Goal: Information Seeking & Learning: Learn about a topic

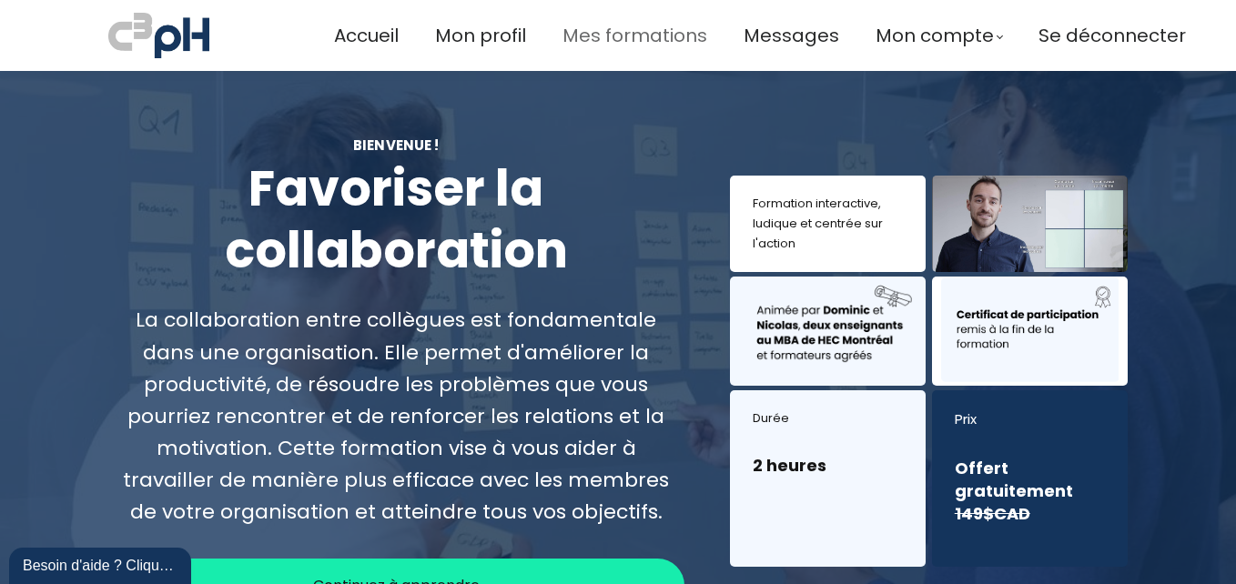
click at [615, 36] on span "Mes formations" at bounding box center [634, 36] width 145 height 30
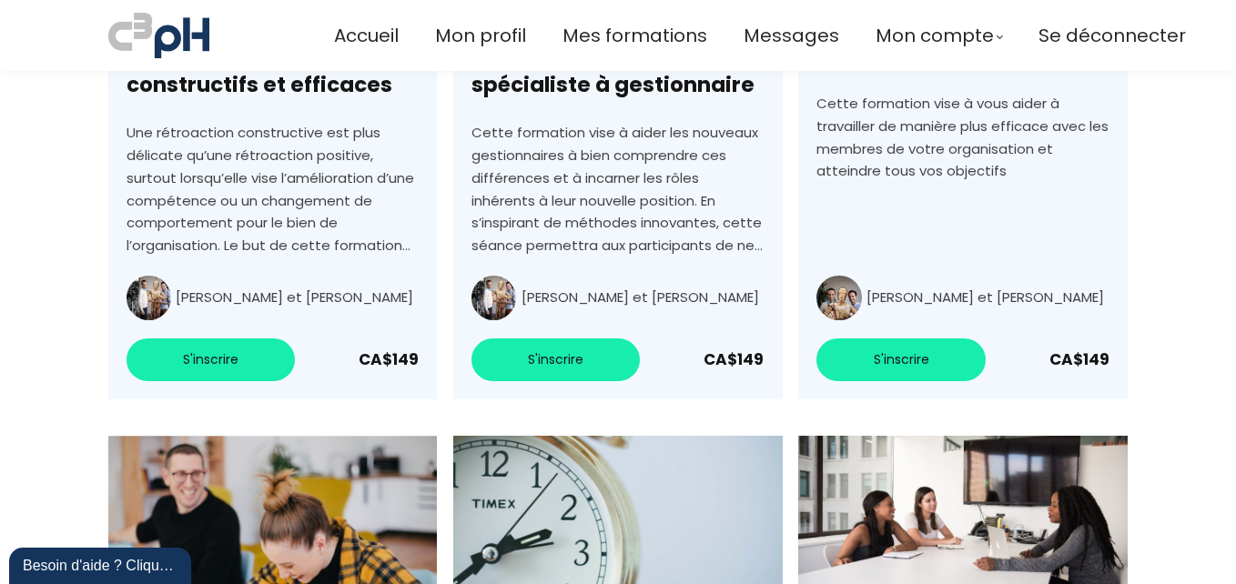
scroll to position [3041, 0]
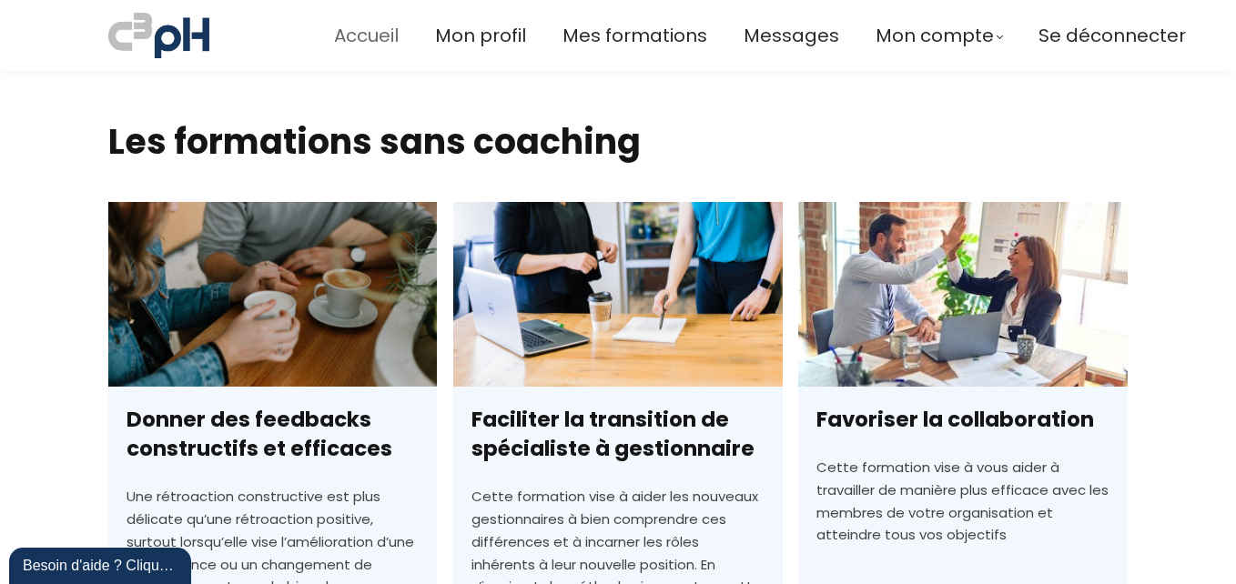
click at [374, 42] on span "Accueil" at bounding box center [366, 36] width 65 height 30
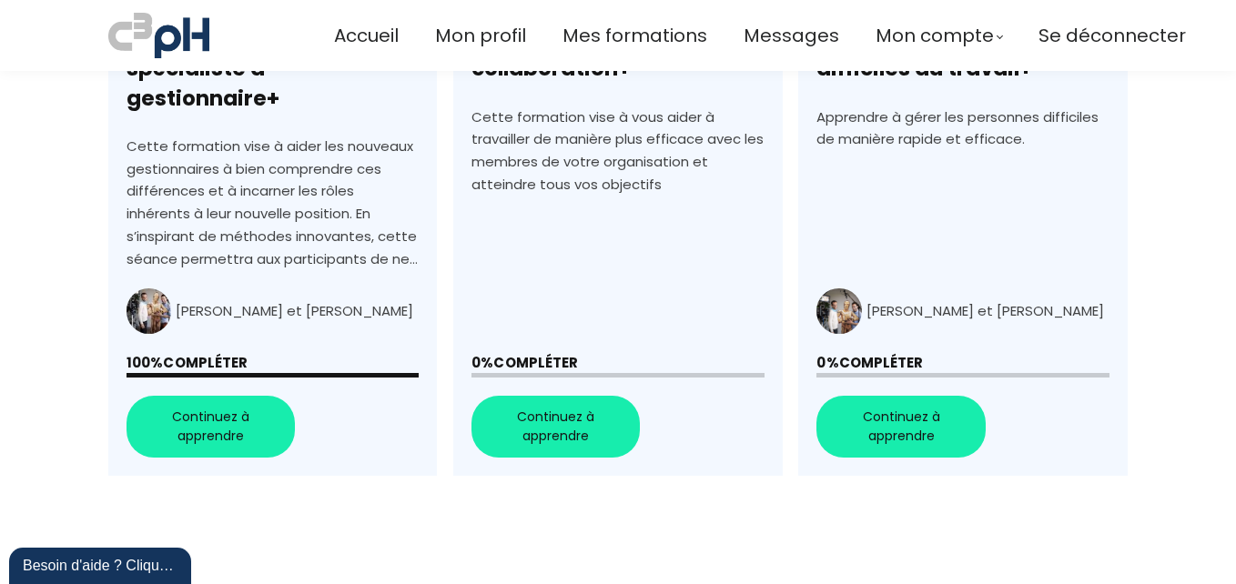
scroll to position [910, 0]
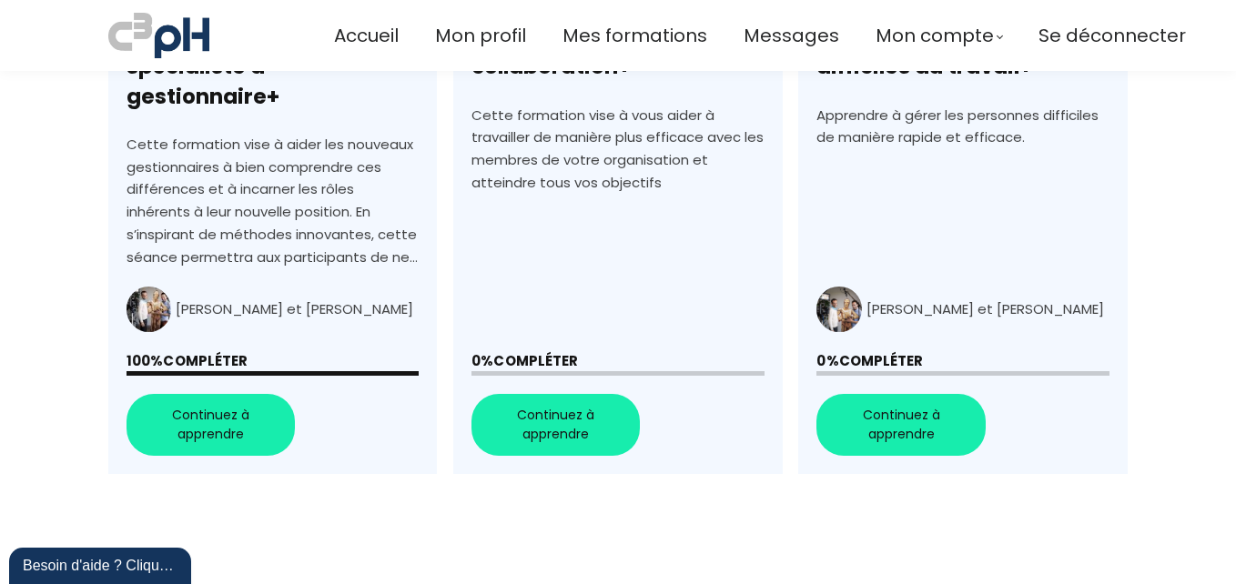
click at [590, 388] on link "+Favoriser la collaboration+" at bounding box center [617, 147] width 329 height 654
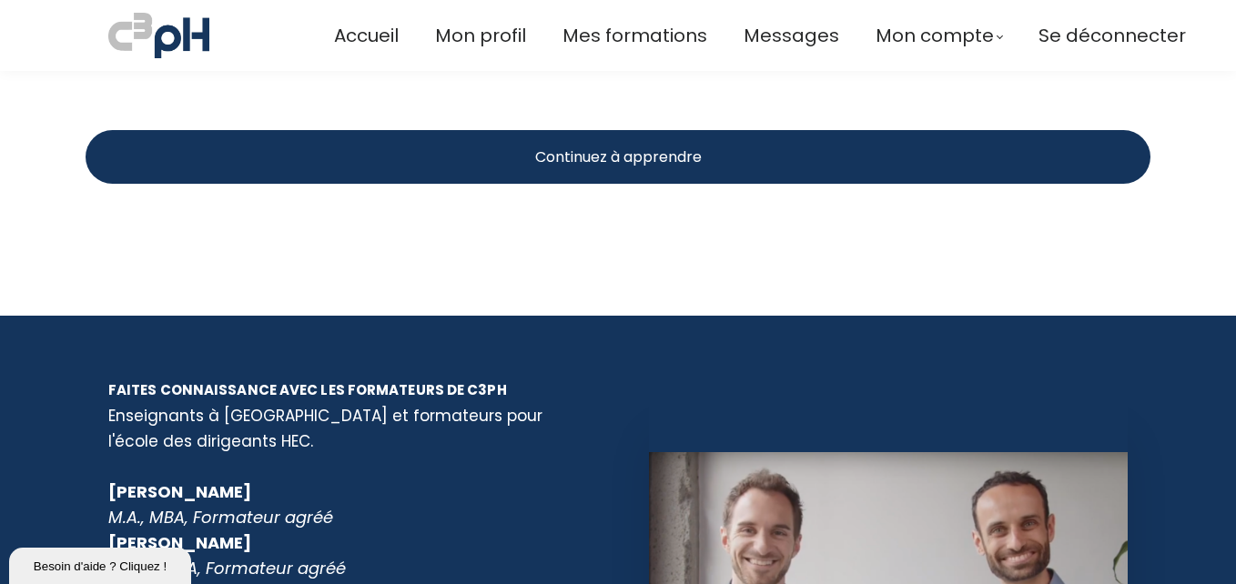
click at [721, 156] on div "Continuez à apprendre" at bounding box center [618, 157] width 1065 height 54
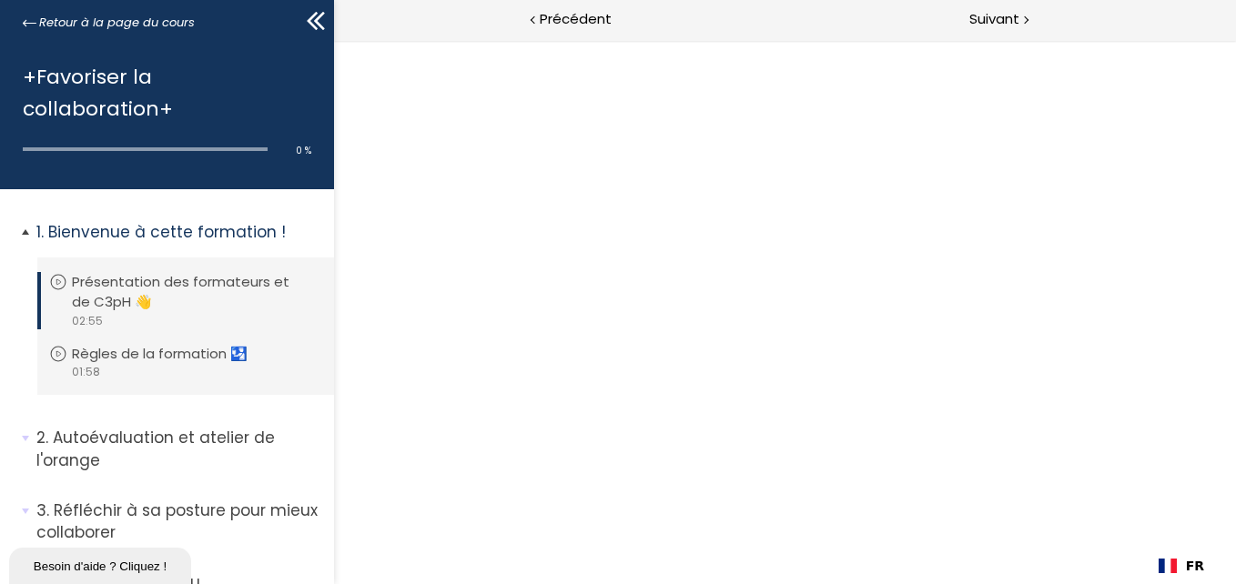
click at [138, 224] on p "Bienvenue à cette formation !" at bounding box center [178, 232] width 284 height 23
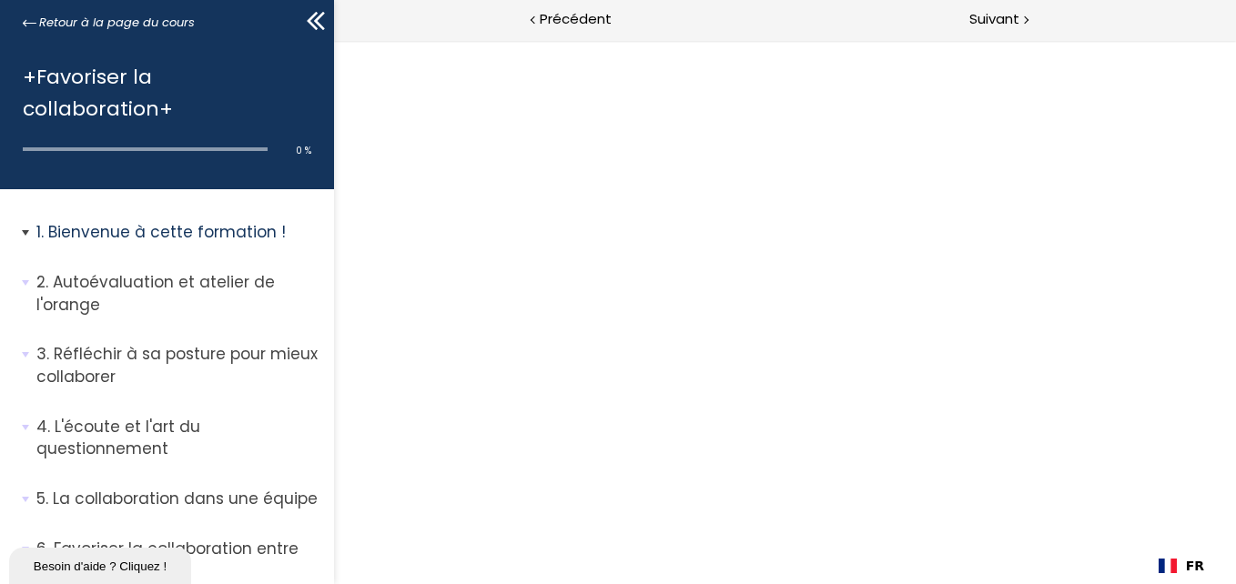
click at [137, 228] on p "Bienvenue à cette formation !" at bounding box center [178, 232] width 284 height 23
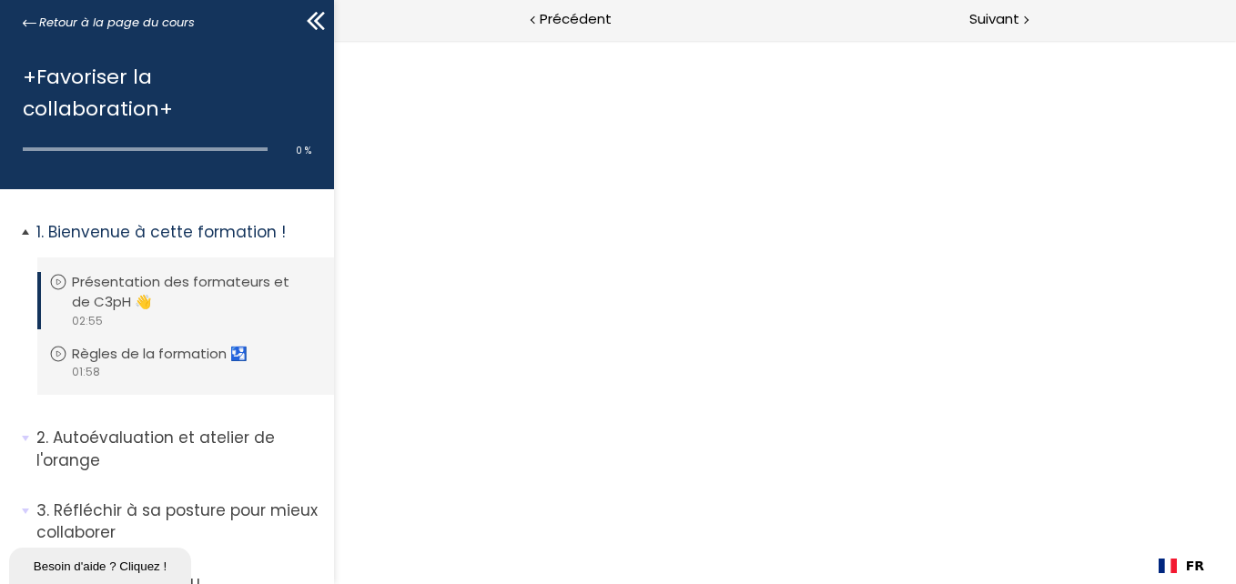
click at [134, 280] on p "Présentation des formateurs et de C3pH 👋" at bounding box center [195, 292] width 246 height 40
click at [139, 352] on li "Vous devez avoir terminé l'unité (Règles de la formation 🛂) pour pouvoir contin…" at bounding box center [185, 362] width 297 height 66
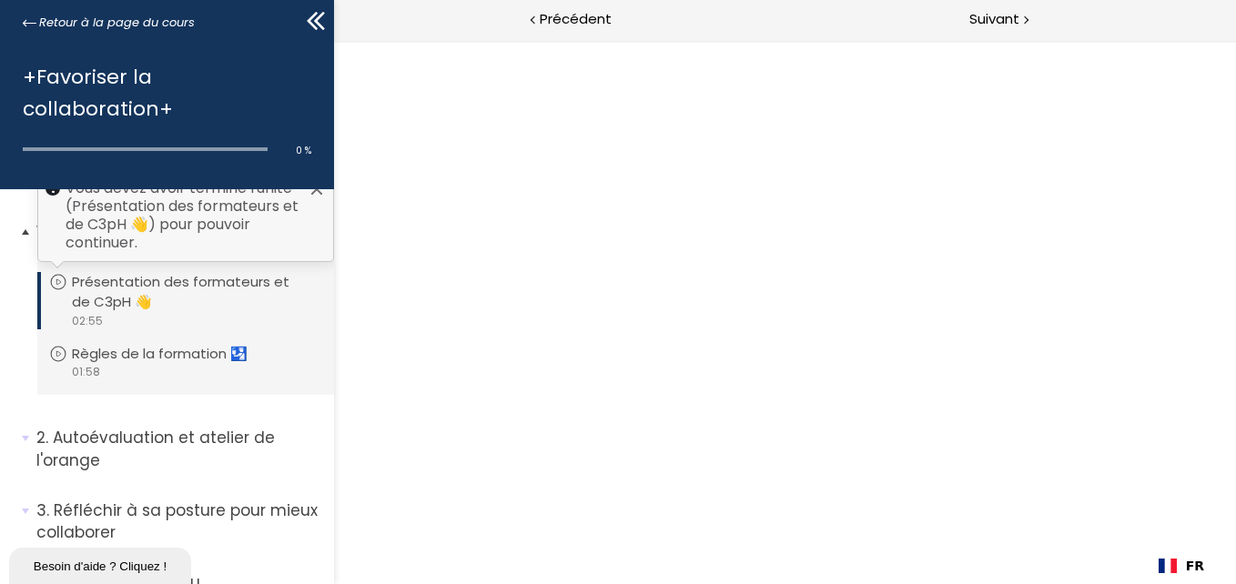
click at [140, 289] on p "Présentation des formateurs et de C3pH 👋" at bounding box center [195, 292] width 246 height 40
click at [141, 245] on div "Vous devez avoir terminé l'unité (Présentation des formateurs et de C3pH 👋) pou…" at bounding box center [185, 215] width 297 height 93
click at [143, 222] on div "Vous devez avoir terminé l'unité (Présentation des formateurs et de C3pH 👋) pou…" at bounding box center [185, 215] width 297 height 93
click at [118, 240] on div "Vous devez avoir terminé l'unité (Présentation des formateurs et de C3pH 👋) pou…" at bounding box center [185, 215] width 297 height 93
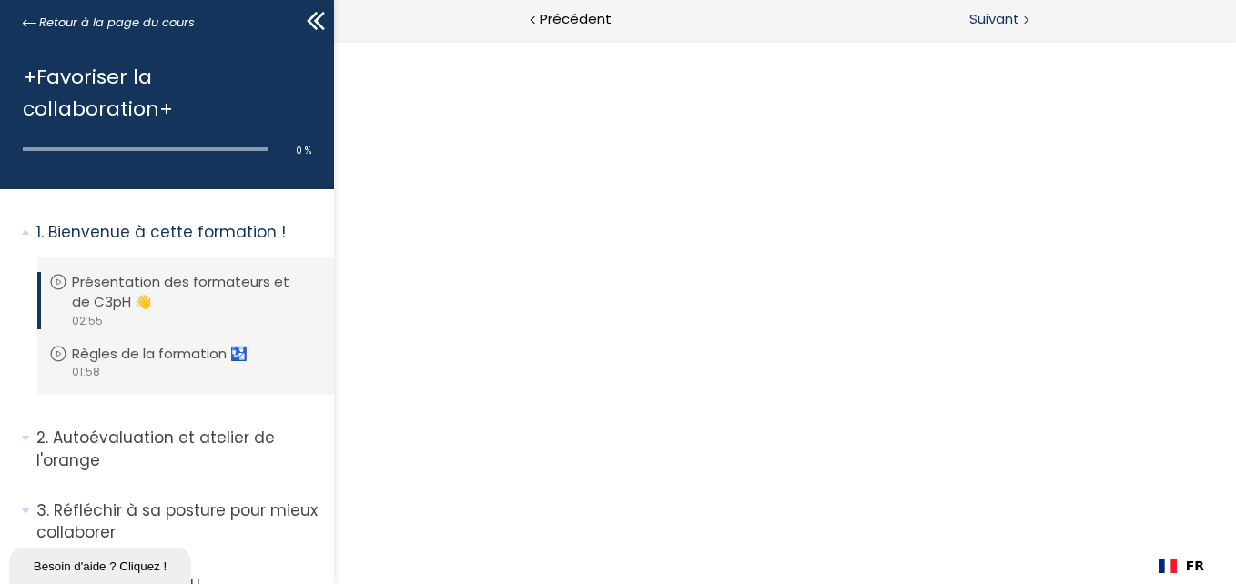
click at [1006, 22] on span "Suivant" at bounding box center [994, 19] width 50 height 23
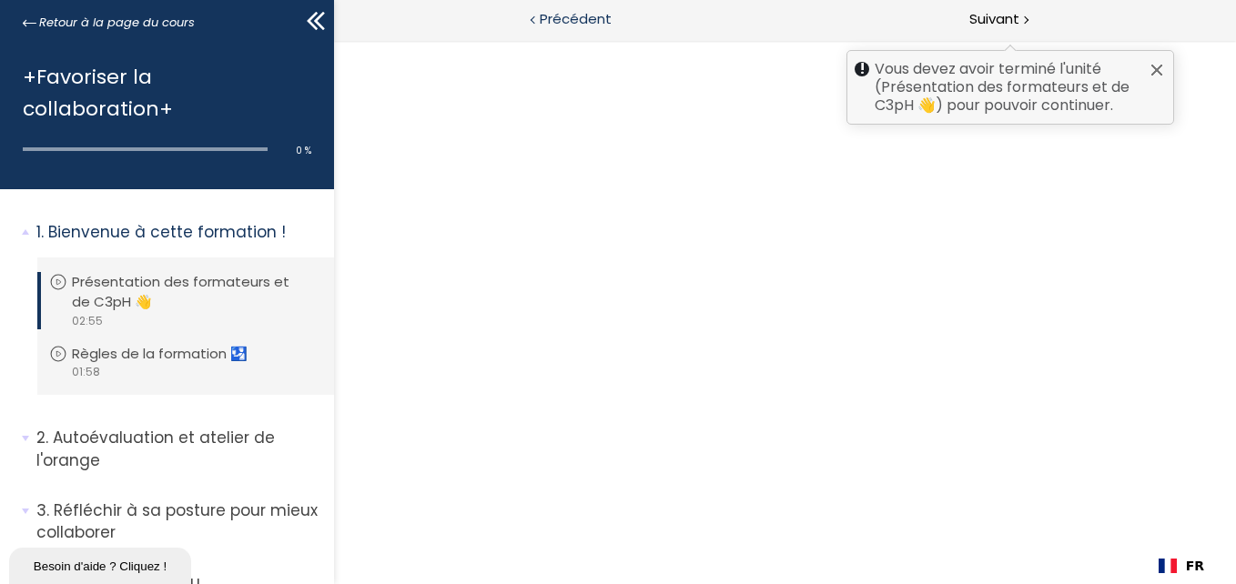
click at [608, 29] on span "Précédent" at bounding box center [576, 19] width 72 height 23
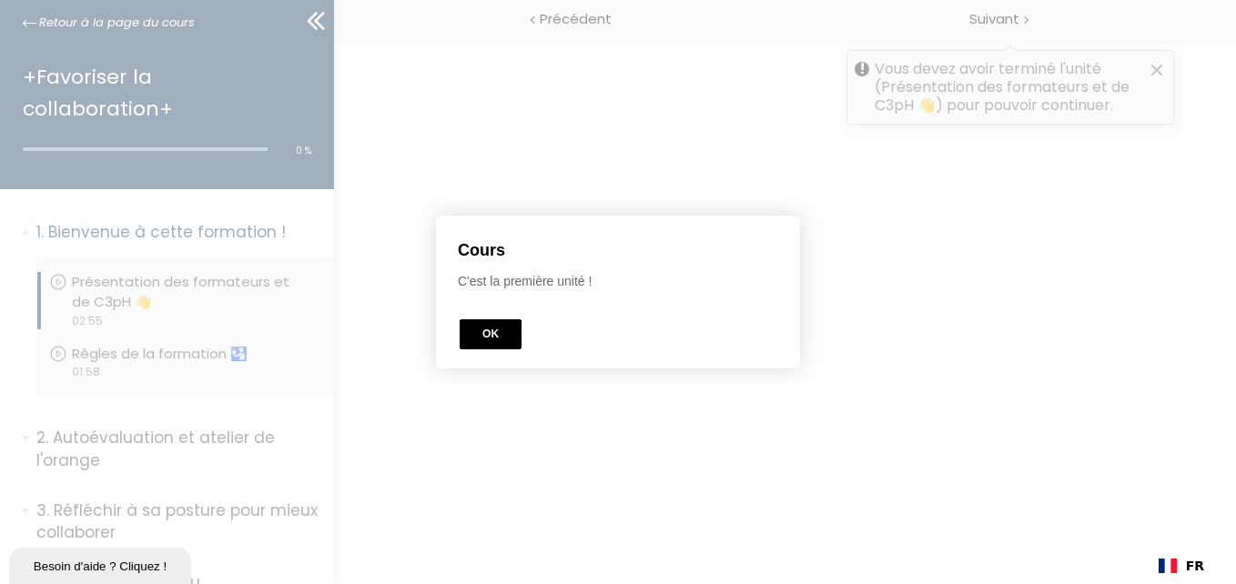
click at [504, 339] on button "OK" at bounding box center [491, 334] width 62 height 30
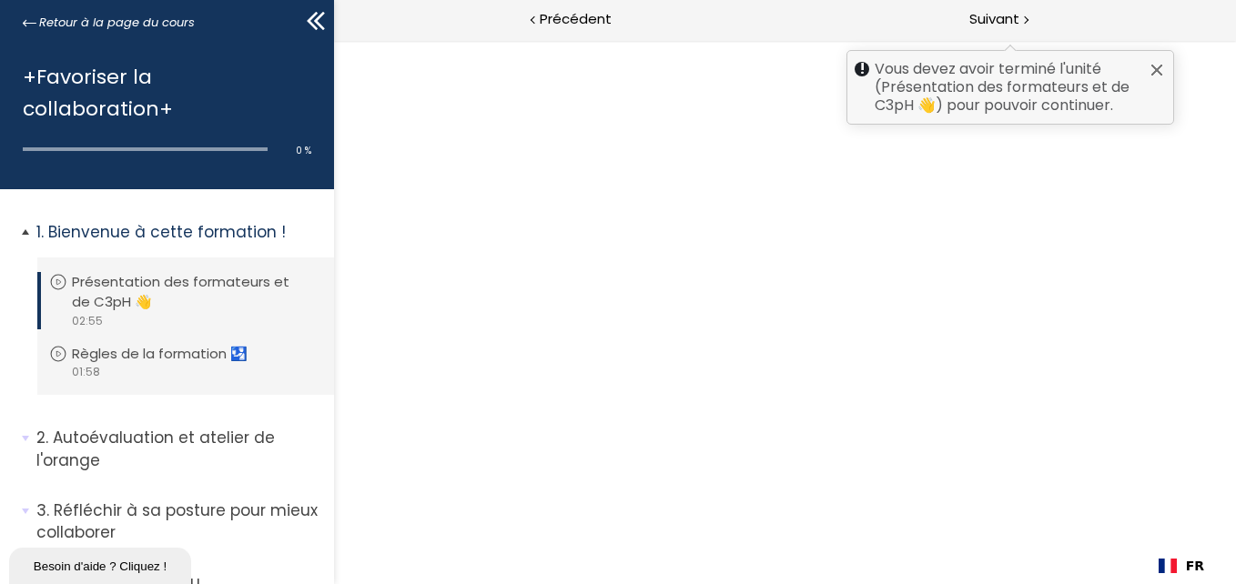
click at [122, 242] on p "Bienvenue à cette formation !" at bounding box center [178, 232] width 284 height 23
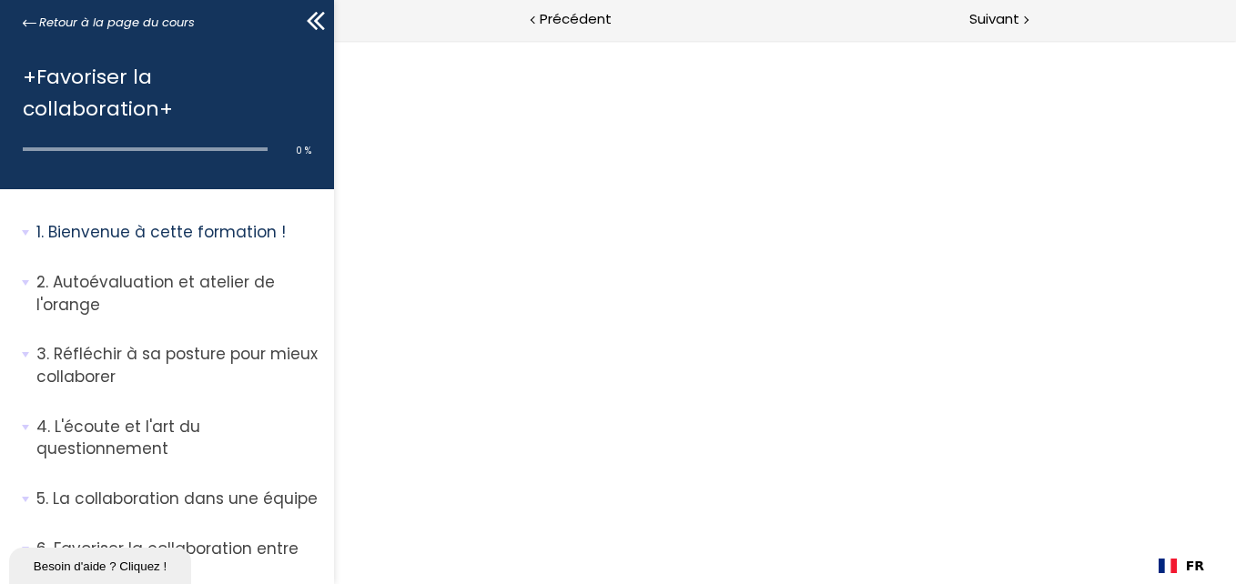
click at [310, 27] on icon at bounding box center [315, 20] width 27 height 27
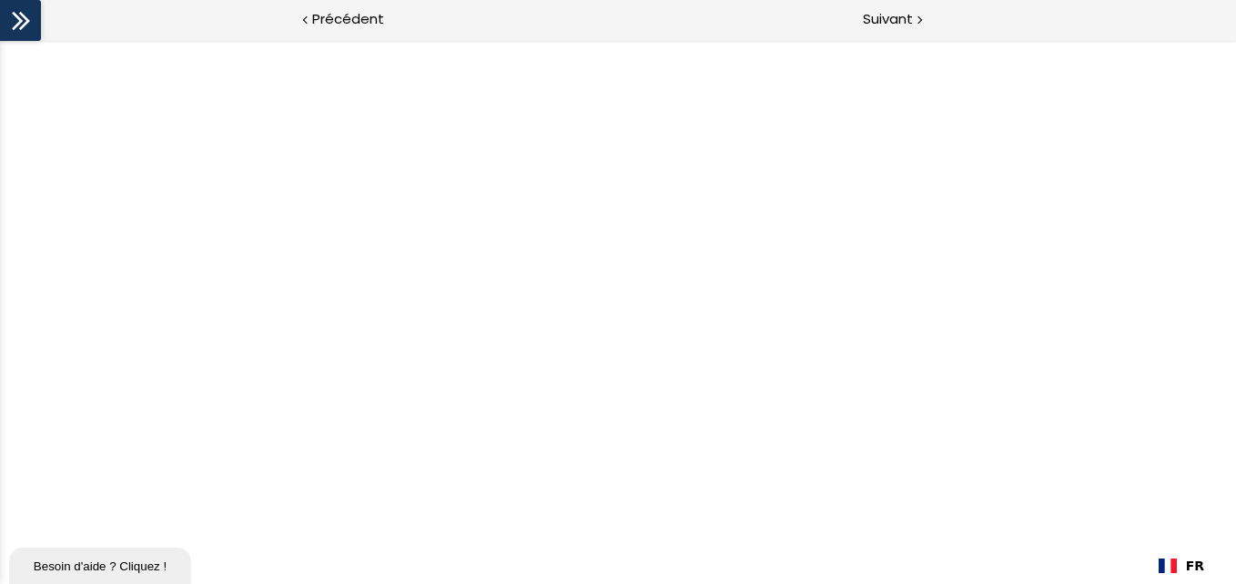
click at [309, 27] on div at bounding box center [306, 18] width 5 height 23
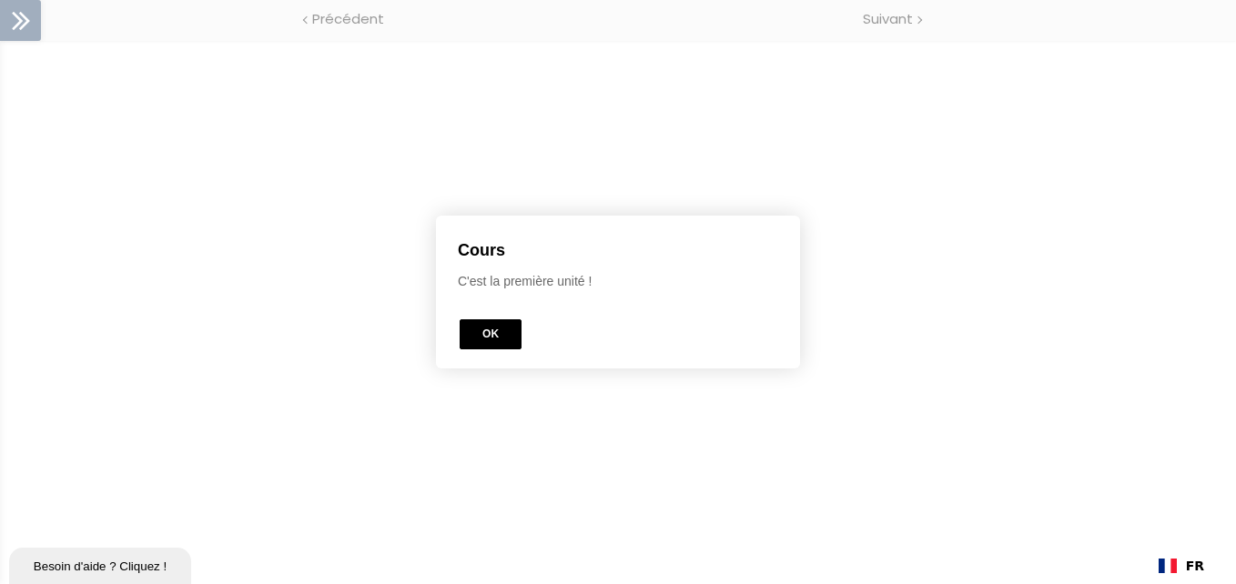
click at [499, 333] on button "OK" at bounding box center [491, 334] width 62 height 30
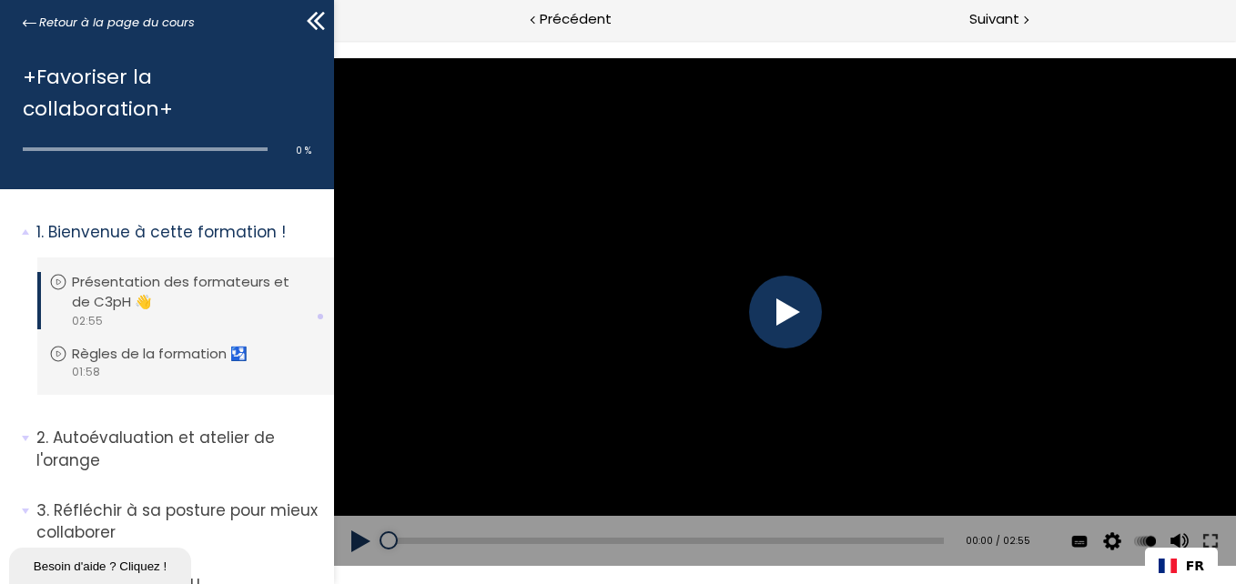
click at [804, 315] on div at bounding box center [784, 312] width 73 height 73
click at [506, 536] on div "Add chapter 00:00" at bounding box center [665, 541] width 555 height 51
click at [512, 542] on div "00:40" at bounding box center [665, 541] width 555 height 6
click at [546, 542] on div "00:51" at bounding box center [665, 541] width 555 height 6
click at [587, 540] on div "01:05" at bounding box center [665, 541] width 555 height 6
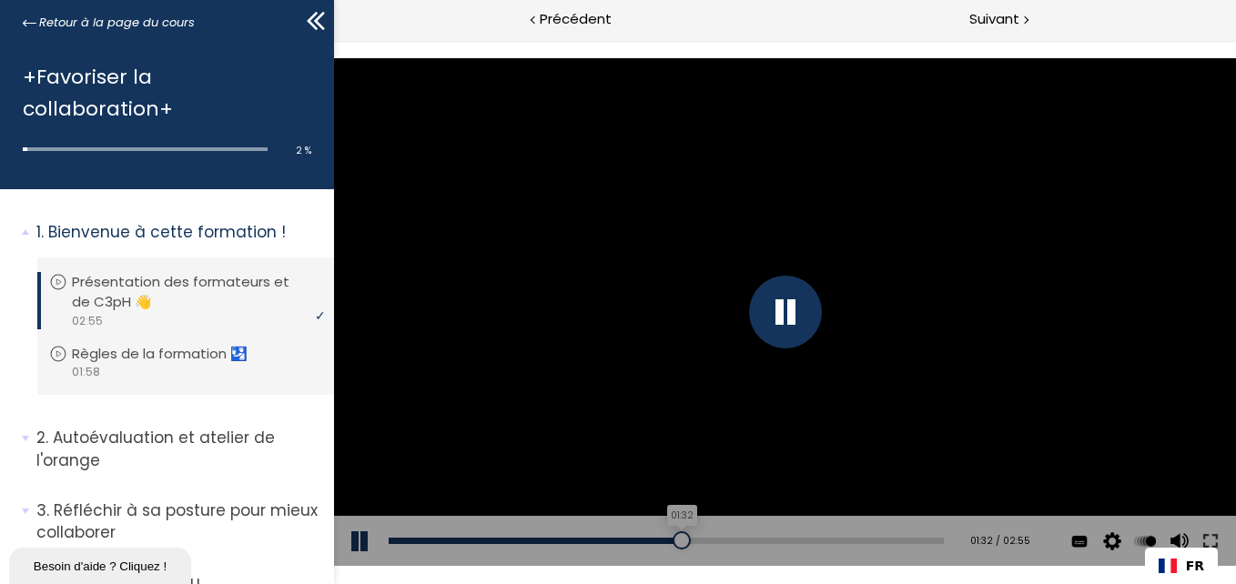
click at [671, 538] on div "01:32" at bounding box center [665, 541] width 555 height 6
click at [714, 535] on div "Add chapter 01:41" at bounding box center [665, 541] width 555 height 51
click at [735, 535] on div "Add chapter 01:41" at bounding box center [665, 541] width 555 height 51
click at [737, 539] on div "01:54" at bounding box center [665, 541] width 555 height 6
click at [763, 538] on div "02:03" at bounding box center [665, 541] width 555 height 6
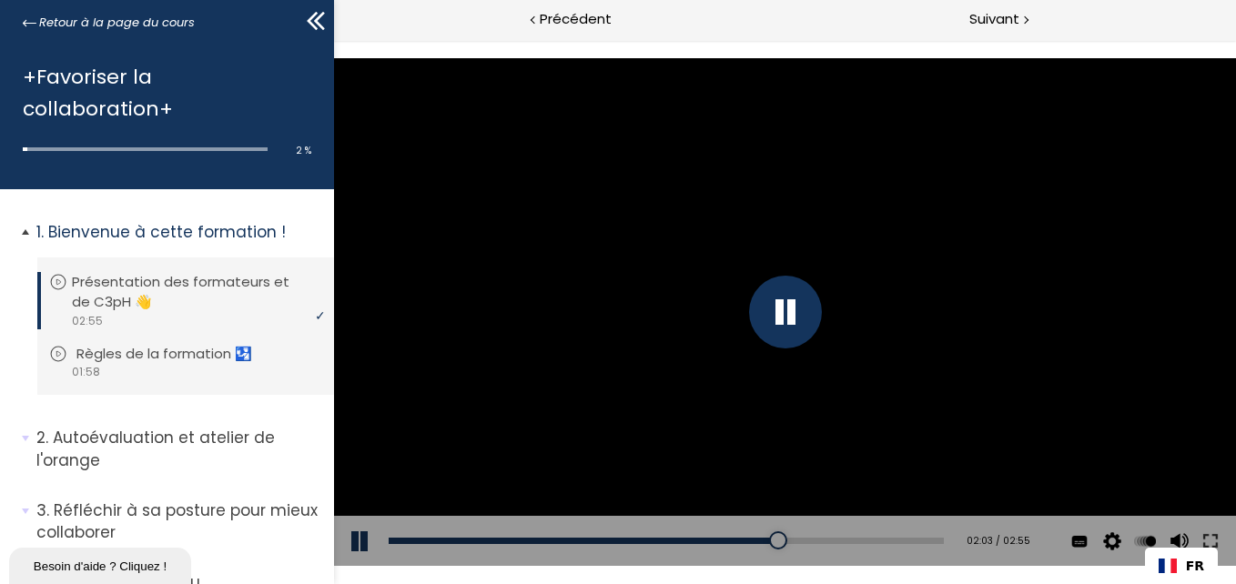
click at [173, 352] on p "Règles de la formation 🛂" at bounding box center [177, 354] width 203 height 20
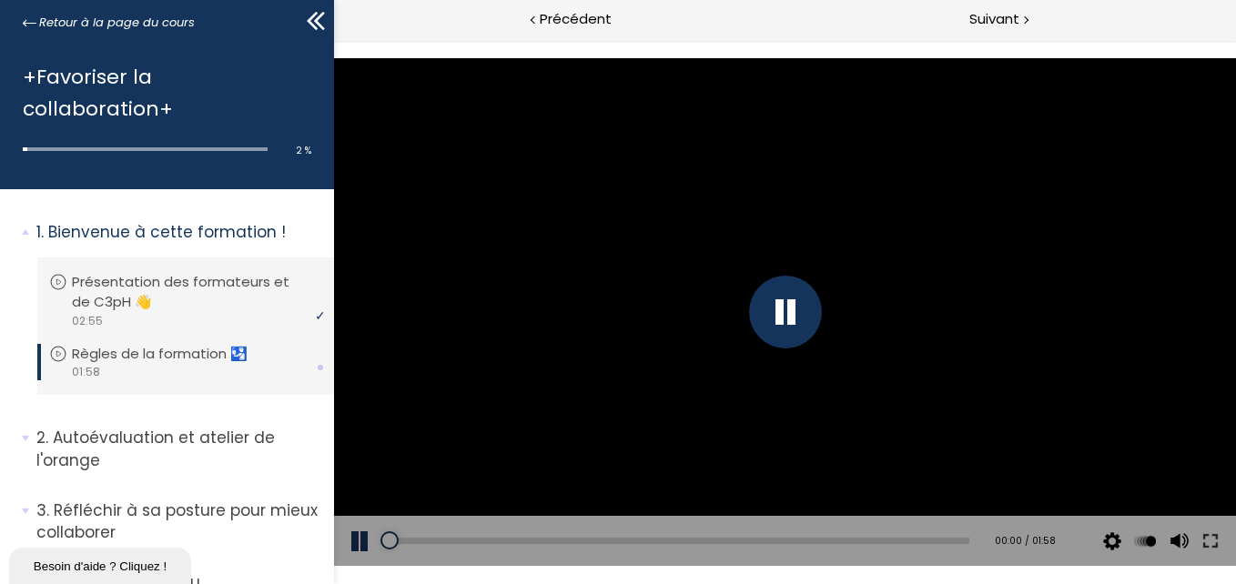
click at [765, 321] on div at bounding box center [784, 312] width 73 height 73
click at [811, 291] on div at bounding box center [784, 312] width 73 height 73
click at [218, 435] on p "Autoévaluation et atelier de l'orange" at bounding box center [178, 449] width 284 height 45
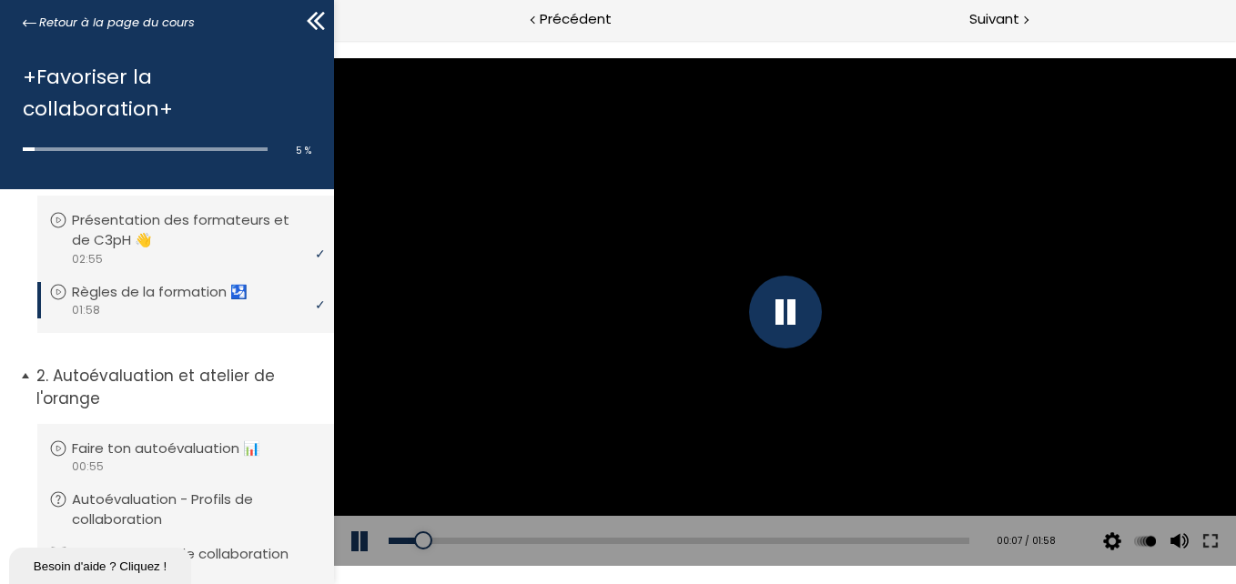
scroll to position [182, 0]
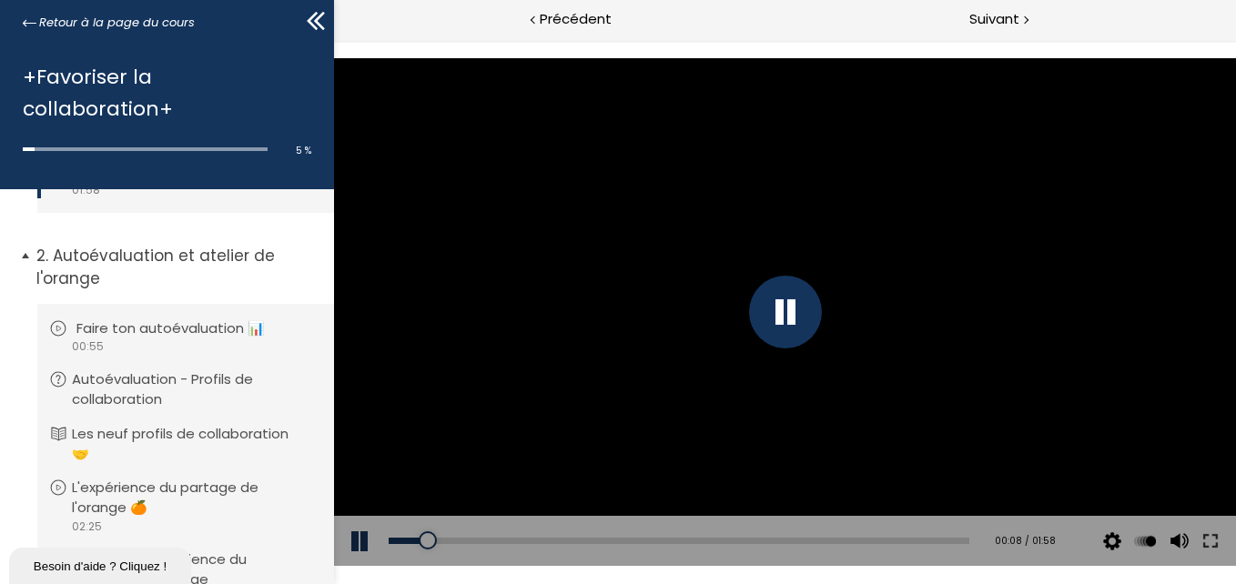
click at [192, 331] on p "Faire ton autoévaluation 📊" at bounding box center [184, 329] width 216 height 20
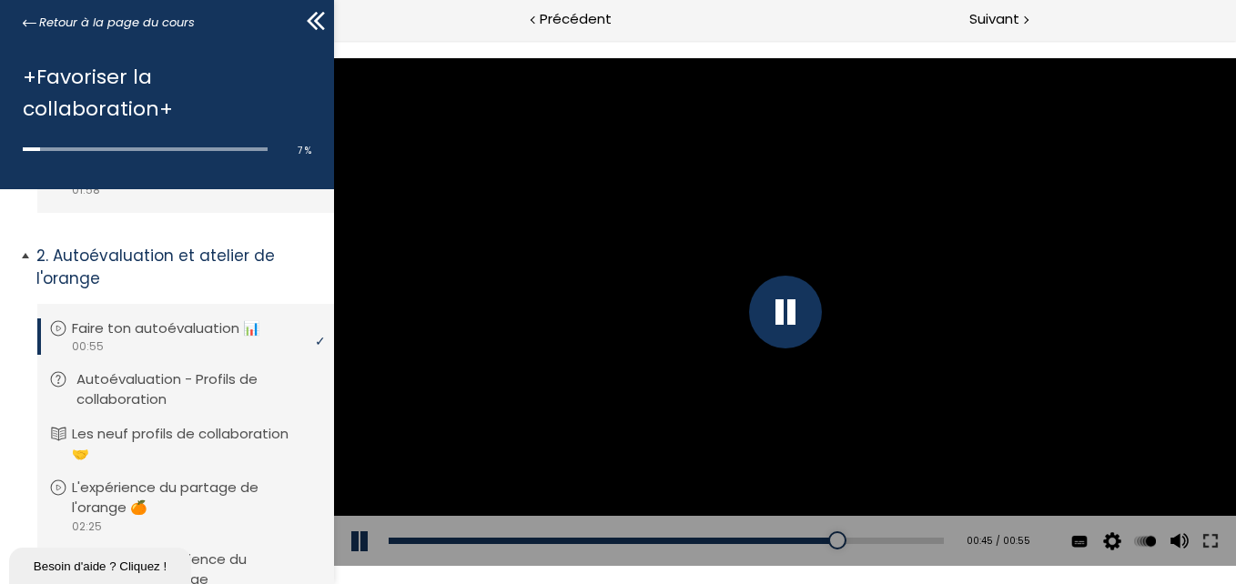
click at [177, 391] on p "Autoévaluation - Profils de collaboration" at bounding box center [199, 390] width 246 height 40
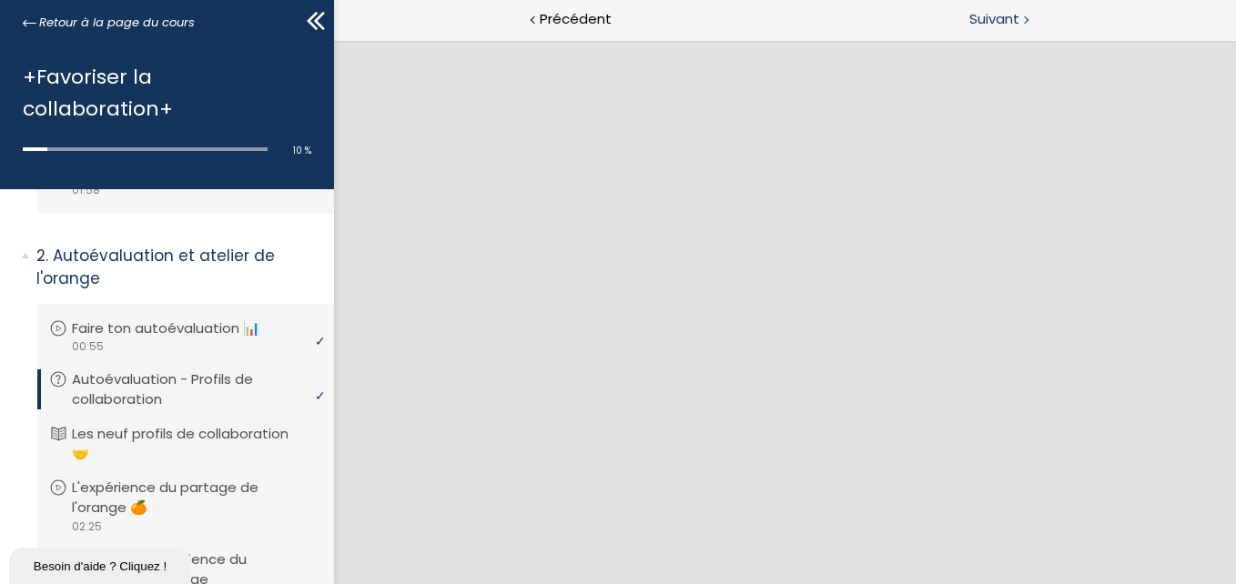
click at [997, 29] on span "Suivant" at bounding box center [994, 19] width 50 height 23
click at [993, 20] on span "Suivant" at bounding box center [994, 19] width 50 height 23
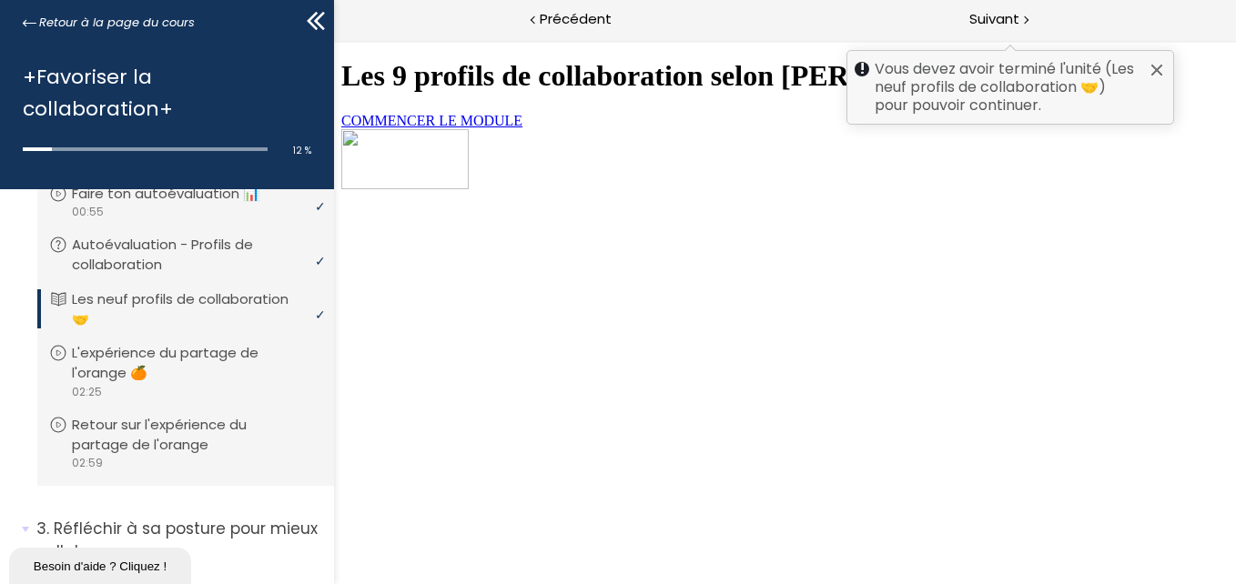
click at [521, 128] on link "COMMENCER LE MODULE" at bounding box center [430, 120] width 181 height 15
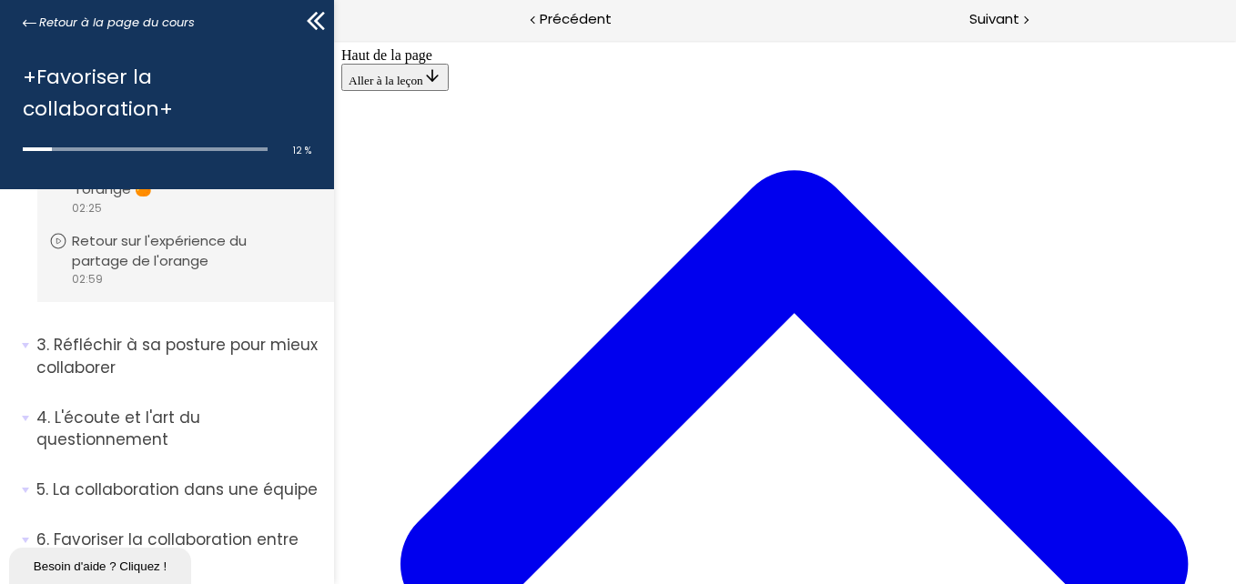
scroll to position [270, 0]
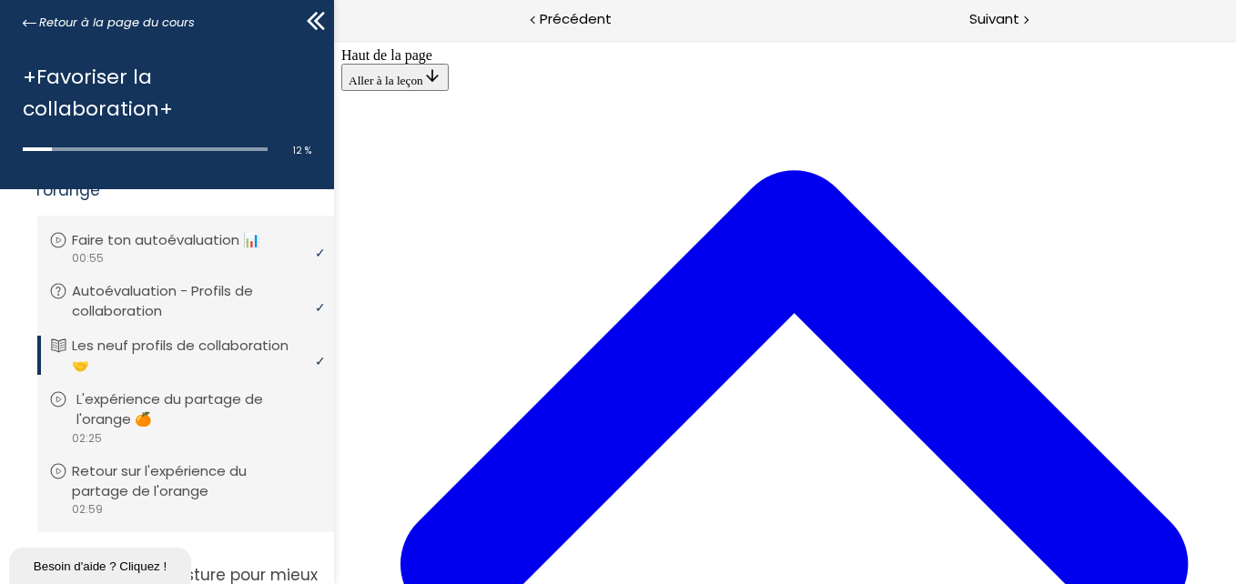
click at [202, 404] on p "L'expérience du partage de l'orange 🍊" at bounding box center [199, 410] width 246 height 40
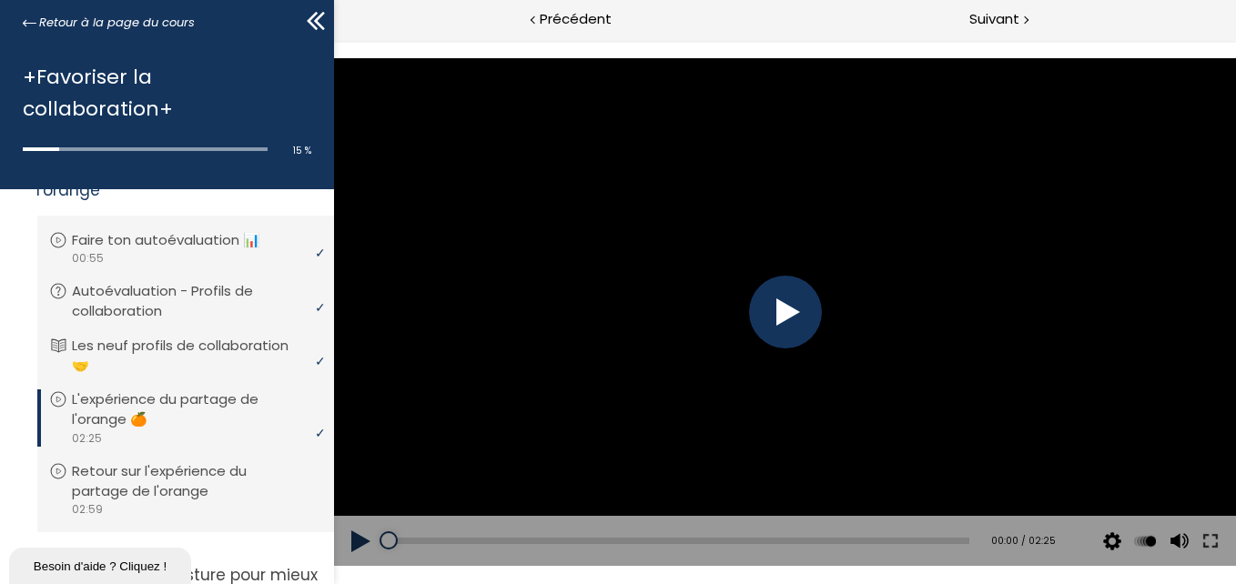
click at [759, 318] on div at bounding box center [784, 312] width 73 height 73
click at [619, 540] on div "00:59" at bounding box center [678, 541] width 581 height 6
click at [671, 534] on div "Add chapter 01:08" at bounding box center [678, 541] width 581 height 51
click at [688, 533] on div "Add chapter 01:16" at bounding box center [678, 541] width 581 height 51
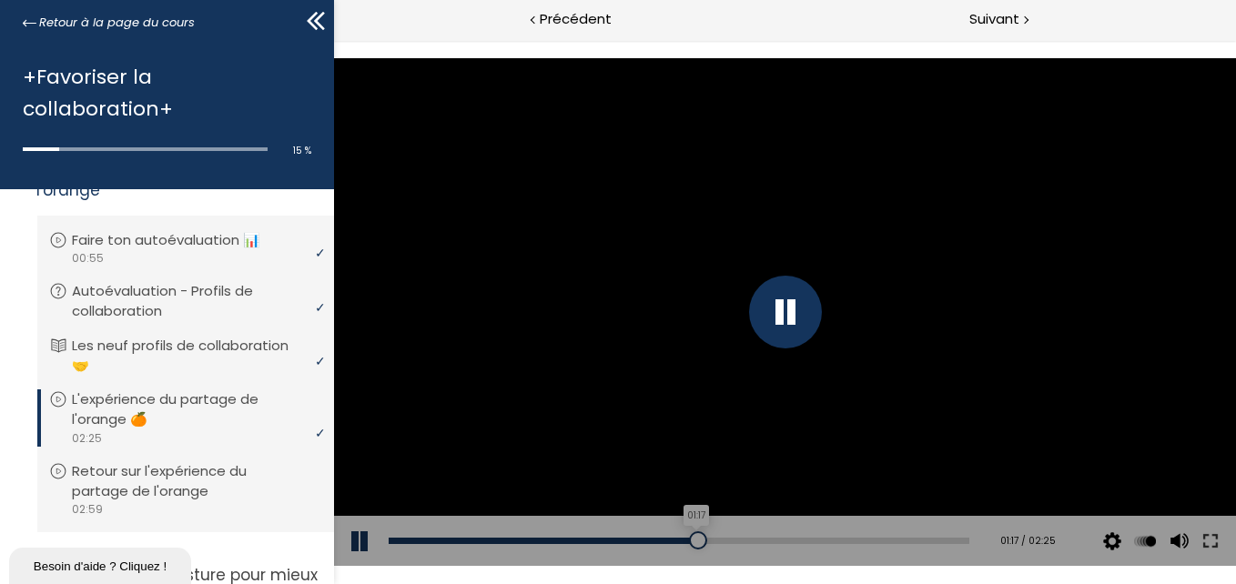
click at [690, 538] on div "01:17" at bounding box center [678, 541] width 581 height 6
click at [722, 538] on div "01:25" at bounding box center [678, 541] width 581 height 6
click at [811, 542] on div "01:48" at bounding box center [678, 541] width 581 height 6
click at [863, 542] on div "02:01" at bounding box center [678, 541] width 581 height 6
click at [883, 538] on div "02:06" at bounding box center [678, 541] width 581 height 6
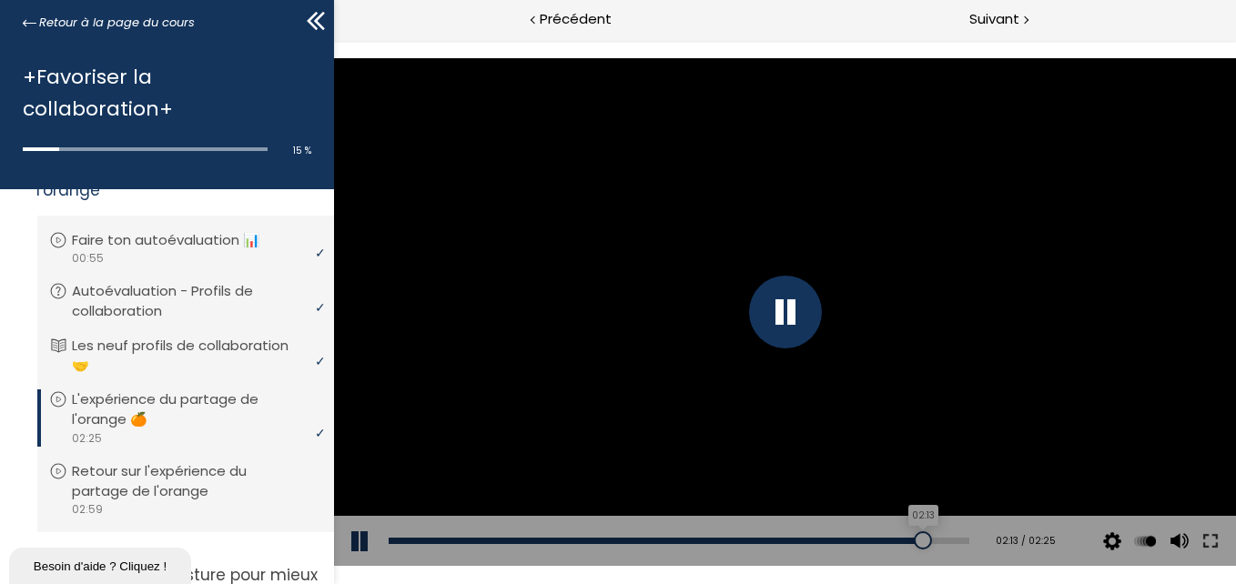
click at [909, 538] on div "02:13" at bounding box center [678, 541] width 581 height 6
click at [926, 538] on div "02:18" at bounding box center [678, 541] width 581 height 6
click at [134, 486] on p "Retour sur l'expérience du partage de l'orange" at bounding box center [199, 481] width 246 height 40
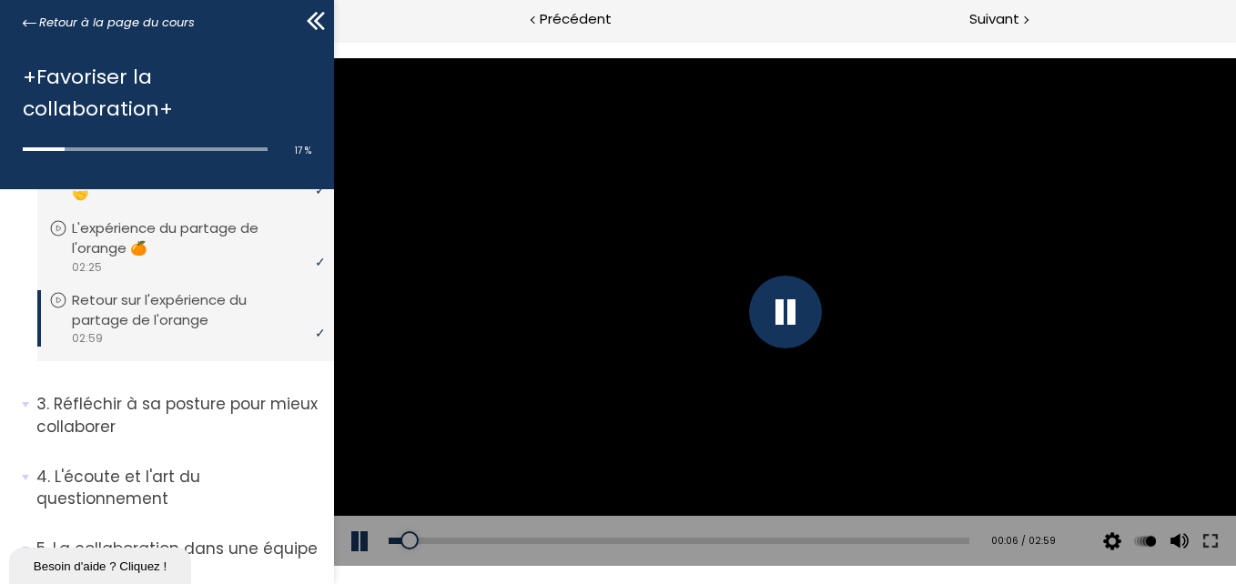
scroll to position [452, 0]
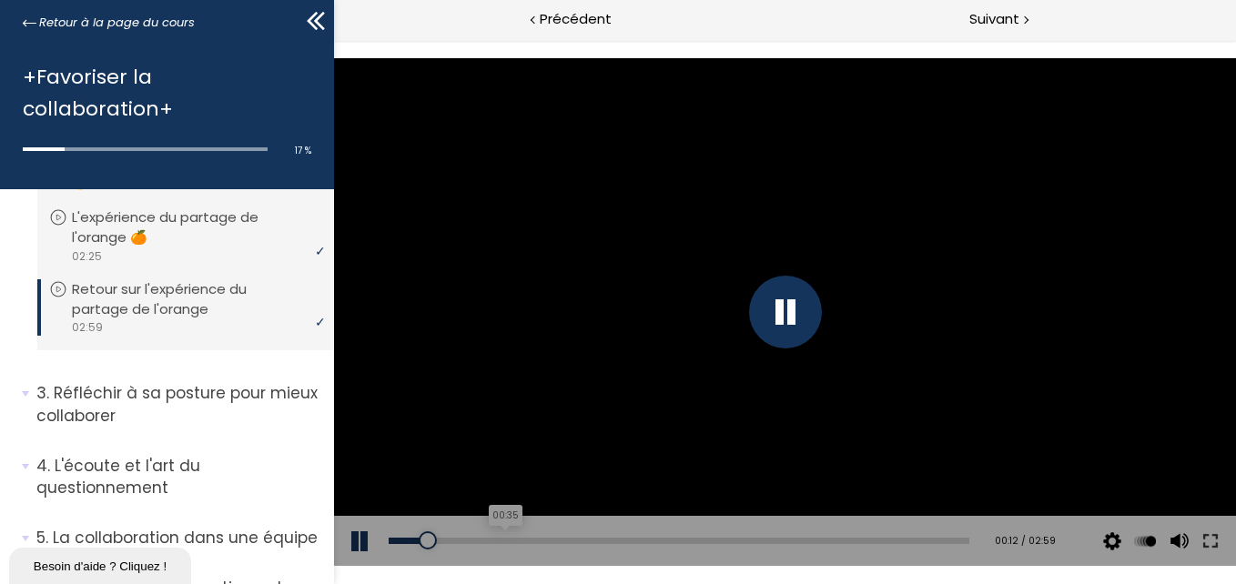
click at [500, 540] on div "00:35" at bounding box center [678, 541] width 581 height 6
click at [557, 531] on div "Add chapter 00:39" at bounding box center [678, 541] width 581 height 51
click at [609, 539] on div "01:09" at bounding box center [678, 541] width 581 height 6
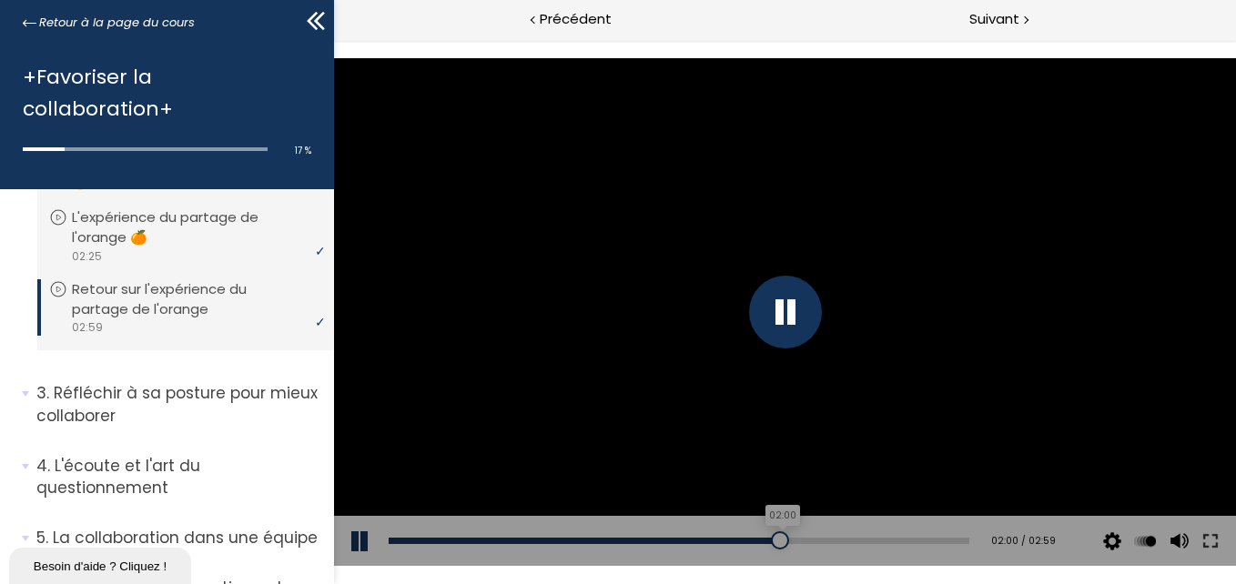
click at [770, 539] on div "02:00" at bounding box center [678, 541] width 581 height 6
click at [876, 538] on div "02:34" at bounding box center [678, 541] width 581 height 6
click at [945, 538] on div "02:56" at bounding box center [678, 541] width 581 height 6
click at [179, 397] on p "Réfléchir à sa posture pour mieux collaborer" at bounding box center [178, 404] width 284 height 45
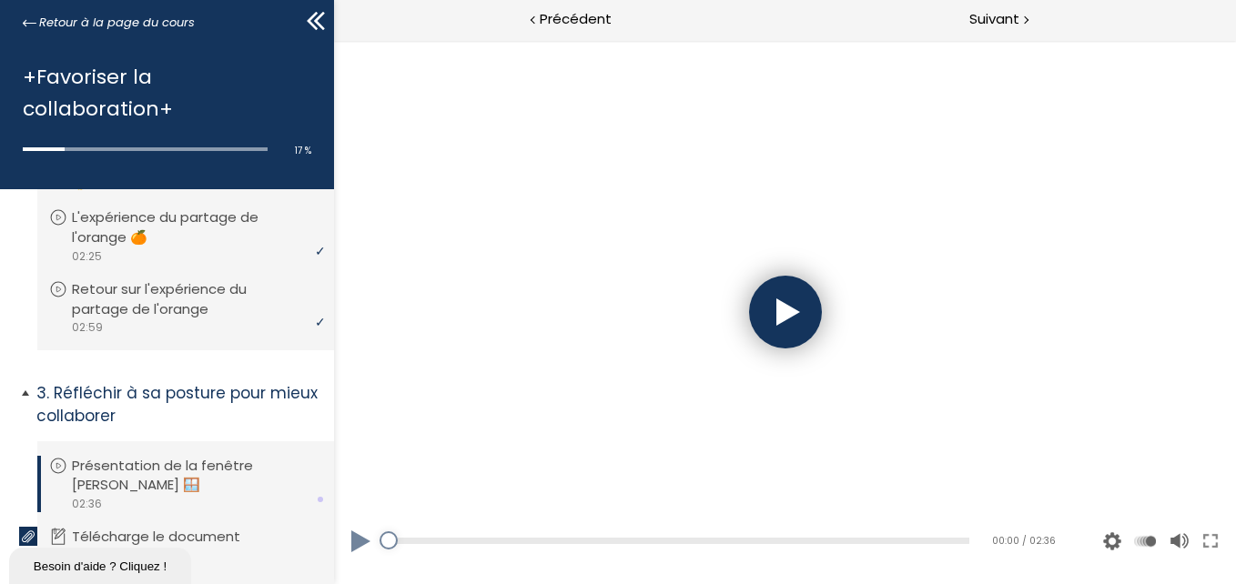
scroll to position [543, 0]
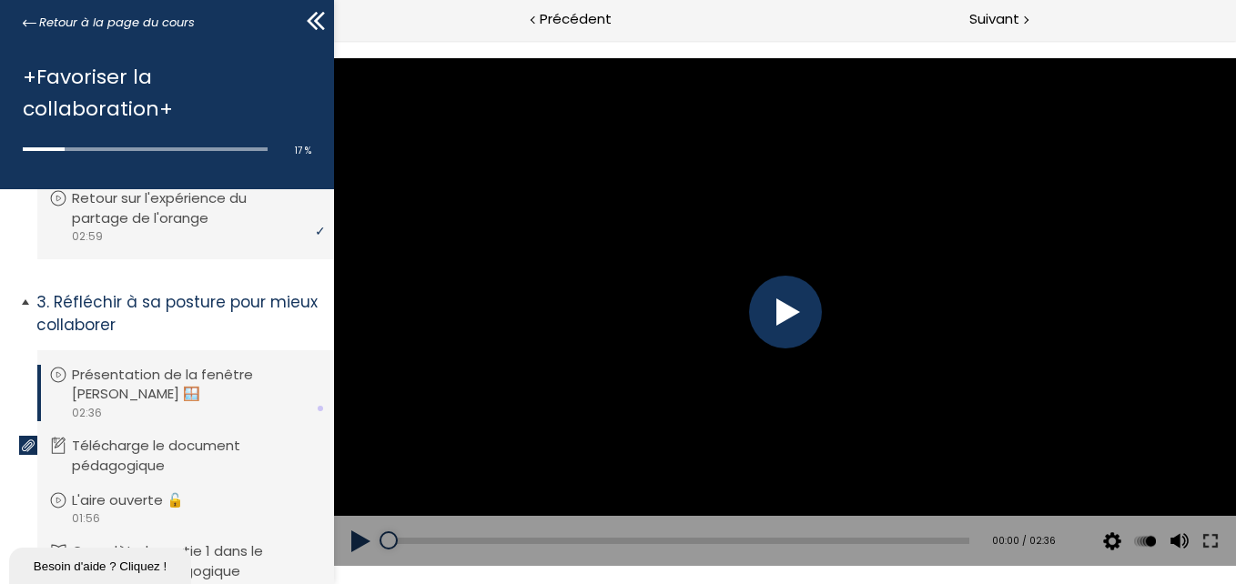
click at [185, 395] on p "Présentation de la fenêtre de Johari 🪟" at bounding box center [195, 385] width 246 height 40
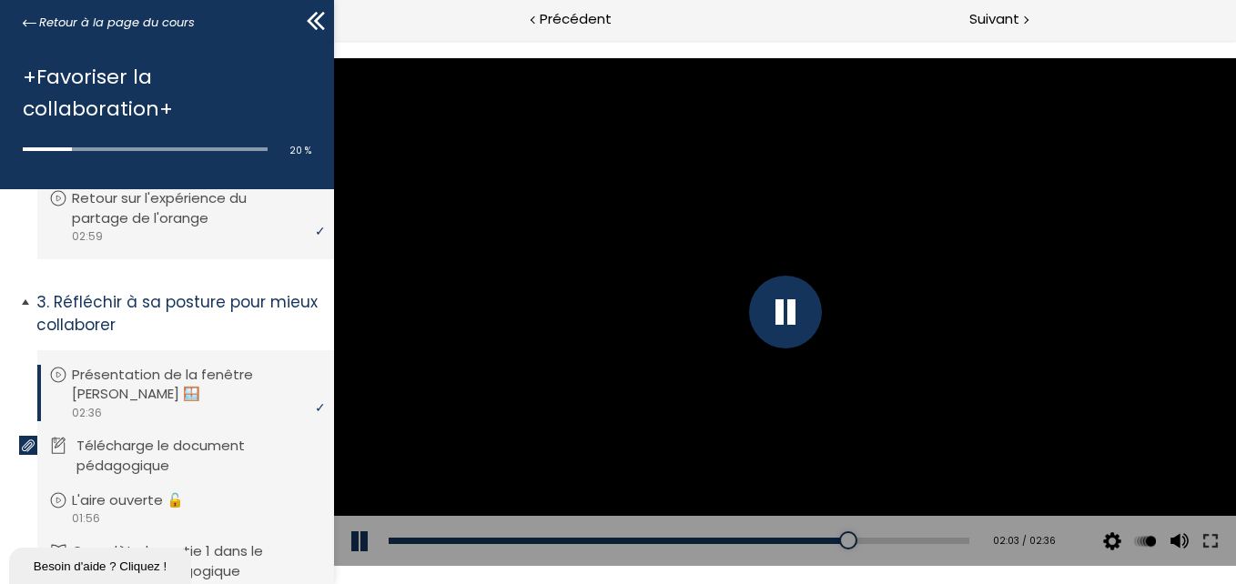
click at [236, 448] on p "Télécharge le document pédagogique" at bounding box center [199, 456] width 246 height 40
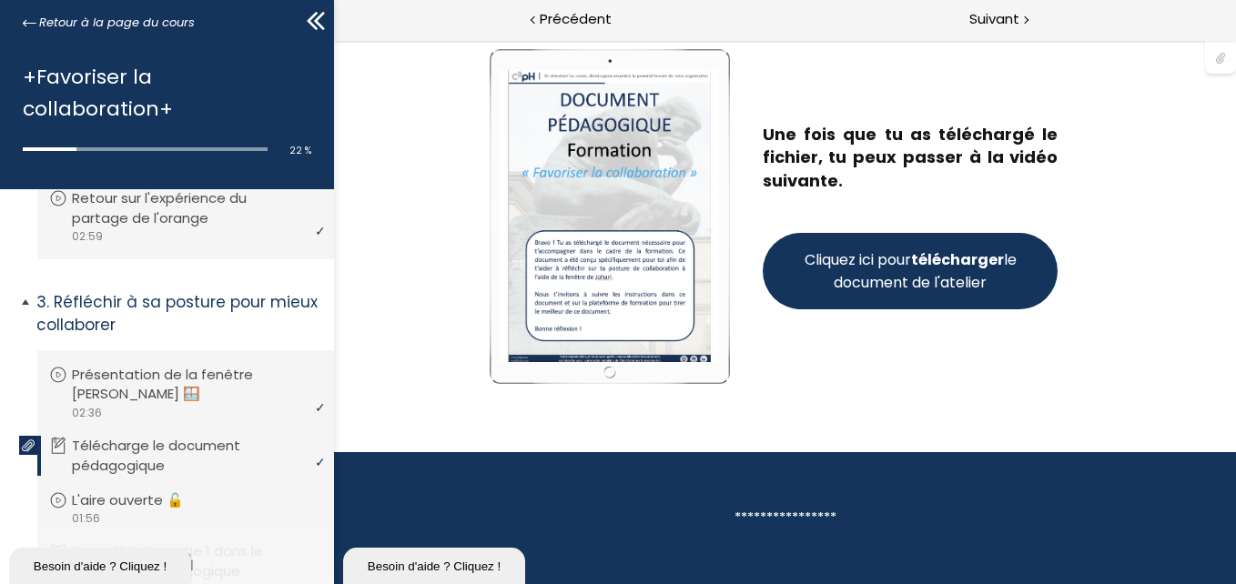
scroll to position [634, 0]
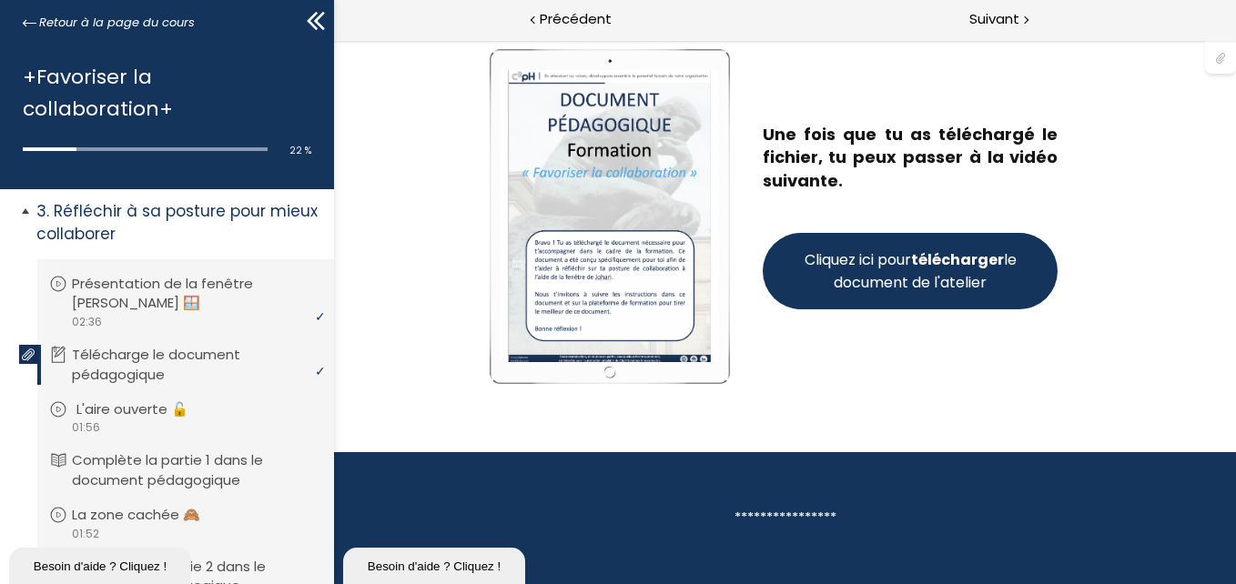
click at [189, 428] on div "video 01:56" at bounding box center [183, 427] width 268 height 17
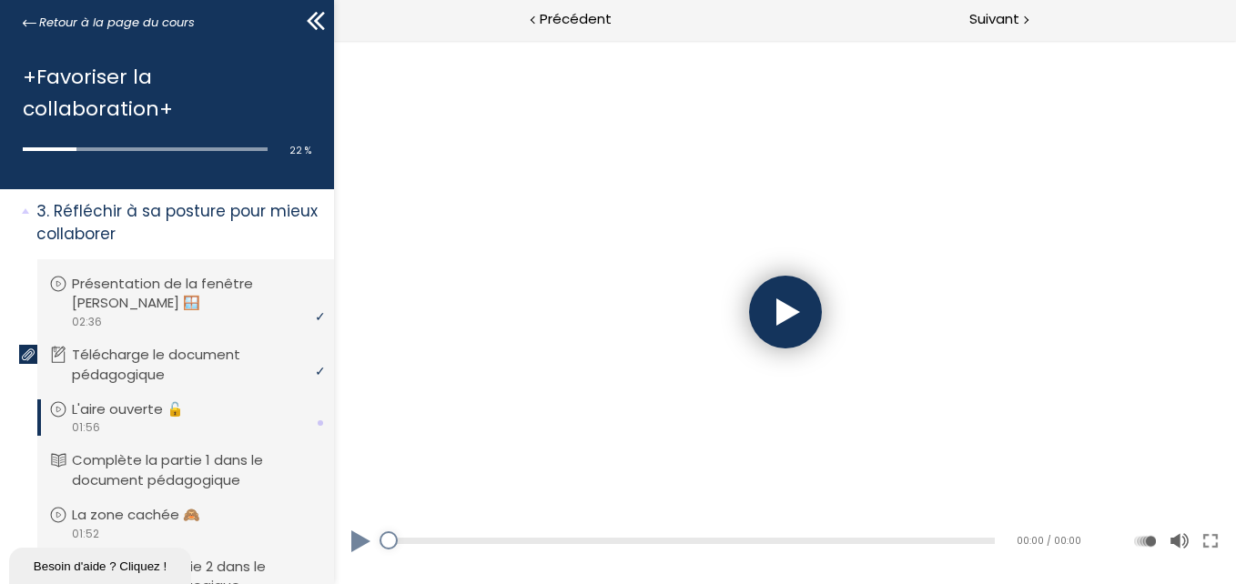
click at [802, 316] on div at bounding box center [784, 312] width 73 height 73
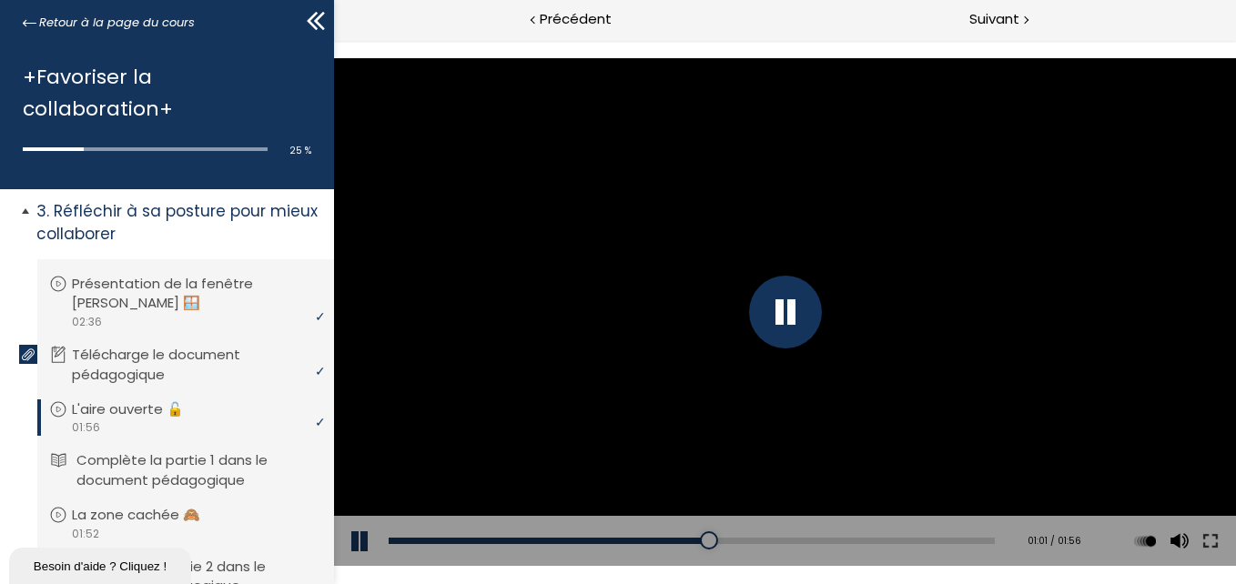
click at [260, 461] on p "Complète la partie 1 dans le document pédagogique" at bounding box center [199, 470] width 246 height 40
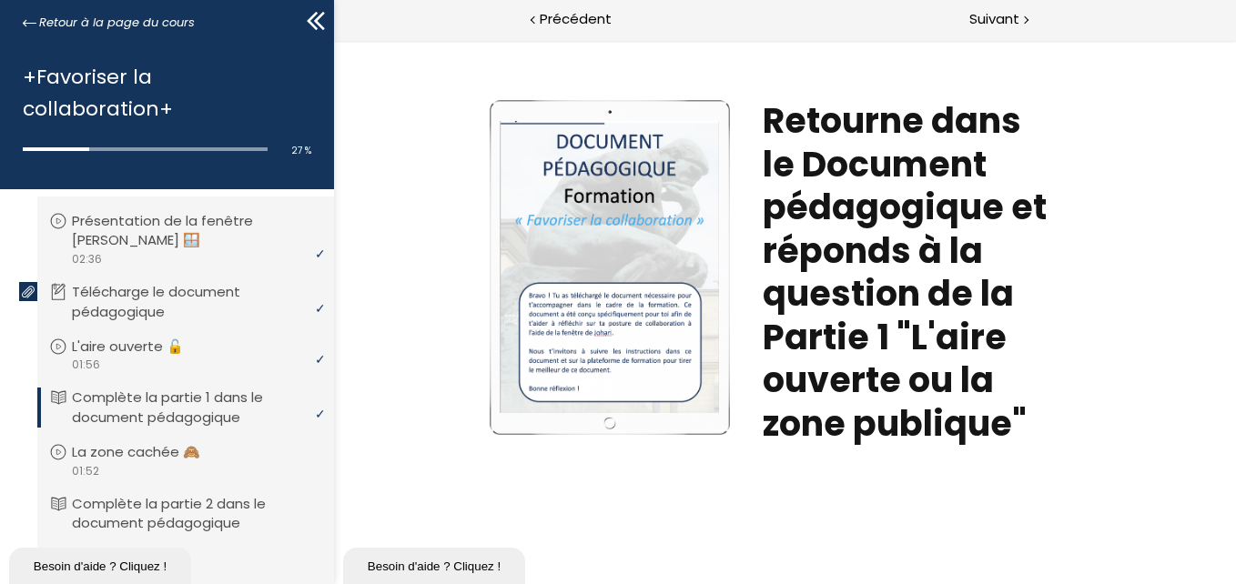
scroll to position [816, 0]
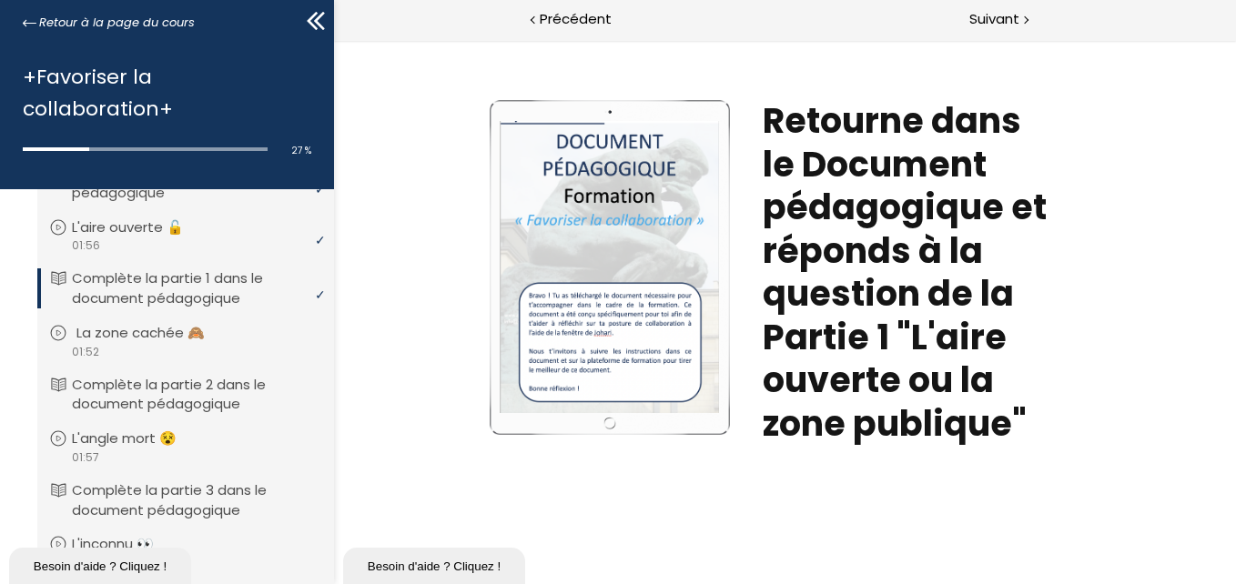
click at [205, 335] on p "La zone cachée 🙈" at bounding box center [154, 333] width 156 height 20
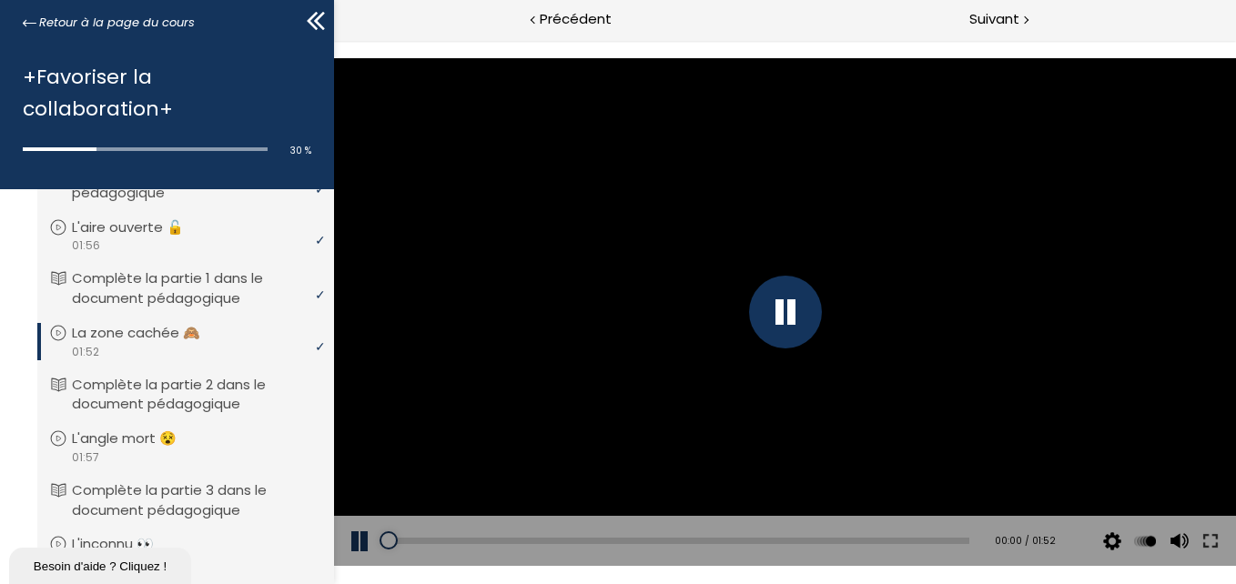
click at [774, 334] on div at bounding box center [784, 312] width 73 height 73
click at [193, 395] on p "Complète la partie 2 dans le document pédagogique" at bounding box center [199, 395] width 246 height 40
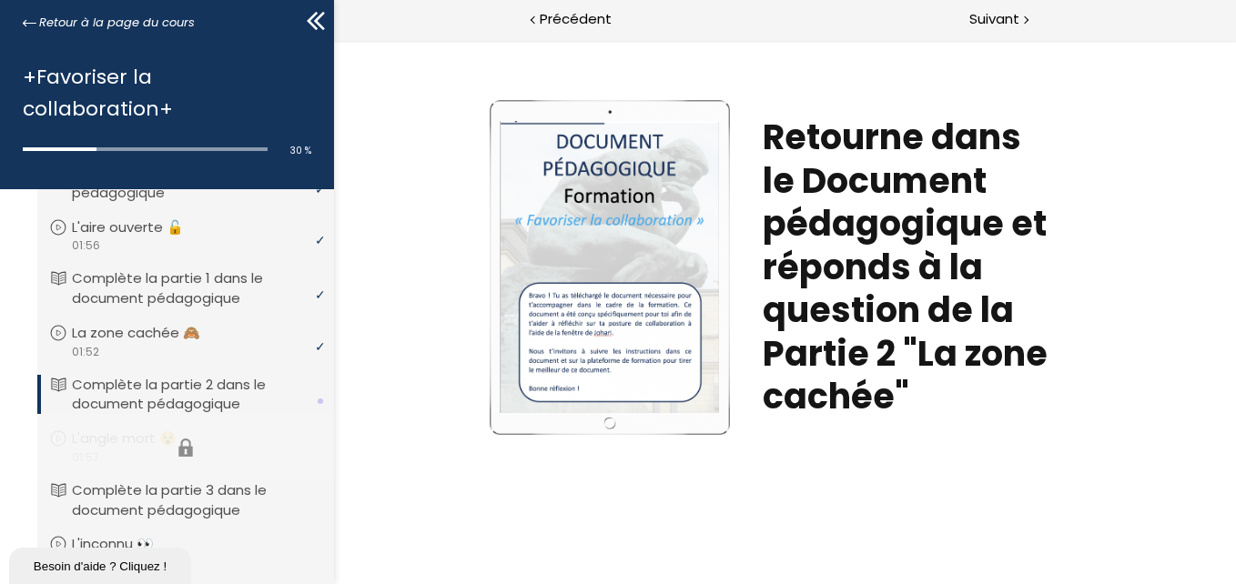
click at [124, 436] on li "Vous devez avoir terminé l'unité (L'angle mort 😵) pour pouvoir continuer. L'ang…" at bounding box center [185, 447] width 297 height 66
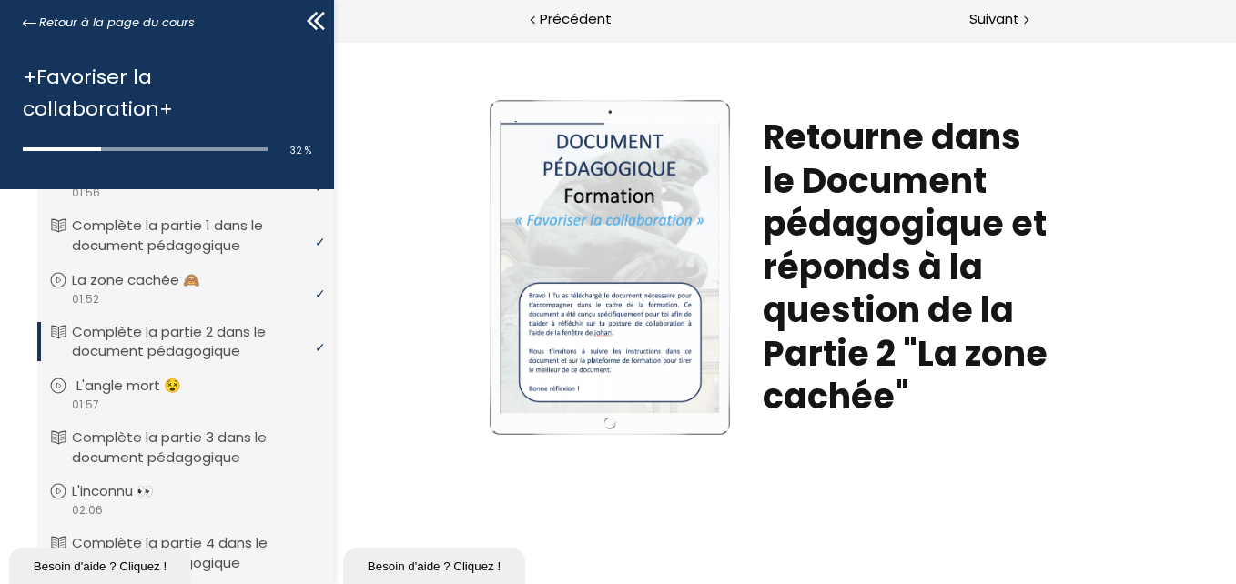
click at [145, 366] on li "Vous devez avoir terminé l'unité (L'angle mort 😵) pour pouvoir continuer. L'ang…" at bounding box center [185, 394] width 297 height 66
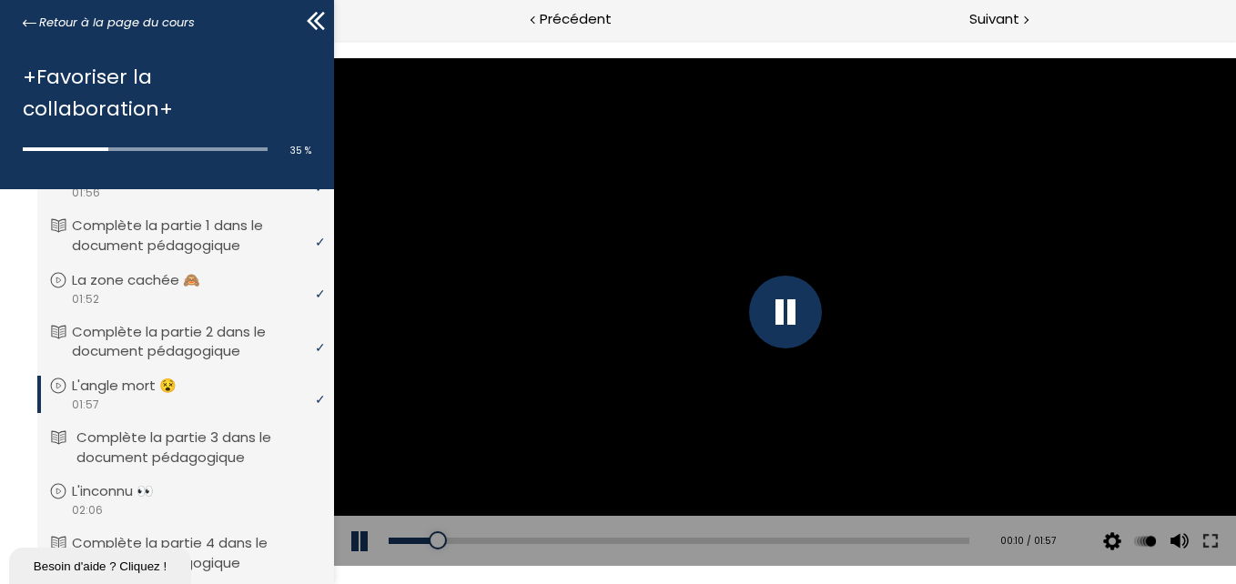
scroll to position [960, 0]
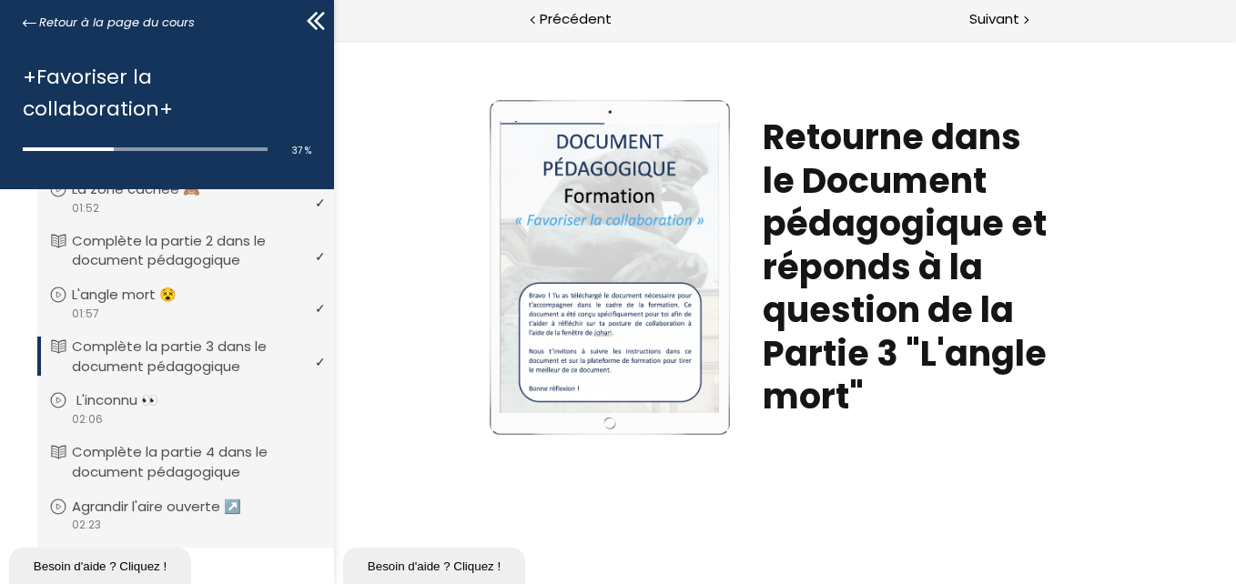
click at [197, 401] on link "L'inconnu 👀" at bounding box center [183, 400] width 268 height 20
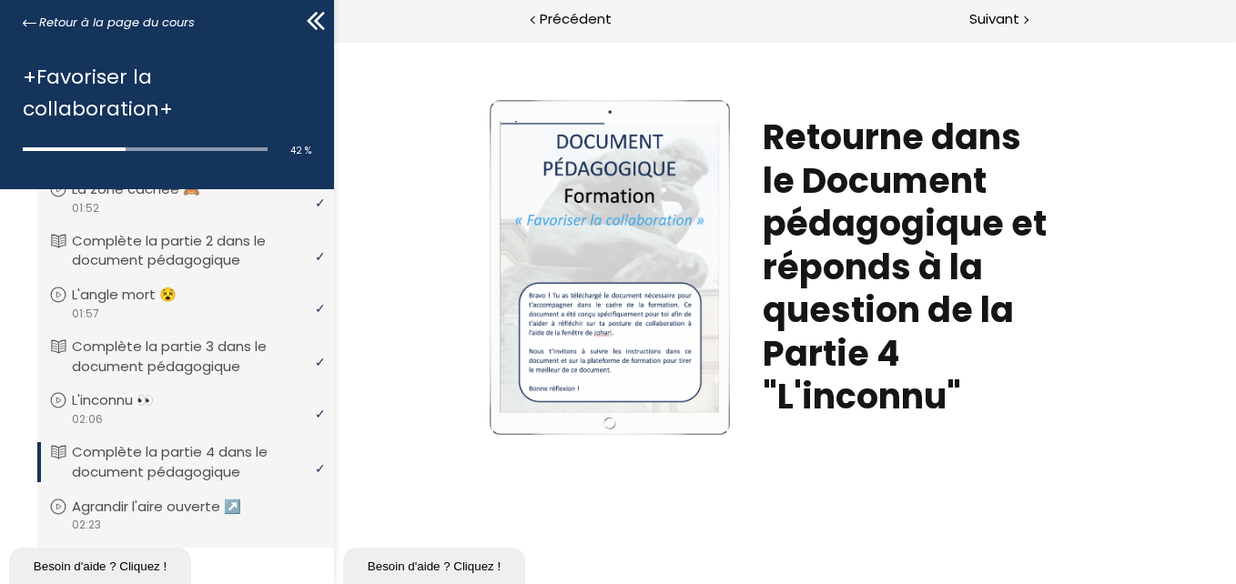
scroll to position [1051, 0]
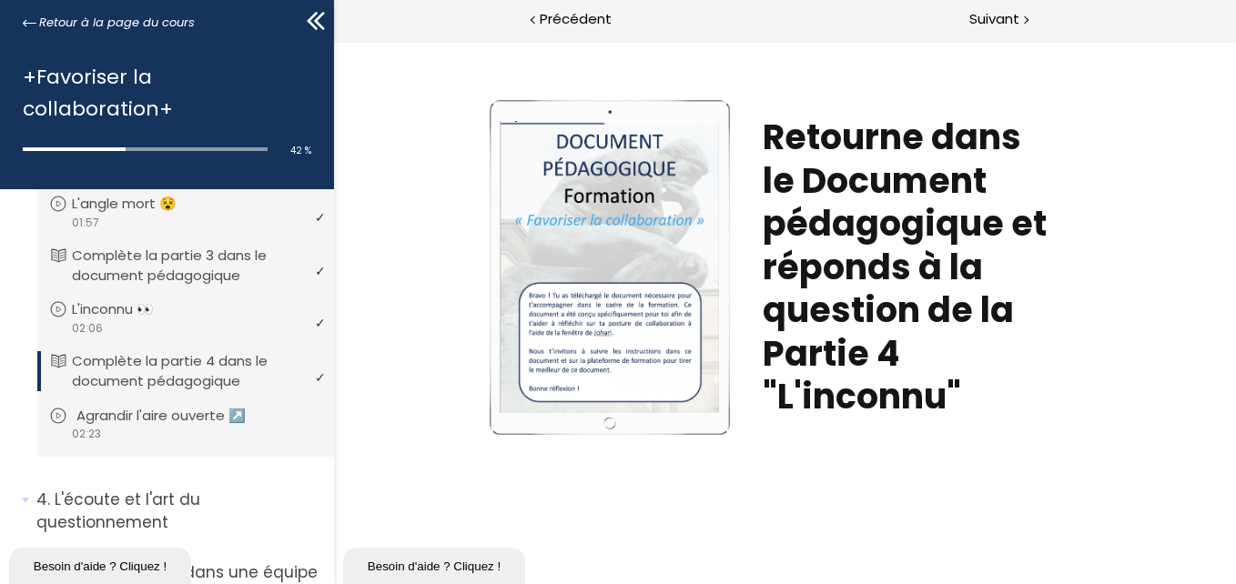
click at [169, 418] on p "Agrandir l'aire ouverte ↗️" at bounding box center [174, 416] width 197 height 20
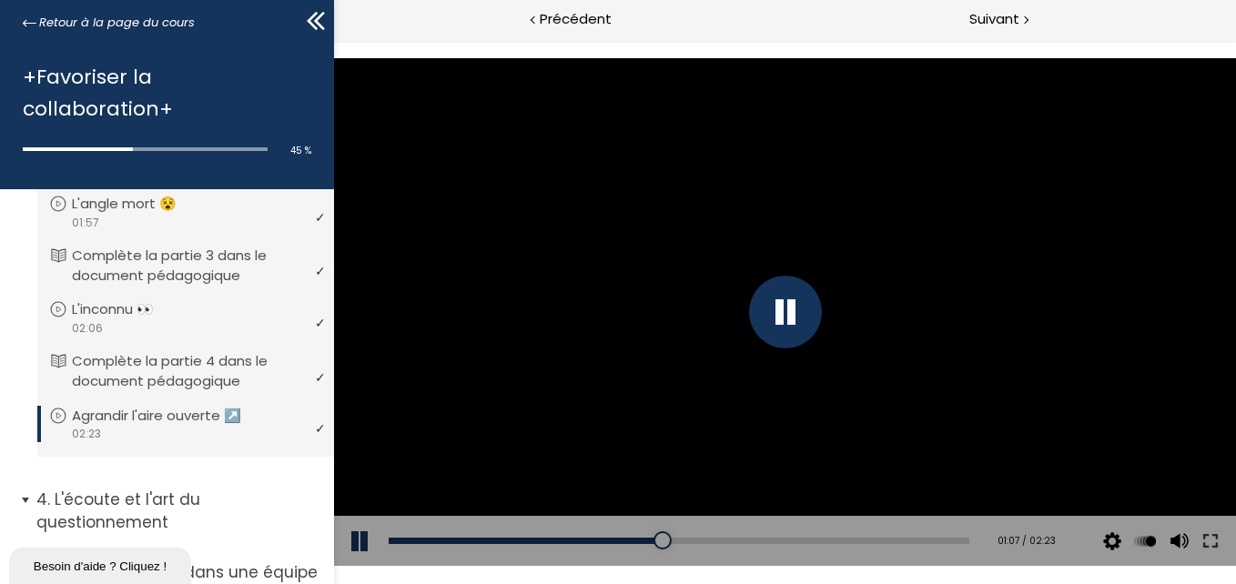
click at [219, 484] on li "4. L'écoute et l'art du questionnement Vous devez avoir terminé l'unité (L'écou…" at bounding box center [167, 518] width 334 height 86
click at [201, 497] on p "L'écoute et l'art du questionnement" at bounding box center [178, 511] width 284 height 45
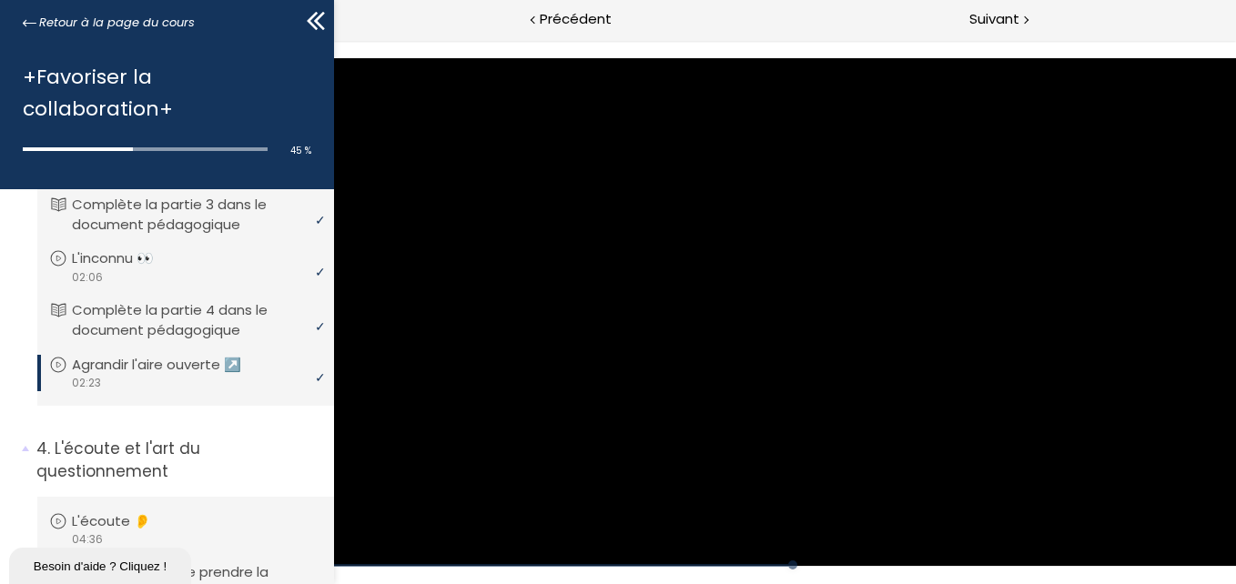
scroll to position [1142, 0]
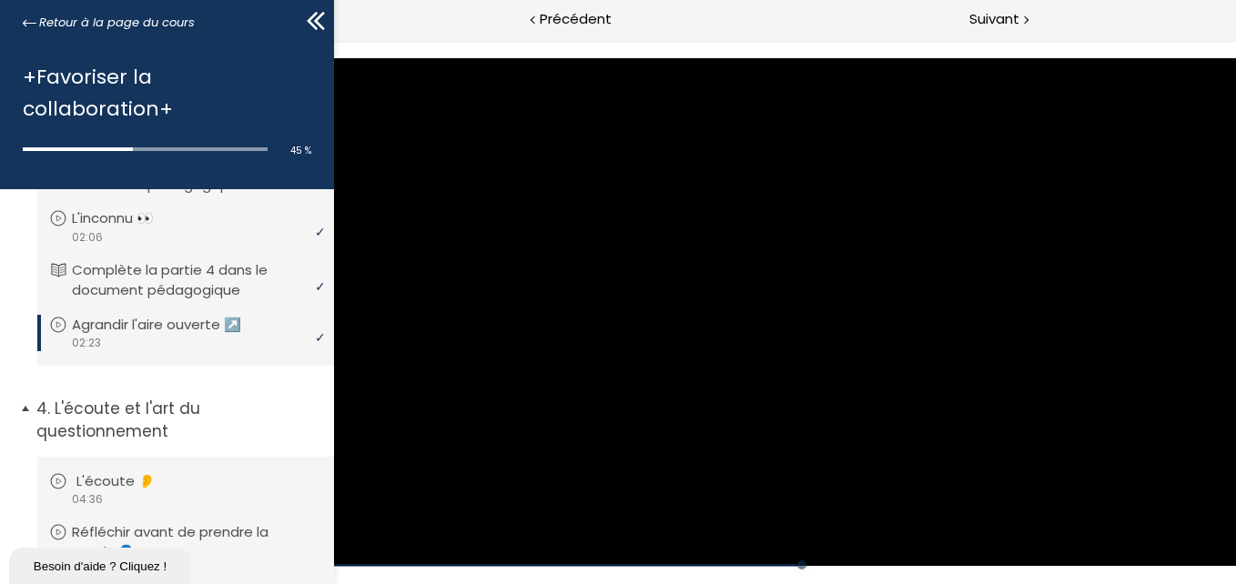
click at [90, 480] on p "L'écoute 👂" at bounding box center [129, 481] width 106 height 20
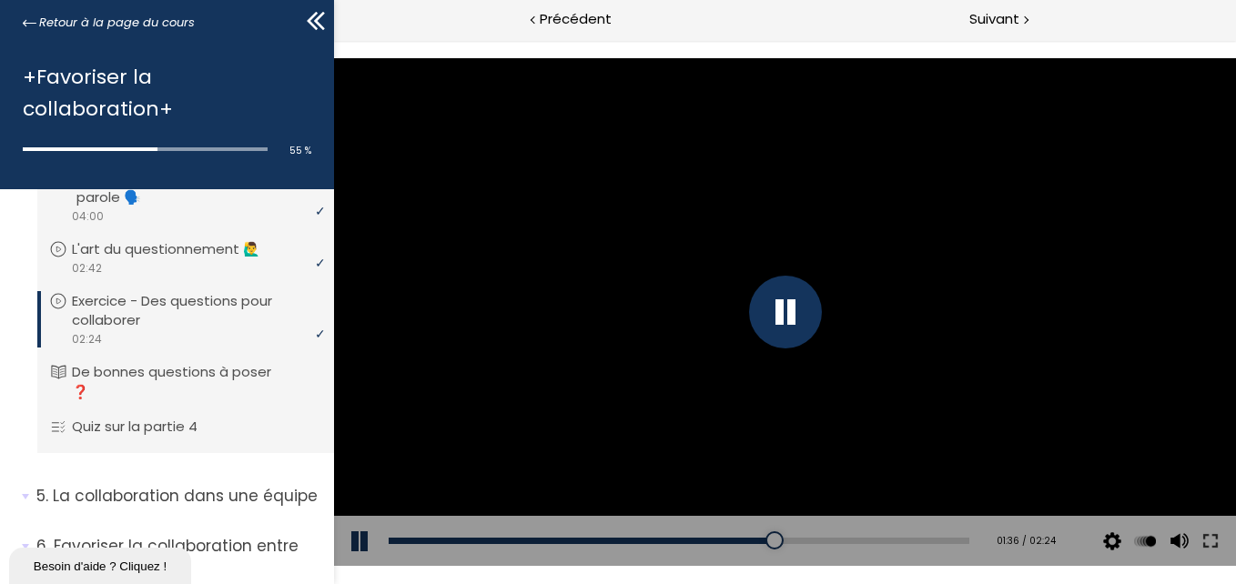
scroll to position [1597, 0]
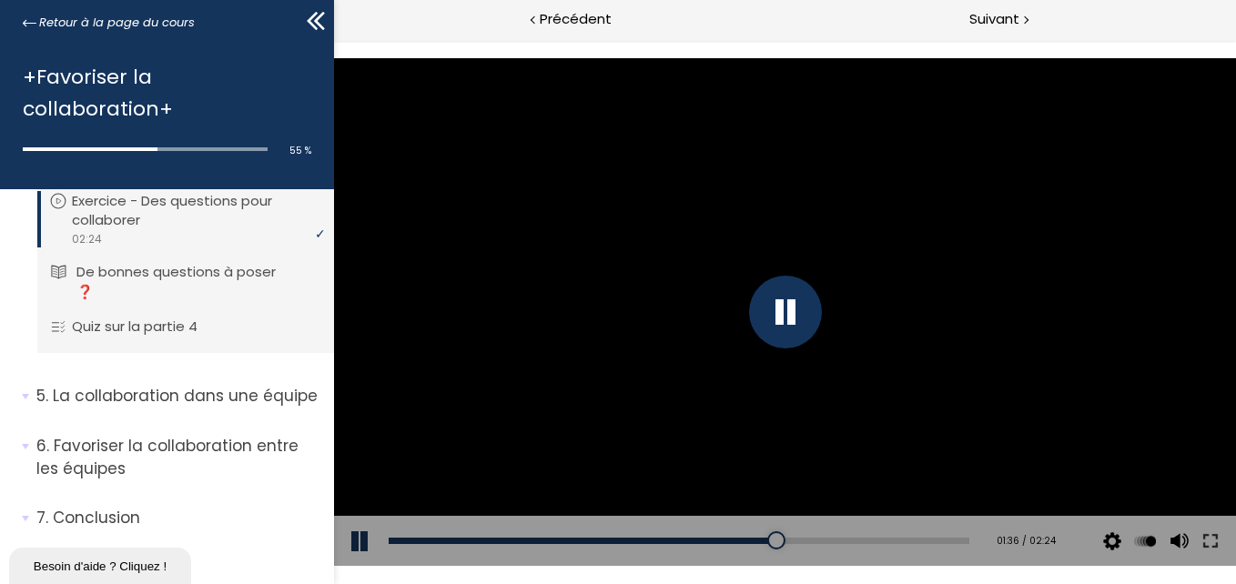
click at [173, 291] on p "De bonnes questions à poser ❓" at bounding box center [199, 282] width 246 height 40
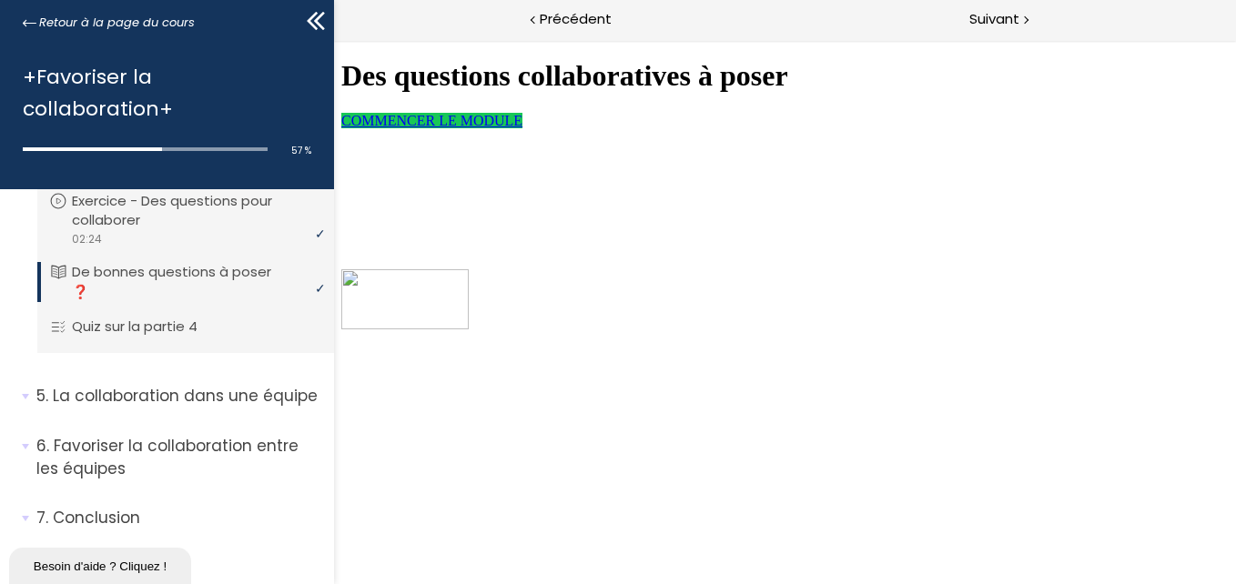
click at [521, 128] on span "COMMENCER LE MODULE" at bounding box center [430, 120] width 181 height 15
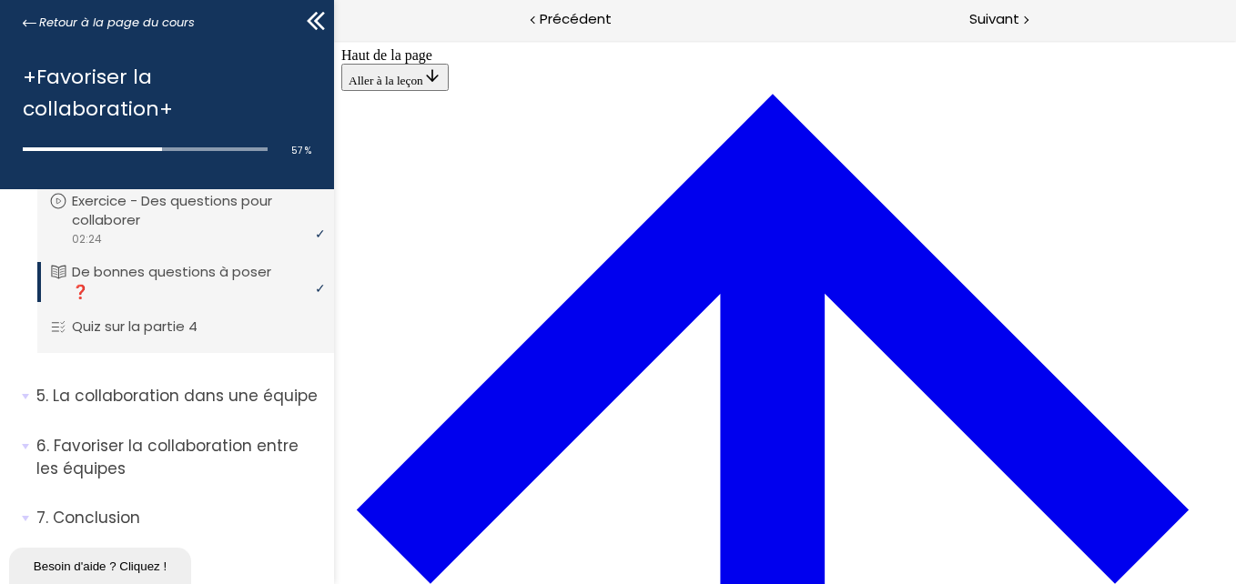
scroll to position [64, 0]
click at [103, 408] on p "La collaboration dans une équipe" at bounding box center [178, 396] width 284 height 23
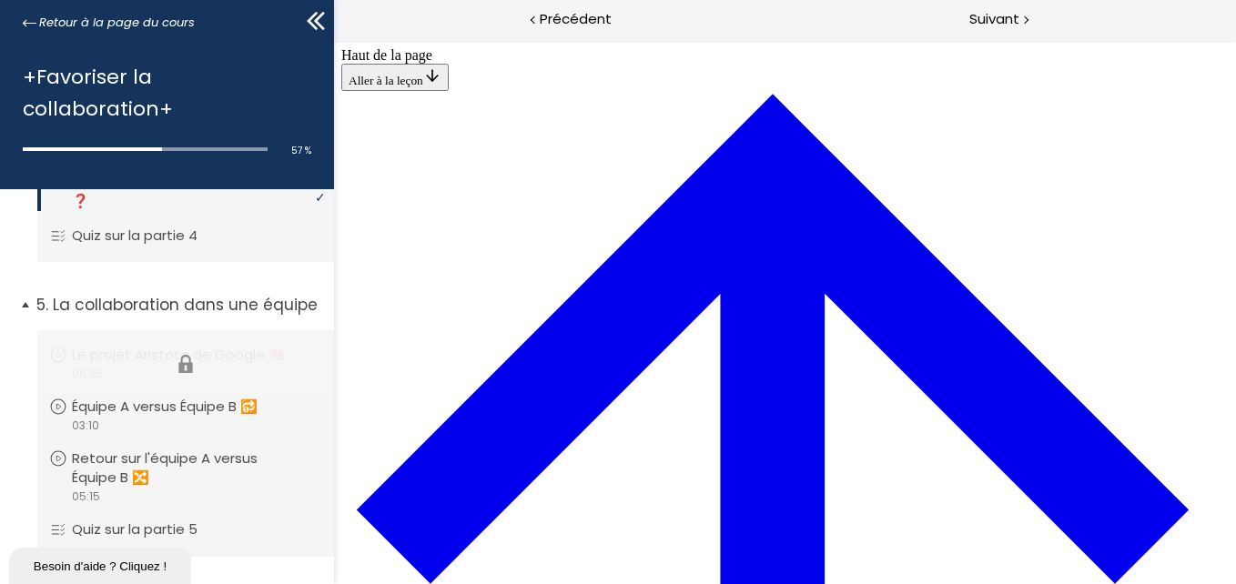
click at [137, 391] on li "Vous devez avoir terminé l'unité (Le projet Aristote de Google 🧠) pour pouvoir …" at bounding box center [185, 363] width 297 height 66
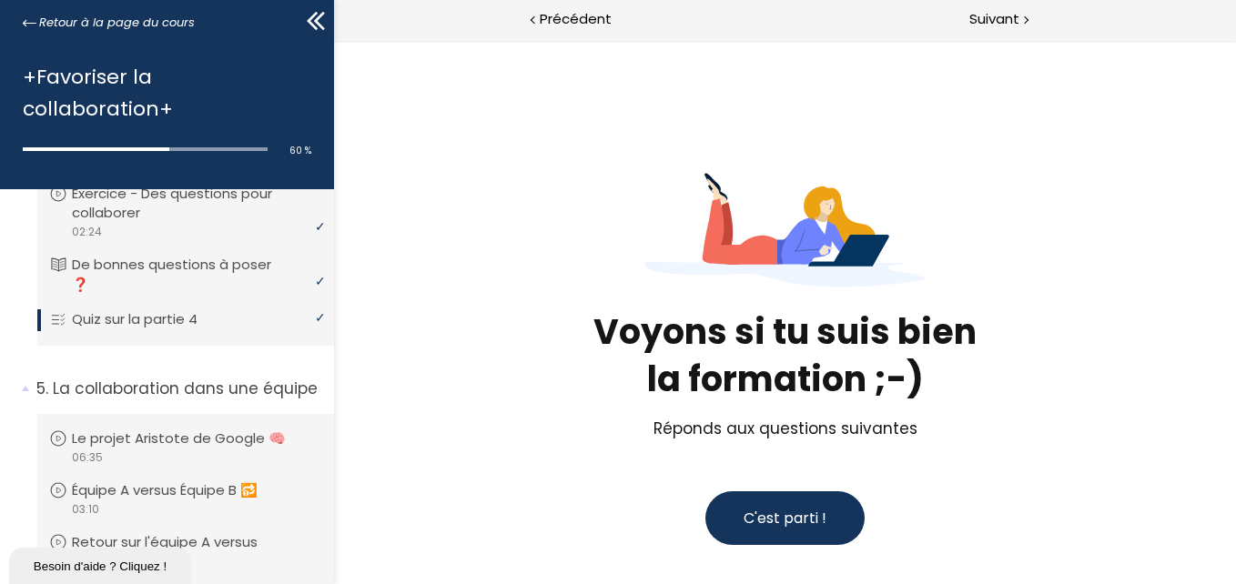
click at [743, 516] on span "C'est parti !" at bounding box center [784, 518] width 83 height 21
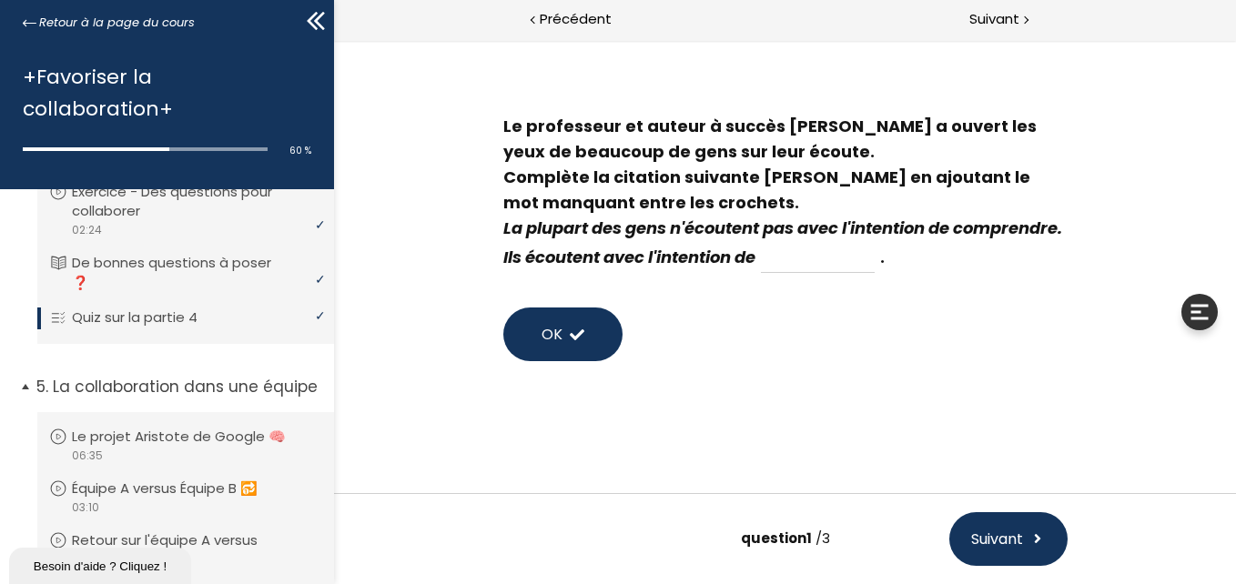
scroll to position [1605, 0]
click at [198, 313] on p "Quiz sur la partie 4" at bounding box center [148, 319] width 153 height 20
click at [569, 339] on span at bounding box center [576, 335] width 15 height 15
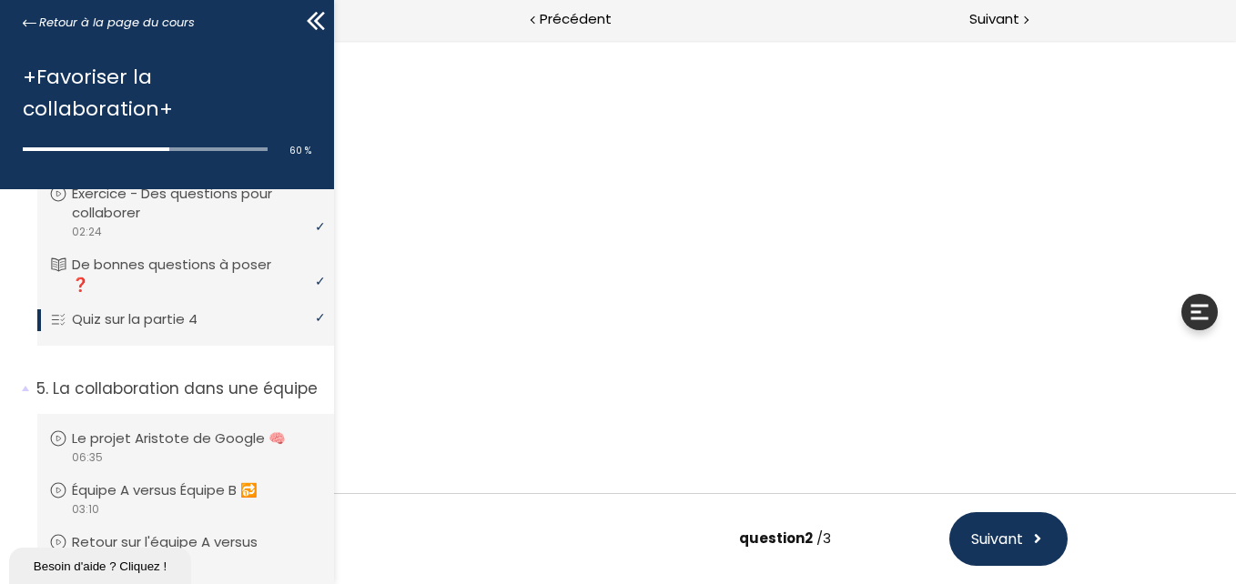
scroll to position [0, 0]
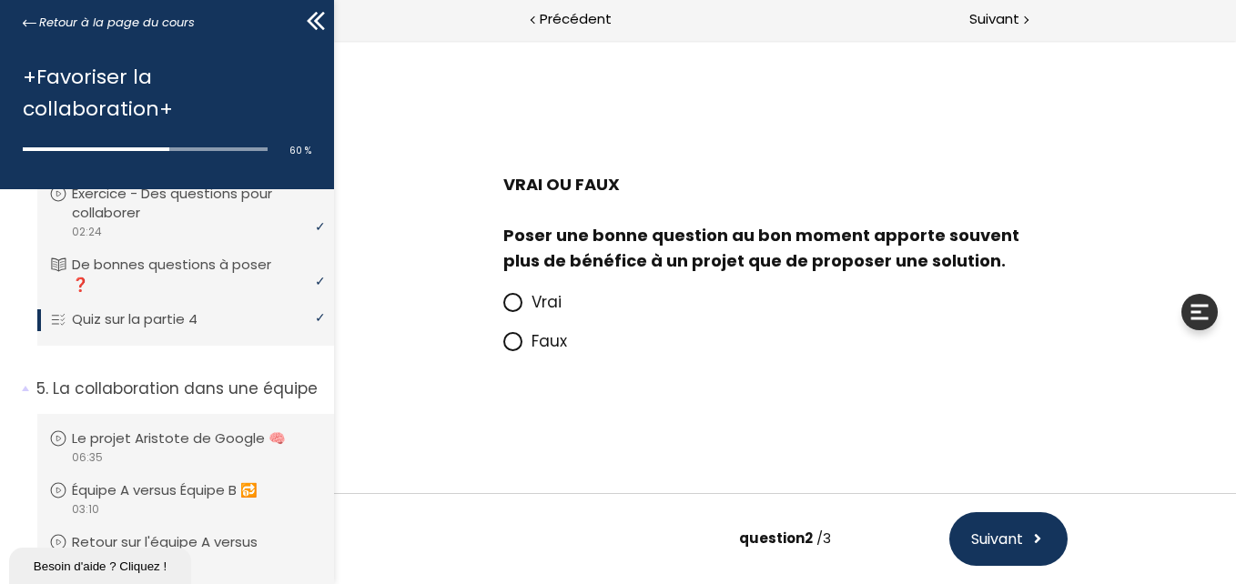
click at [543, 302] on span "Vrai" at bounding box center [546, 302] width 30 height 22
click at [502, 308] on input "Vrai" at bounding box center [502, 308] width 0 height 0
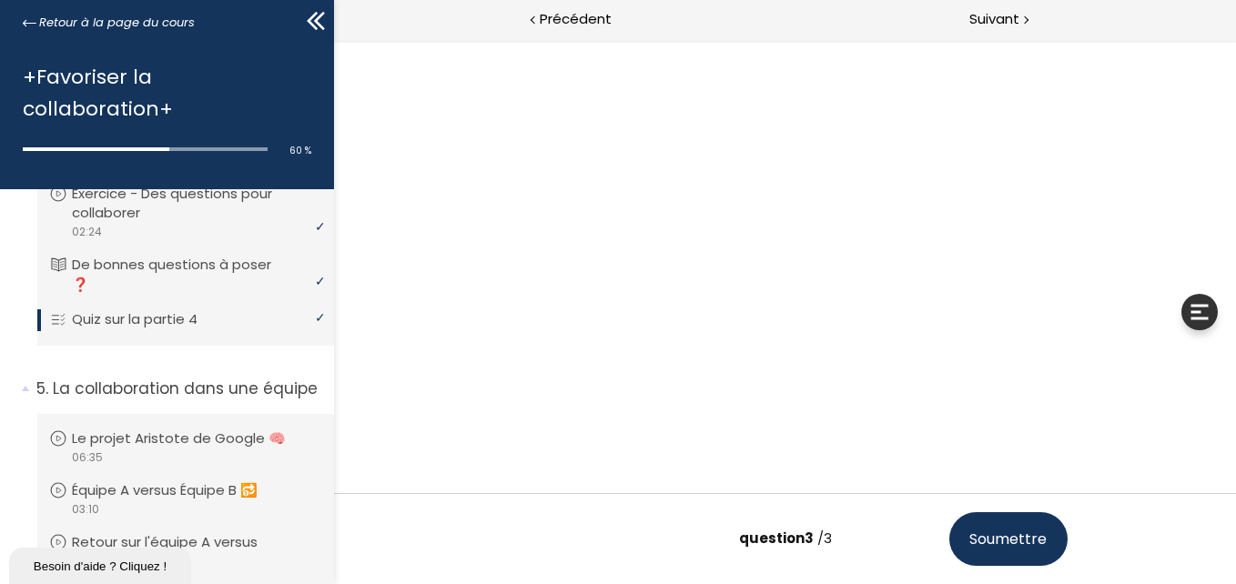
scroll to position [71, 0]
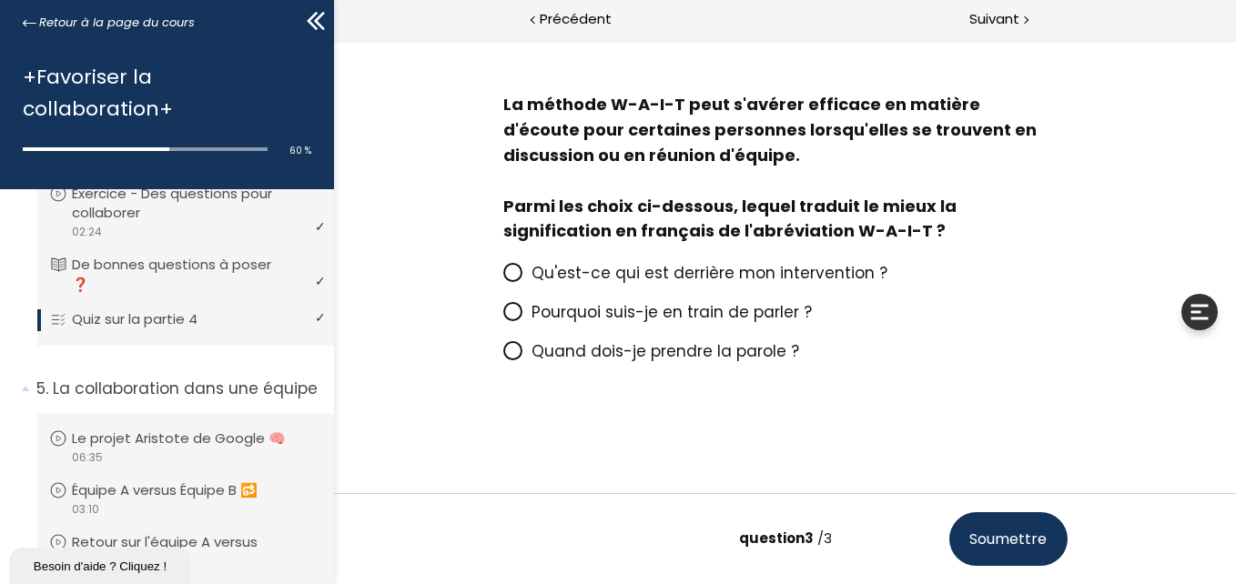
click at [700, 348] on span "Quand dois-je prendre la parole ?" at bounding box center [665, 351] width 268 height 22
click at [502, 357] on input "Quand dois-je prendre la parole ?" at bounding box center [502, 357] width 0 height 0
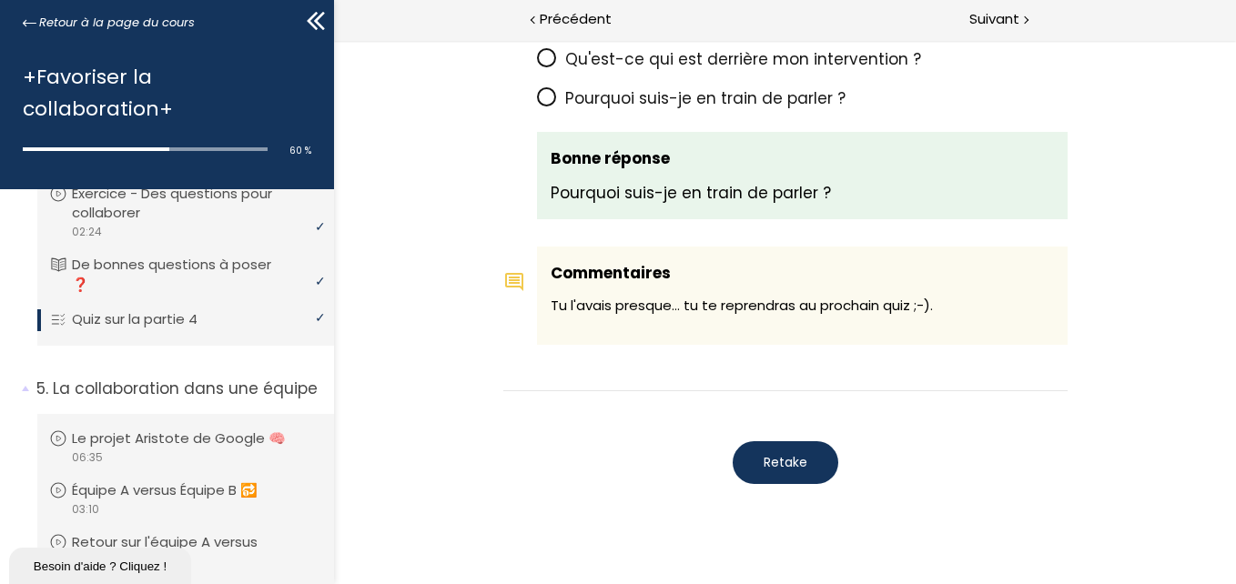
scroll to position [1708, 0]
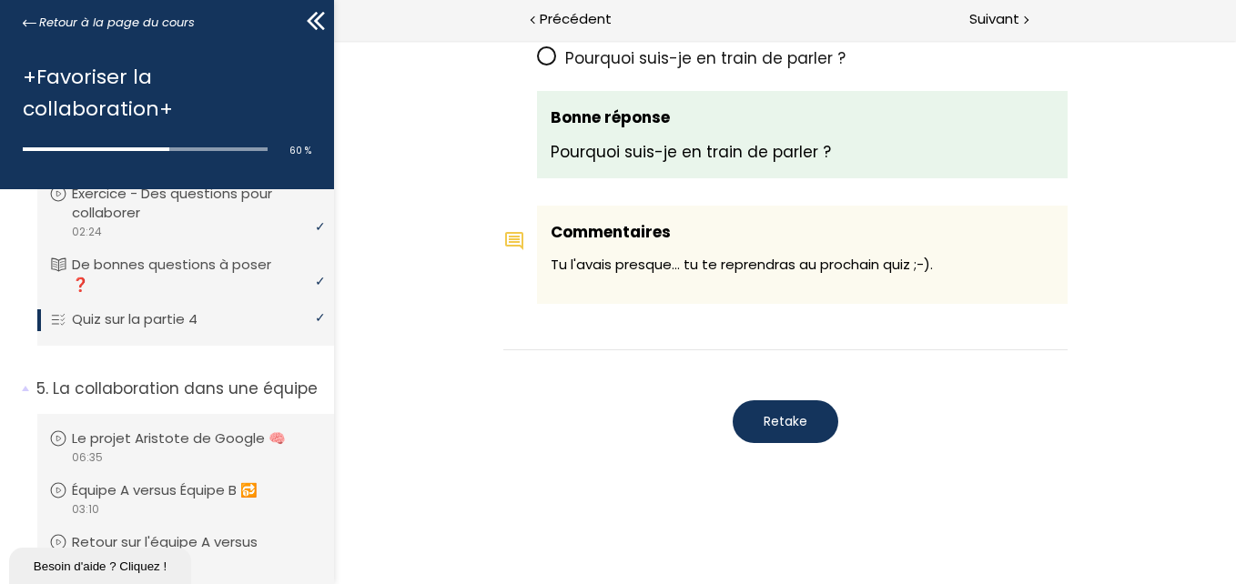
click at [805, 413] on button "Retake" at bounding box center [785, 421] width 106 height 43
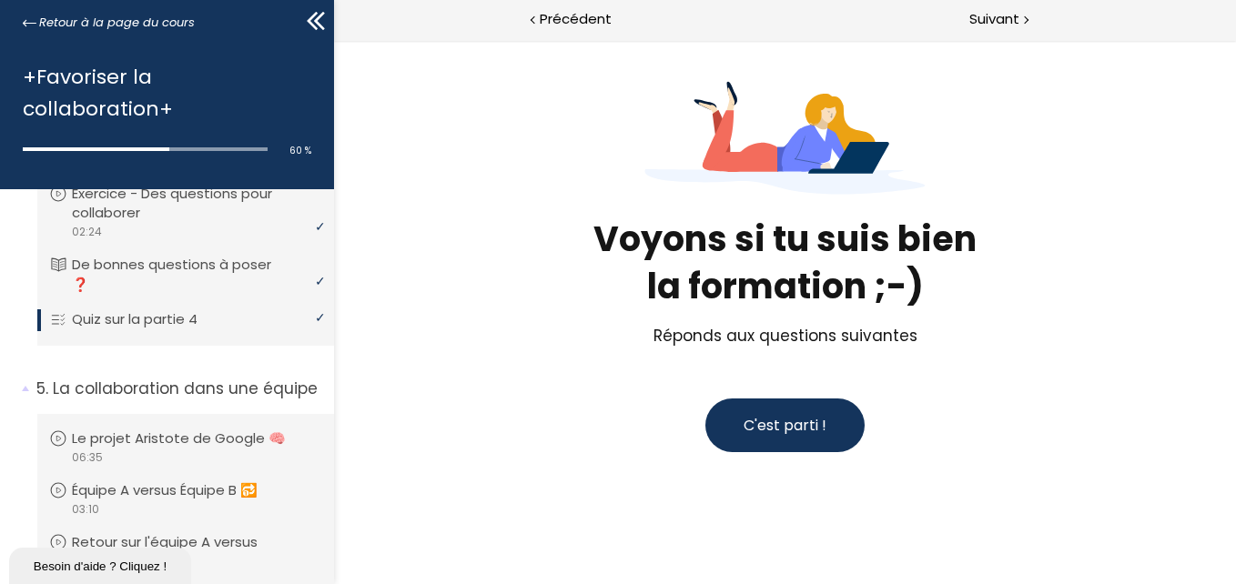
scroll to position [93, 0]
click at [805, 413] on button "C'est parti !" at bounding box center [783, 426] width 159 height 54
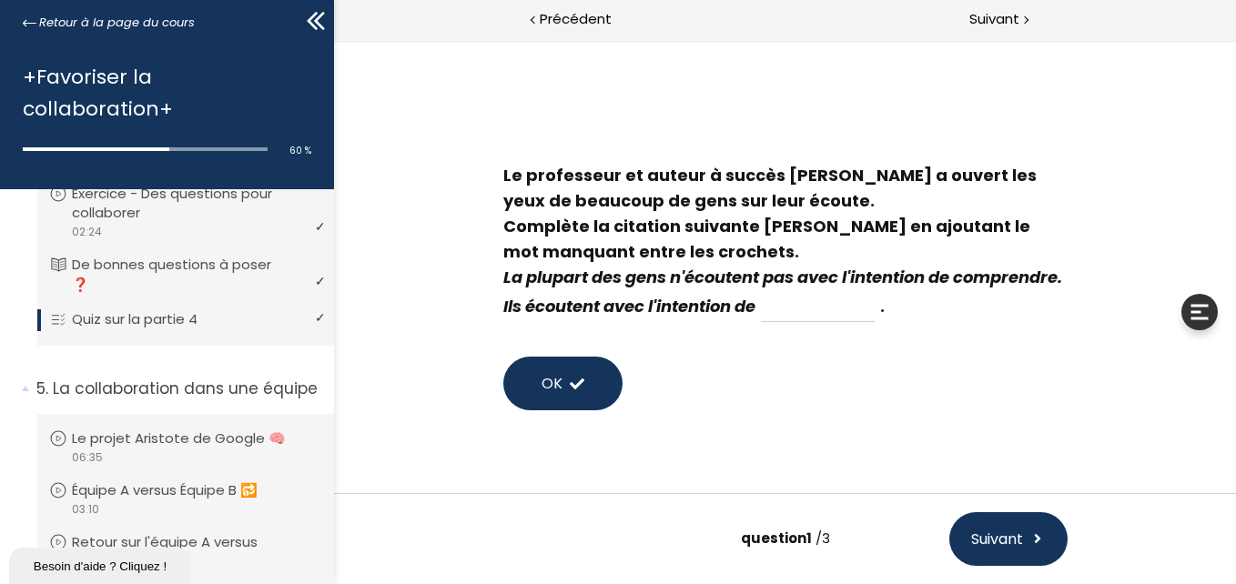
scroll to position [49, 0]
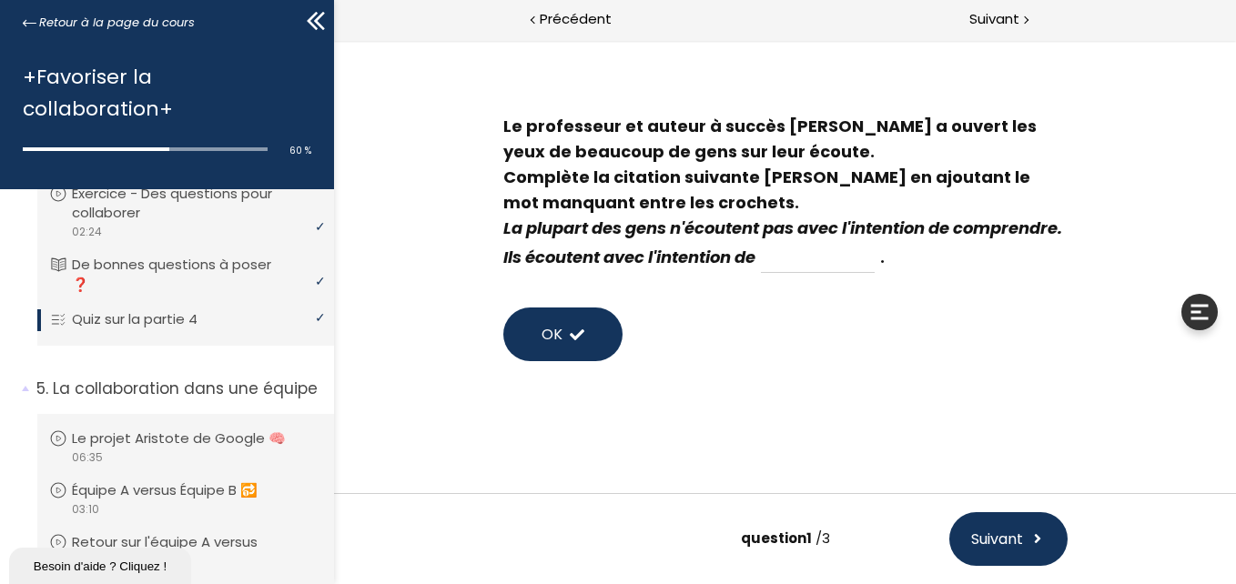
click at [537, 349] on button "OK" at bounding box center [561, 335] width 119 height 54
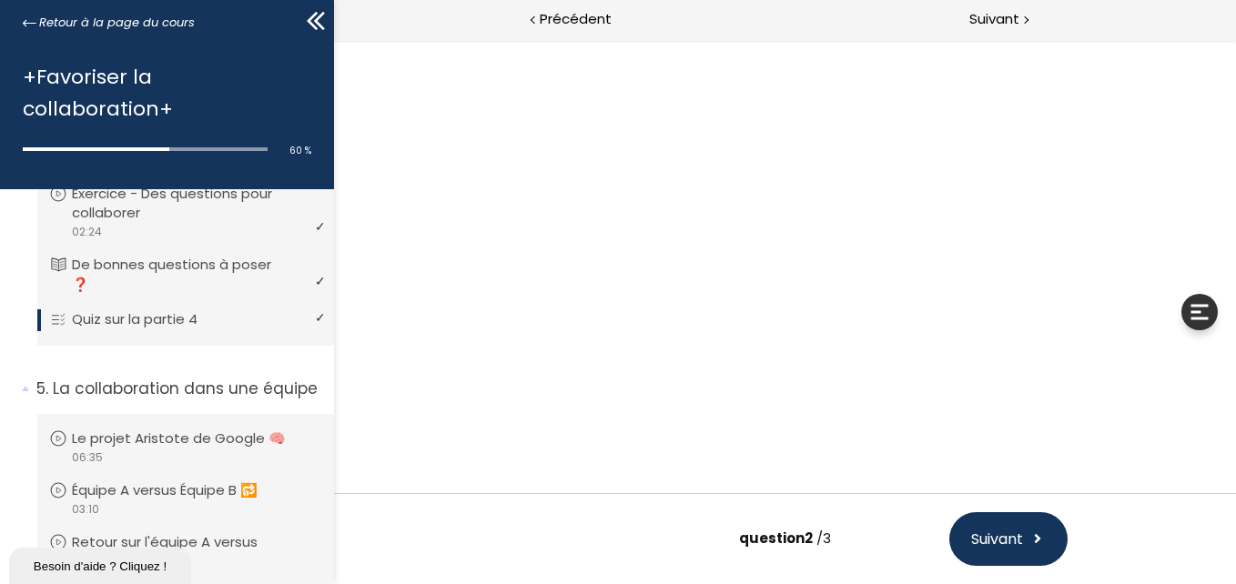
scroll to position [0, 0]
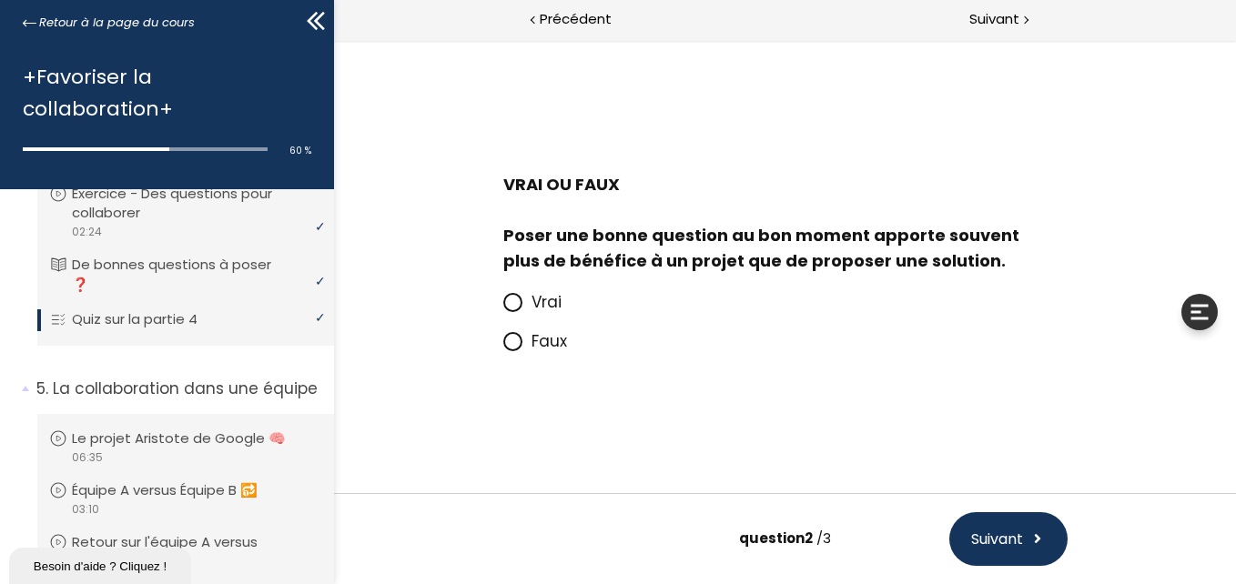
click at [538, 302] on span "Vrai" at bounding box center [546, 302] width 30 height 22
click at [502, 308] on input "Vrai" at bounding box center [502, 308] width 0 height 0
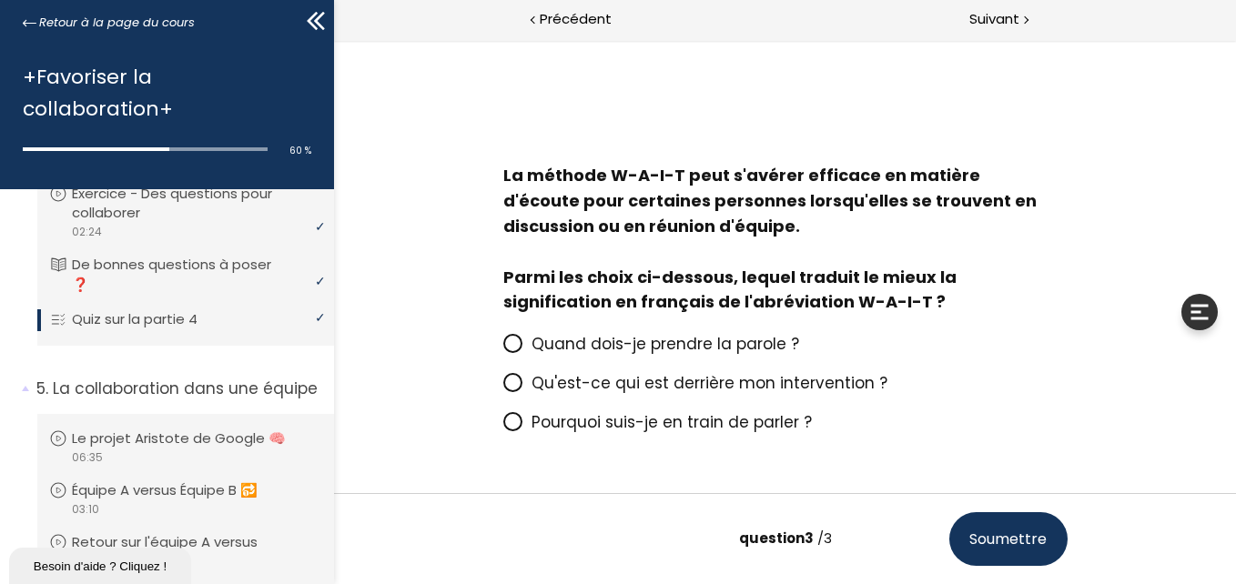
scroll to position [71, 0]
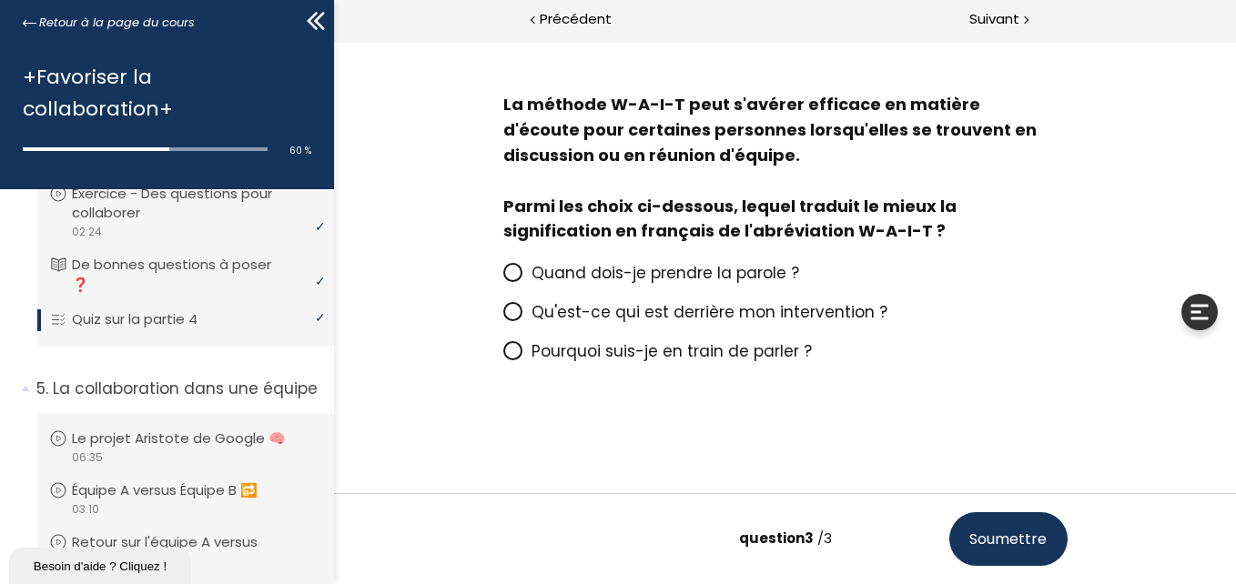
click at [592, 306] on span "Qu'est-ce qui est derrière mon intervention ?" at bounding box center [709, 312] width 356 height 22
click at [502, 318] on input "Qu'est-ce qui est derrière mon intervention ?" at bounding box center [502, 318] width 0 height 0
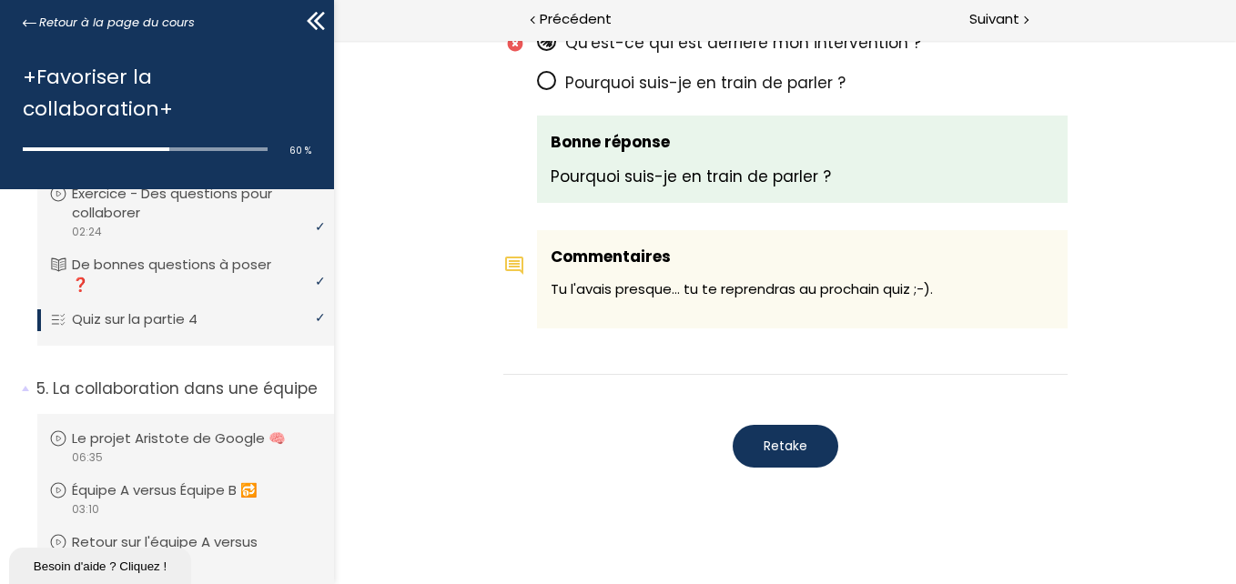
scroll to position [1708, 0]
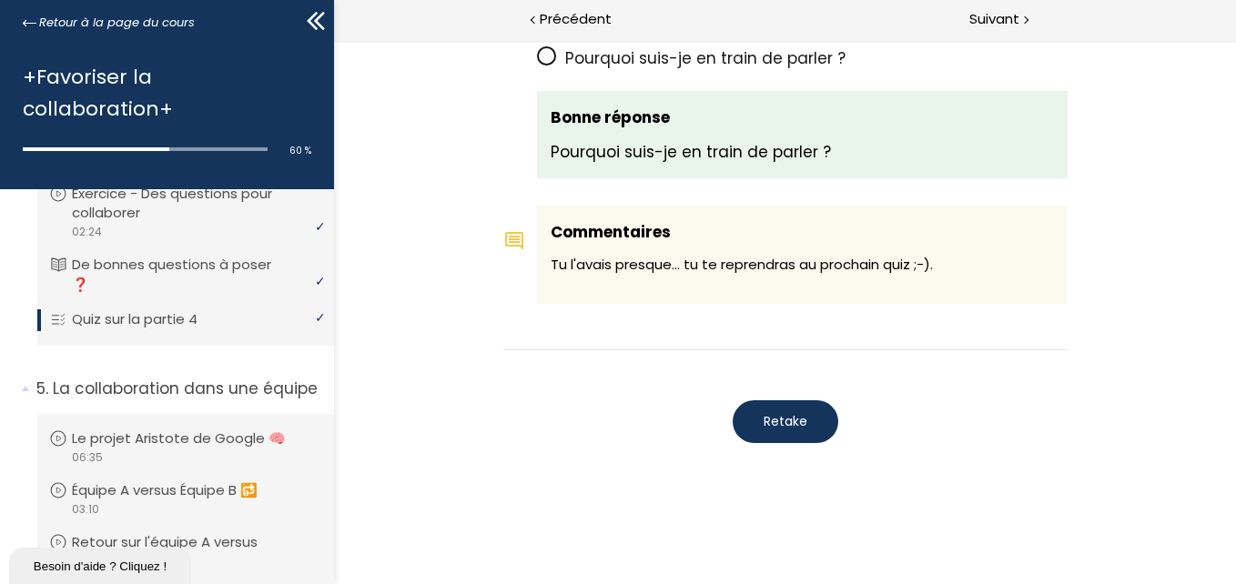
click at [771, 420] on span "Retake" at bounding box center [785, 421] width 44 height 19
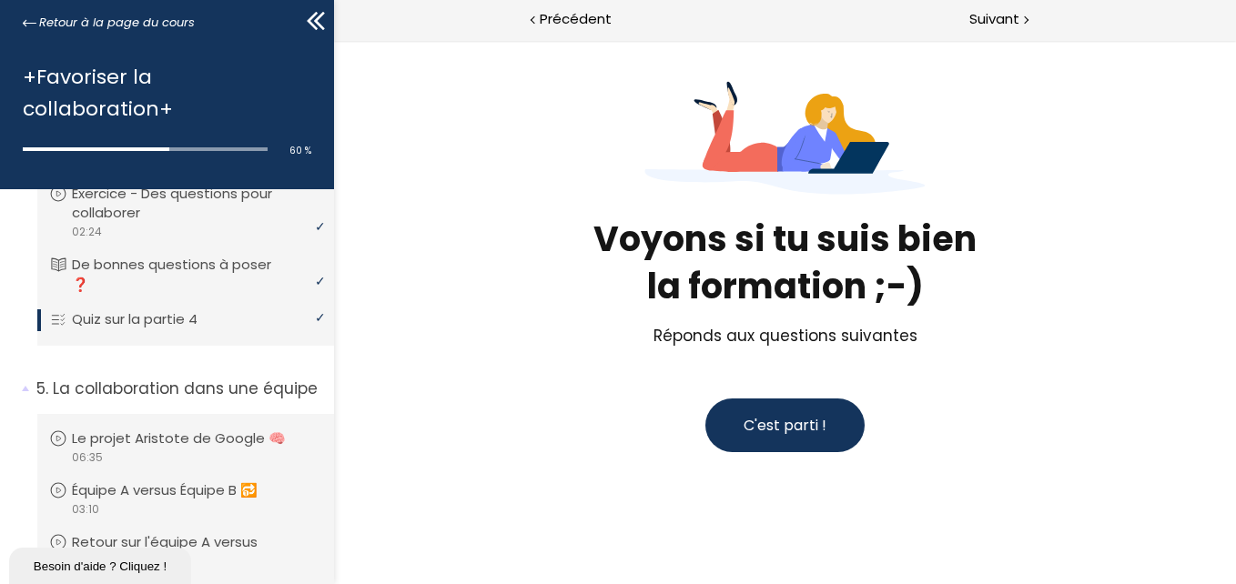
scroll to position [93, 0]
click at [771, 420] on span "C'est parti !" at bounding box center [784, 425] width 83 height 21
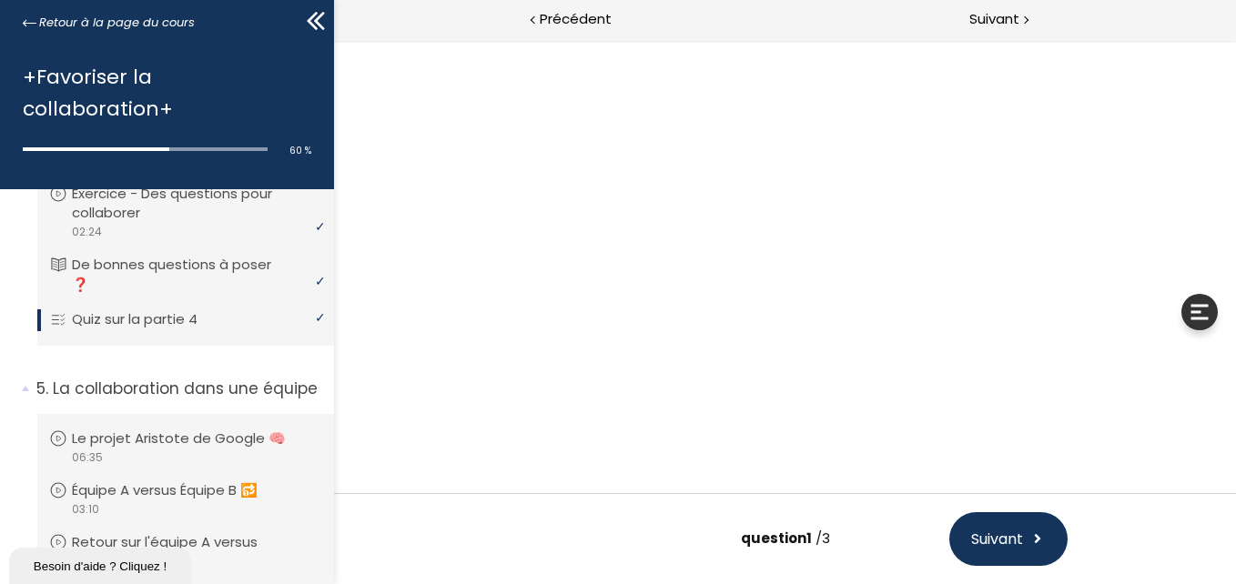
scroll to position [49, 0]
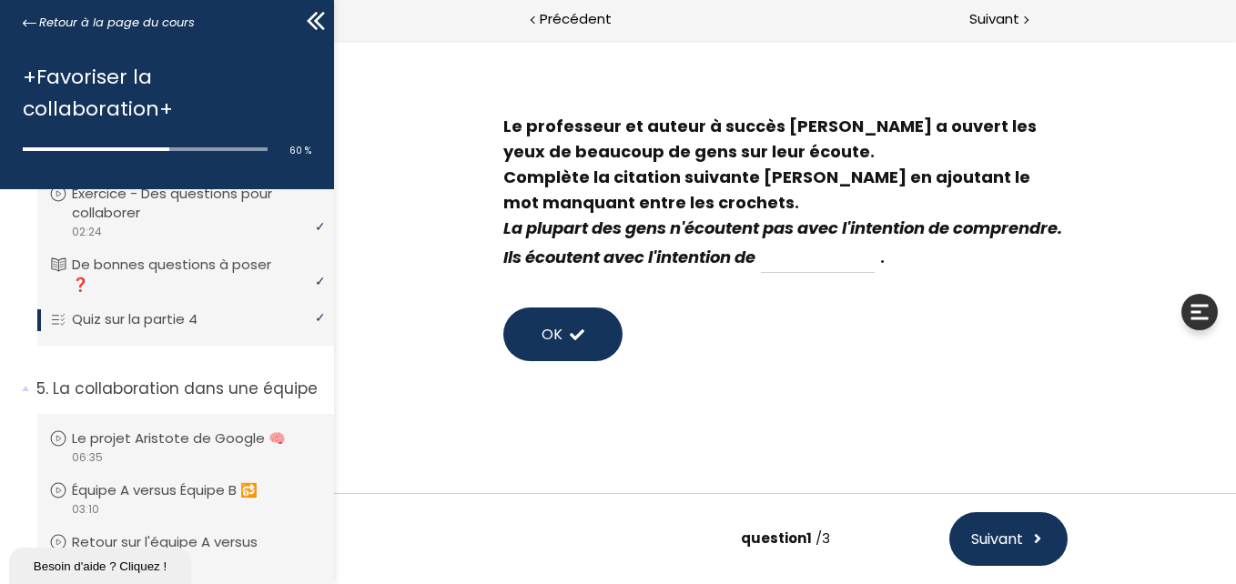
click at [585, 344] on button "OK" at bounding box center [561, 335] width 119 height 54
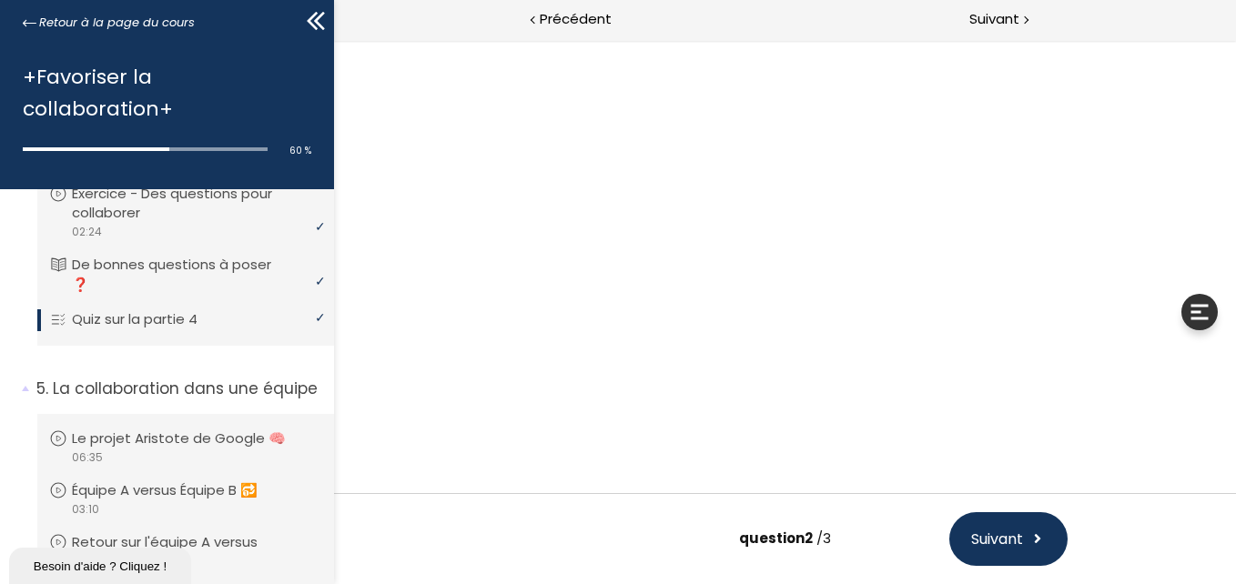
scroll to position [0, 0]
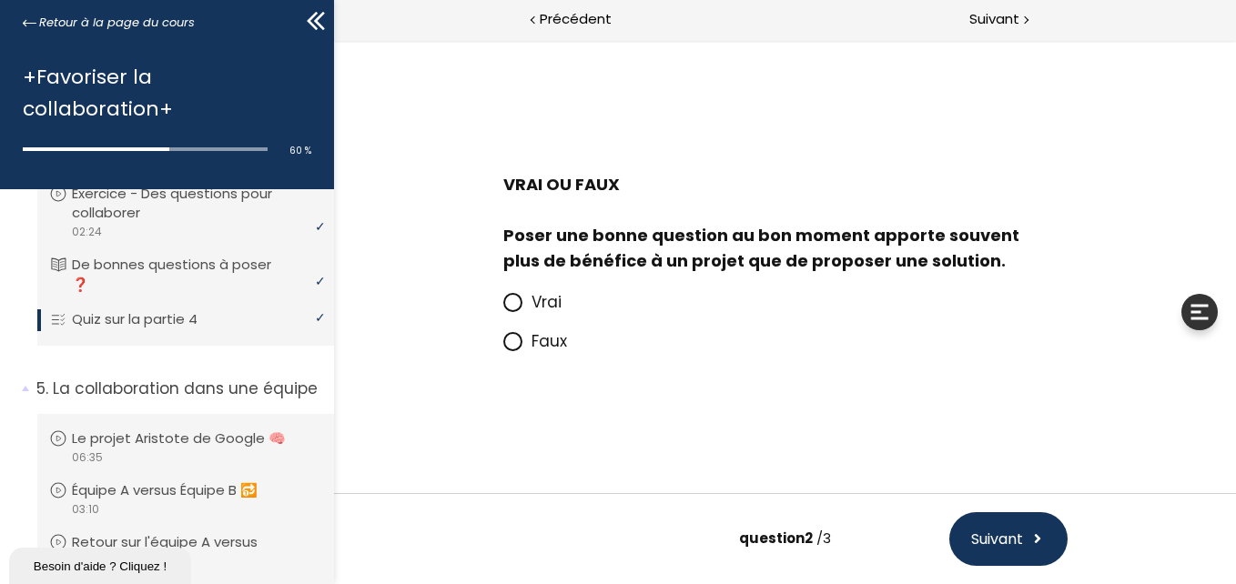
click at [554, 299] on span "Vrai" at bounding box center [546, 302] width 30 height 22
click at [502, 308] on input "Vrai" at bounding box center [502, 308] width 0 height 0
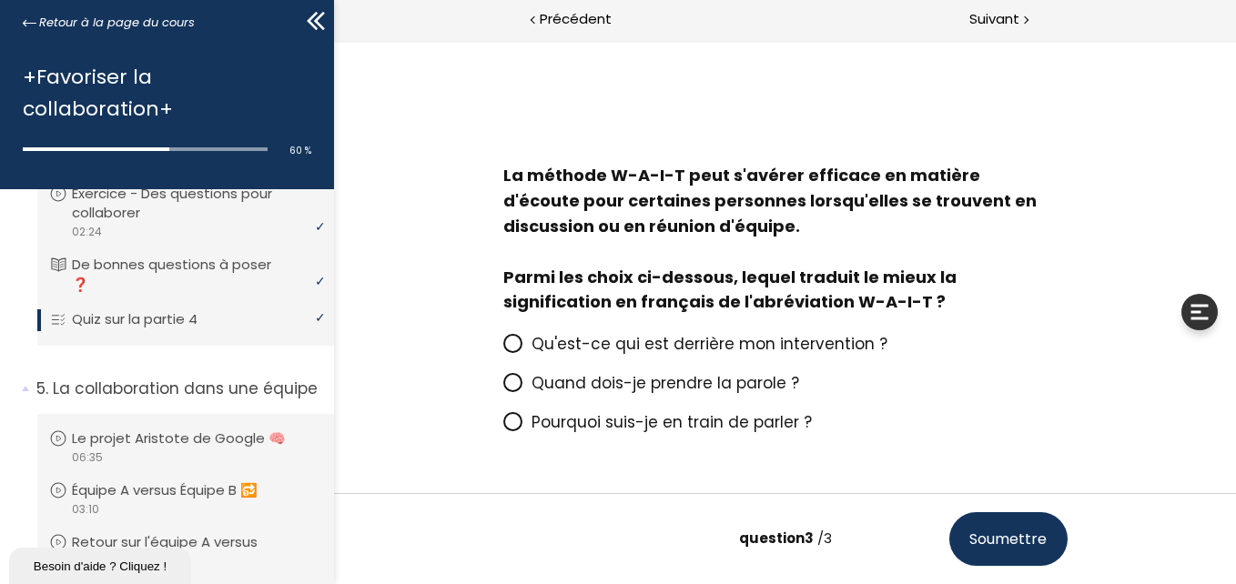
scroll to position [71, 0]
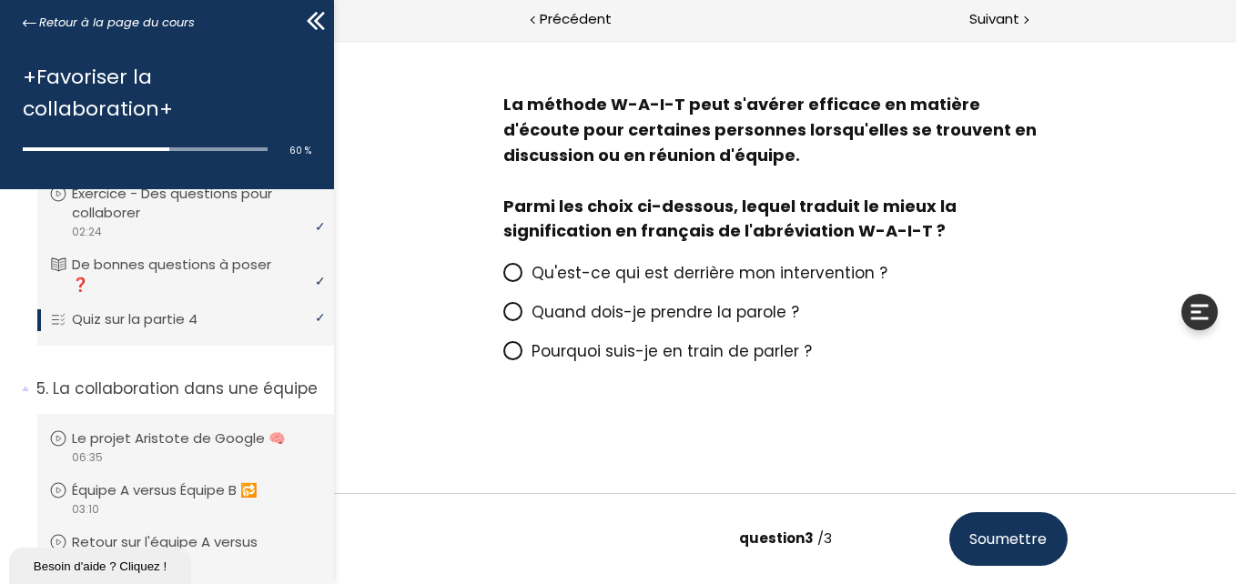
click at [614, 358] on span "Pourquoi suis-je en train de parler ?" at bounding box center [671, 351] width 280 height 22
click at [502, 357] on input "Pourquoi suis-je en train de parler ?" at bounding box center [502, 357] width 0 height 0
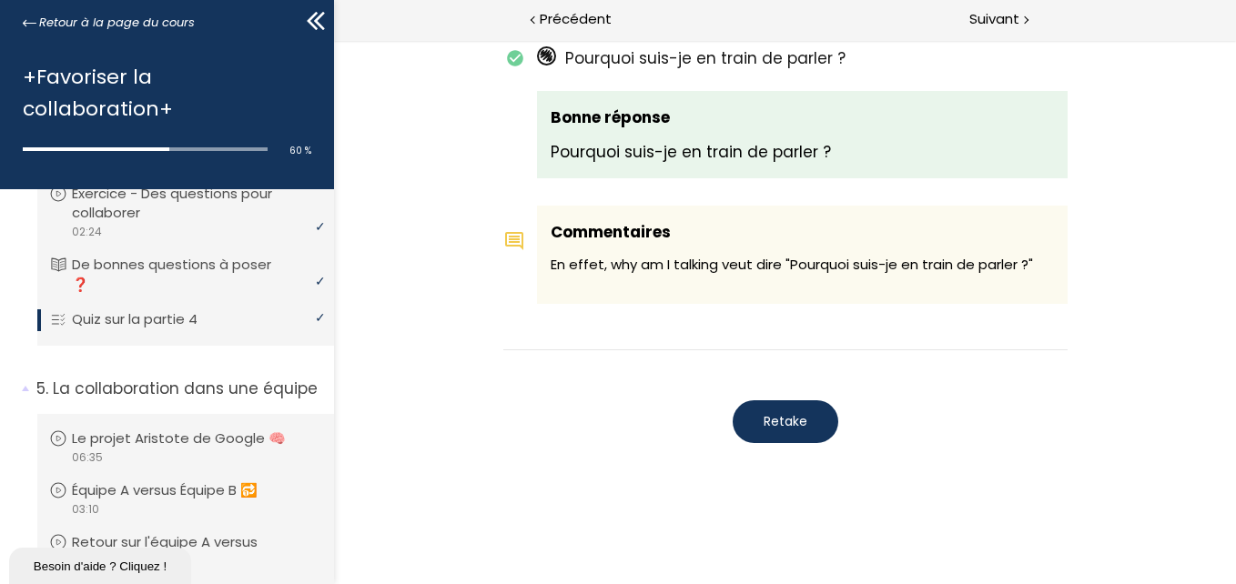
click at [776, 406] on button "Retake" at bounding box center [785, 421] width 106 height 43
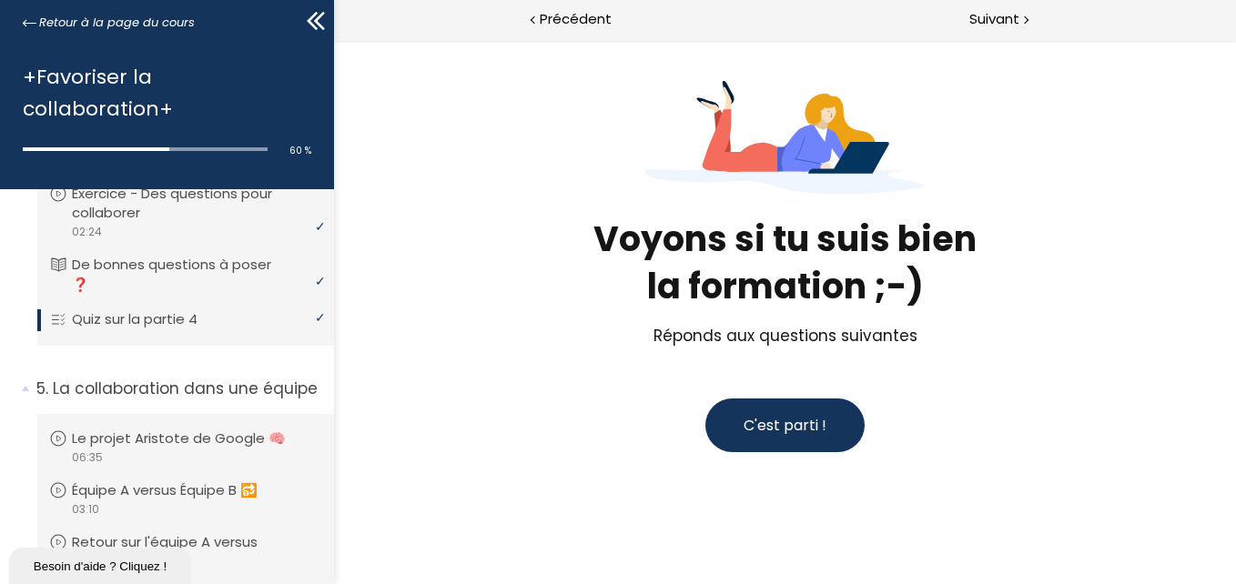
click at [776, 406] on button "C'est parti !" at bounding box center [783, 426] width 159 height 54
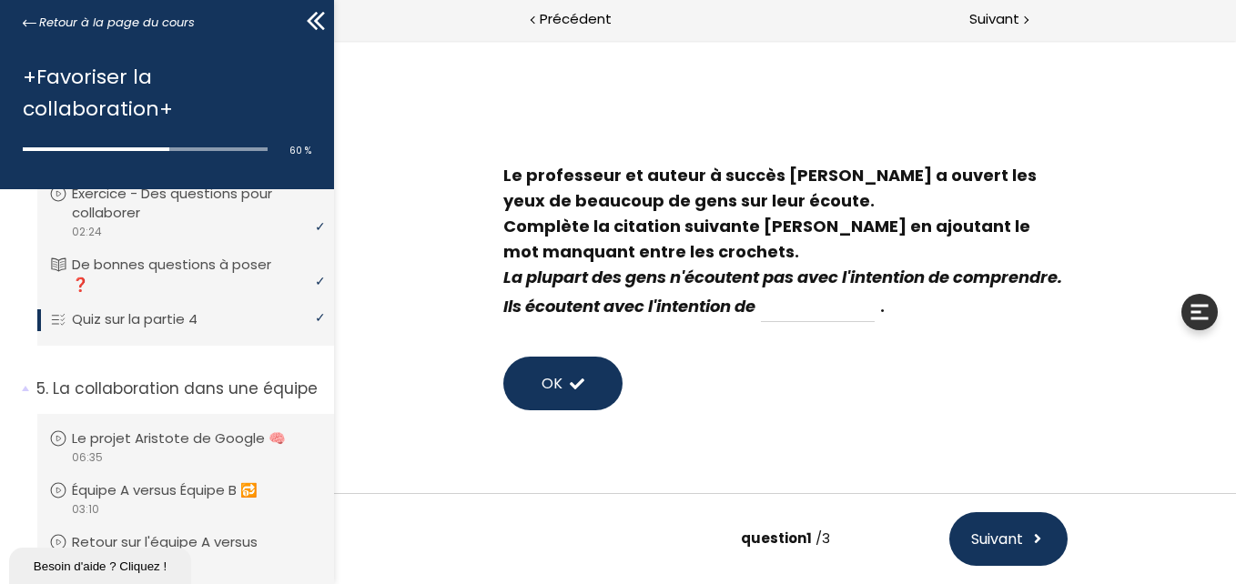
scroll to position [49, 0]
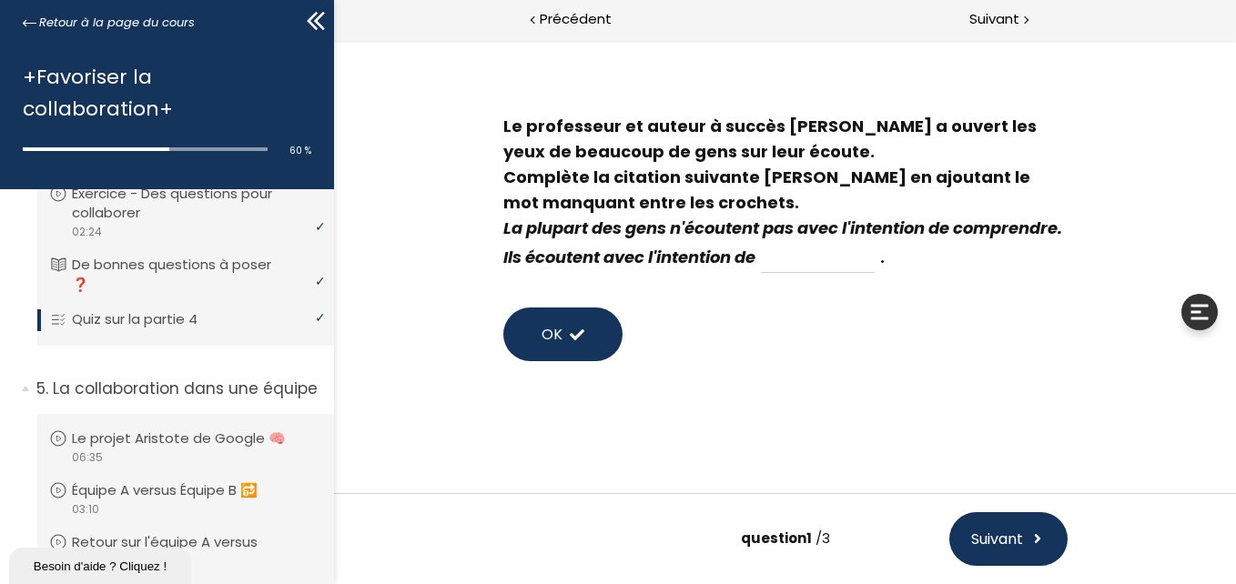
click at [775, 425] on div "Le professeur et auteur à succès Stephen Covey a ouvert les yeux de beaucoup de…" at bounding box center [784, 242] width 793 height 393
click at [533, 341] on button "OK" at bounding box center [561, 335] width 119 height 54
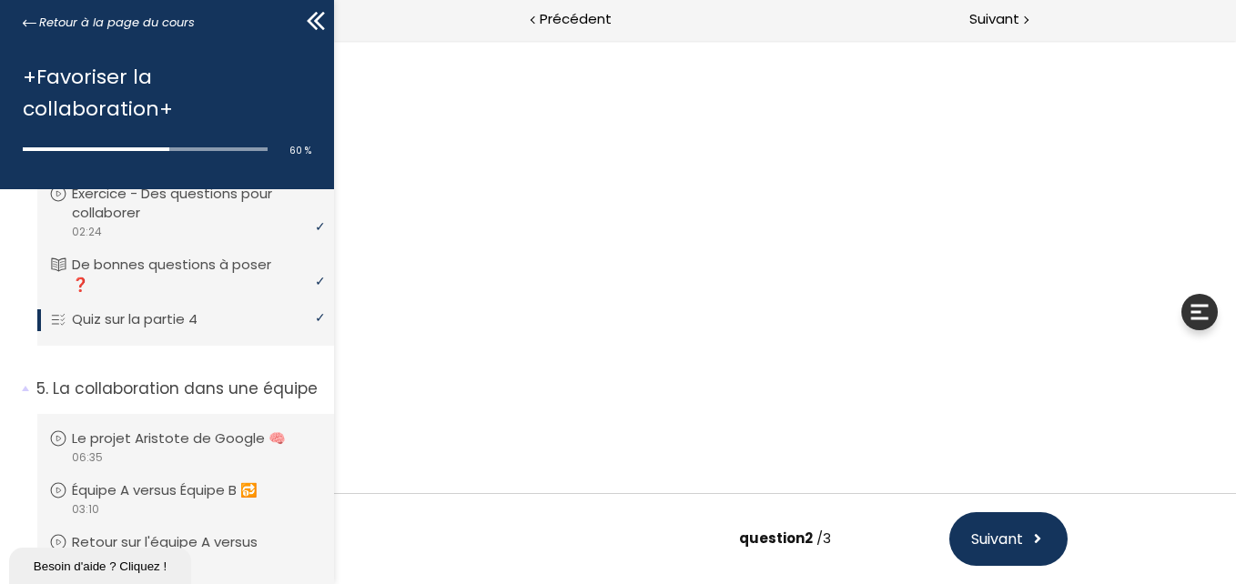
scroll to position [0, 0]
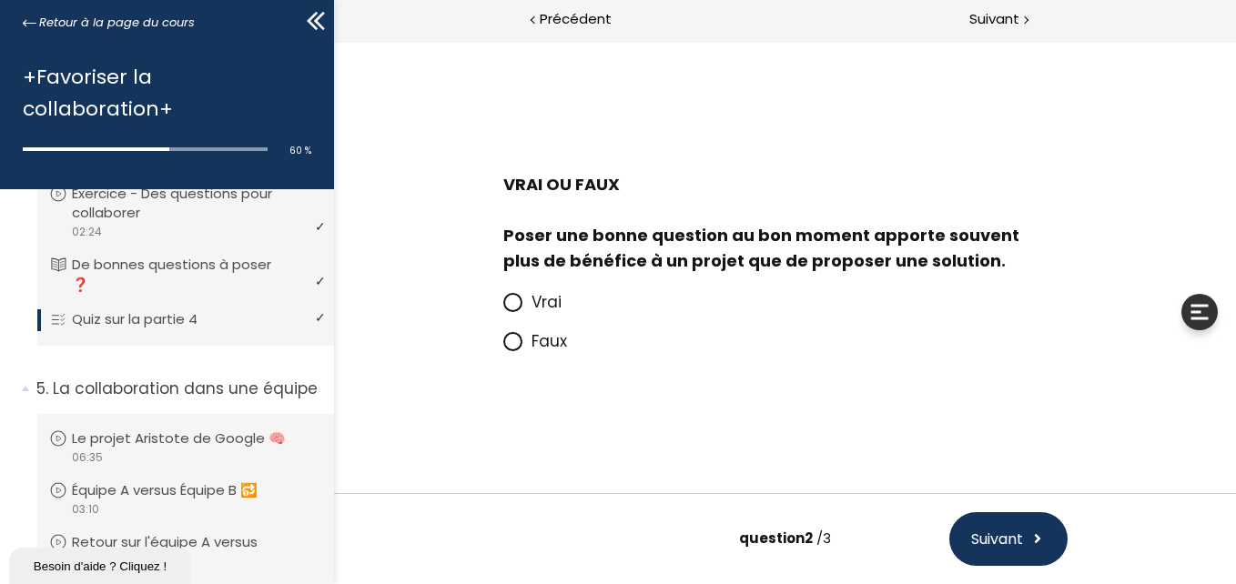
click at [546, 290] on p "Vrai" at bounding box center [799, 301] width 536 height 25
click at [502, 308] on input "Vrai" at bounding box center [502, 308] width 0 height 0
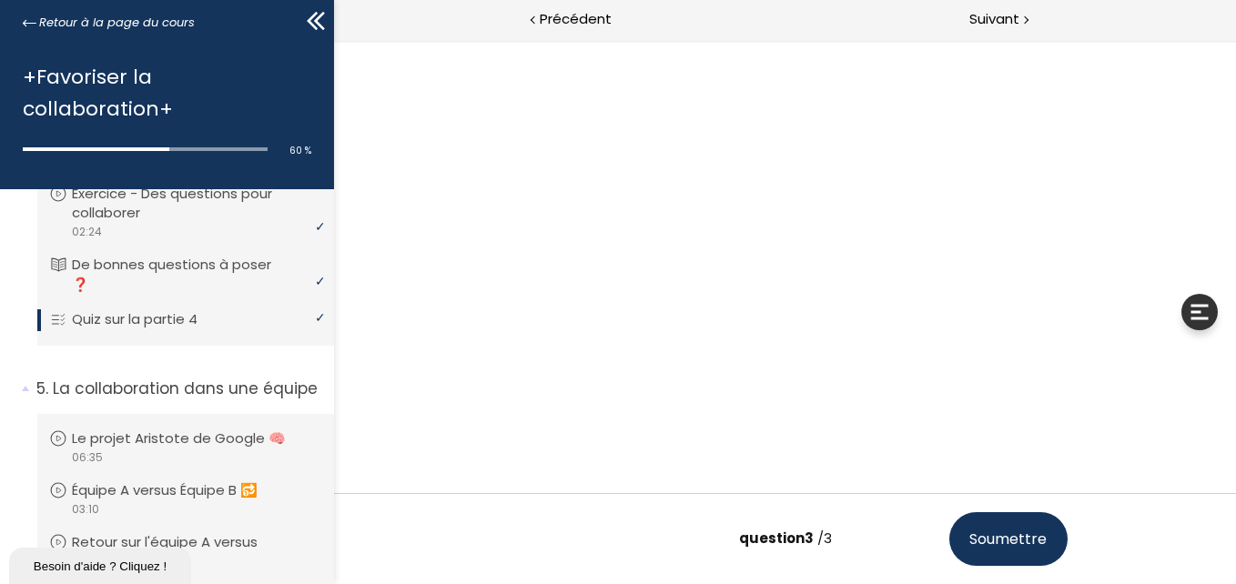
scroll to position [71, 0]
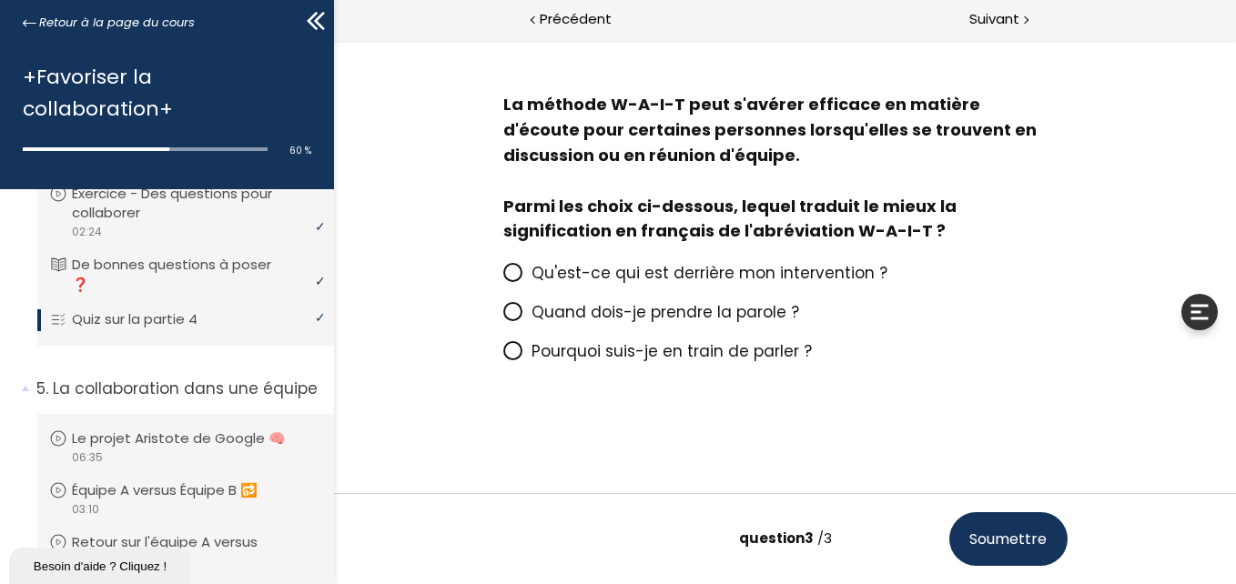
click at [613, 354] on span "Pourquoi suis-je en train de parler ?" at bounding box center [671, 351] width 280 height 22
click at [502, 357] on input "Pourquoi suis-je en train de parler ?" at bounding box center [502, 357] width 0 height 0
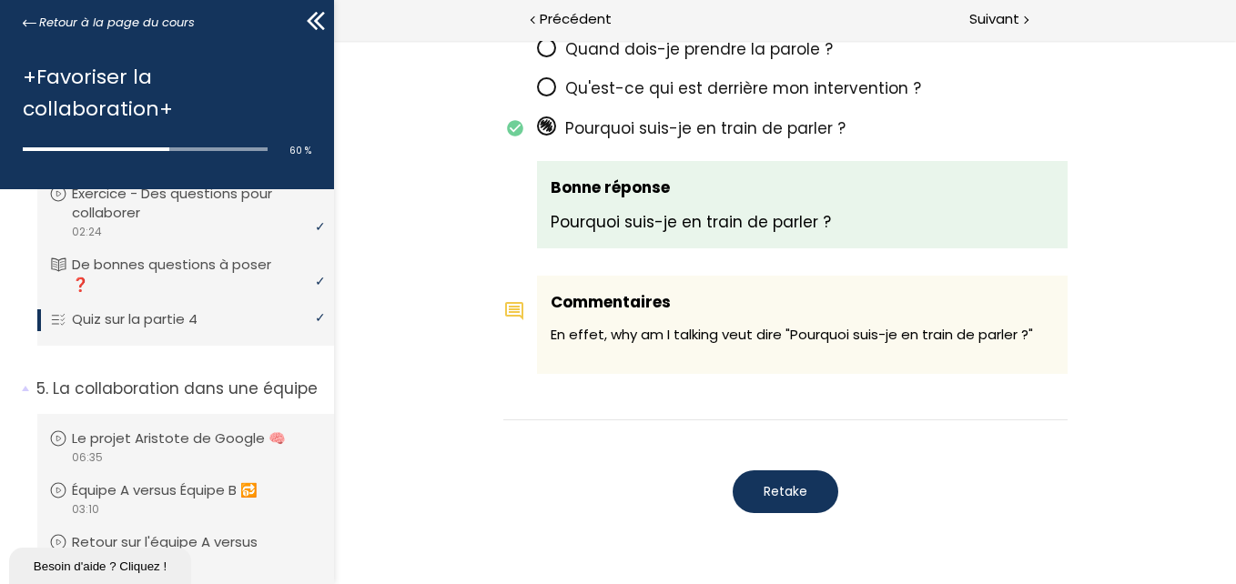
scroll to position [1708, 0]
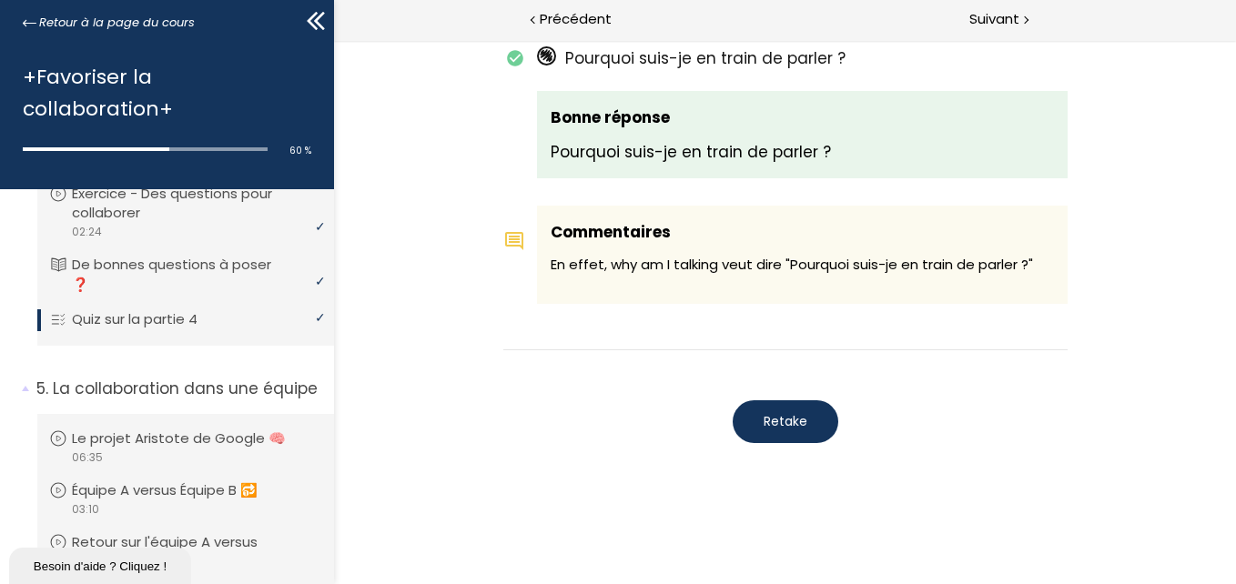
click at [786, 443] on div "Retake" at bounding box center [784, 421] width 564 height 61
click at [786, 432] on button "Retake" at bounding box center [785, 421] width 106 height 43
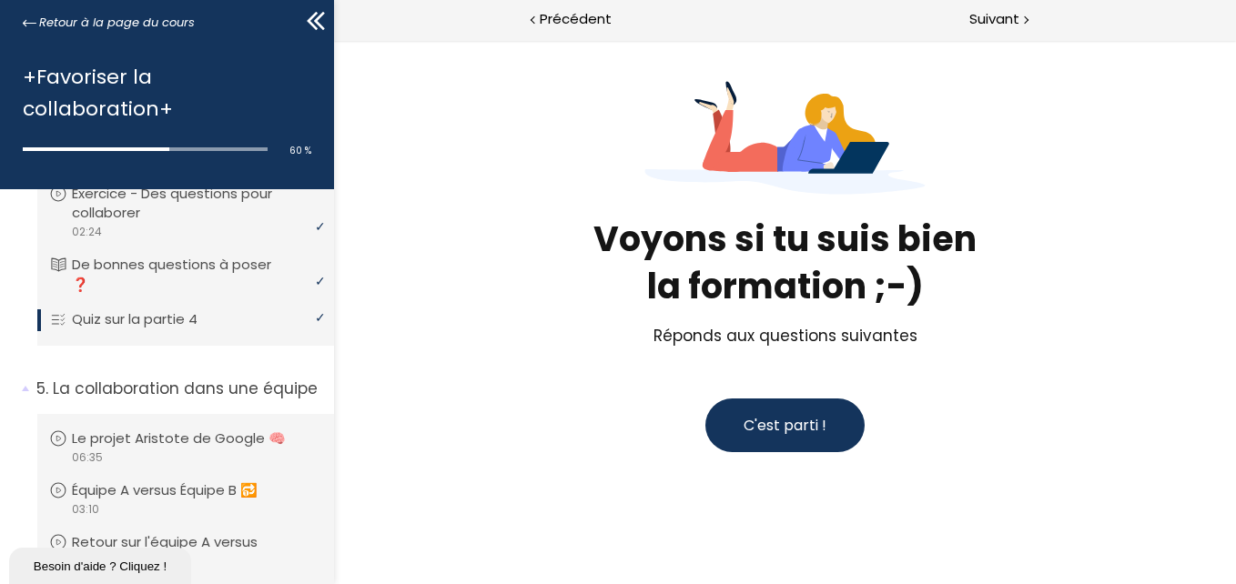
click at [790, 432] on span "C'est parti !" at bounding box center [784, 425] width 83 height 21
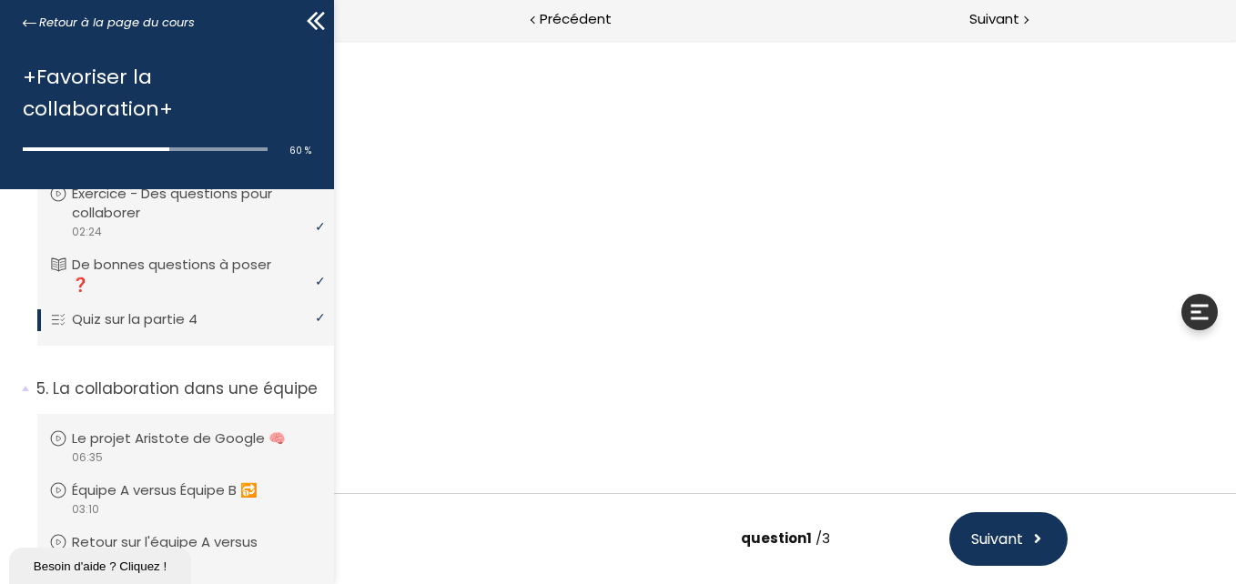
scroll to position [49, 0]
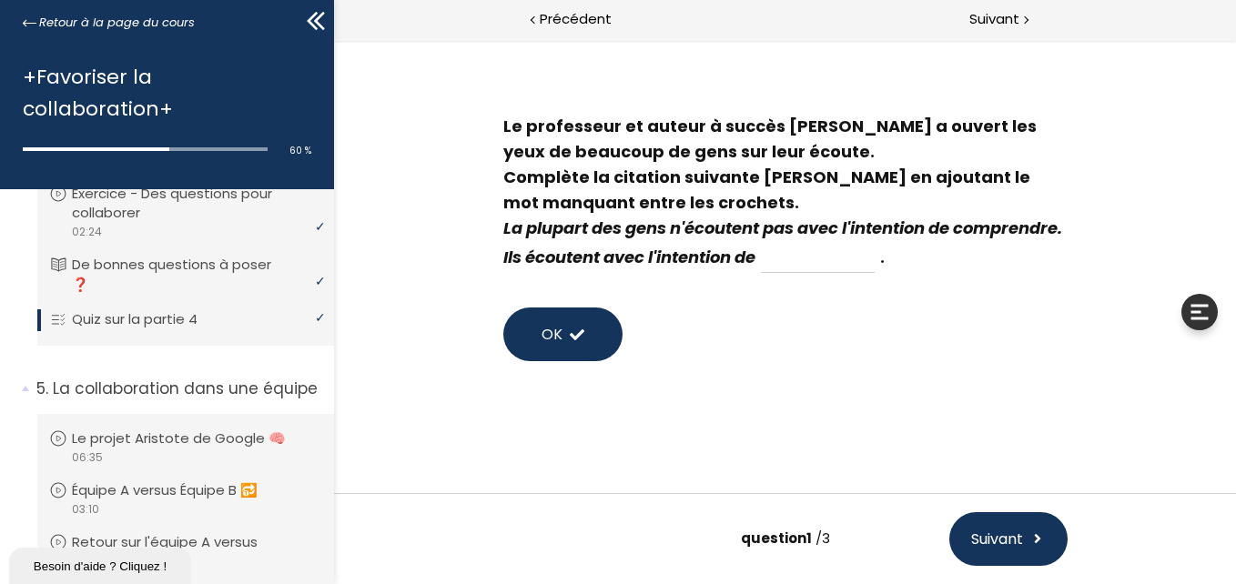
click at [874, 266] on input at bounding box center [817, 257] width 114 height 31
type input "repondre"
click at [1033, 537] on span at bounding box center [1036, 539] width 15 height 23
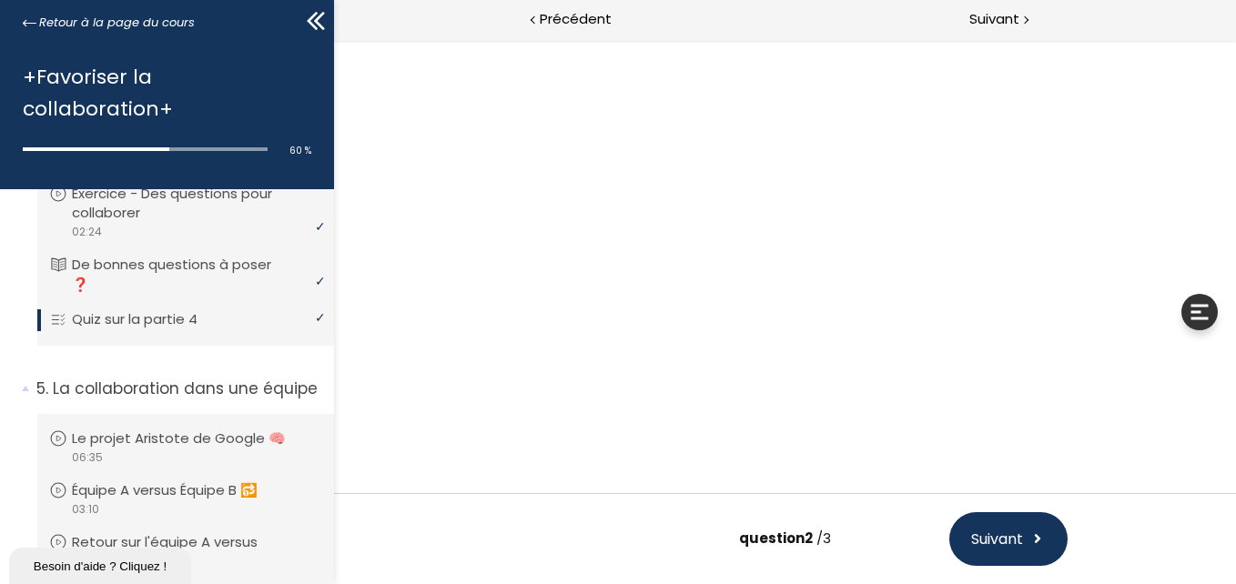
scroll to position [0, 0]
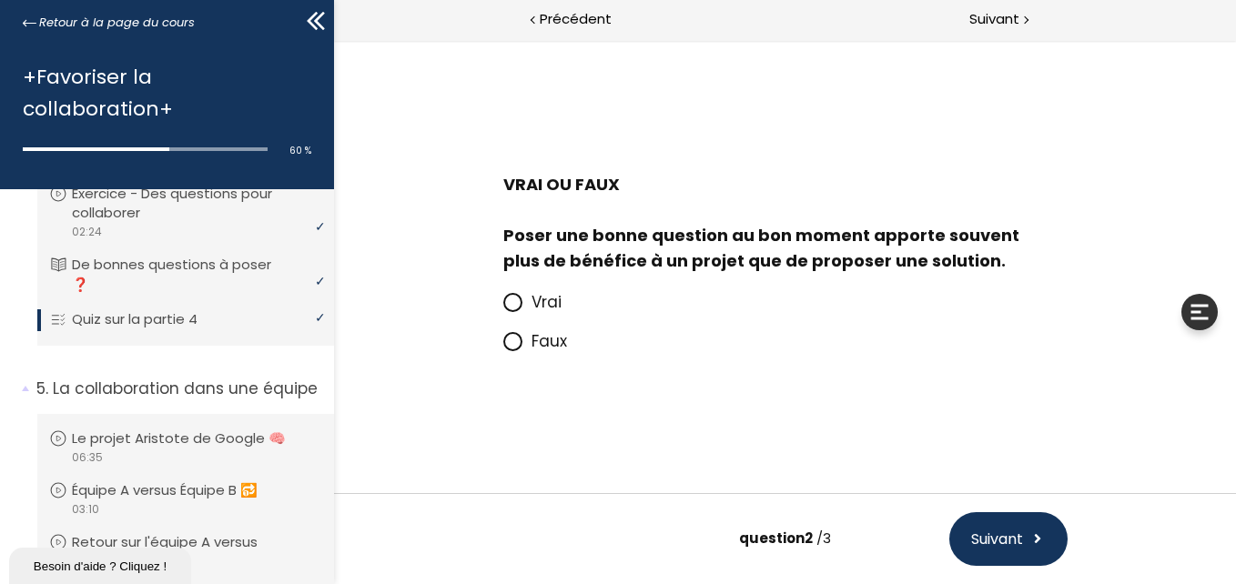
click at [563, 314] on p "Vrai" at bounding box center [799, 301] width 536 height 25
click at [502, 308] on input "Vrai" at bounding box center [502, 308] width 0 height 0
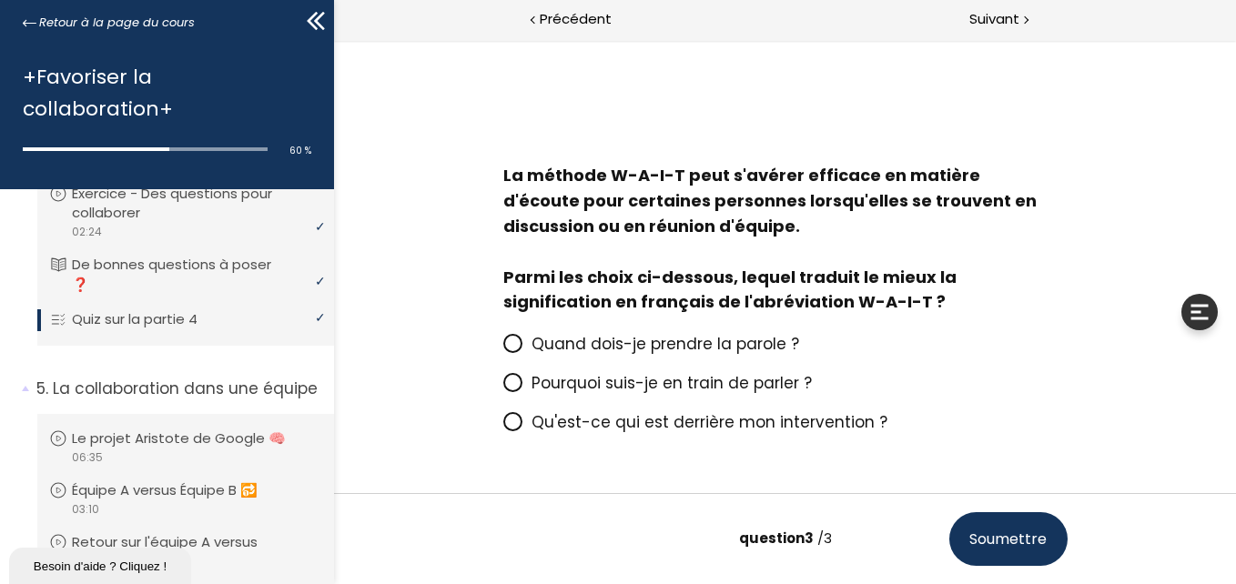
scroll to position [71, 0]
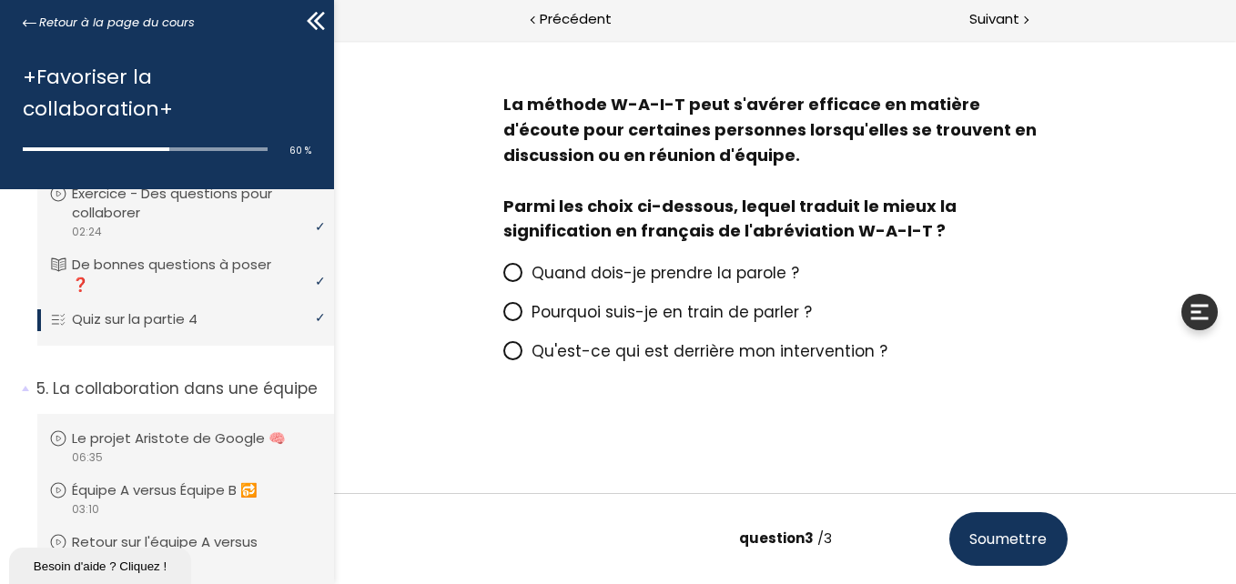
click at [698, 344] on span "Qu'est-ce qui est derrière mon intervention ?" at bounding box center [709, 351] width 356 height 22
click at [502, 357] on input "Qu'est-ce qui est derrière mon intervention ?" at bounding box center [502, 357] width 0 height 0
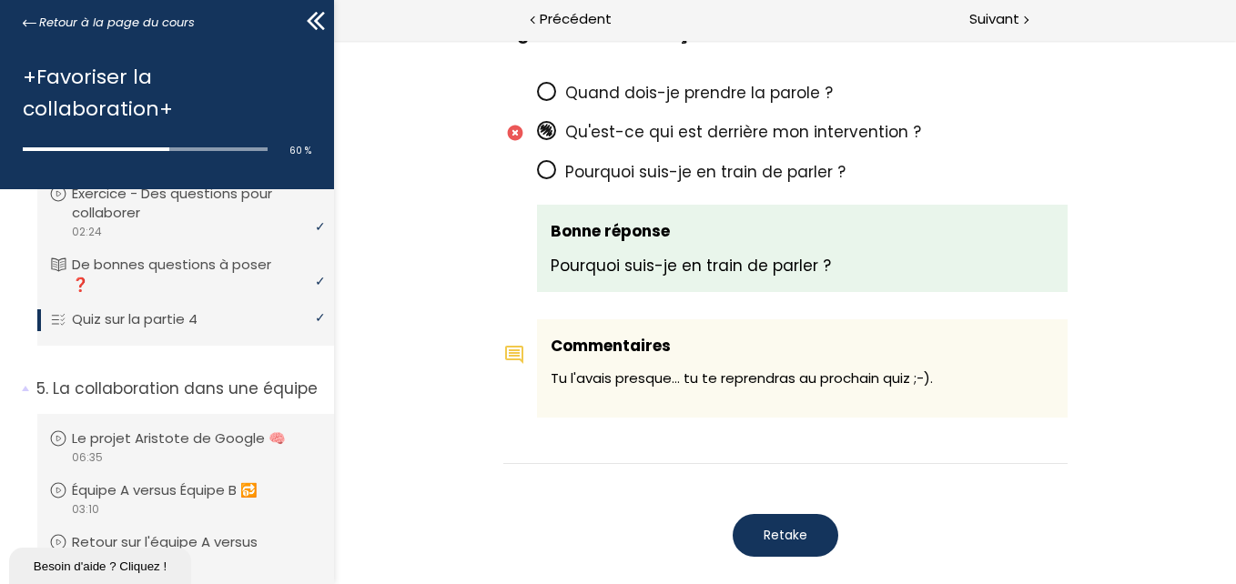
scroll to position [1708, 0]
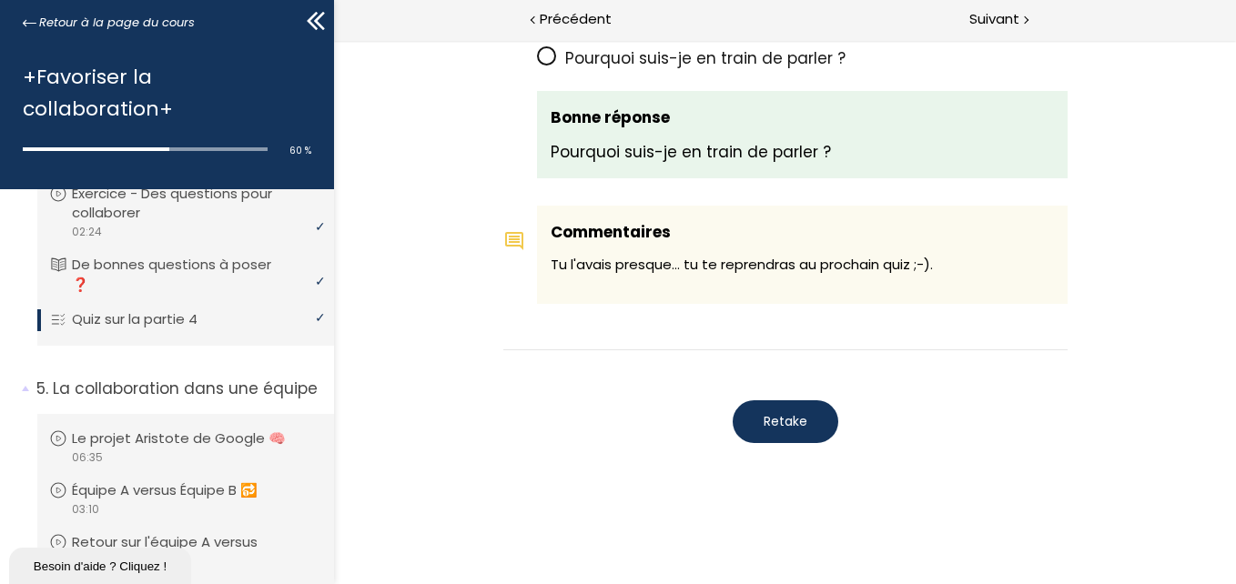
click at [801, 424] on button "Retake" at bounding box center [785, 421] width 106 height 43
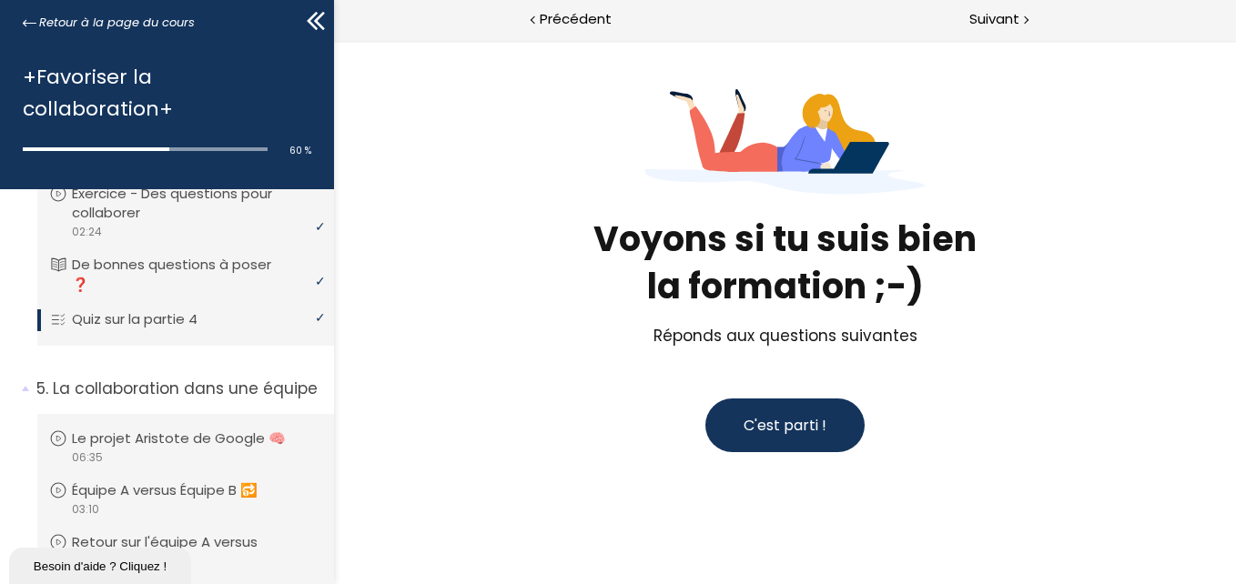
click at [771, 411] on button "C'est parti !" at bounding box center [783, 426] width 159 height 54
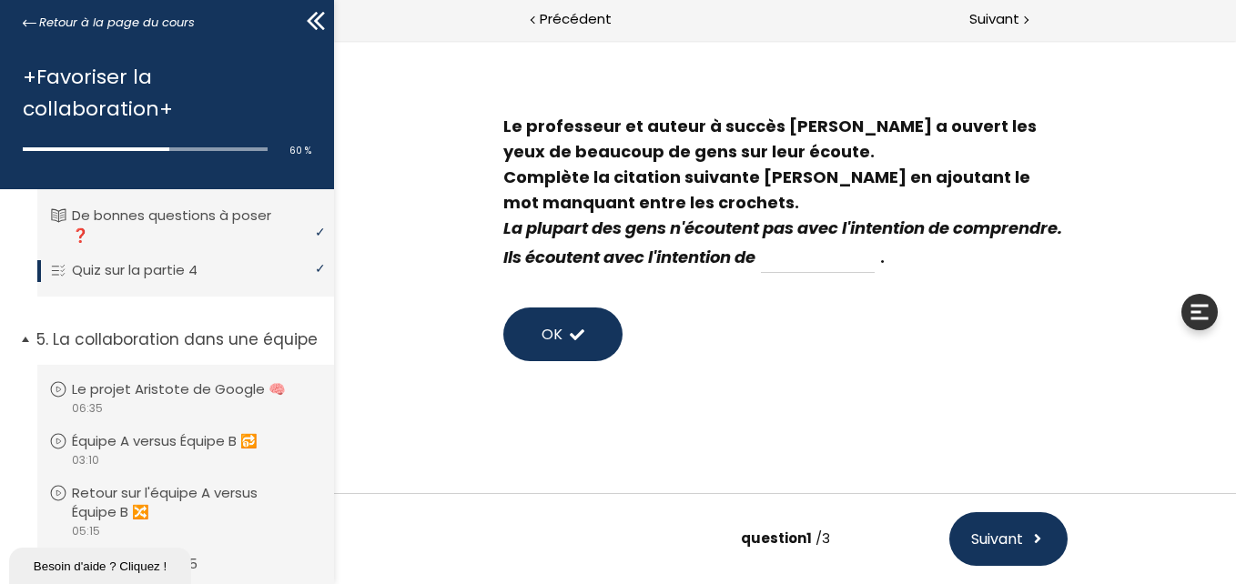
scroll to position [1696, 0]
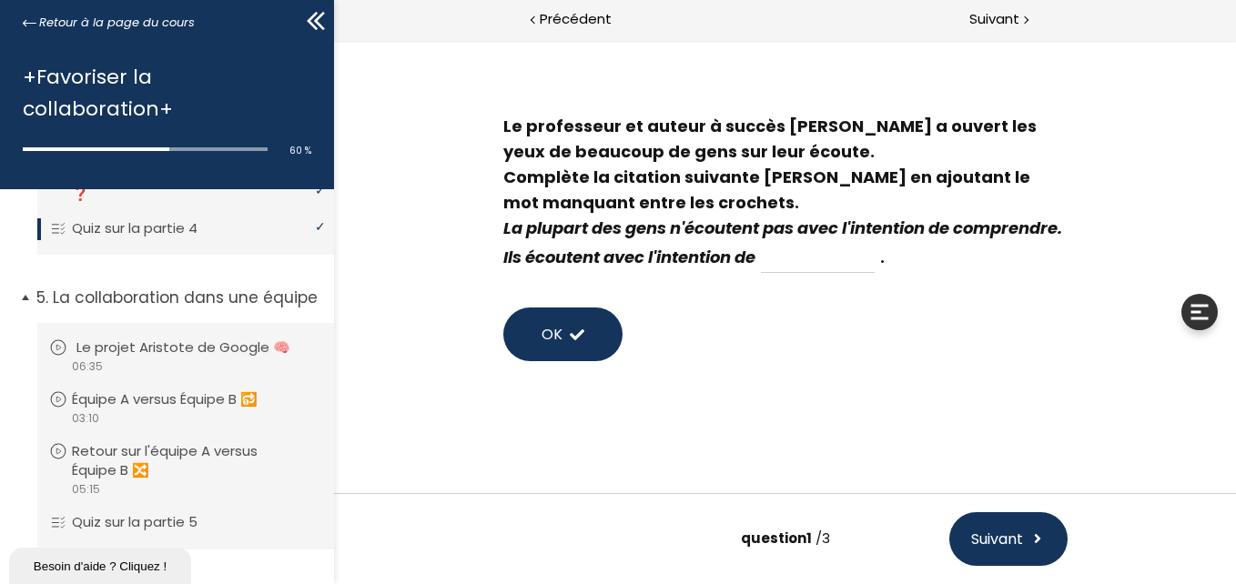
click at [149, 358] on p "Le projet Aristote de Google 🧠" at bounding box center [196, 348] width 241 height 20
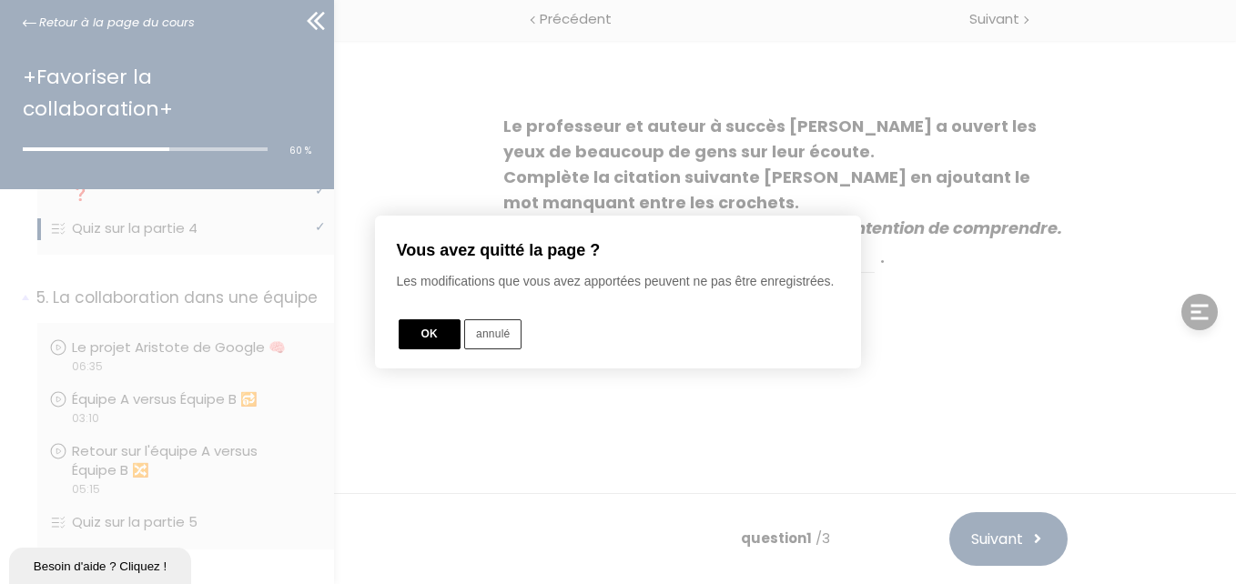
click at [434, 332] on button "OK" at bounding box center [430, 334] width 62 height 30
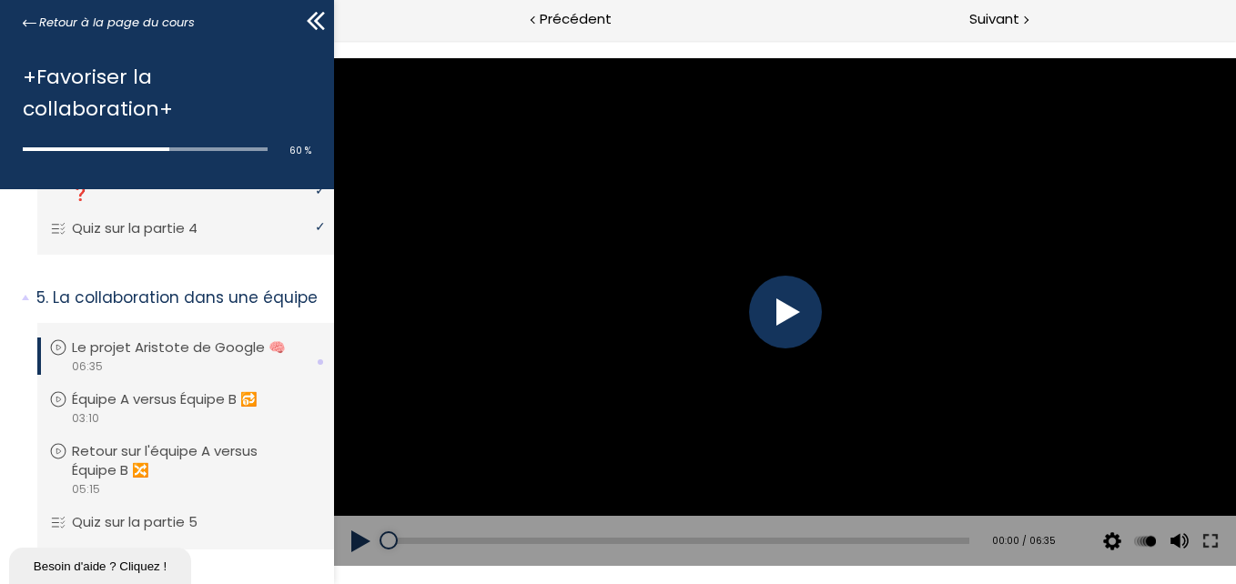
click at [805, 300] on div at bounding box center [784, 312] width 73 height 73
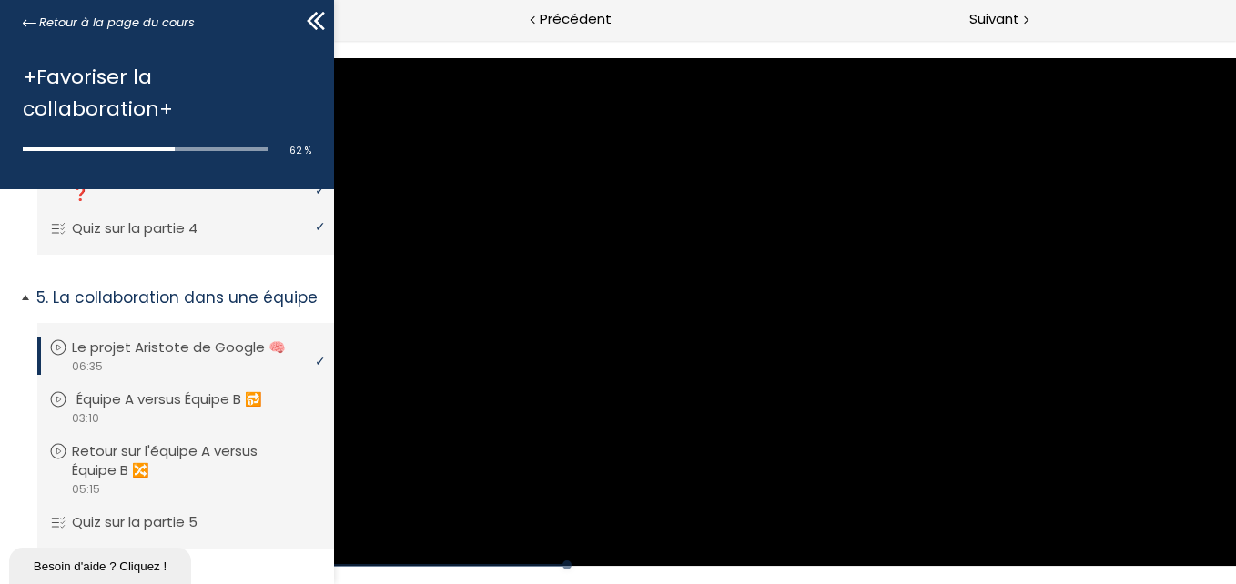
click at [78, 410] on p "Équipe A versus Équipe B 🔂" at bounding box center [182, 400] width 213 height 20
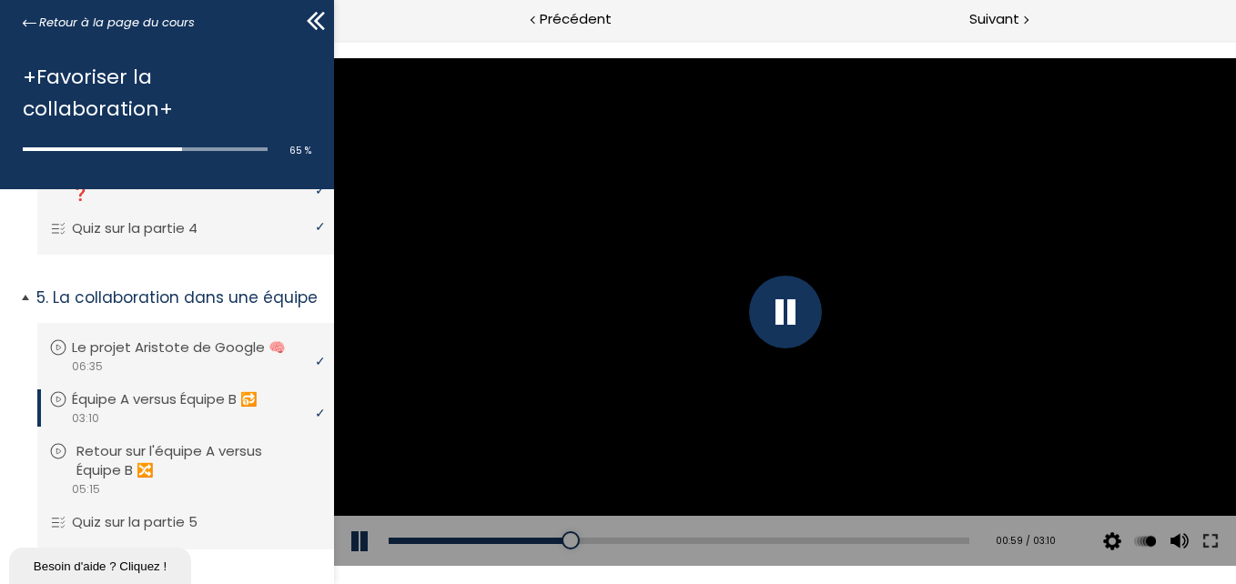
click at [177, 481] on p "Retour sur l'équipe A versus Équipe B 🔀" at bounding box center [199, 461] width 246 height 40
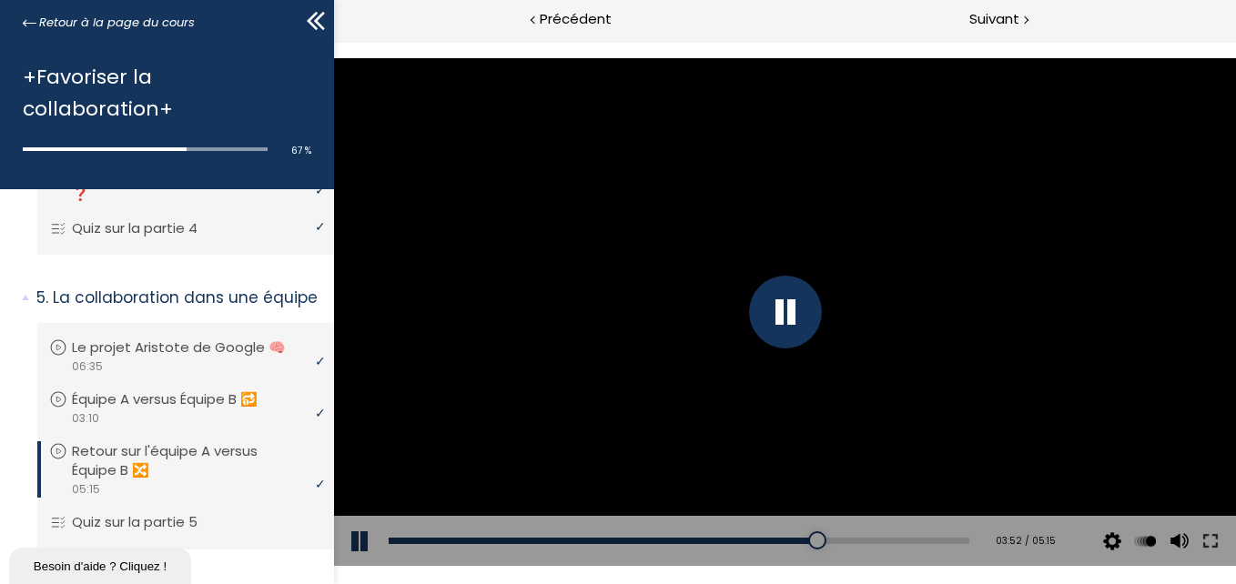
click at [846, 248] on div at bounding box center [784, 311] width 902 height 507
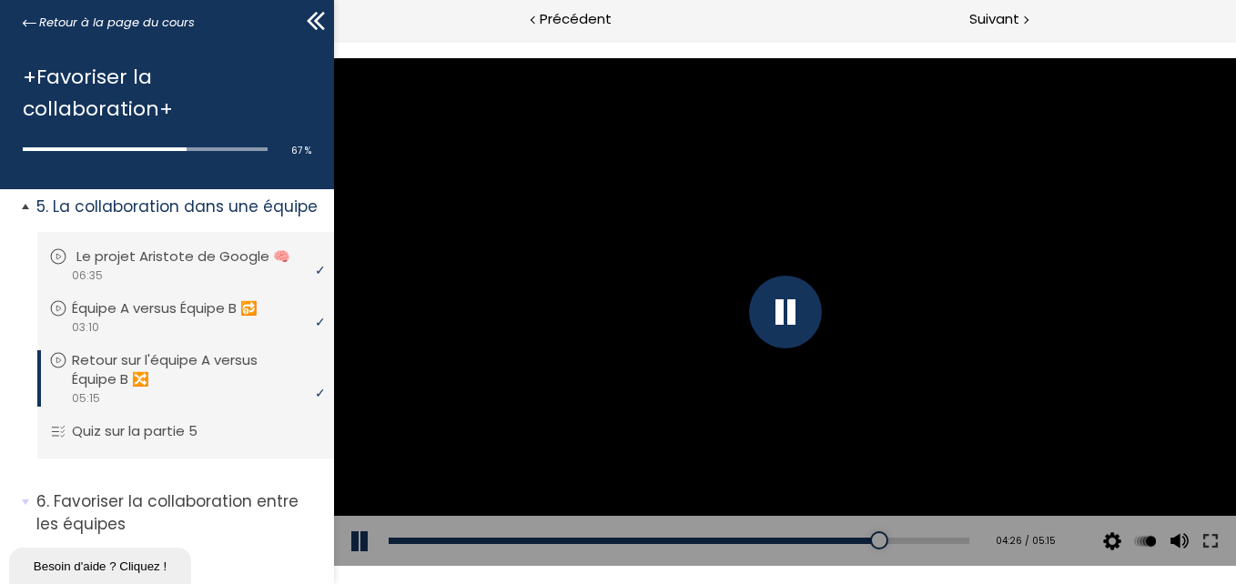
scroll to position [1878, 0]
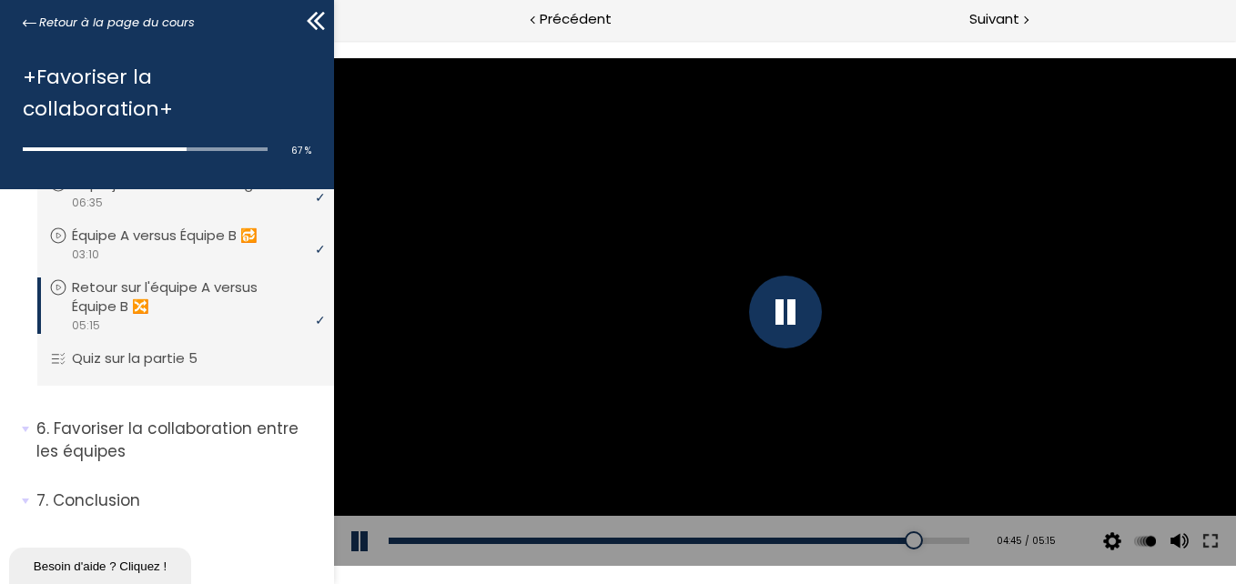
click at [632, 442] on div at bounding box center [784, 311] width 902 height 507
click at [823, 239] on div at bounding box center [784, 311] width 902 height 507
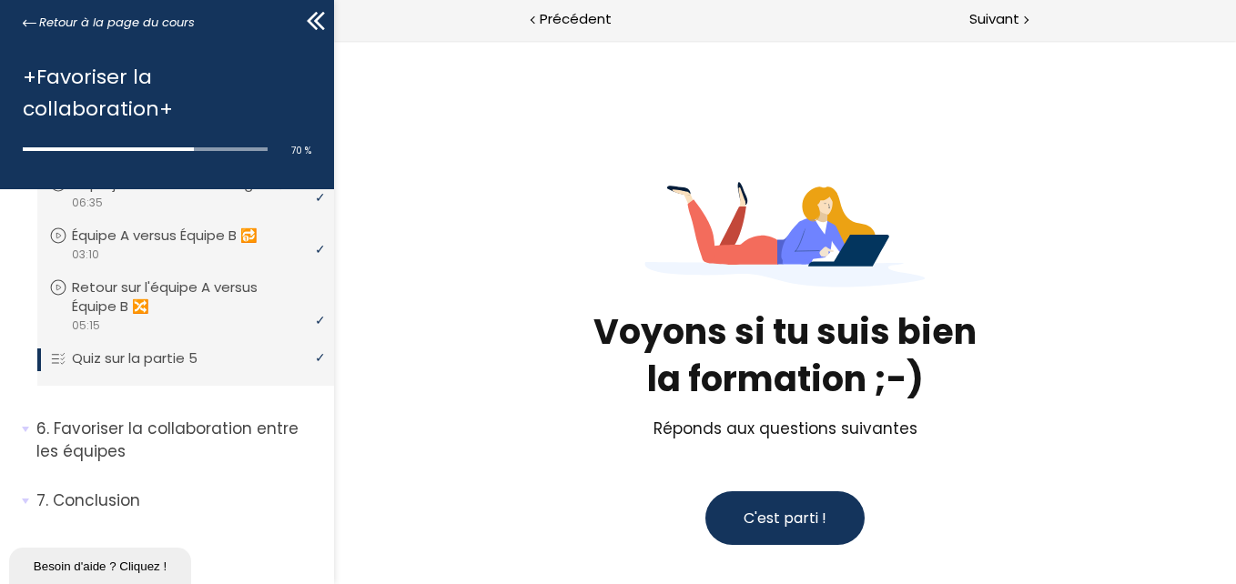
click at [764, 516] on span "C'est parti !" at bounding box center [784, 518] width 83 height 21
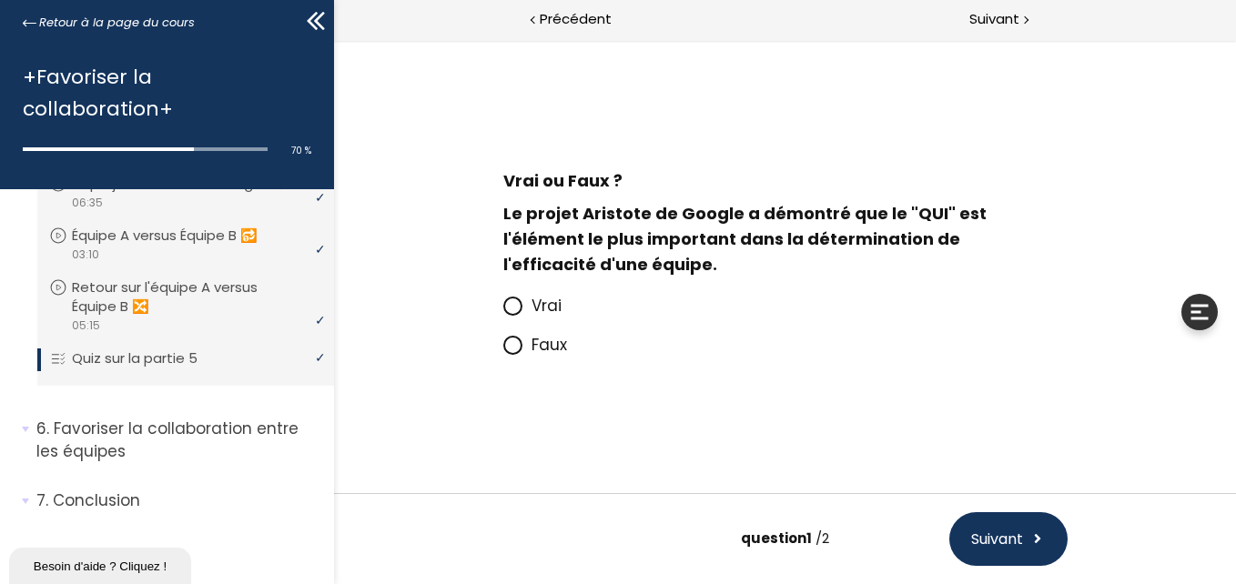
click at [540, 339] on span "Faux" at bounding box center [548, 345] width 35 height 22
click at [502, 350] on input "Faux" at bounding box center [502, 350] width 0 height 0
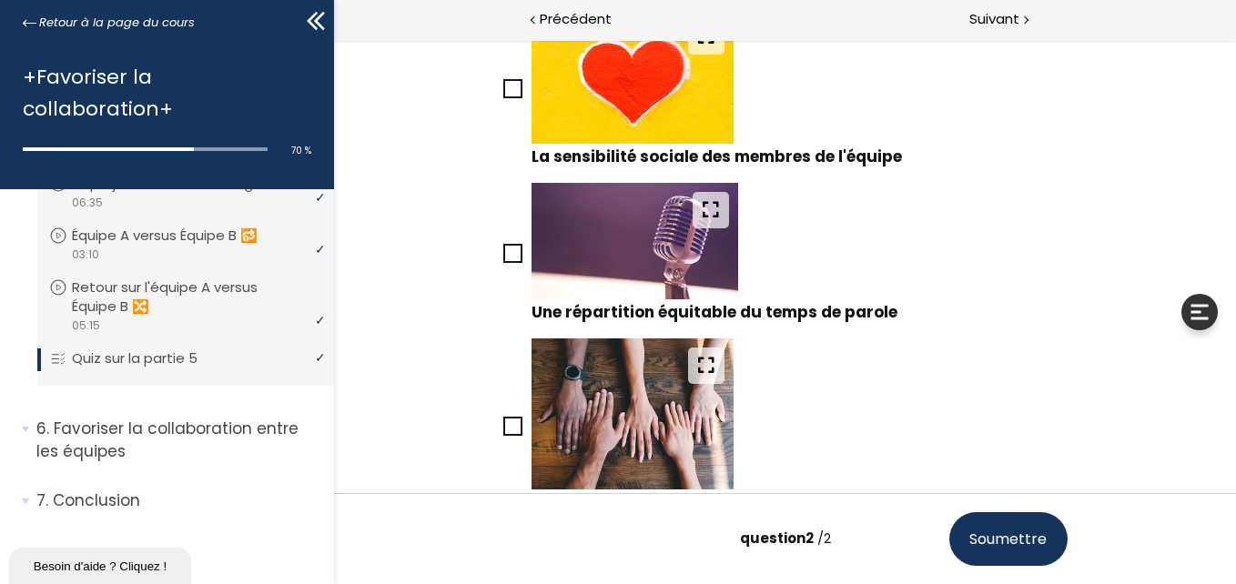
scroll to position [455, 0]
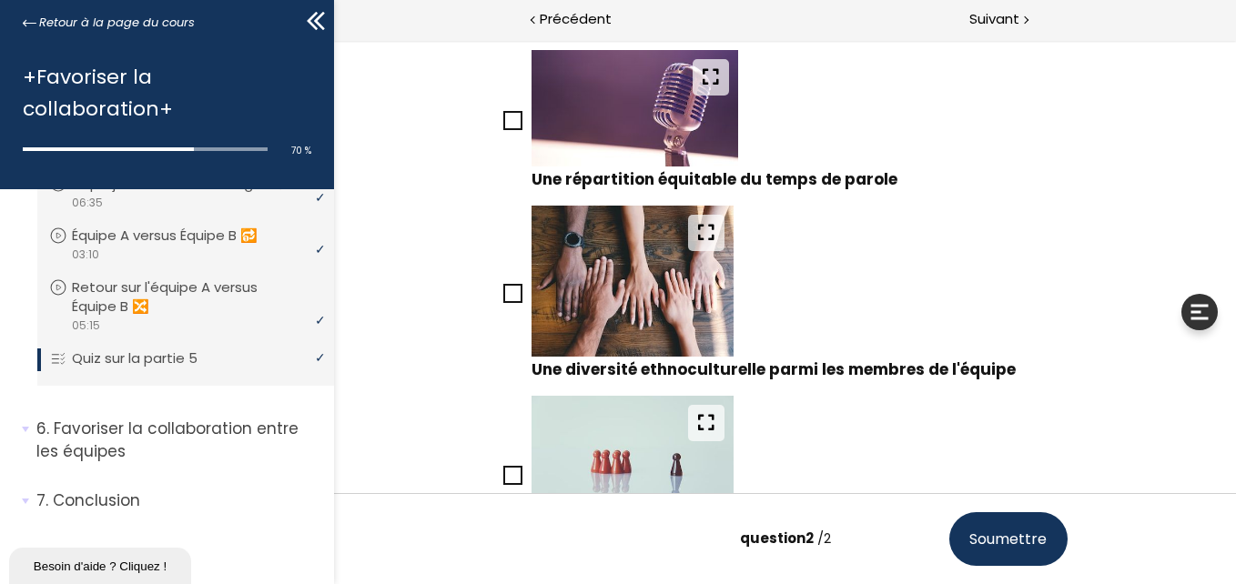
click at [504, 123] on icon at bounding box center [511, 120] width 15 height 15
click at [502, 126] on input "Une répartition équitable du temps de parole" at bounding box center [502, 126] width 0 height 0
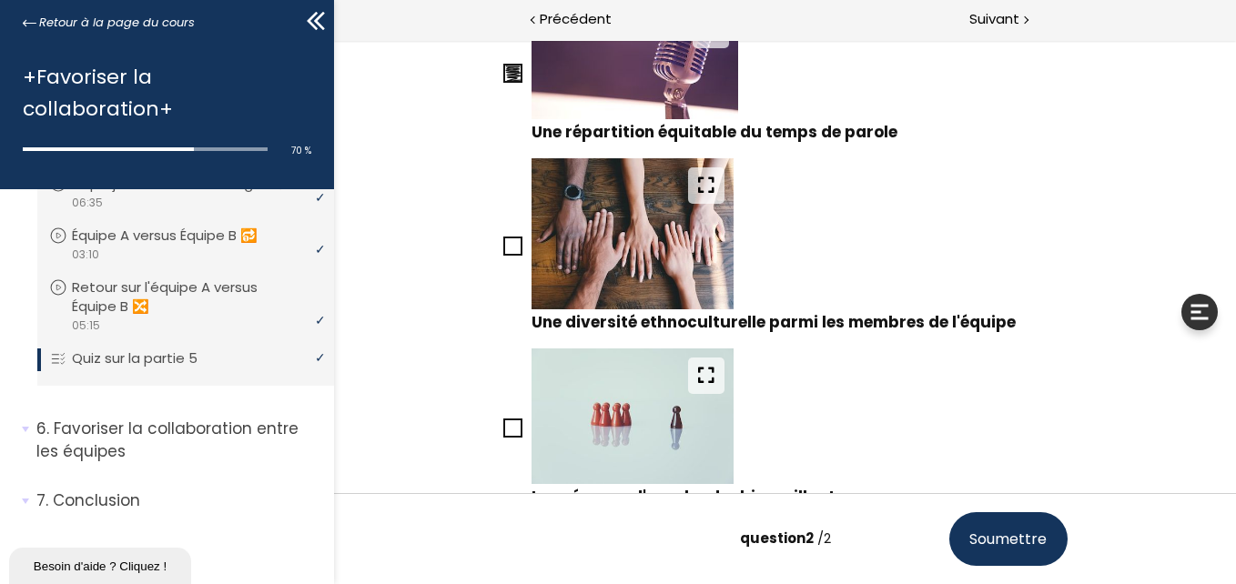
scroll to position [546, 0]
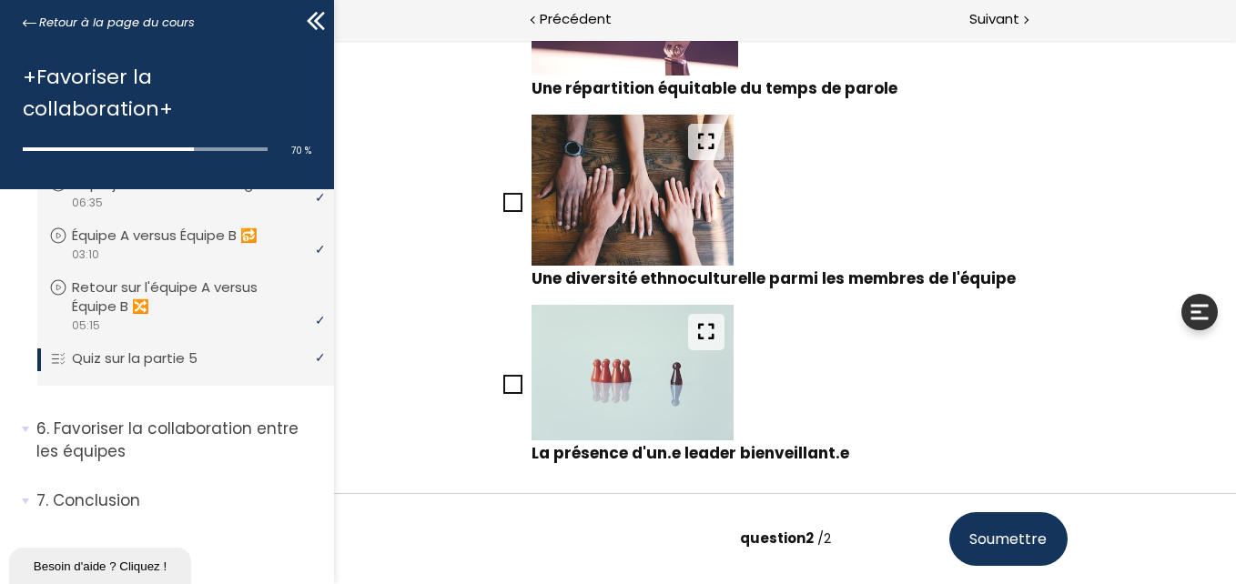
click at [1006, 525] on button "Soumettre" at bounding box center [1007, 539] width 118 height 54
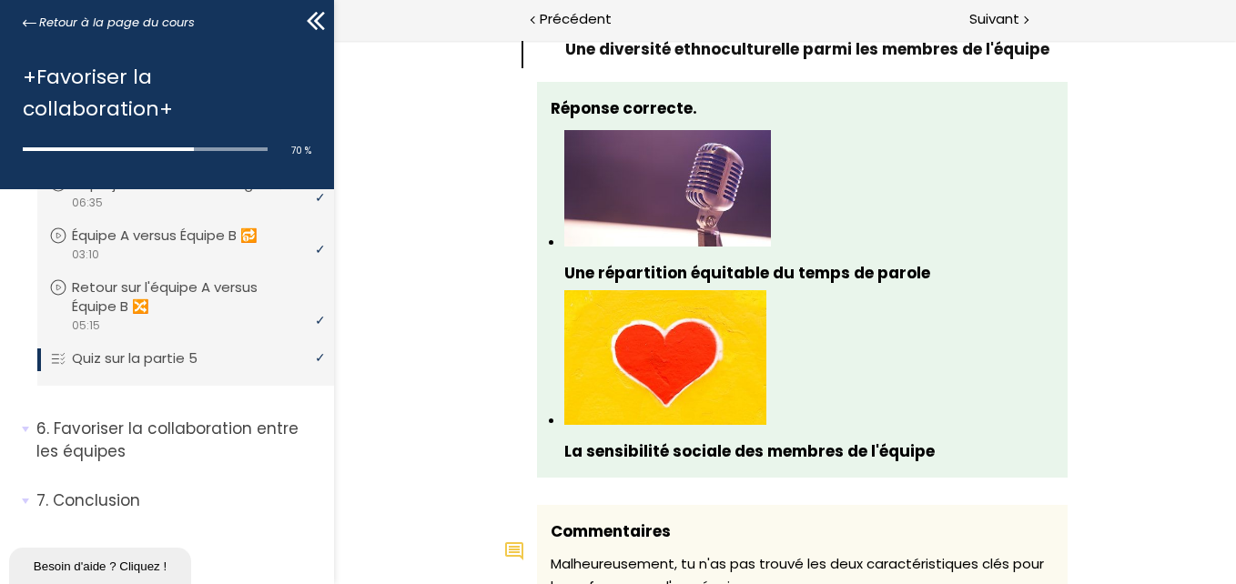
scroll to position [1843, 0]
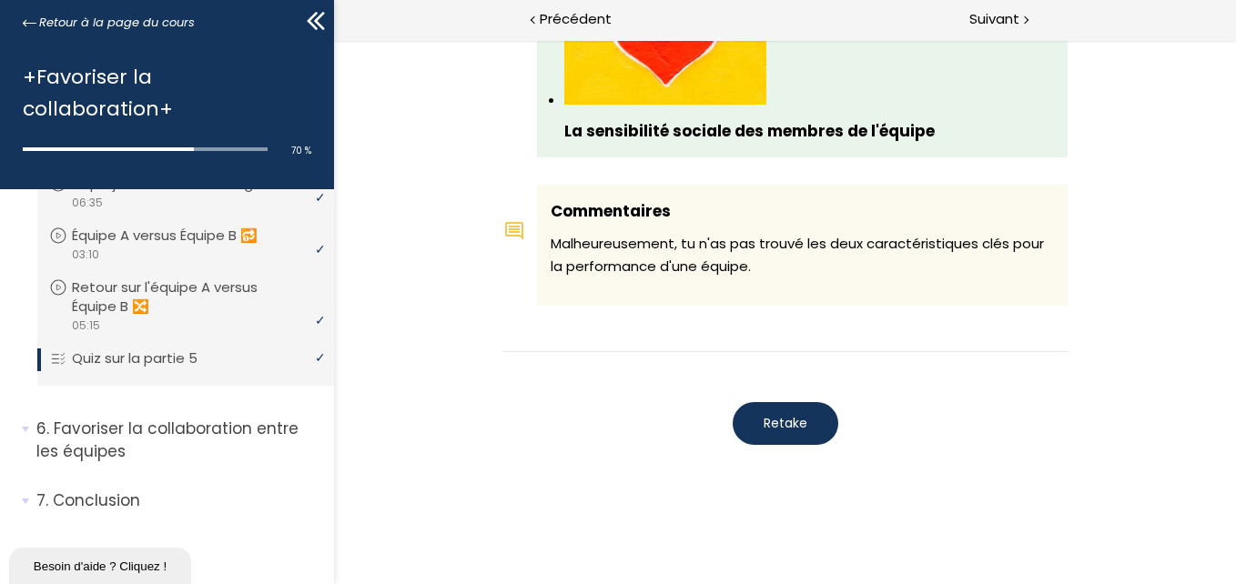
click at [805, 431] on button "Retake" at bounding box center [785, 423] width 106 height 43
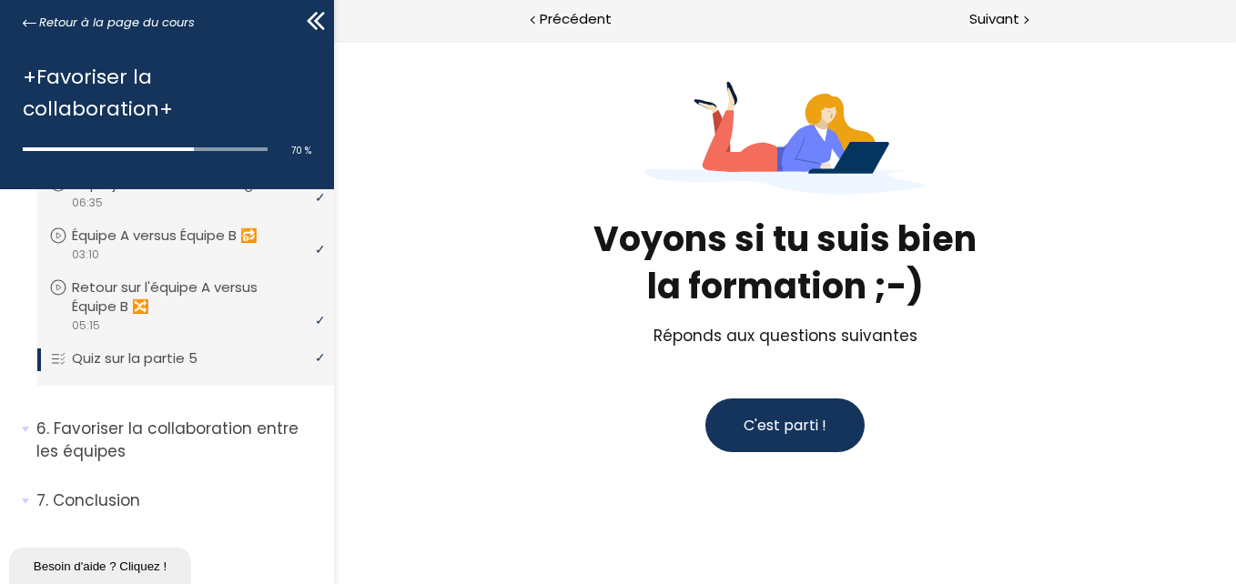
scroll to position [93, 0]
click at [806, 431] on span "C'est parti !" at bounding box center [784, 425] width 83 height 21
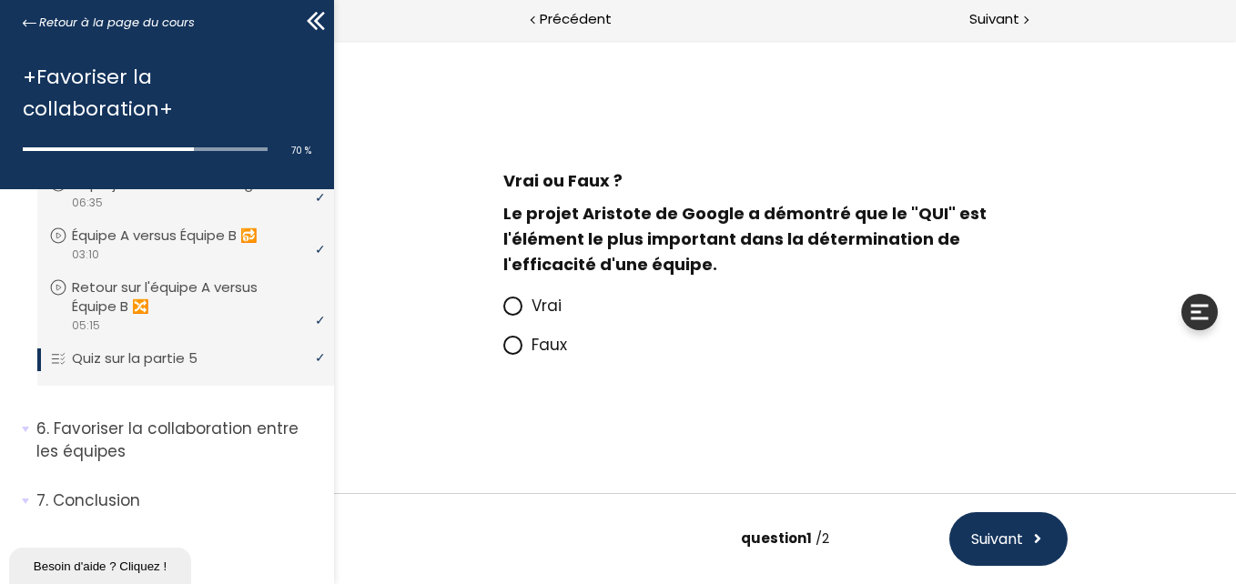
click at [535, 309] on span "Vrai" at bounding box center [546, 306] width 30 height 22
click at [502, 311] on input "Vrai" at bounding box center [502, 311] width 0 height 0
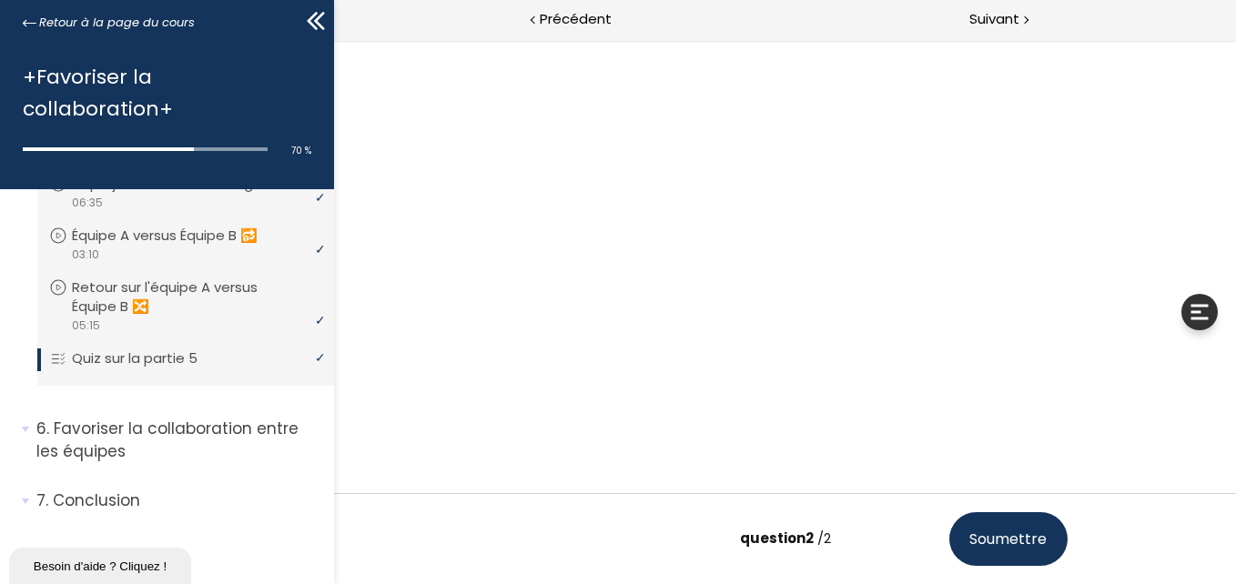
scroll to position [114, 0]
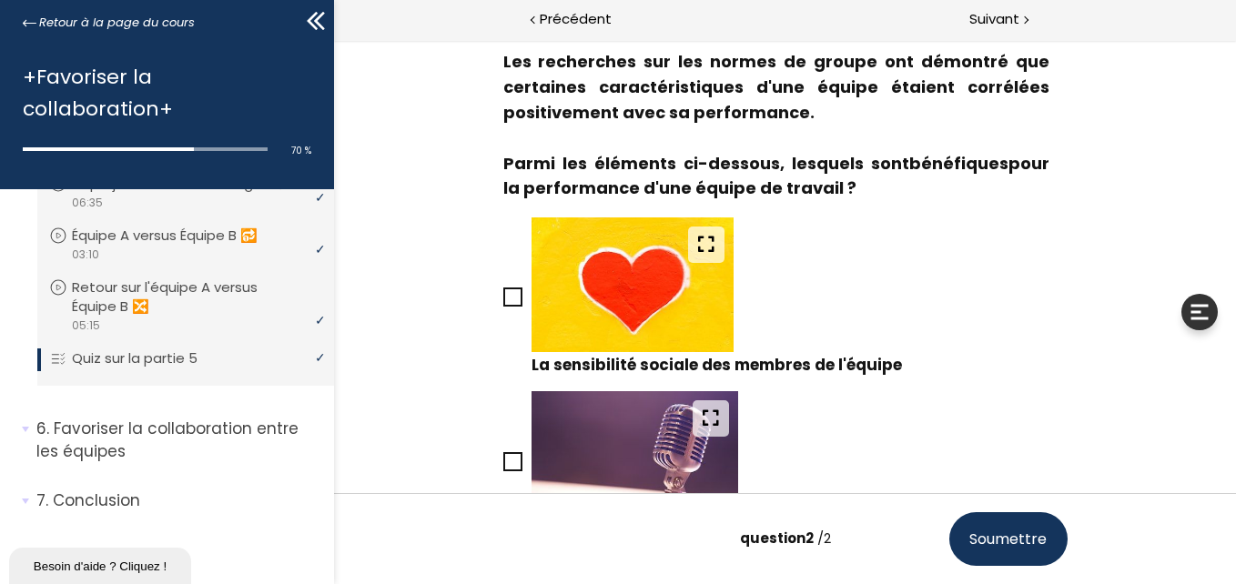
click at [507, 302] on icon at bounding box center [511, 296] width 15 height 15
click at [502, 302] on input "La sensibilité sociale des membres de l'équipe" at bounding box center [502, 302] width 0 height 0
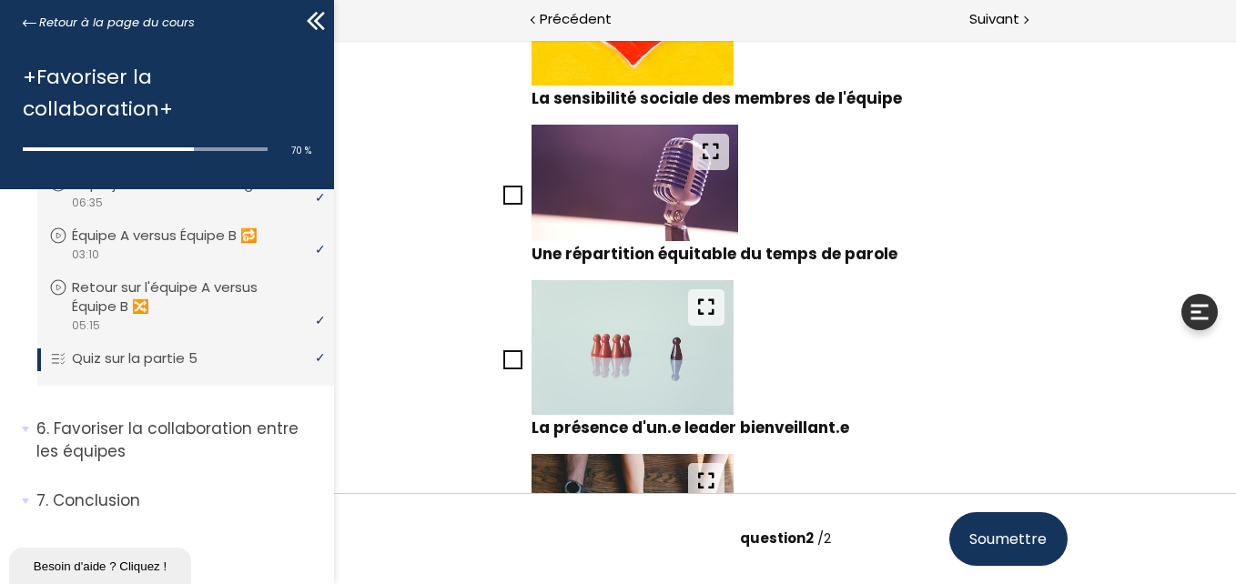
scroll to position [387, 0]
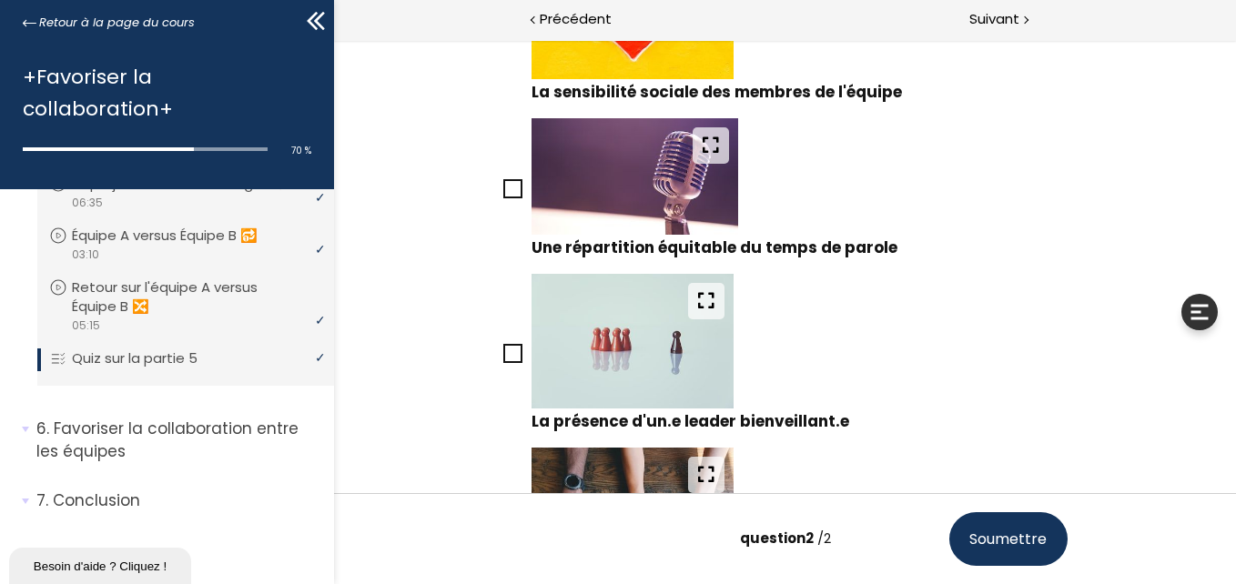
click at [502, 204] on label "Une répartition équitable du temps de parole" at bounding box center [784, 189] width 564 height 142
click at [502, 194] on input "Une répartition équitable du temps de parole" at bounding box center [502, 194] width 0 height 0
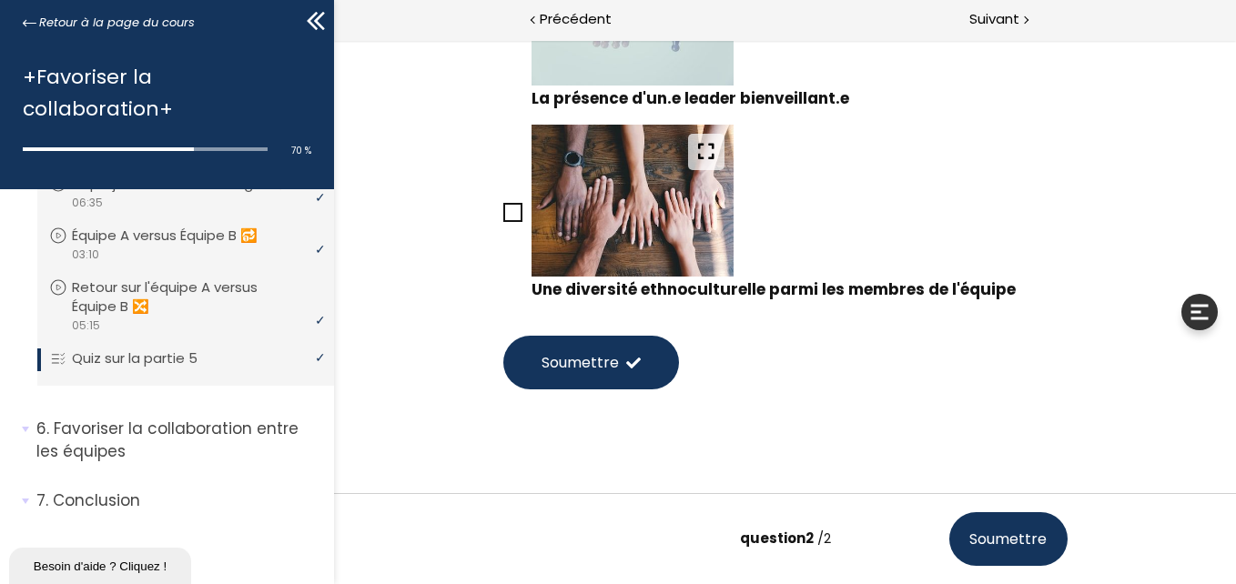
scroll to position [738, 0]
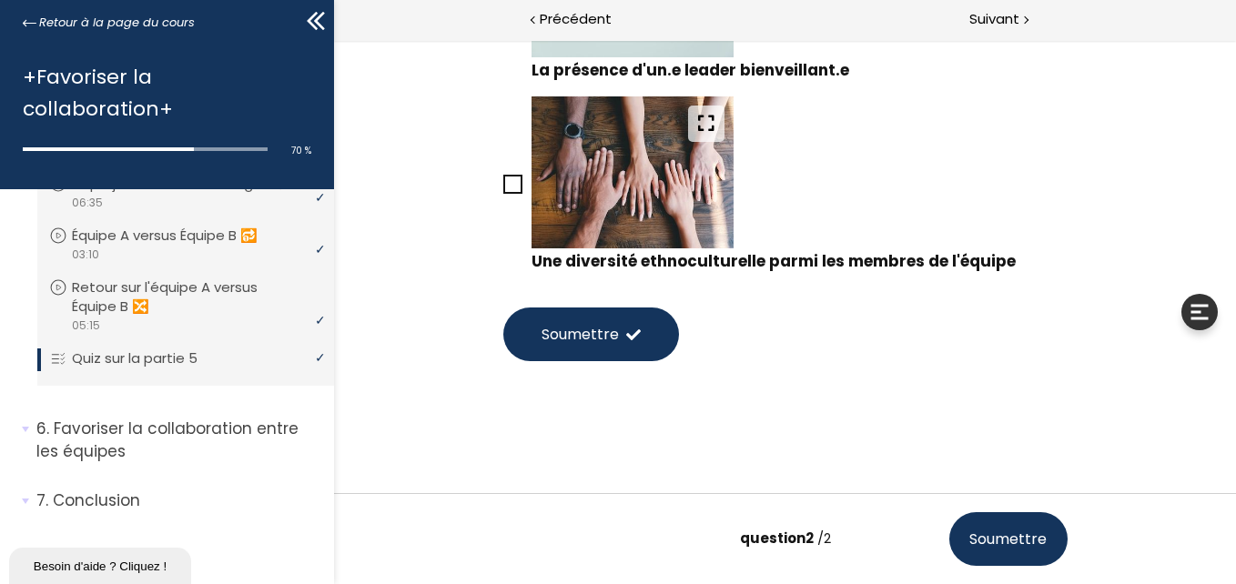
click at [608, 354] on button "Soumettre" at bounding box center [590, 335] width 176 height 54
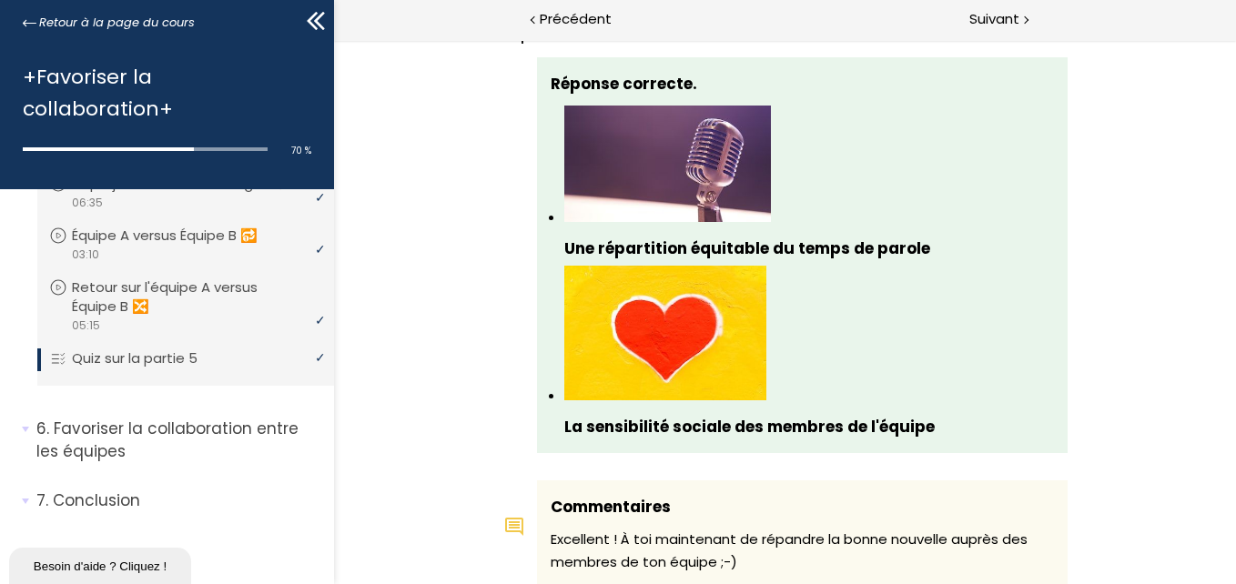
scroll to position [2116, 0]
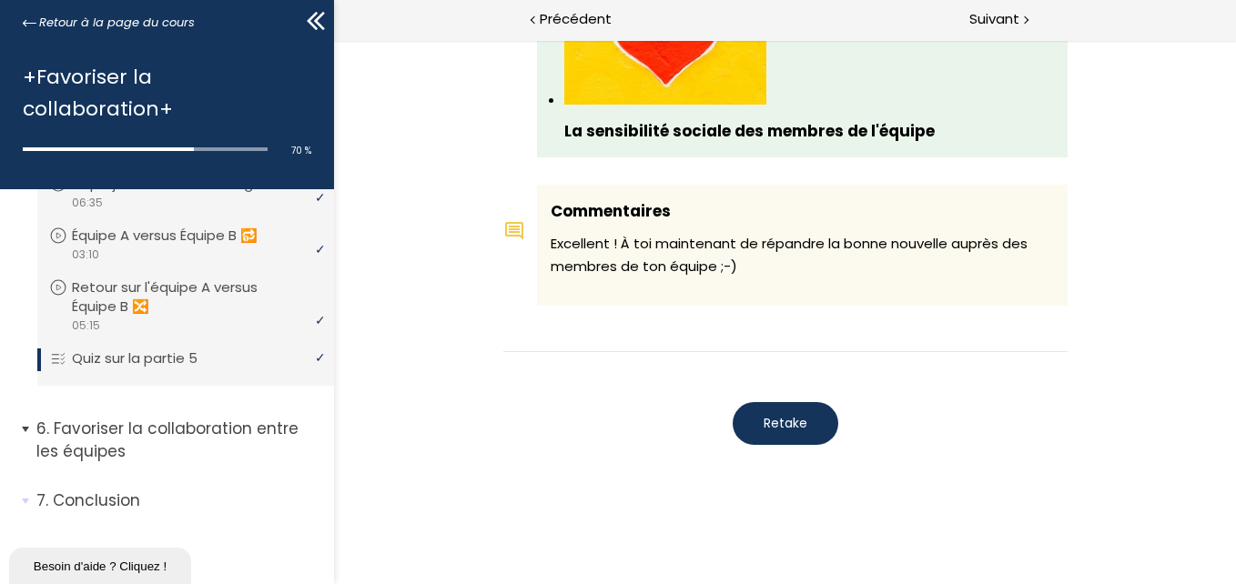
click at [78, 453] on p "Favoriser la collaboration entre les équipes" at bounding box center [178, 440] width 284 height 45
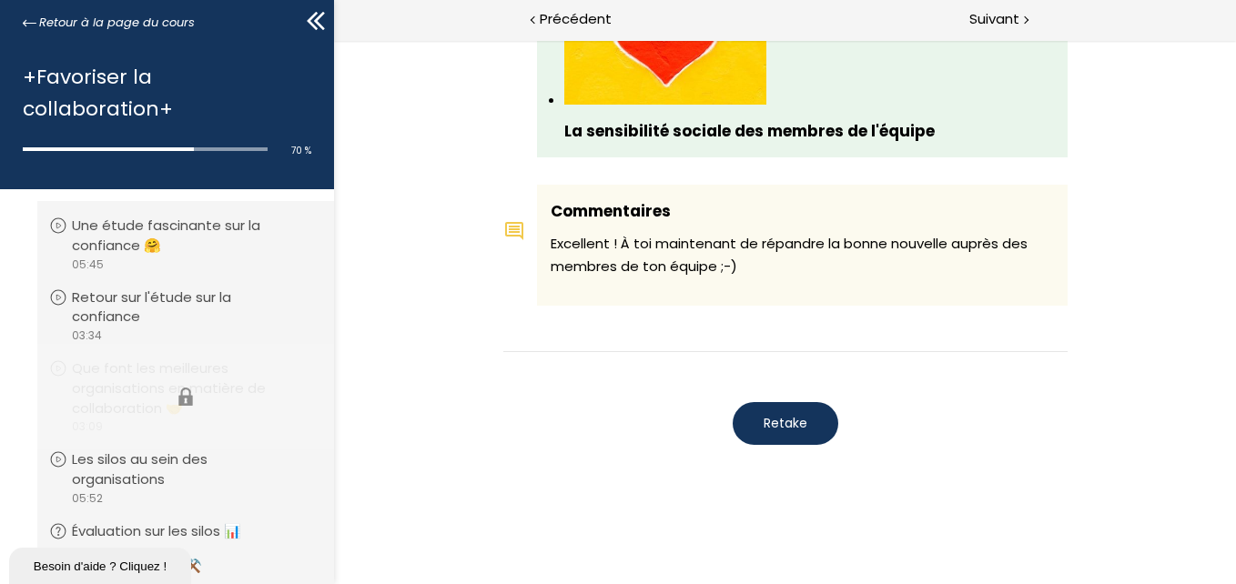
scroll to position [2151, 0]
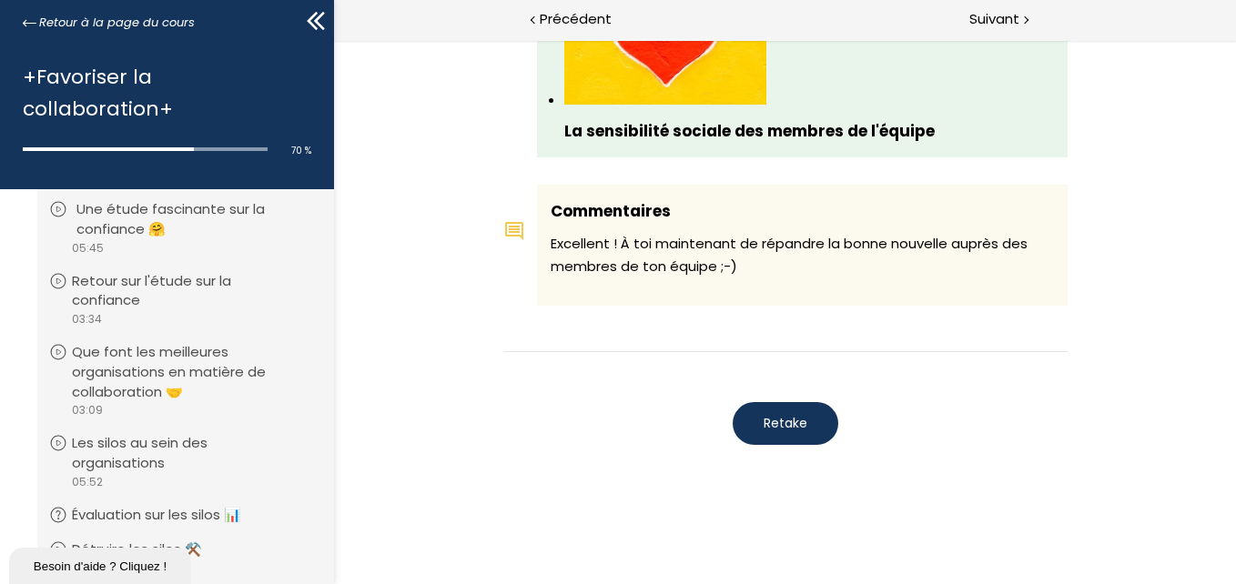
click at [145, 239] on p "Une étude fascinante sur la confiance 🤗" at bounding box center [199, 219] width 246 height 40
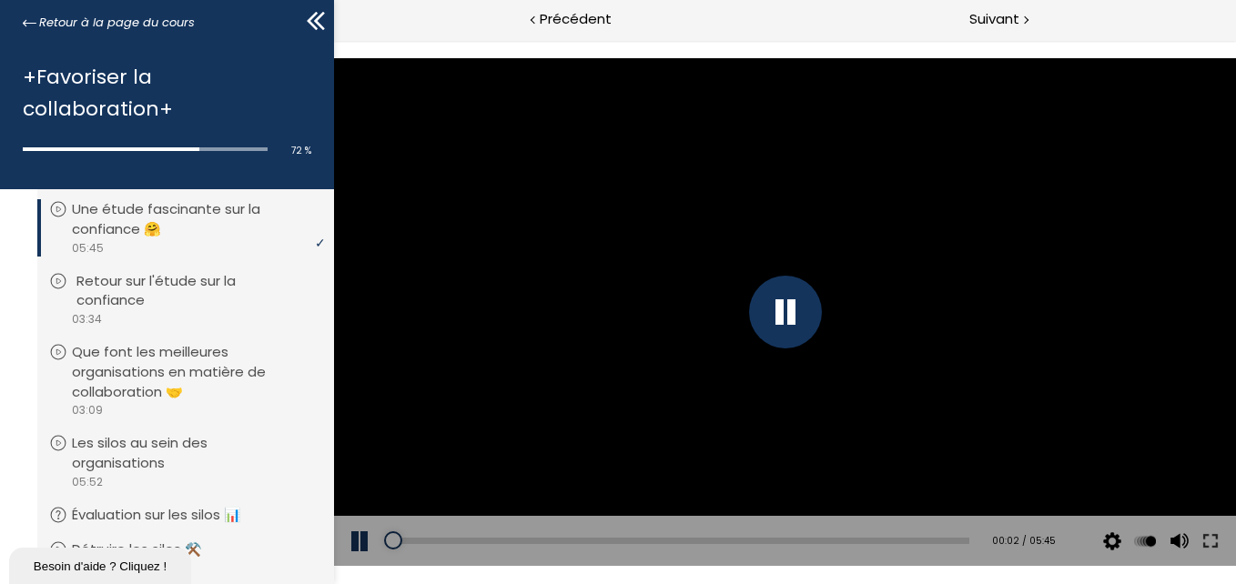
click at [157, 311] on p "Retour sur l'étude sur la confiance" at bounding box center [199, 291] width 246 height 40
click at [158, 400] on p "Que font les meilleures organisations en matière de collaboration 🤝" at bounding box center [199, 371] width 246 height 59
click at [157, 473] on p "Les silos au sein des organisations" at bounding box center [199, 453] width 246 height 40
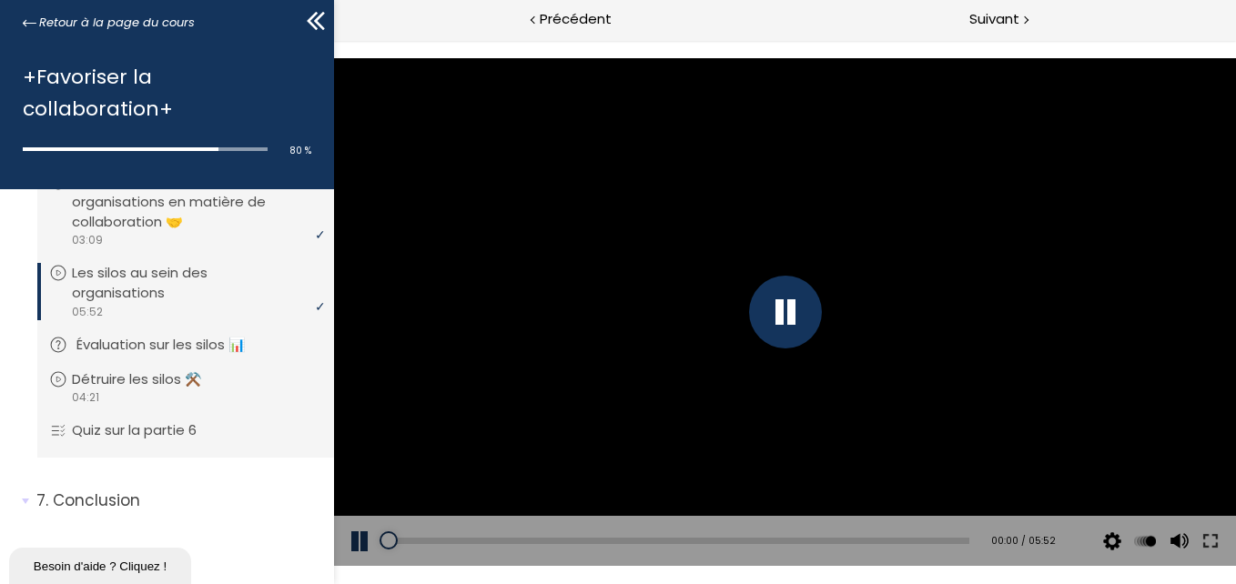
click at [122, 348] on p "Évaluation sur les silos 📊" at bounding box center [174, 345] width 197 height 20
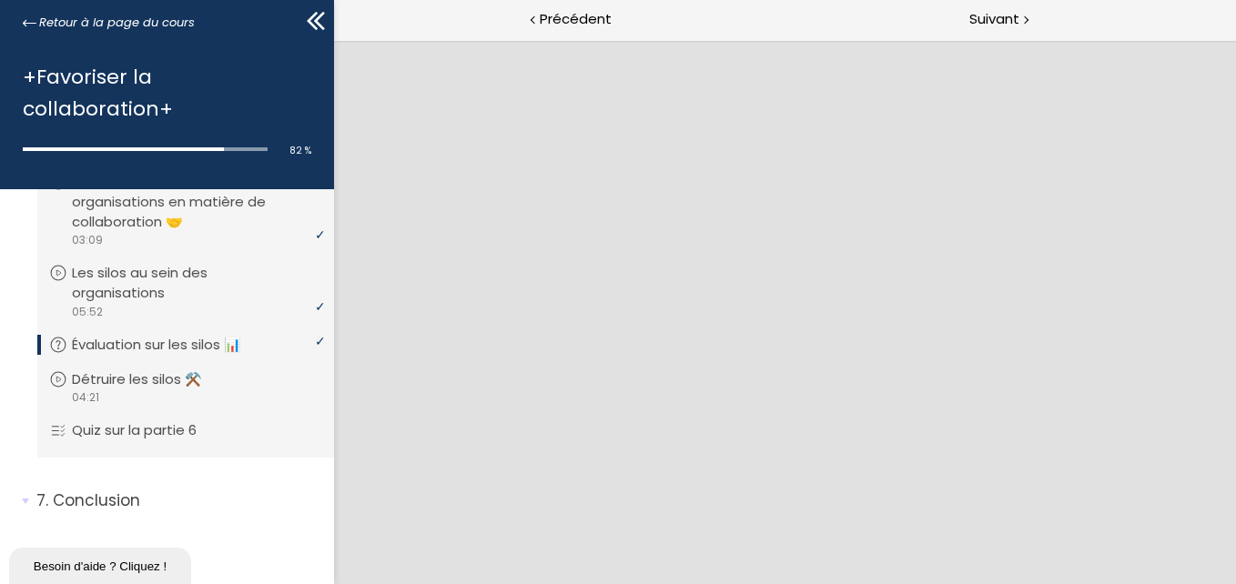
click at [122, 340] on p "Évaluation sur les silos 📊" at bounding box center [170, 345] width 197 height 20
click at [120, 380] on p "Détruire les silos ⚒️" at bounding box center [154, 380] width 157 height 20
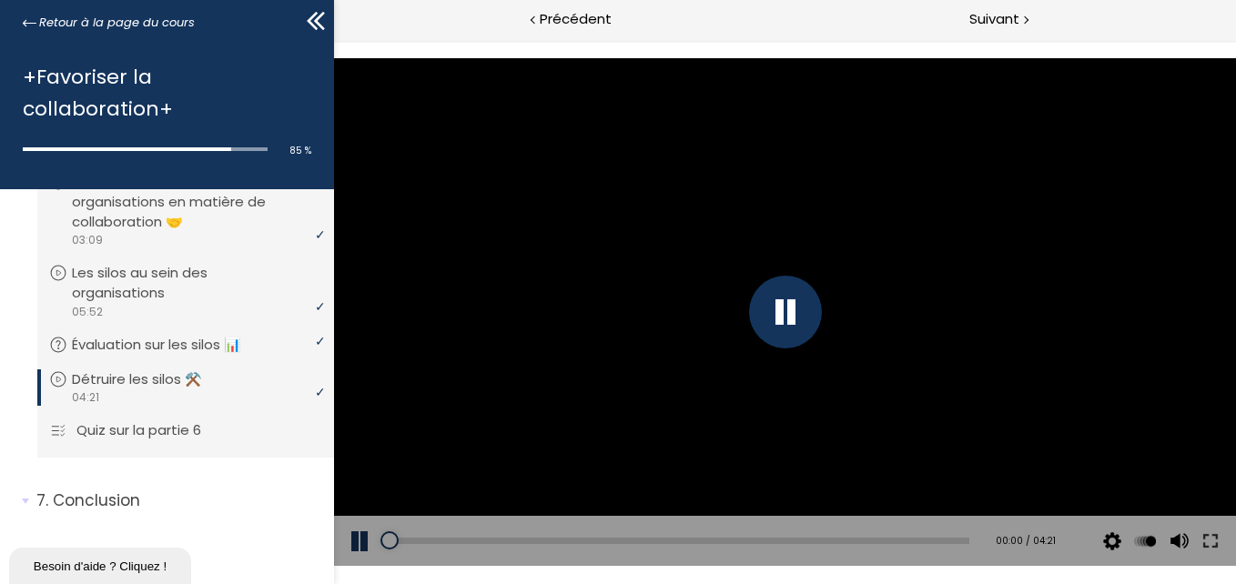
click at [106, 430] on p "Quiz sur la partie 6" at bounding box center [152, 430] width 152 height 20
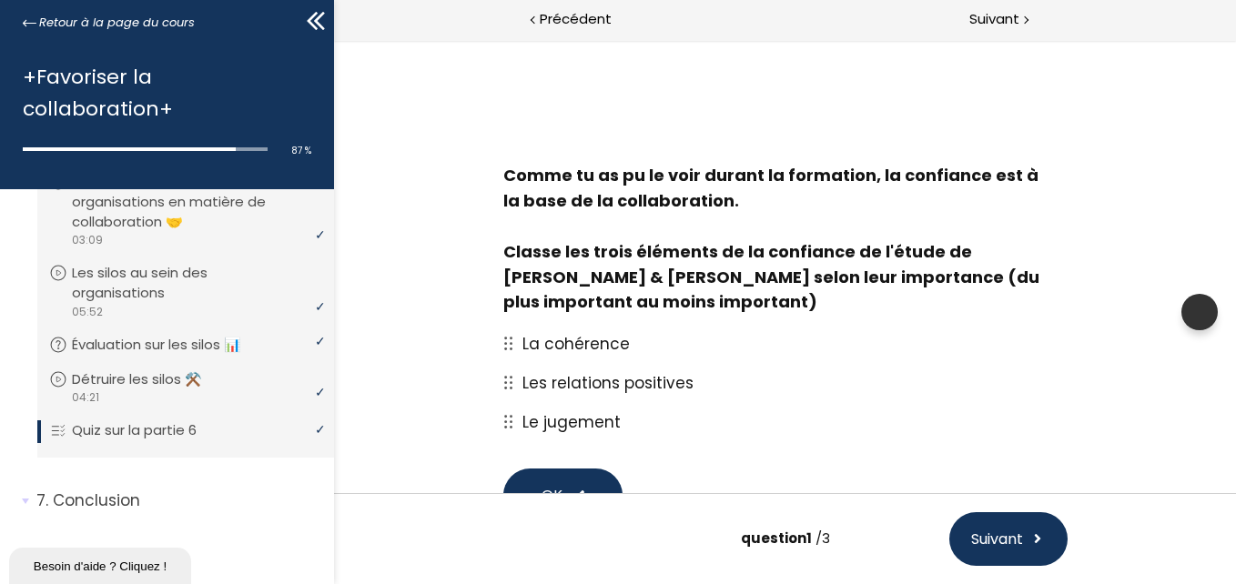
scroll to position [114, 0]
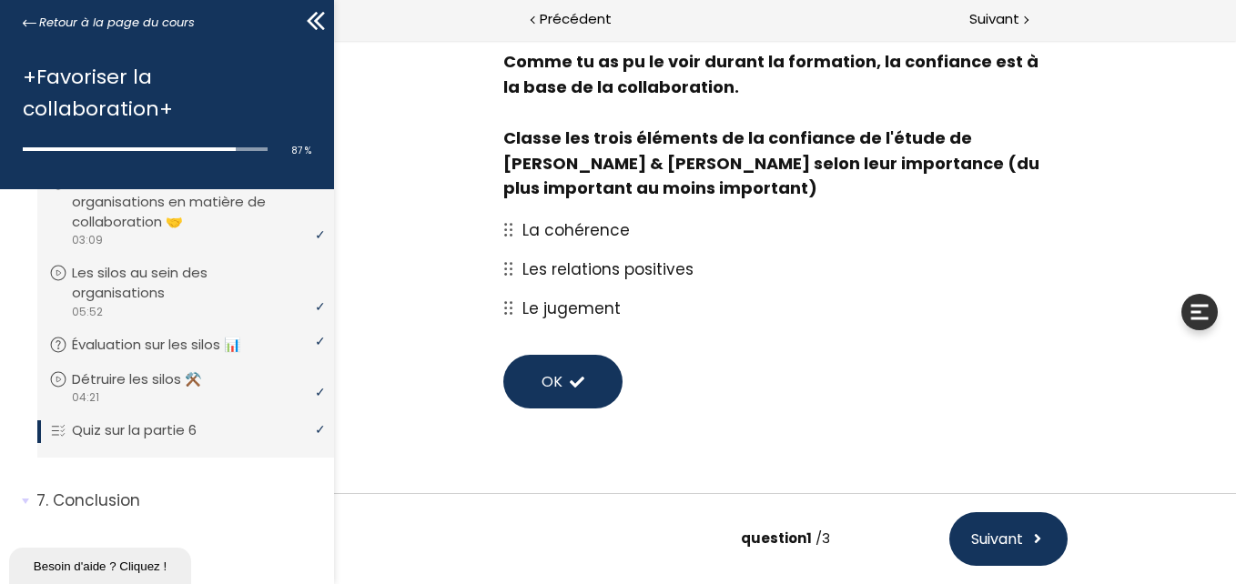
click at [521, 272] on span "Les relations positives" at bounding box center [606, 269] width 171 height 22
click at [502, 270] on icon at bounding box center [507, 269] width 10 height 14
click at [542, 270] on span "Les relations positives" at bounding box center [606, 269] width 171 height 22
click at [569, 377] on span at bounding box center [576, 382] width 15 height 15
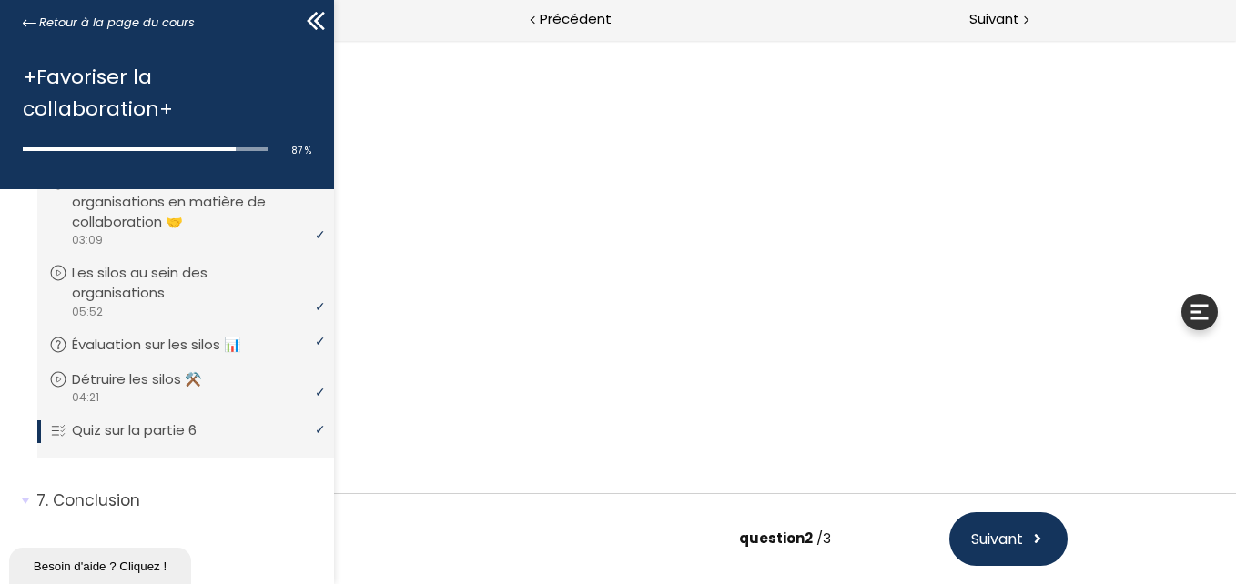
scroll to position [0, 0]
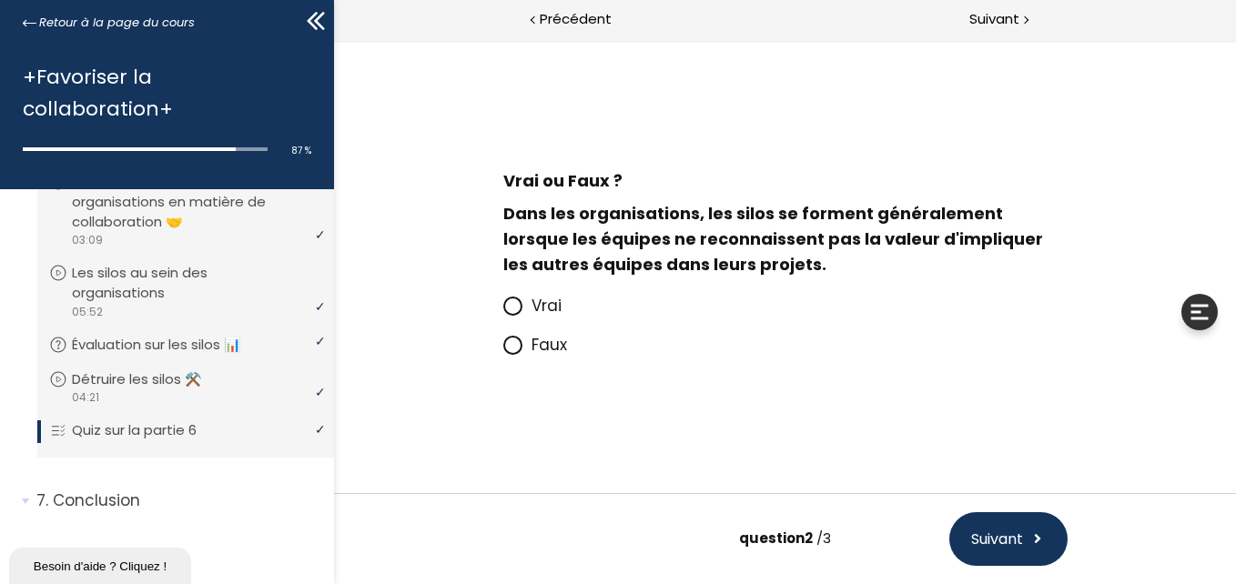
click at [537, 308] on span "Vrai" at bounding box center [546, 306] width 30 height 22
click at [502, 311] on input "Vrai" at bounding box center [502, 311] width 0 height 0
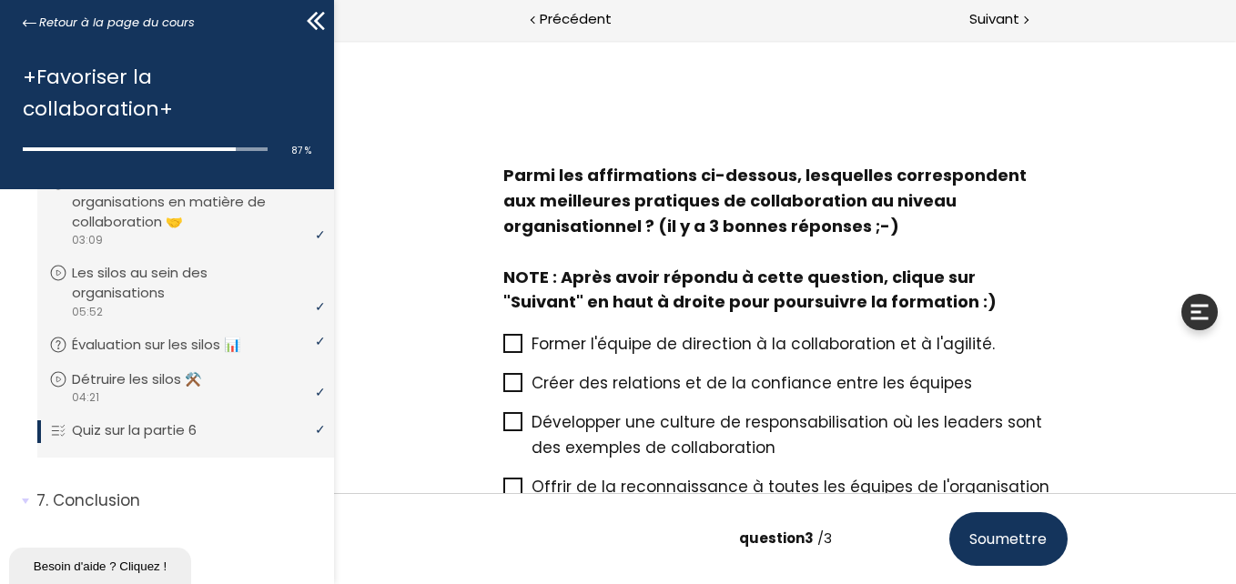
click at [551, 340] on span "Former l'équipe de direction à la collaboration et à l'agilité." at bounding box center [762, 344] width 463 height 22
click at [502, 349] on input "Former l'équipe de direction à la collaboration et à l'agilité." at bounding box center [502, 349] width 0 height 0
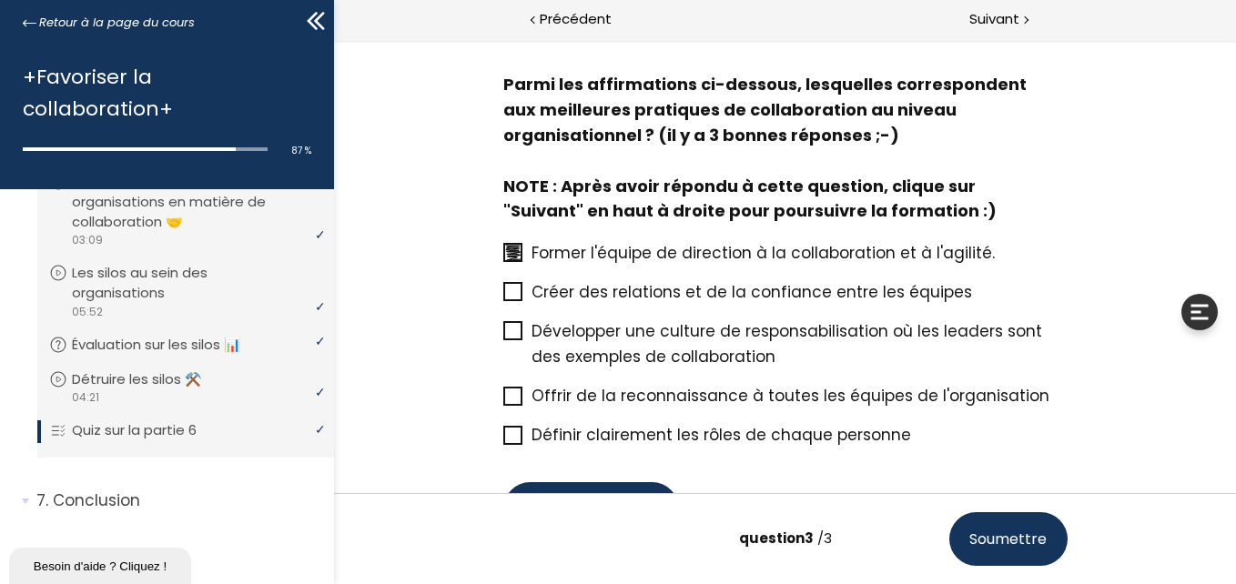
click at [551, 340] on span "Développer une culture de responsabilisation où les leaders sont des exemples d…" at bounding box center [786, 343] width 511 height 47
click at [502, 337] on input "Développer une culture de responsabilisation où les leaders sont des exemples d…" at bounding box center [502, 337] width 0 height 0
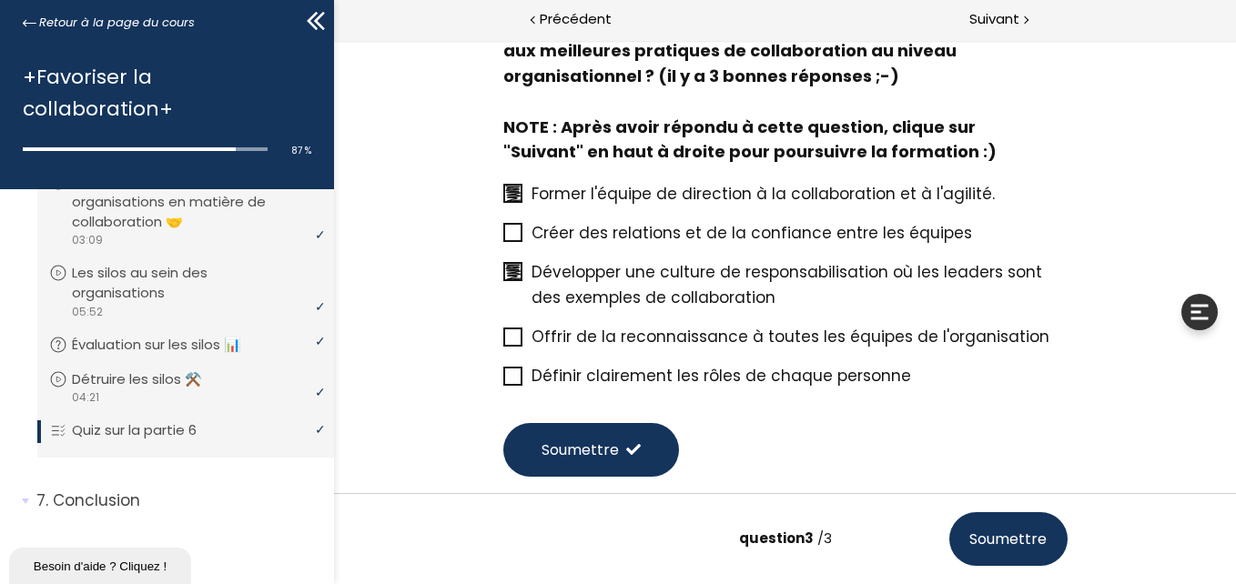
scroll to position [182, 0]
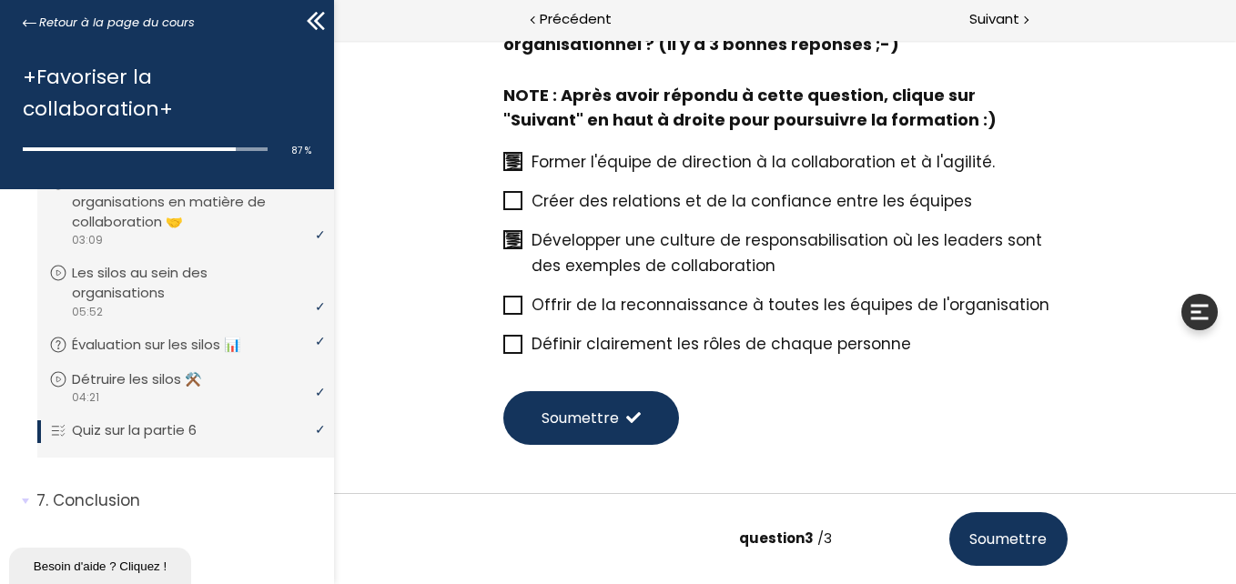
click at [551, 340] on span "Définir clairement les rôles de chaque personne" at bounding box center [721, 344] width 380 height 22
click at [502, 349] on input "Définir clairement les rôles de chaque personne" at bounding box center [502, 349] width 0 height 0
click at [643, 413] on button "Soumettre" at bounding box center [590, 418] width 176 height 54
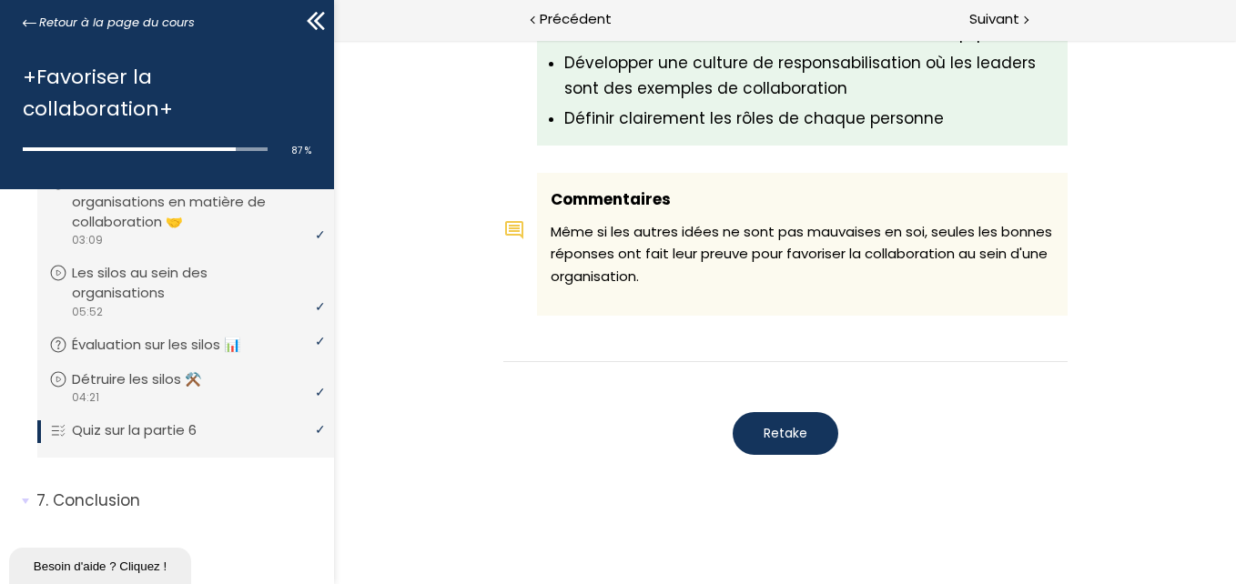
scroll to position [2043, 0]
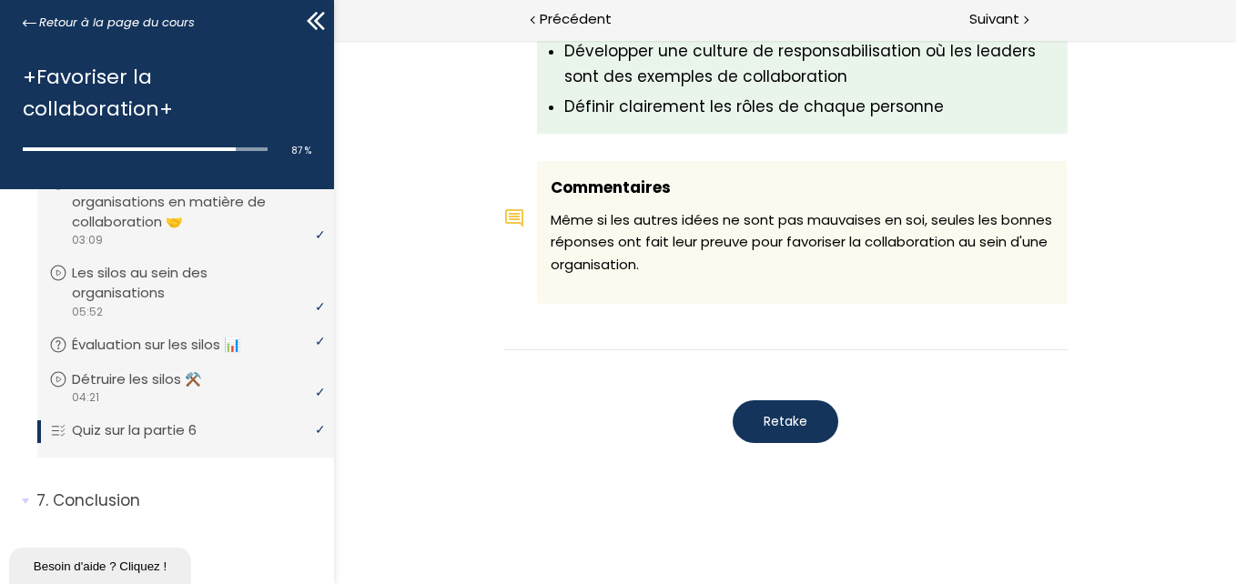
click at [156, 424] on p "Quiz sur la partie 6" at bounding box center [148, 430] width 152 height 20
click at [123, 496] on p "Conclusion" at bounding box center [178, 501] width 284 height 23
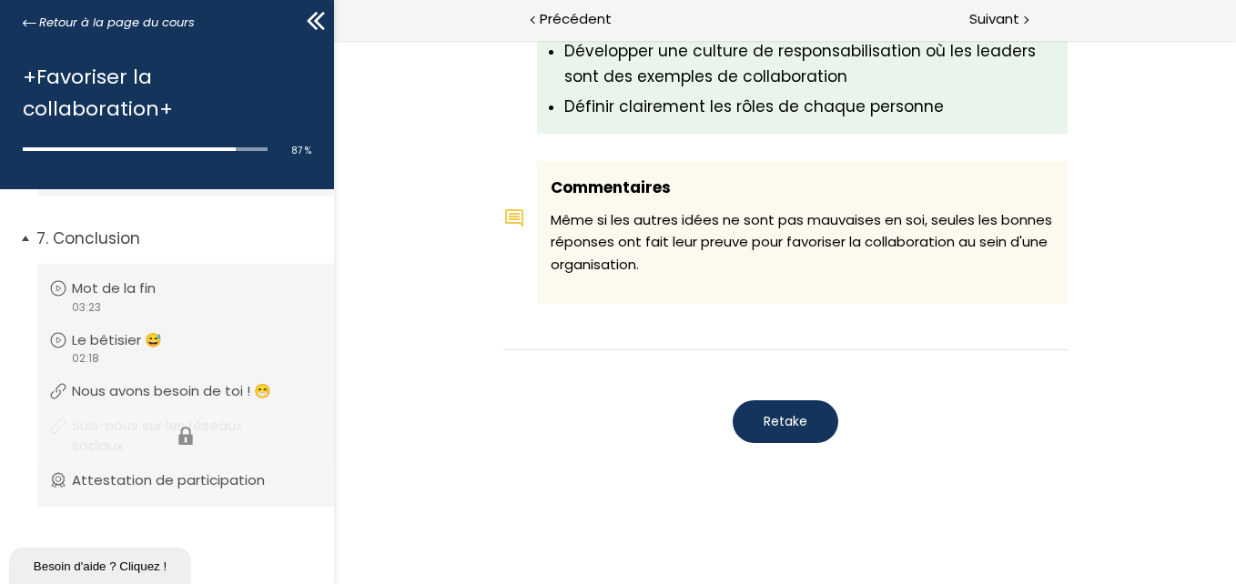
scroll to position [2625, 0]
click at [127, 293] on p "Mot de la fin" at bounding box center [131, 288] width 111 height 20
click at [131, 345] on p "Le bêtisier 😅" at bounding box center [134, 340] width 117 height 20
click at [144, 385] on p "Nous avons besoin de toi ! 😁" at bounding box center [189, 391] width 227 height 20
click at [149, 429] on p "Suis-nous sur les réseaux sociaux" at bounding box center [199, 436] width 246 height 40
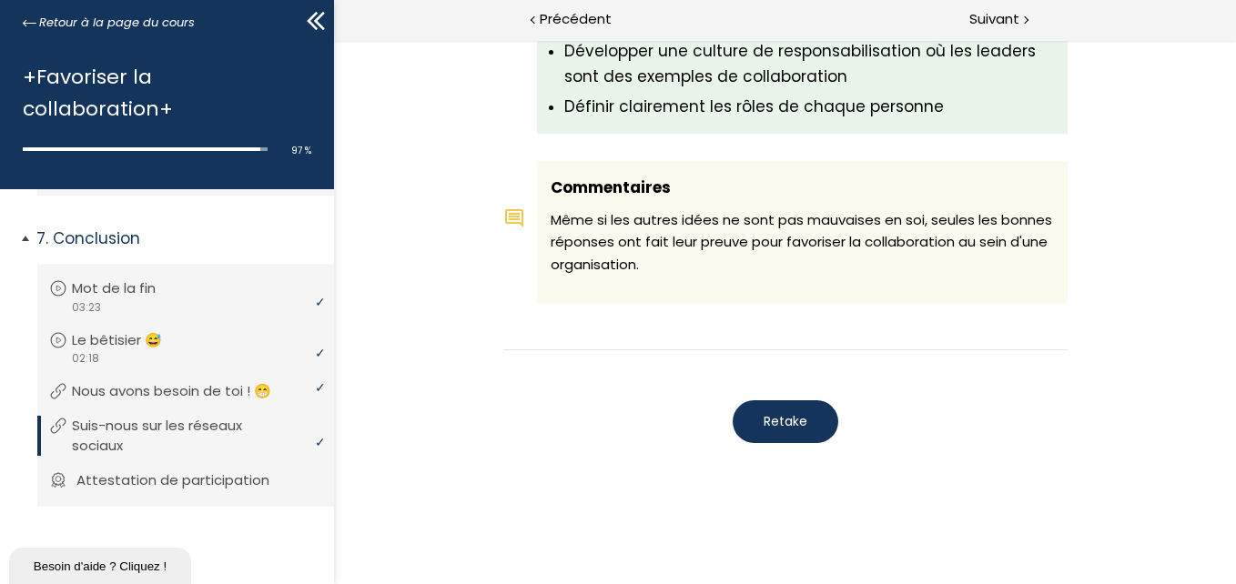
click at [147, 473] on p "Attestation de participation" at bounding box center [186, 481] width 220 height 20
click at [315, 20] on icon at bounding box center [319, 21] width 11 height 18
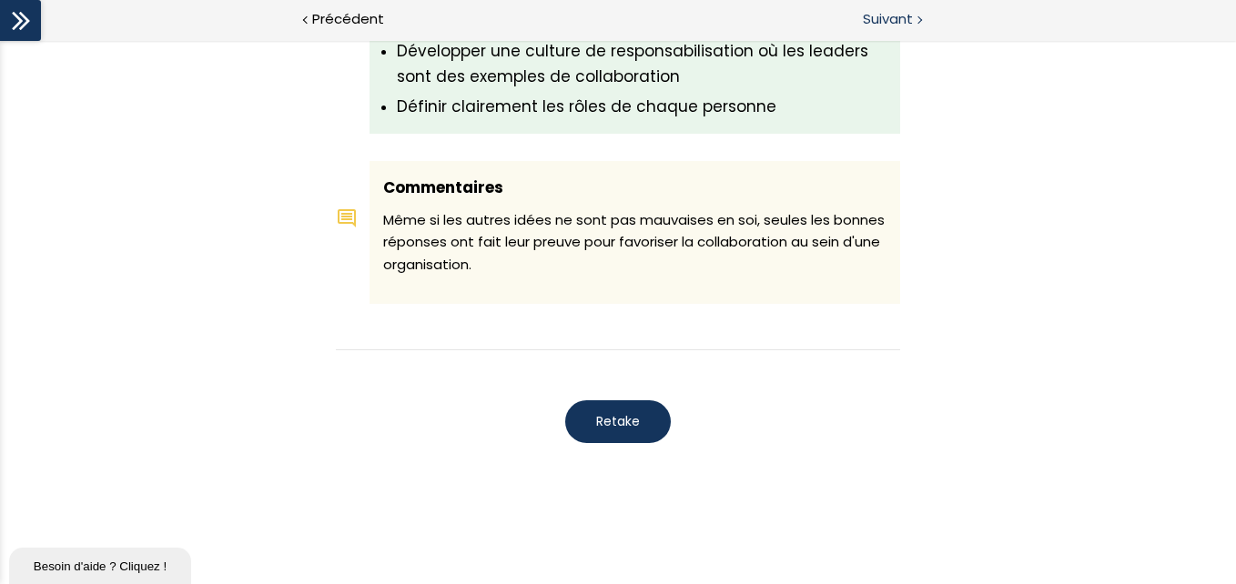
click at [881, 28] on span "Suivant" at bounding box center [888, 19] width 50 height 23
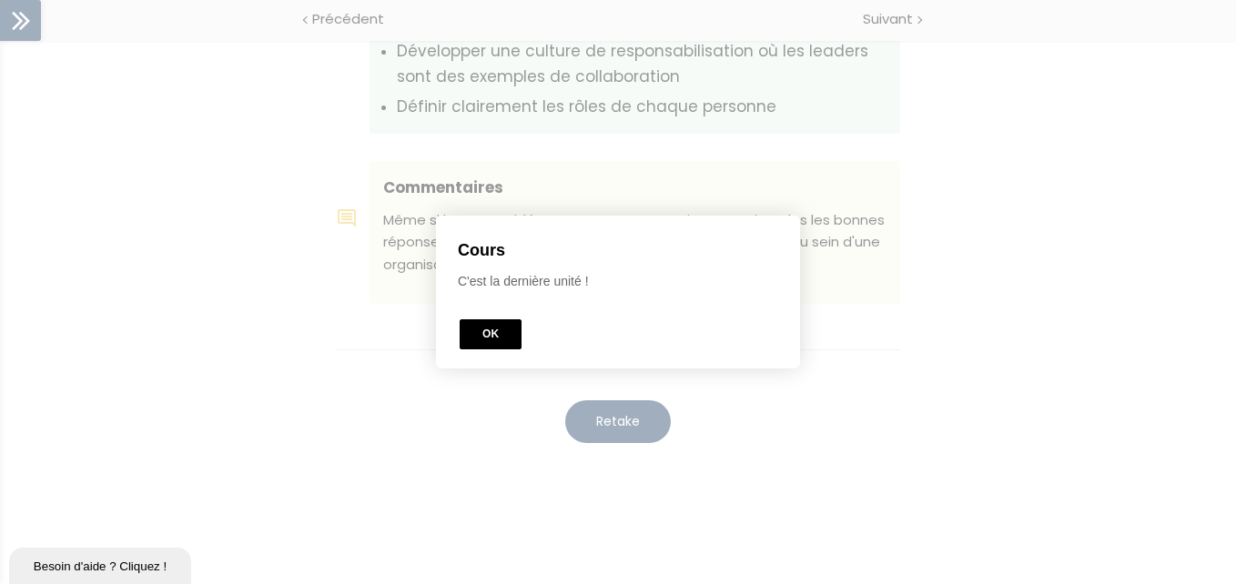
click at [490, 331] on button "OK" at bounding box center [491, 334] width 62 height 30
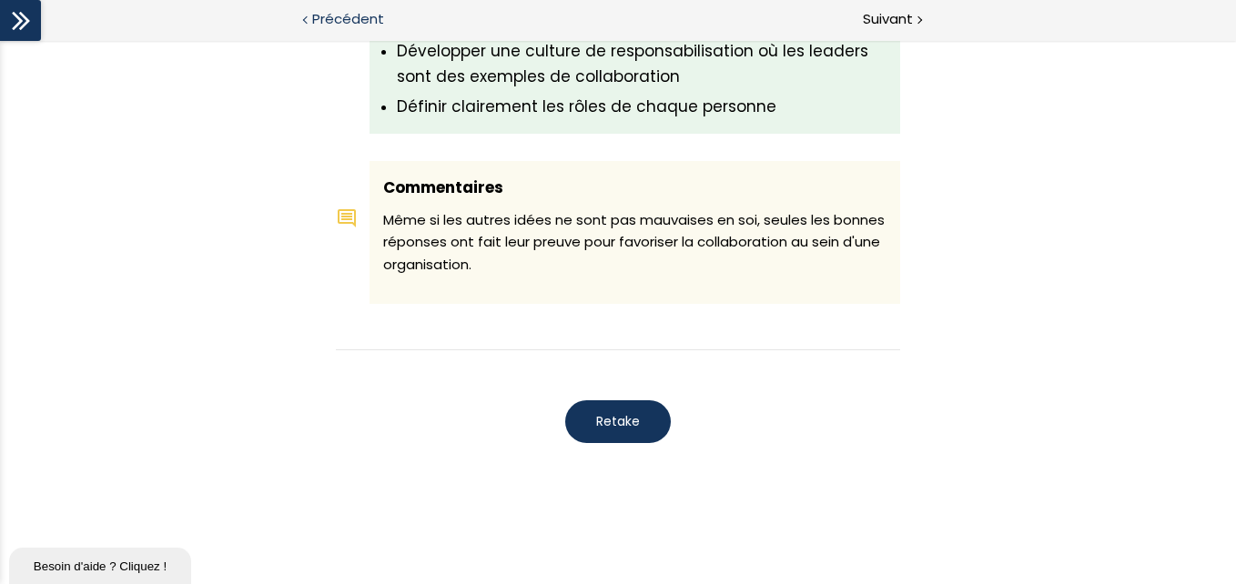
click at [317, 25] on span "Précédent" at bounding box center [348, 19] width 72 height 23
click at [19, 15] on icon at bounding box center [20, 20] width 27 height 27
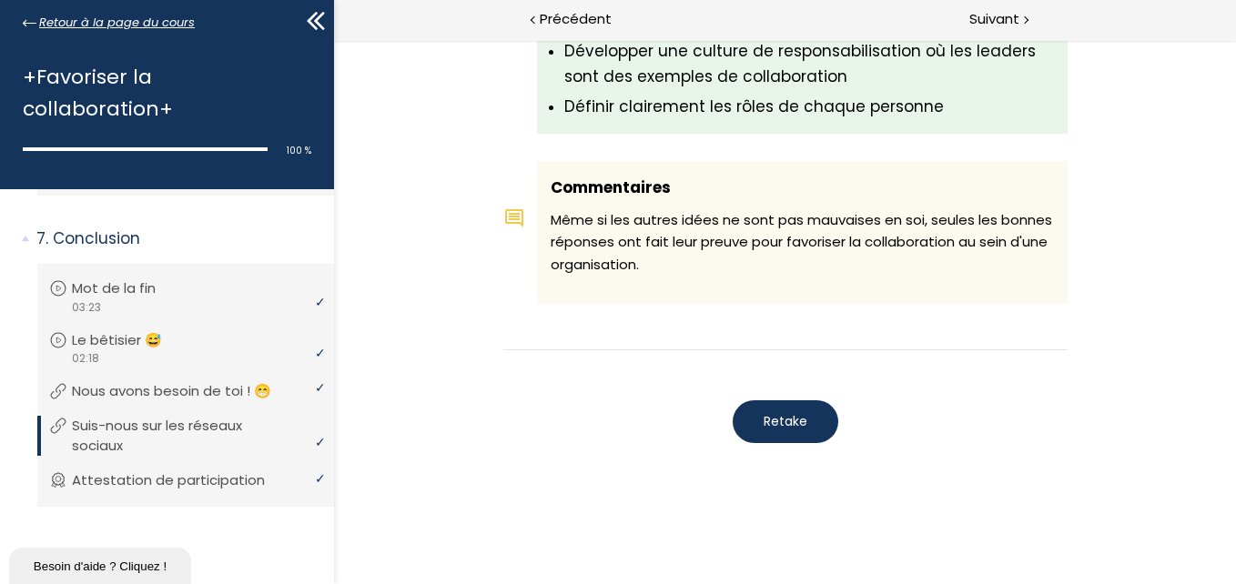
click at [46, 20] on span "Retour à la page du cours" at bounding box center [117, 23] width 156 height 20
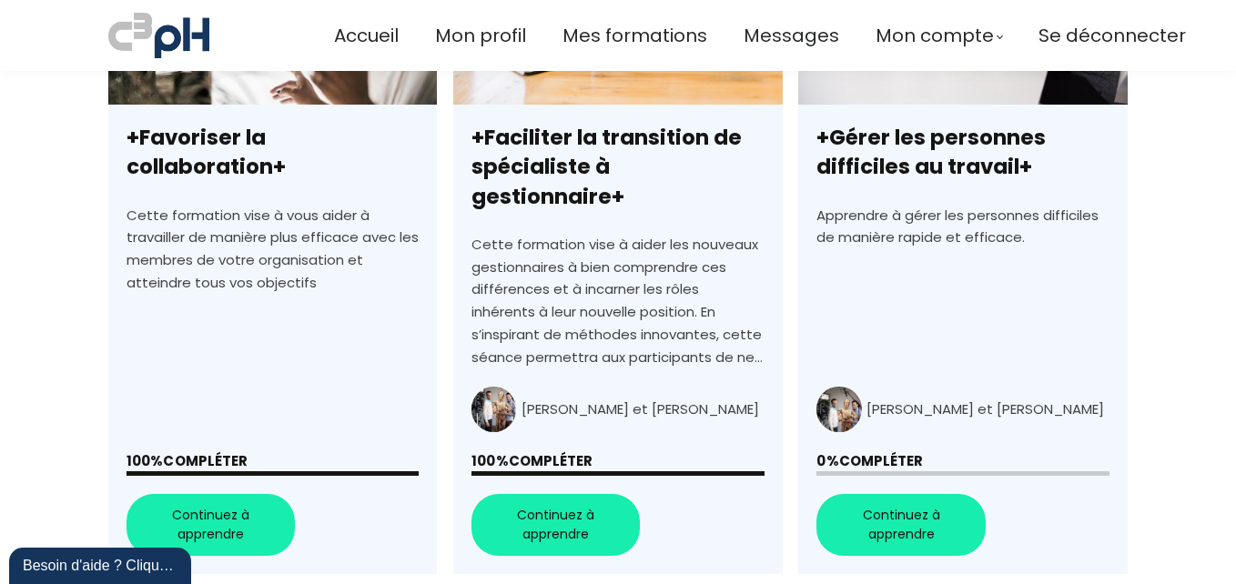
scroll to position [910, 0]
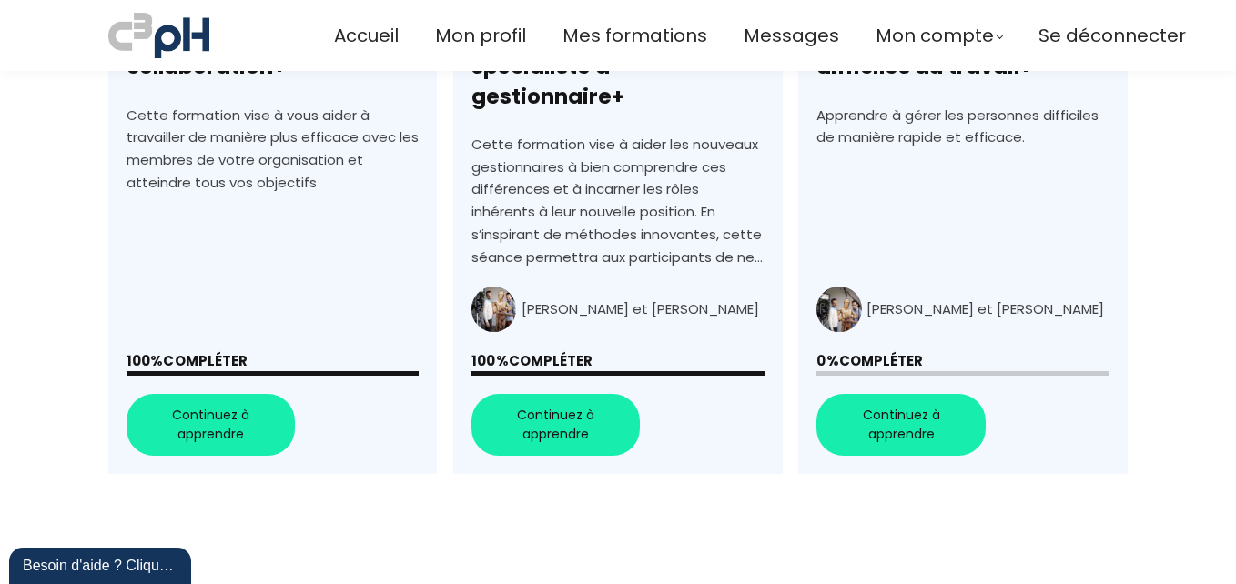
click at [889, 127] on link "+Gérer les personnes difficiles au travail+" at bounding box center [962, 147] width 329 height 654
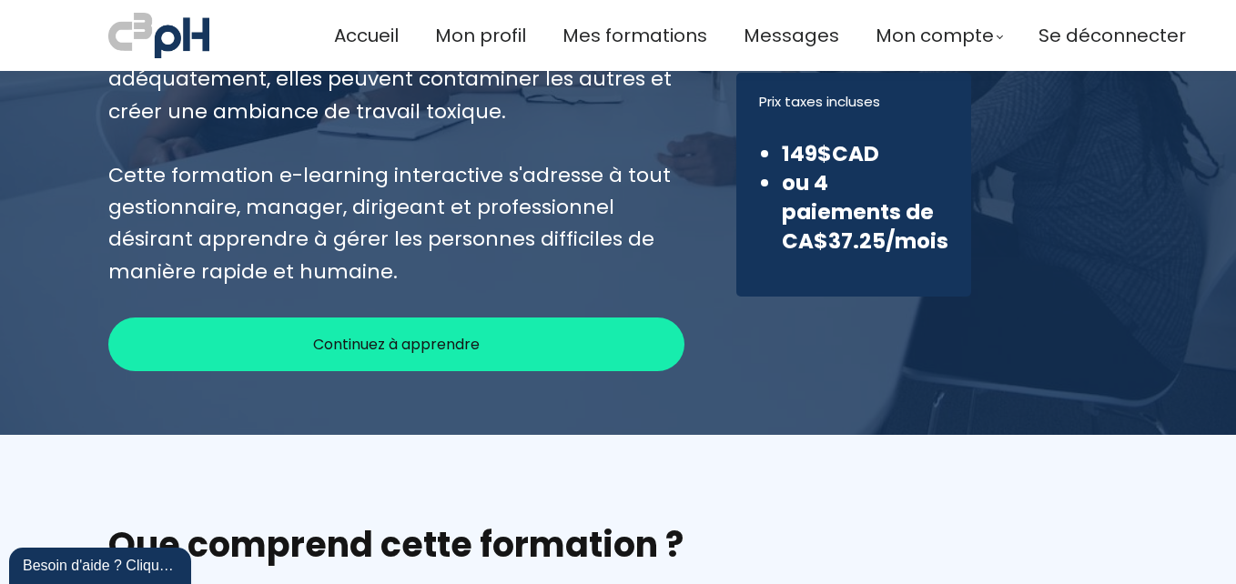
scroll to position [455, 0]
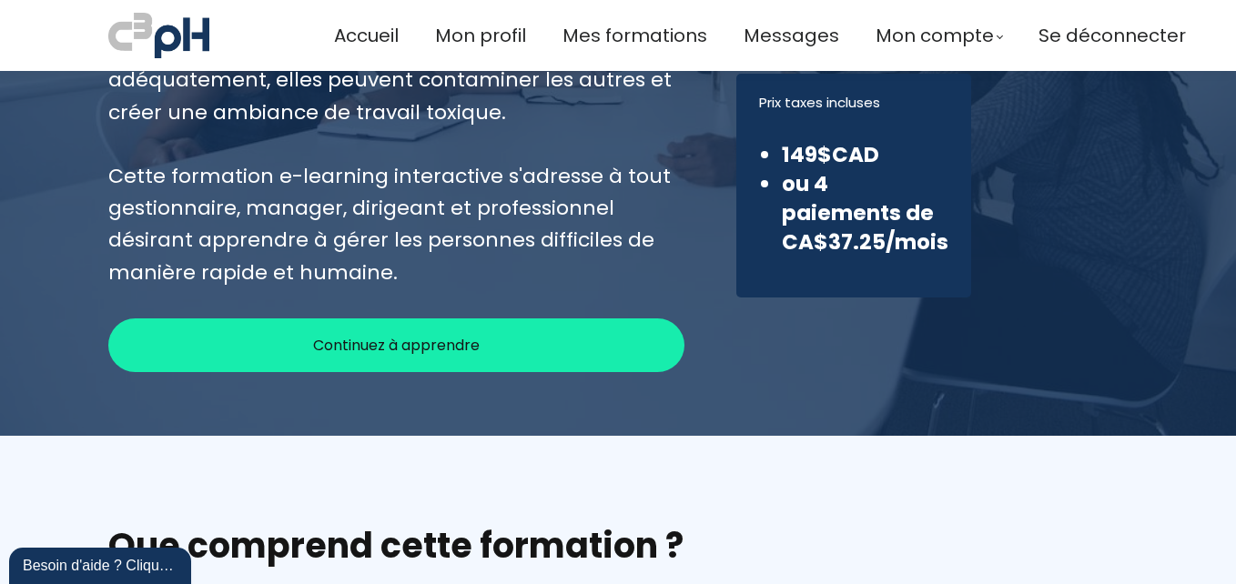
click at [303, 355] on div "Continuez à apprendre" at bounding box center [396, 346] width 576 height 54
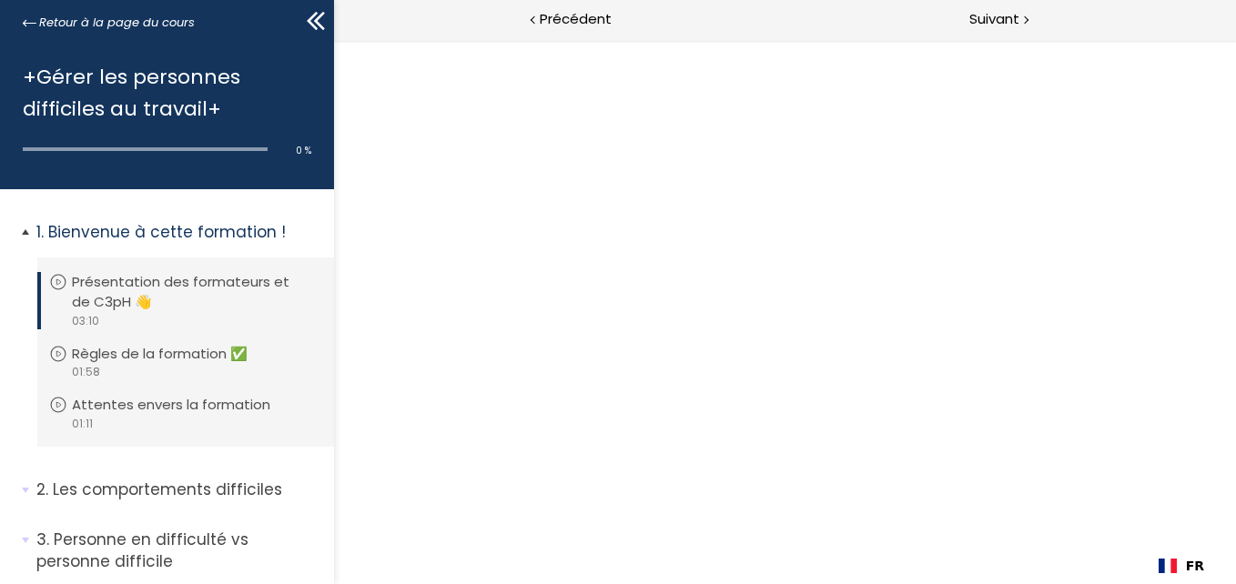
click at [207, 326] on div "video 03:10" at bounding box center [183, 320] width 268 height 17
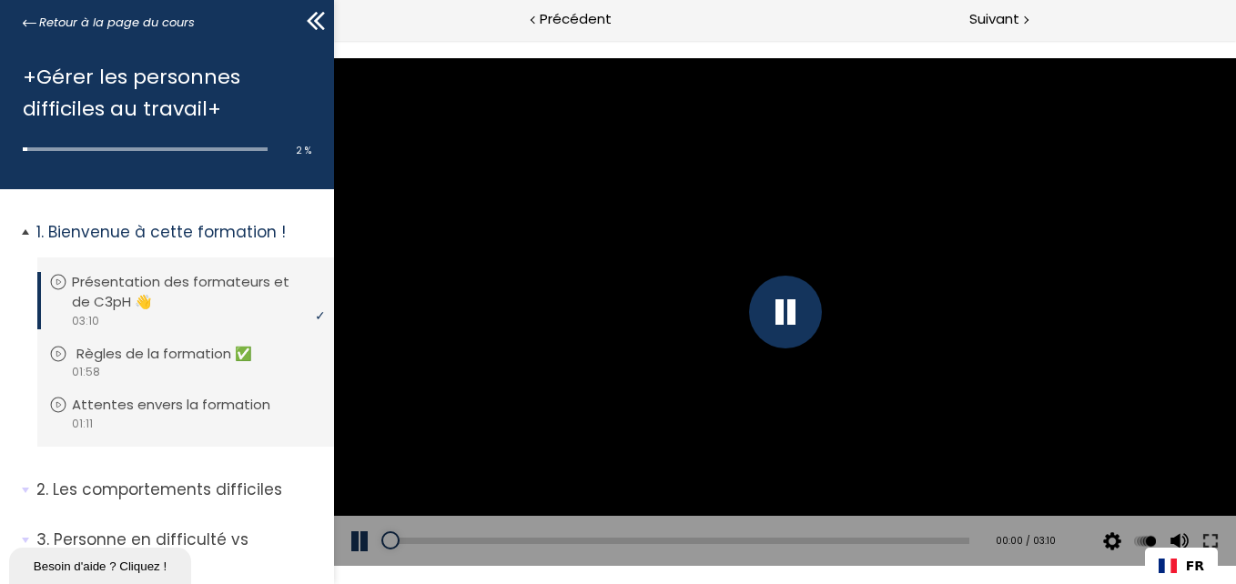
click at [208, 356] on p "Règles de la formation ✅" at bounding box center [177, 354] width 203 height 20
click at [215, 401] on p "Attentes envers la formation" at bounding box center [189, 405] width 226 height 20
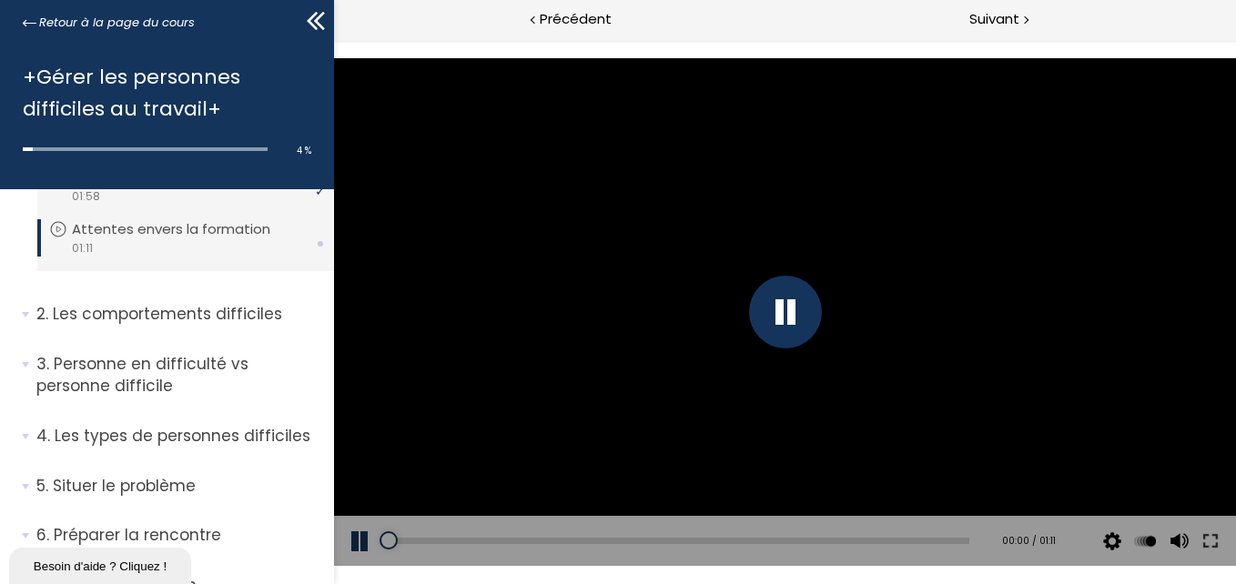
scroll to position [182, 0]
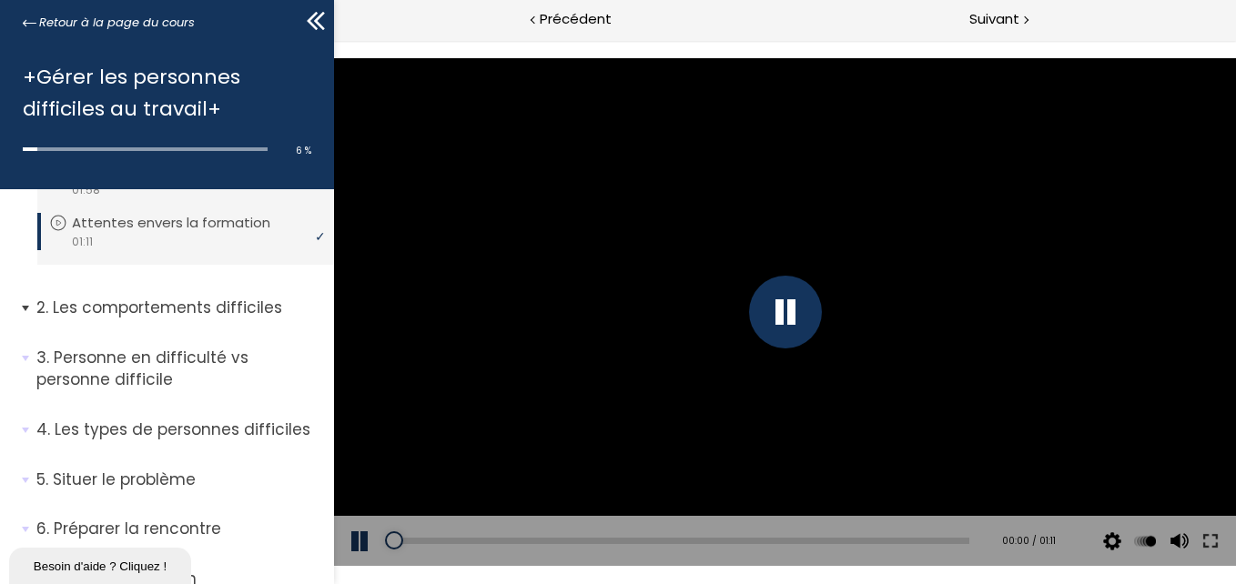
click at [208, 302] on p "Les comportements difficiles" at bounding box center [178, 308] width 284 height 23
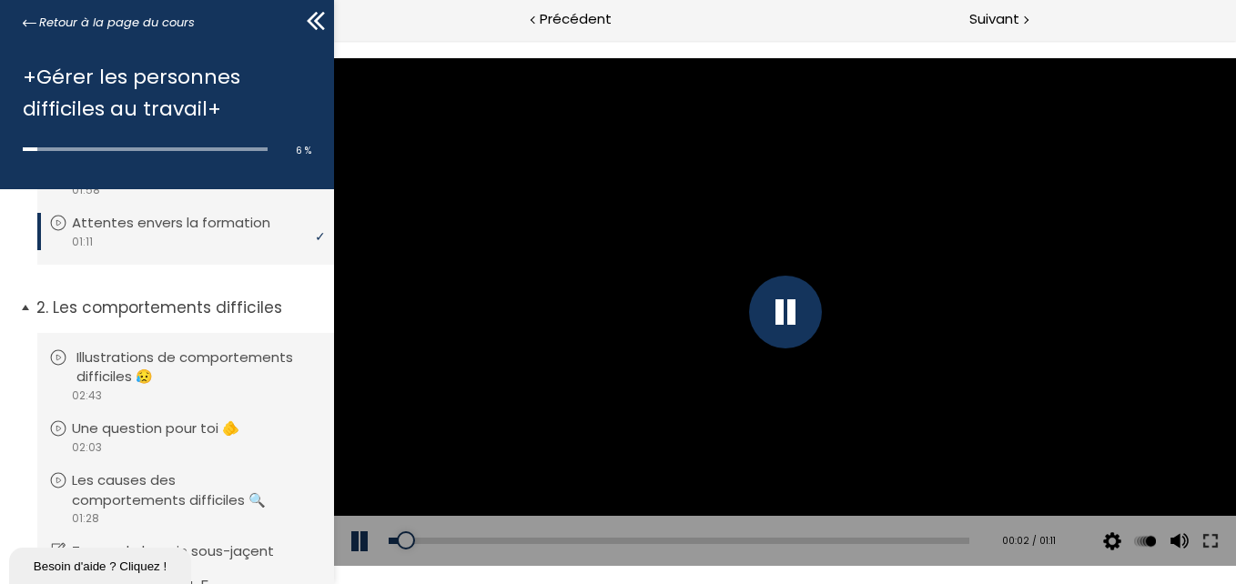
click at [201, 360] on p "Illustrations de comportements difficiles 😥" at bounding box center [199, 368] width 246 height 40
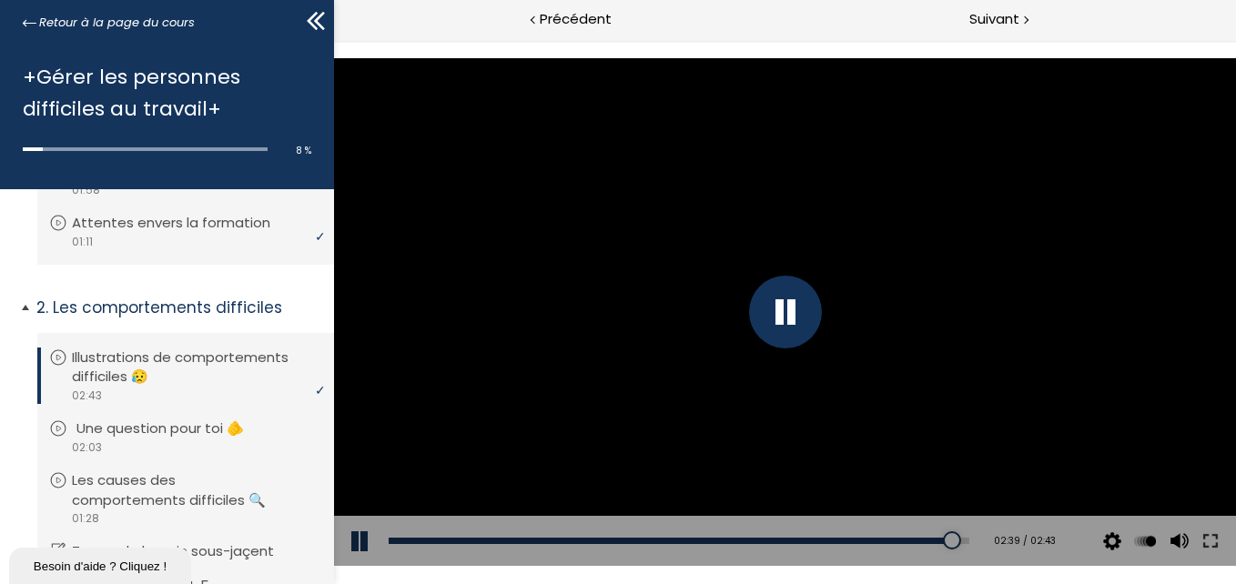
click at [216, 437] on p "Une question pour toi 🫵" at bounding box center [173, 429] width 195 height 20
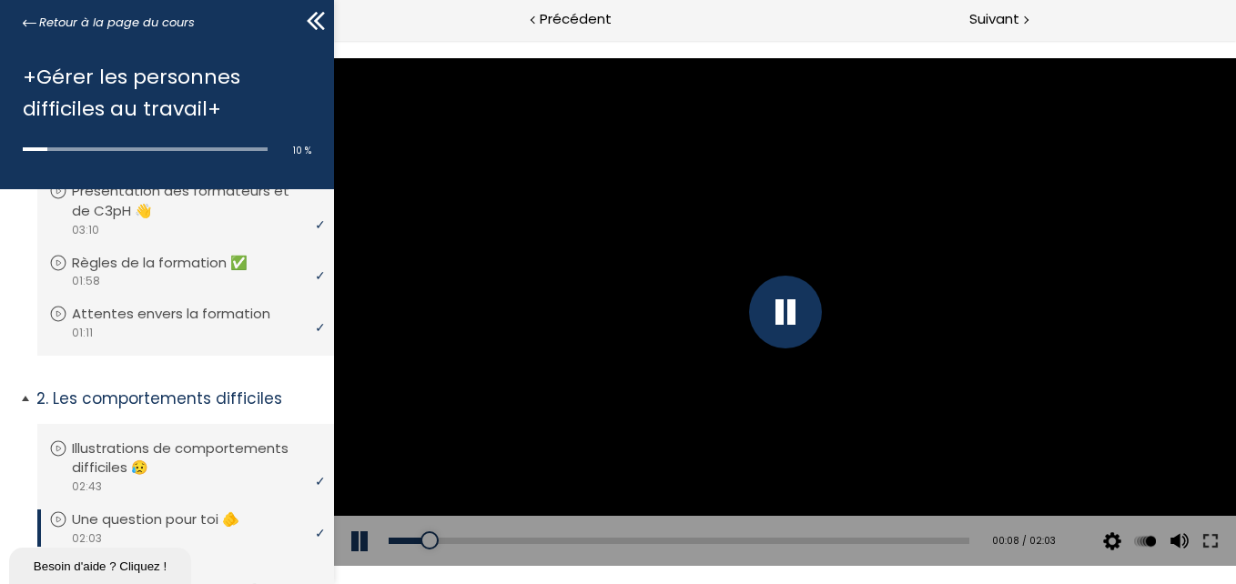
scroll to position [364, 0]
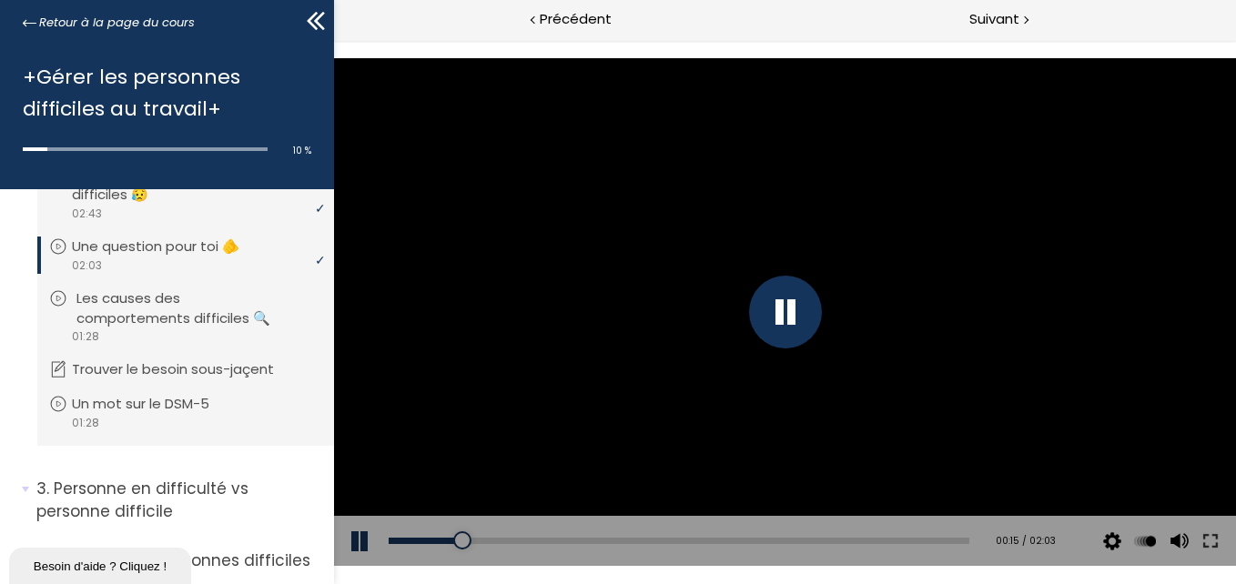
click at [152, 319] on p "Les causes des comportements difficiles 🔍" at bounding box center [199, 309] width 246 height 40
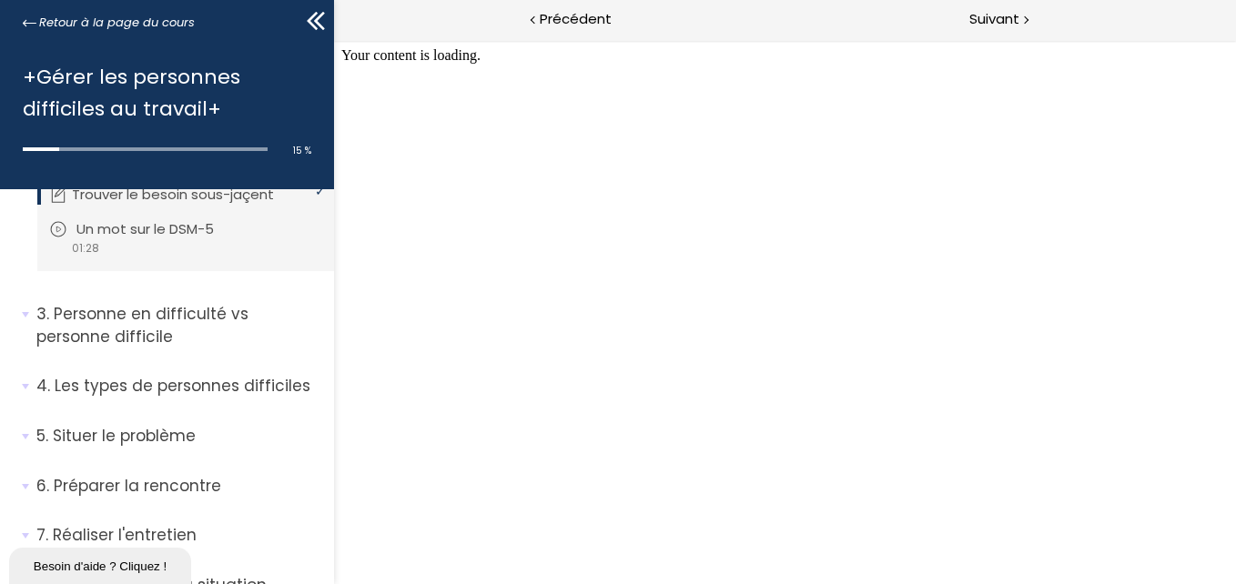
scroll to position [546, 0]
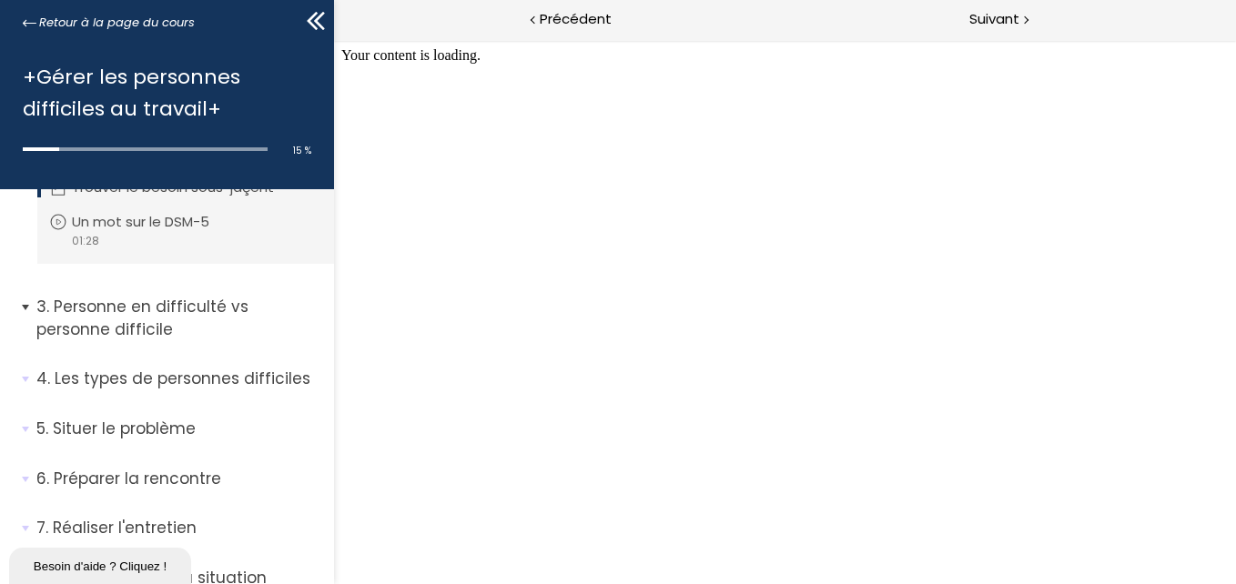
click at [179, 317] on p "Personne en difficulté vs personne difficile" at bounding box center [178, 318] width 284 height 45
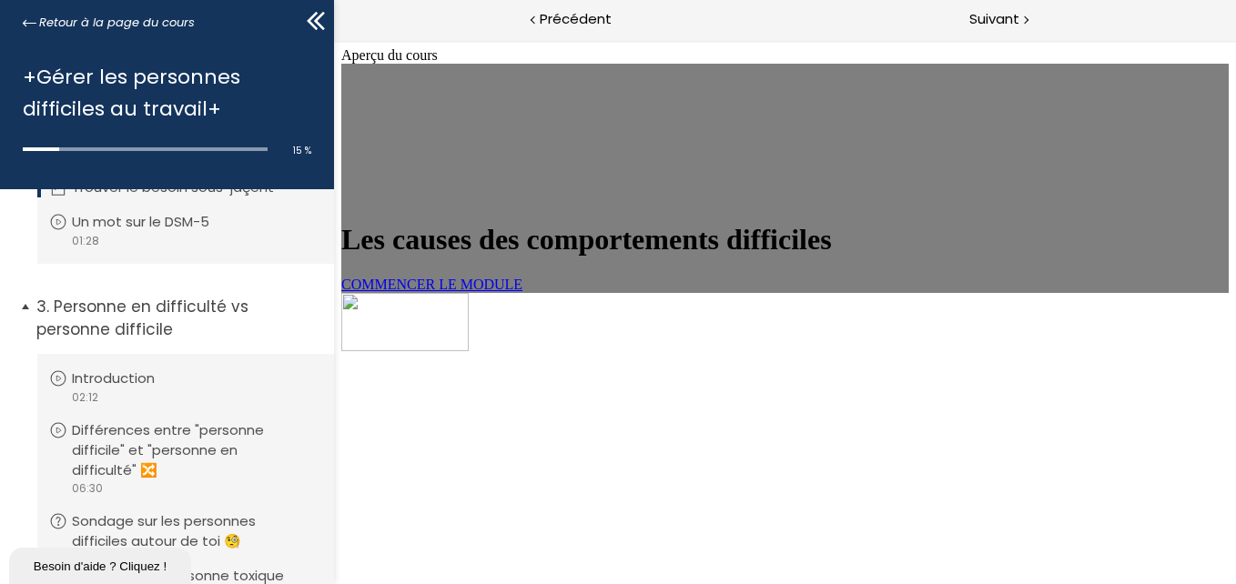
click at [179, 320] on p "Personne en difficulté vs personne difficile" at bounding box center [178, 318] width 284 height 45
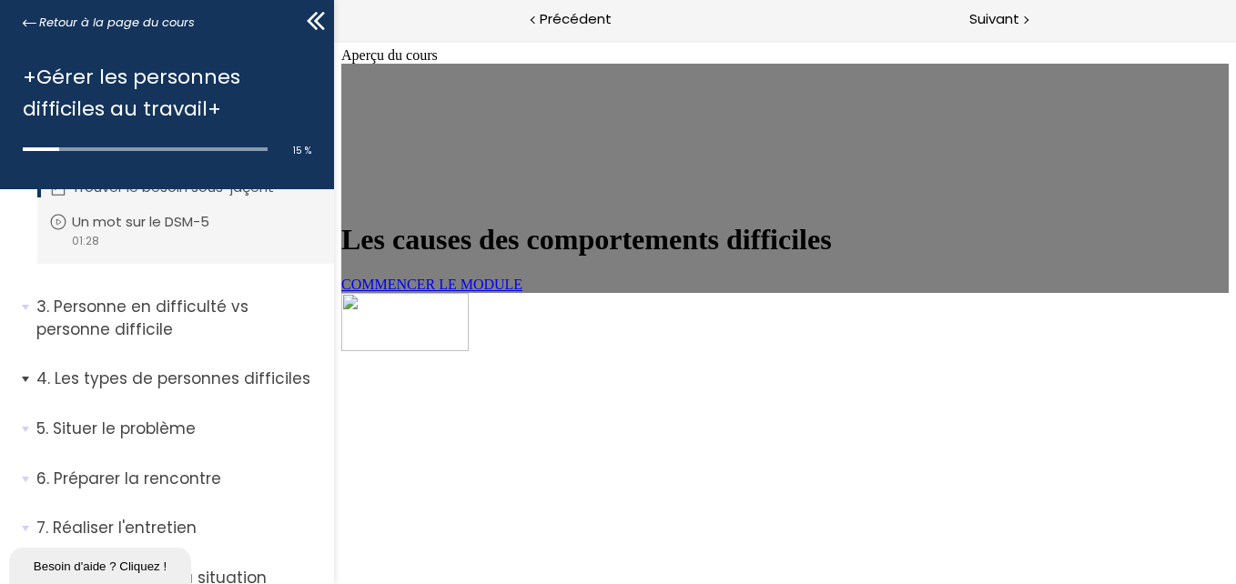
click at [182, 369] on p "Les types de personnes difficiles" at bounding box center [178, 379] width 284 height 23
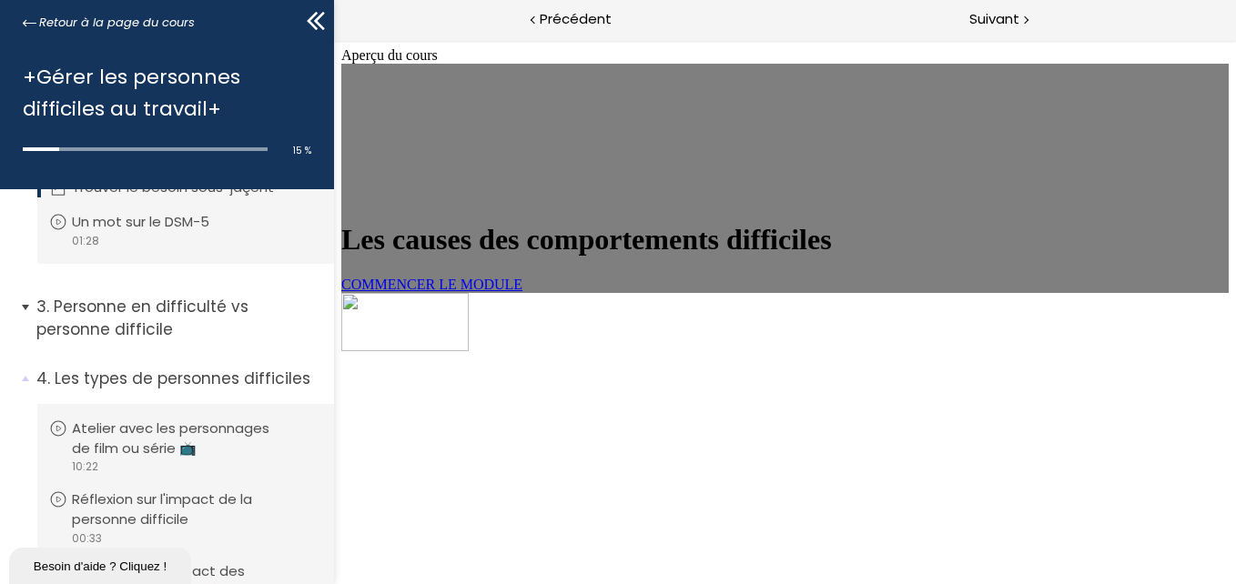
click at [141, 313] on p "Personne en difficulté vs personne difficile" at bounding box center [178, 318] width 284 height 45
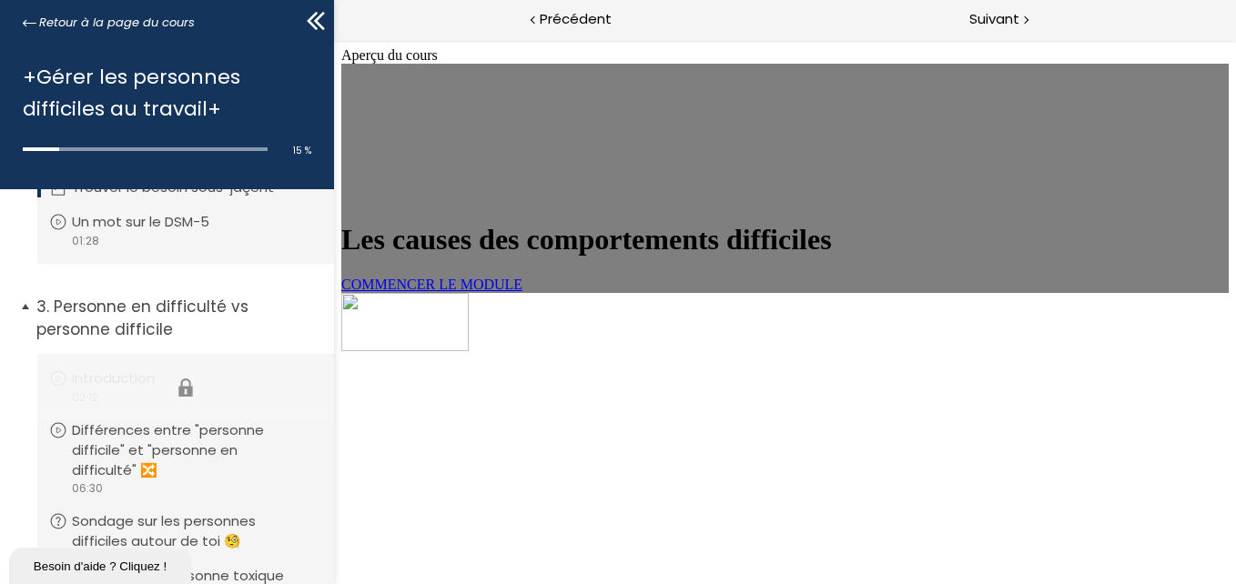
click at [131, 369] on li "Vous devez avoir terminé l'unité (Introduction) pour pouvoir continuer. Introdu…" at bounding box center [185, 387] width 297 height 66
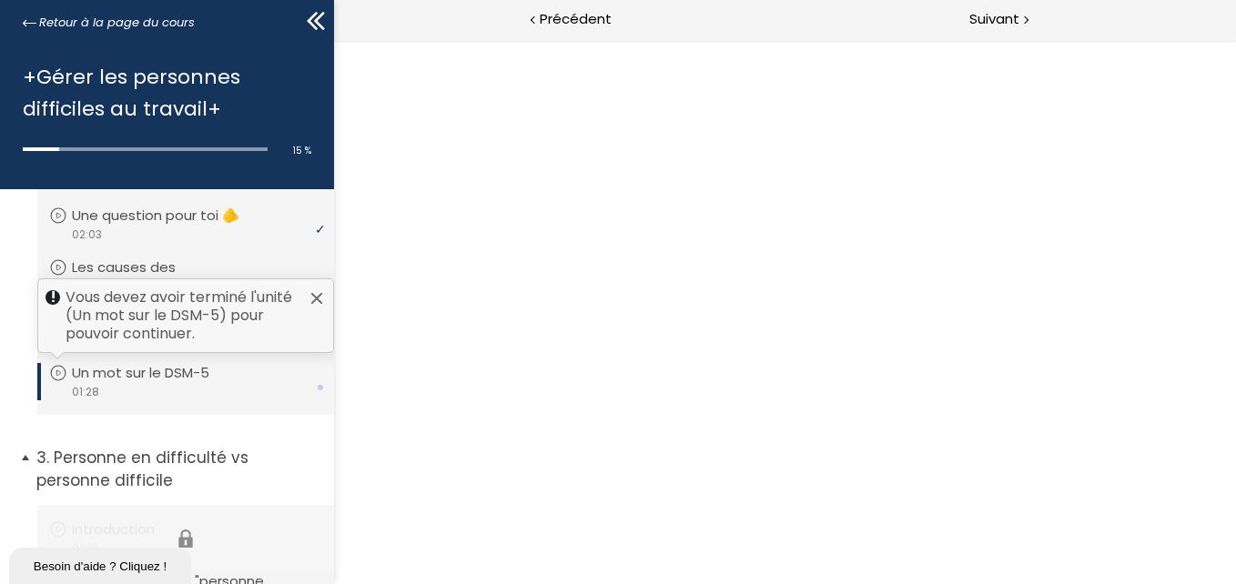
scroll to position [393, 0]
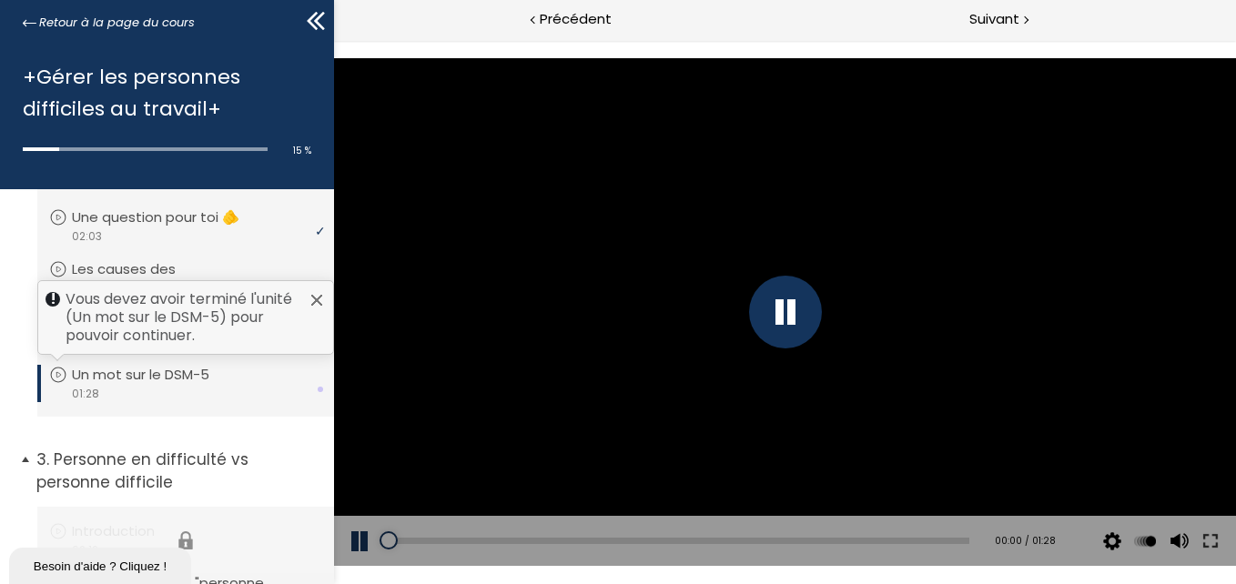
click at [131, 369] on p "Un mot sur le DSM-5" at bounding box center [154, 375] width 165 height 20
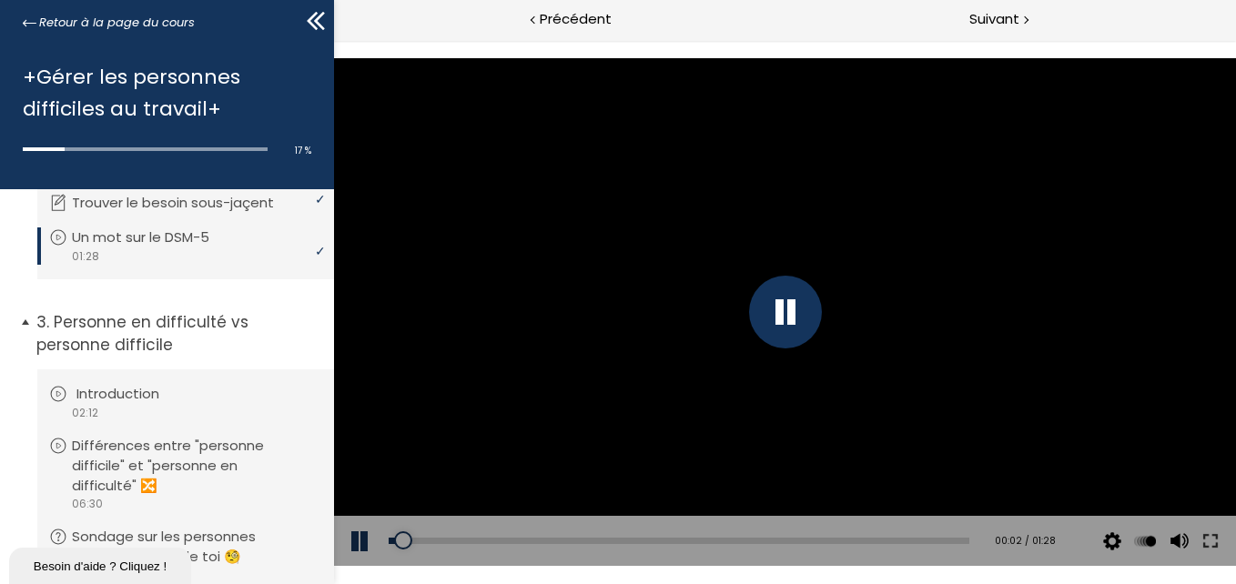
scroll to position [575, 0]
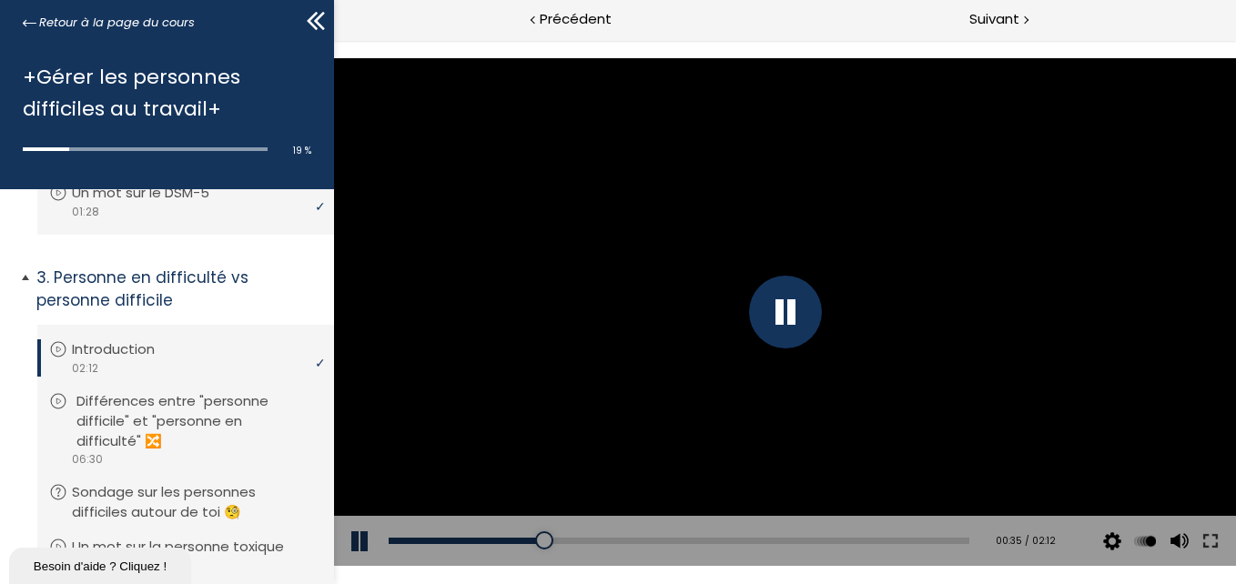
click at [189, 433] on p "Différences entre "personne difficile" et "personne en difficulté" 🔀" at bounding box center [199, 420] width 246 height 59
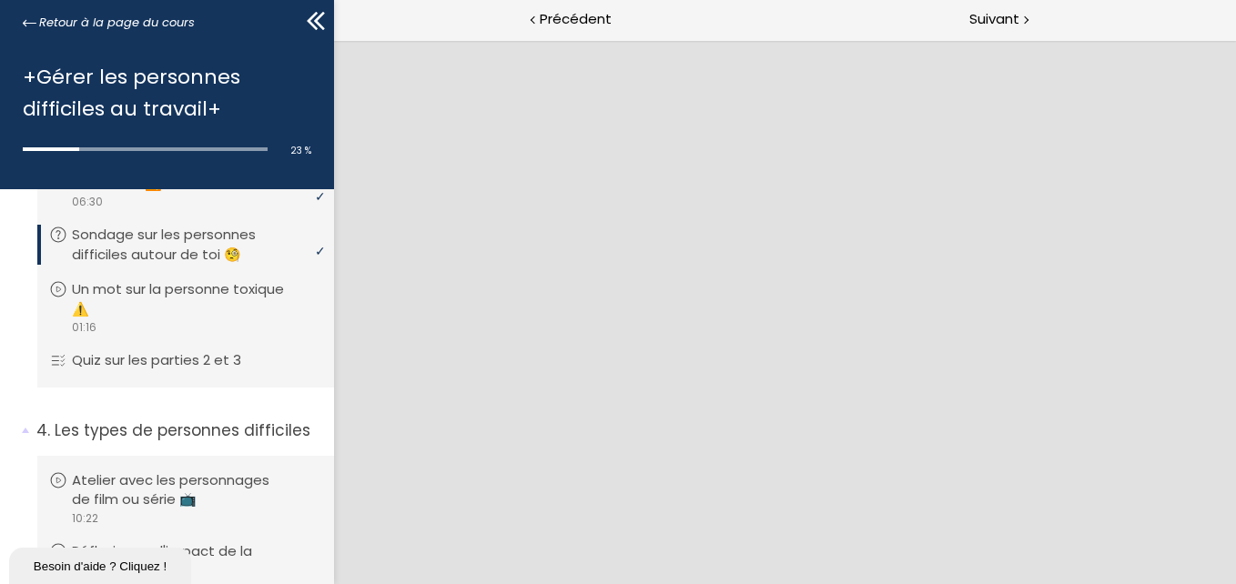
scroll to position [848, 0]
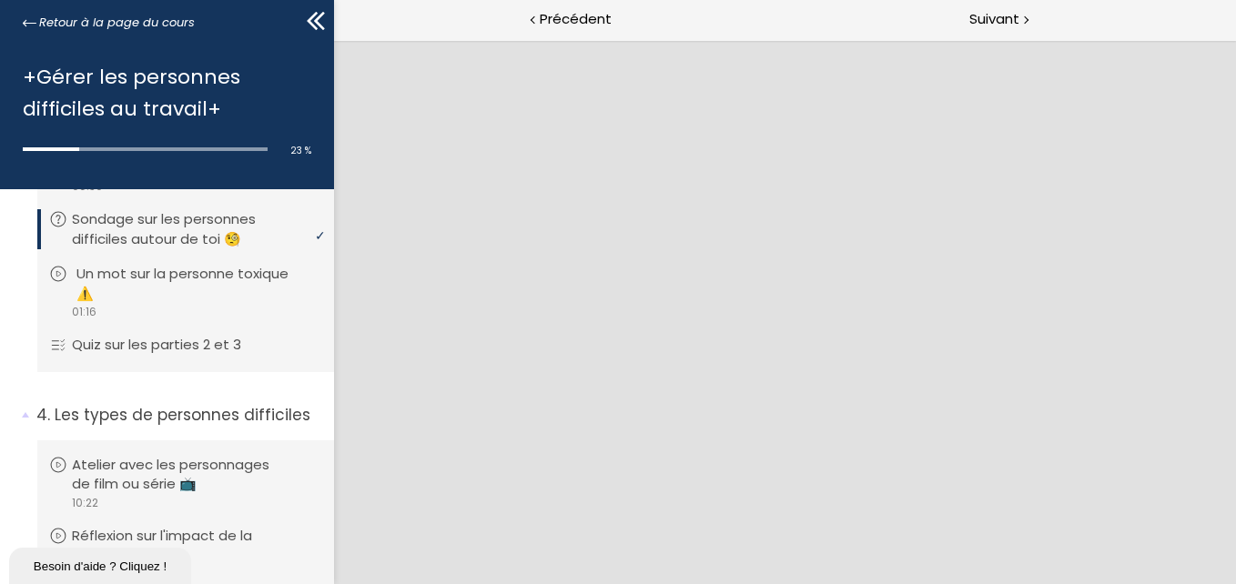
click at [162, 289] on p "Un mot sur la personne toxique ⚠️" at bounding box center [199, 284] width 246 height 40
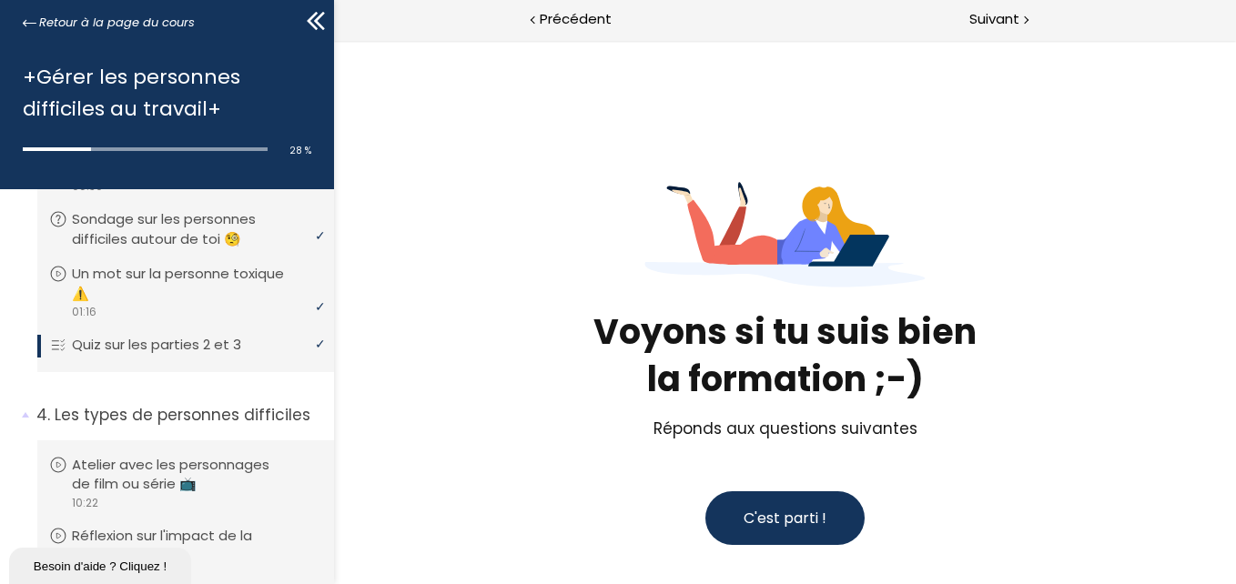
click at [772, 524] on span "C'est parti !" at bounding box center [784, 518] width 83 height 21
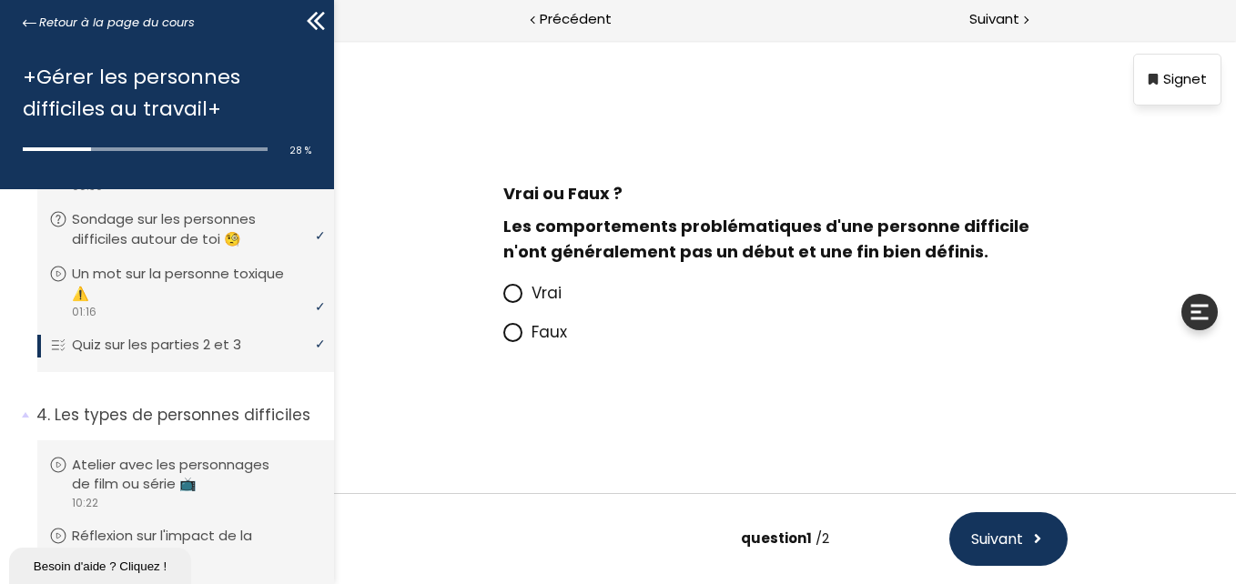
click at [562, 294] on p "Vrai" at bounding box center [799, 292] width 536 height 25
click at [502, 299] on input "Vrai" at bounding box center [502, 299] width 0 height 0
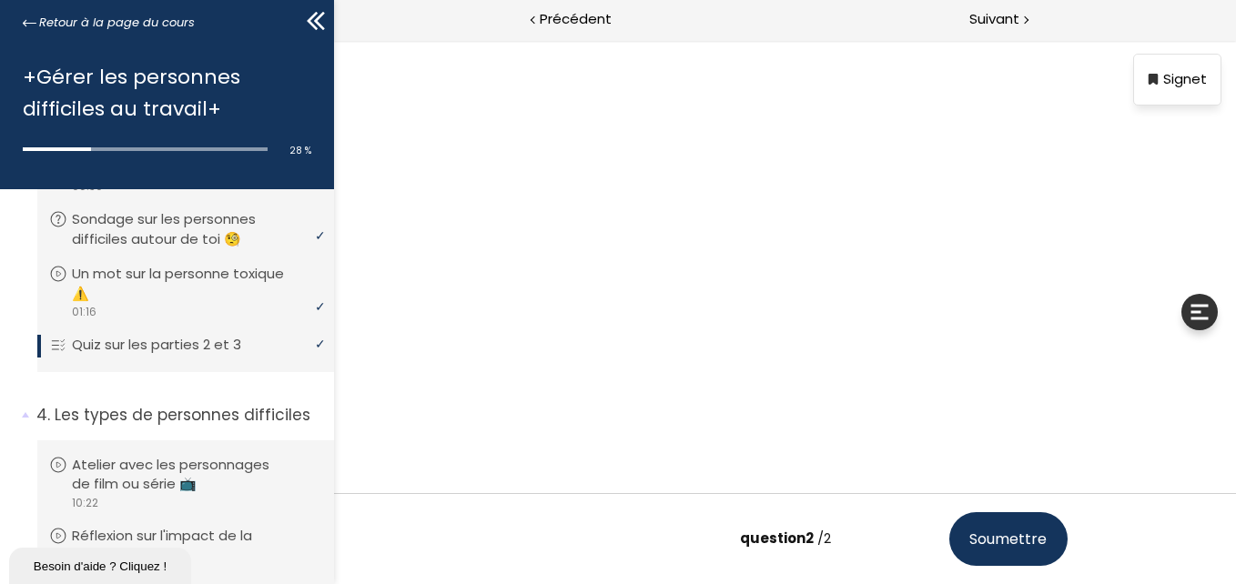
scroll to position [114, 0]
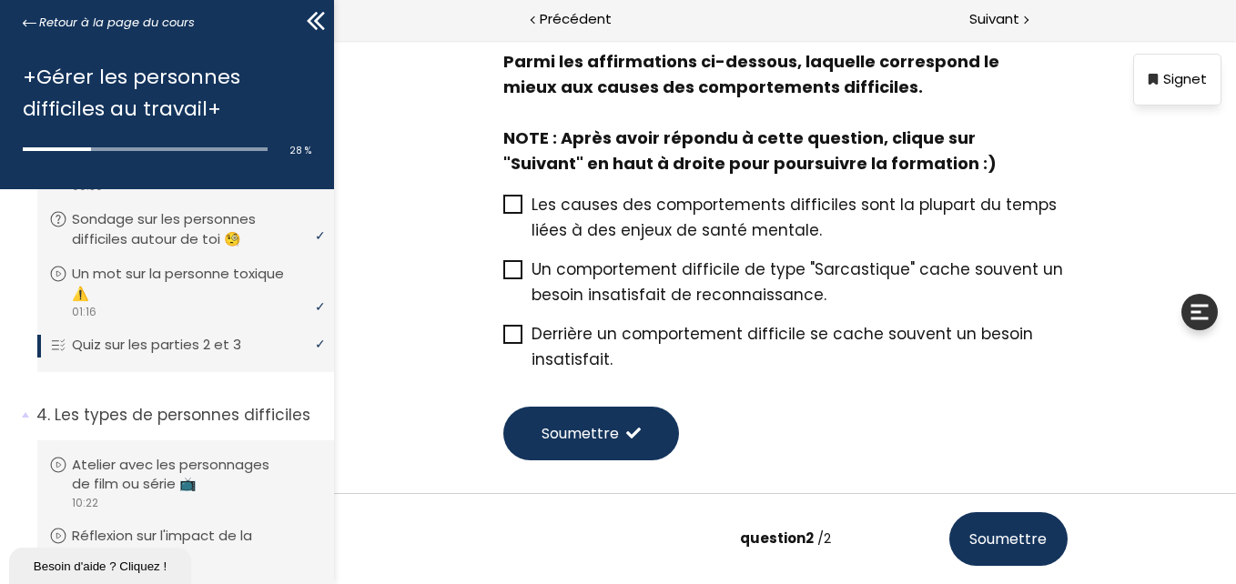
click at [607, 339] on span "Derrière un comportement difficile se cache souvent un besoin insatisfait." at bounding box center [781, 346] width 501 height 47
click at [502, 339] on input "Derrière un comportement difficile se cache souvent un besoin insatisfait." at bounding box center [502, 339] width 0 height 0
click at [613, 423] on button "Soumettre" at bounding box center [590, 434] width 176 height 54
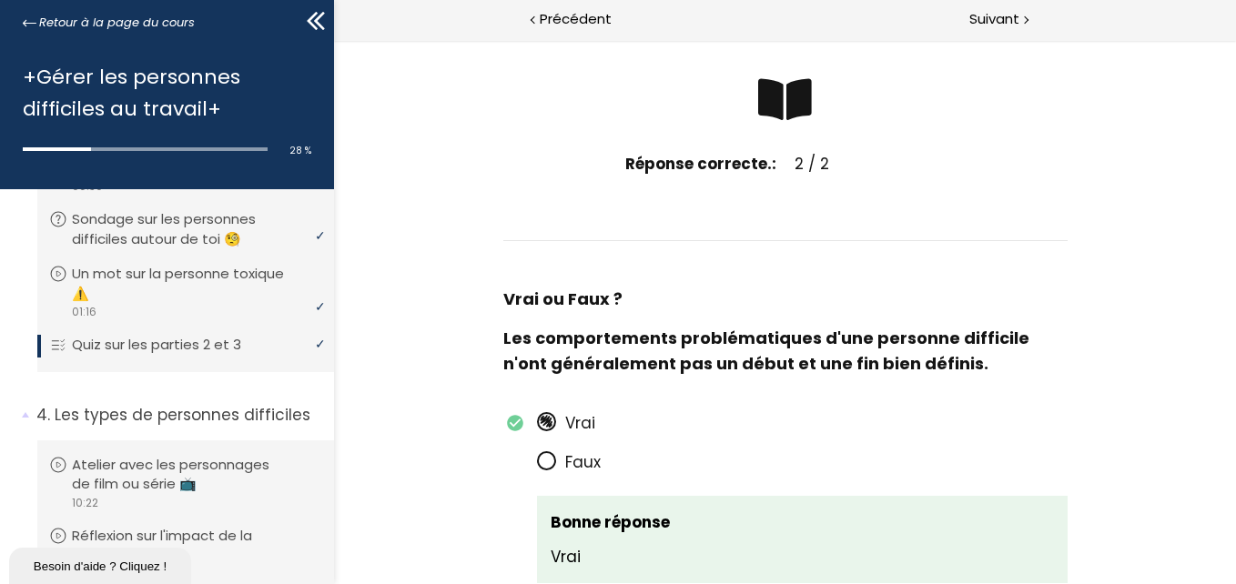
scroll to position [0, 0]
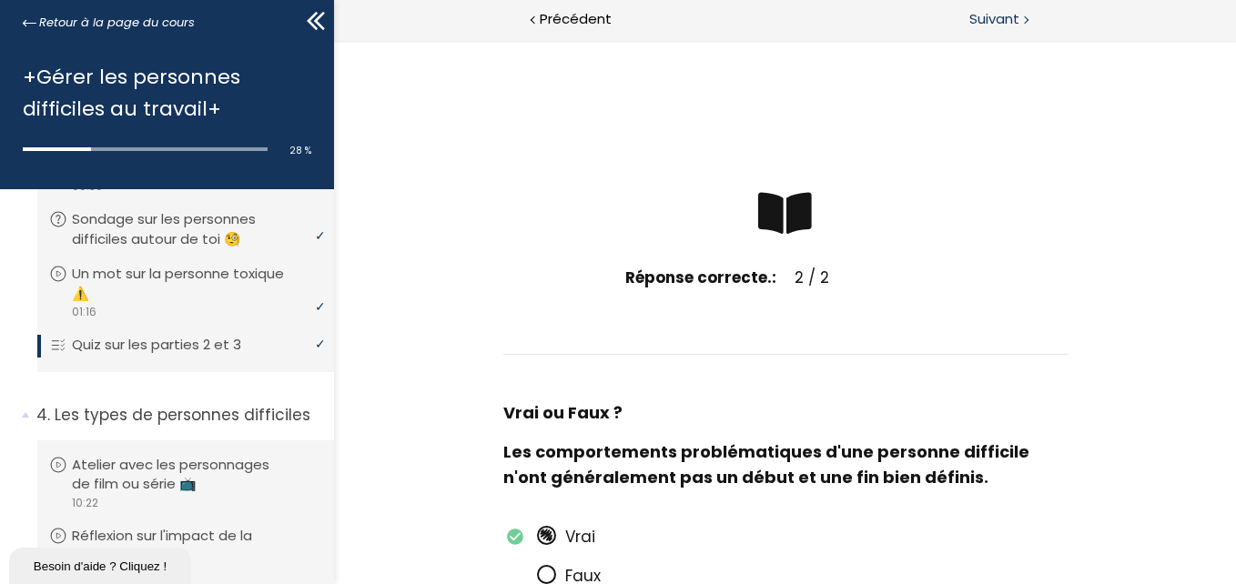
click at [986, 20] on span "Suivant" at bounding box center [994, 19] width 50 height 23
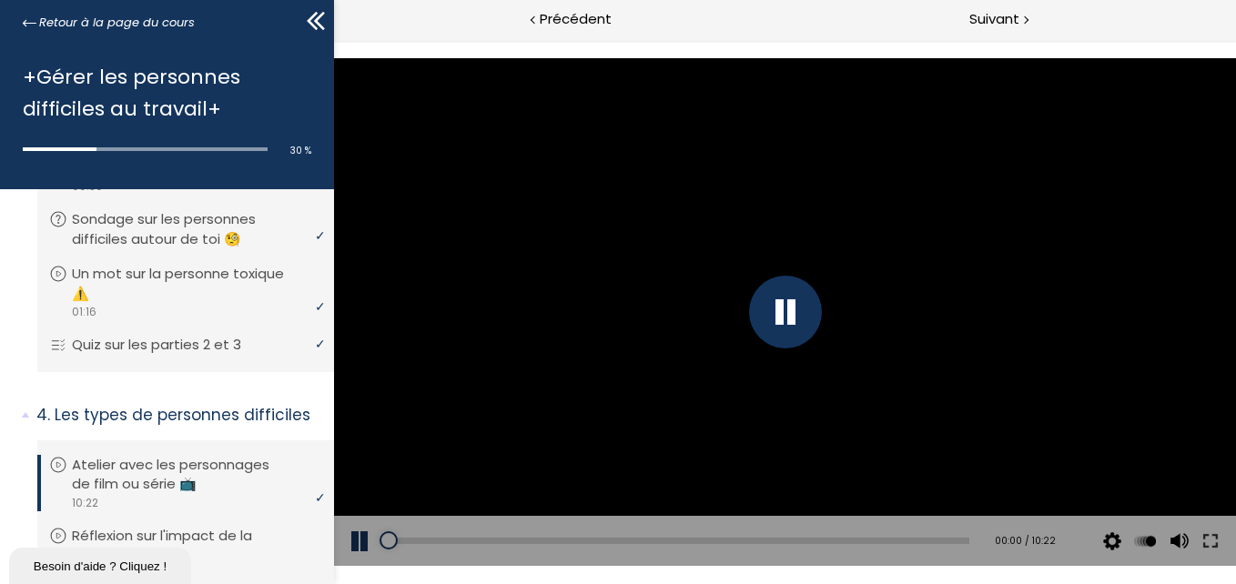
click at [775, 317] on div at bounding box center [784, 312] width 73 height 73
click at [646, 334] on div at bounding box center [784, 311] width 902 height 507
click at [670, 405] on div at bounding box center [784, 311] width 902 height 507
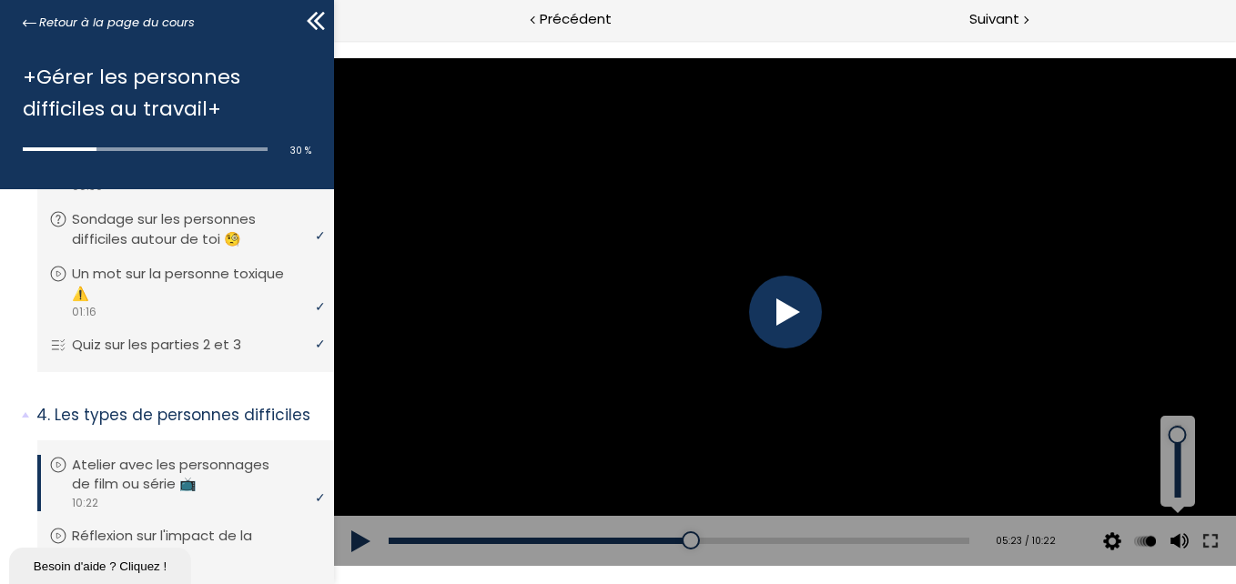
click at [1179, 546] on button at bounding box center [1176, 541] width 27 height 51
click at [801, 300] on div at bounding box center [784, 312] width 73 height 73
click at [676, 387] on div at bounding box center [784, 311] width 902 height 507
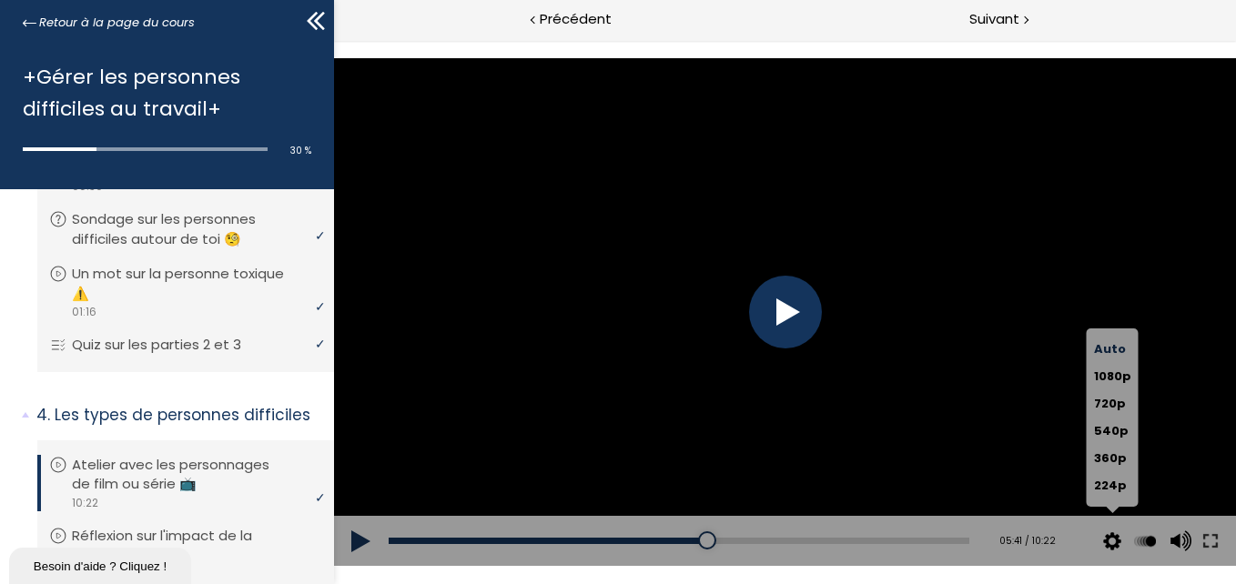
click at [1104, 546] on button at bounding box center [1111, 541] width 27 height 51
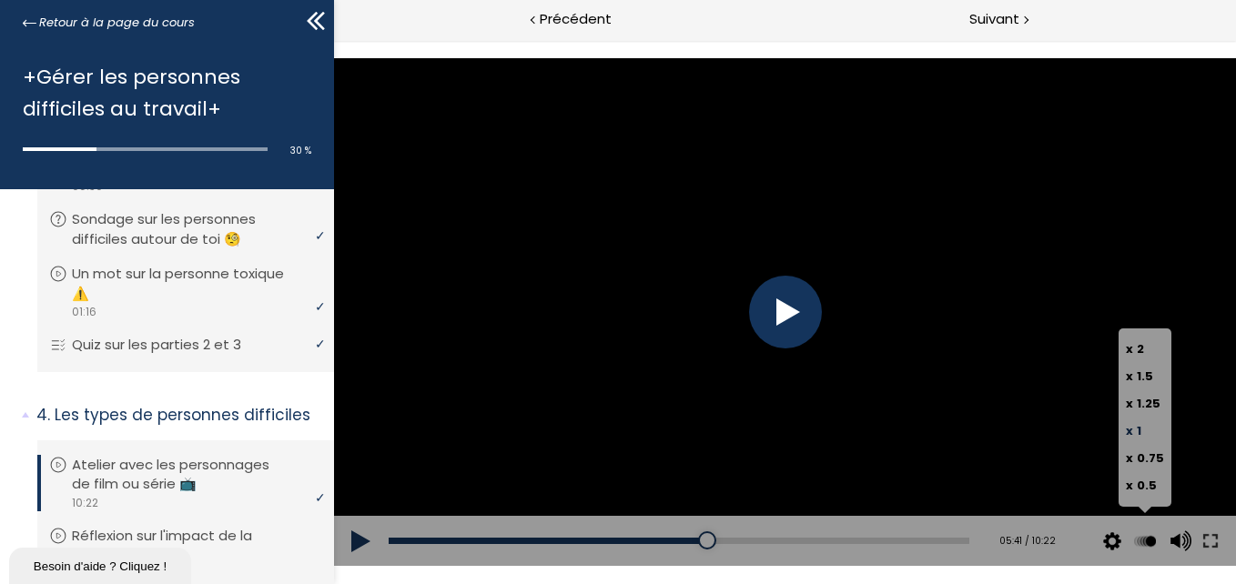
click at [1149, 542] on button at bounding box center [1143, 541] width 27 height 51
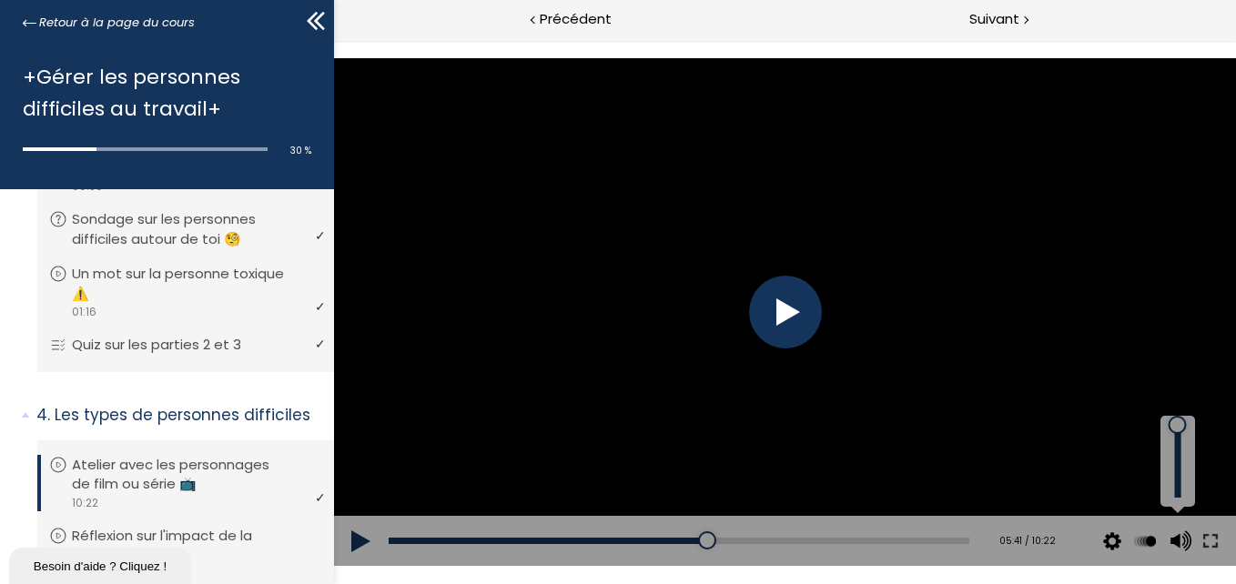
click at [1183, 540] on button at bounding box center [1176, 541] width 27 height 51
click at [803, 343] on div at bounding box center [784, 312] width 73 height 73
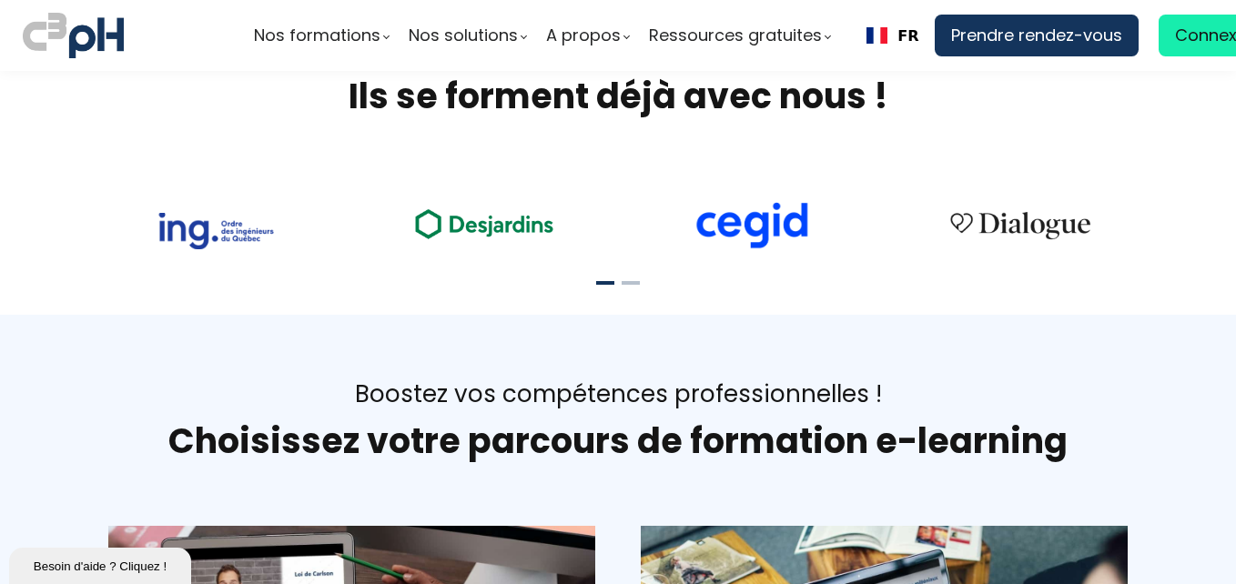
scroll to position [273, 0]
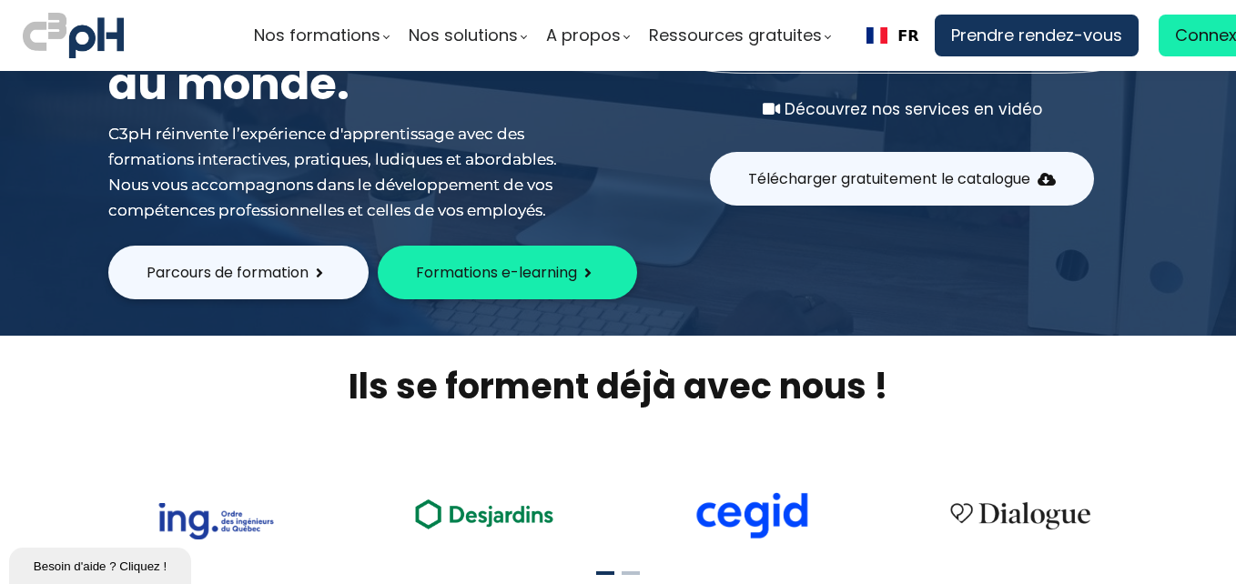
click at [53, 25] on img at bounding box center [73, 35] width 101 height 53
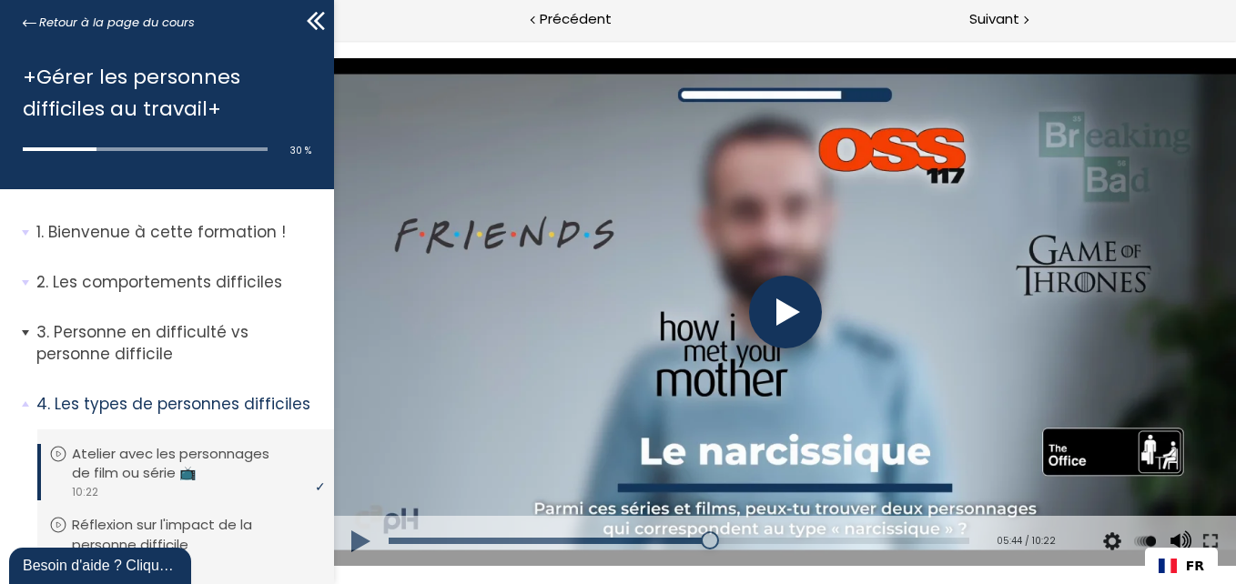
click at [24, 336] on span "3. Personne en difficulté vs personne difficile" at bounding box center [178, 350] width 311 height 58
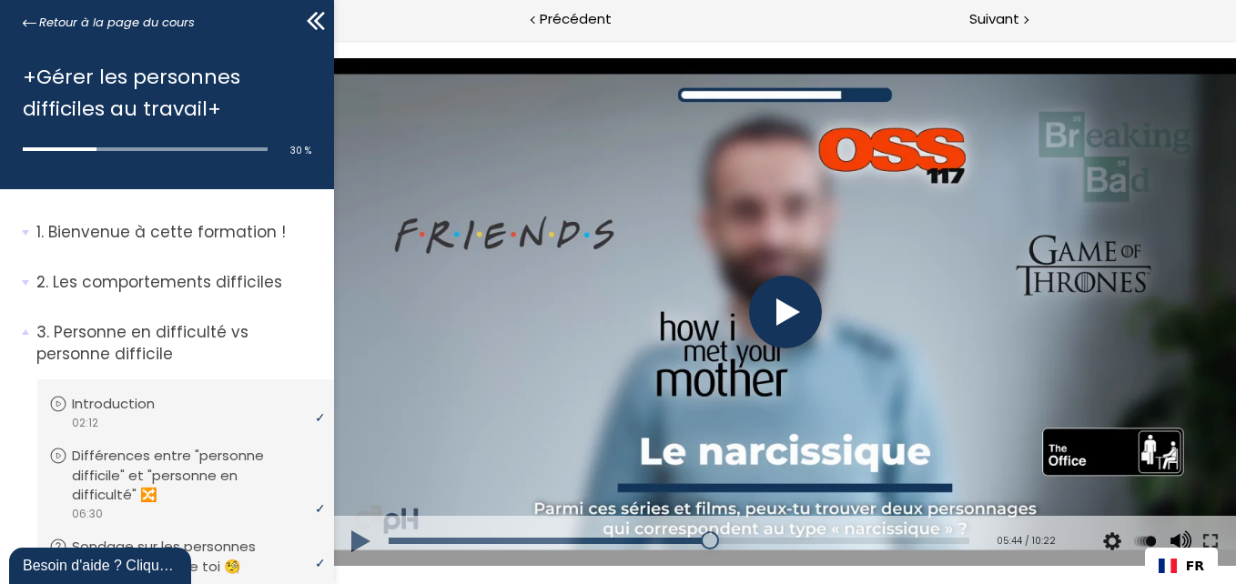
click at [755, 308] on div at bounding box center [784, 312] width 73 height 73
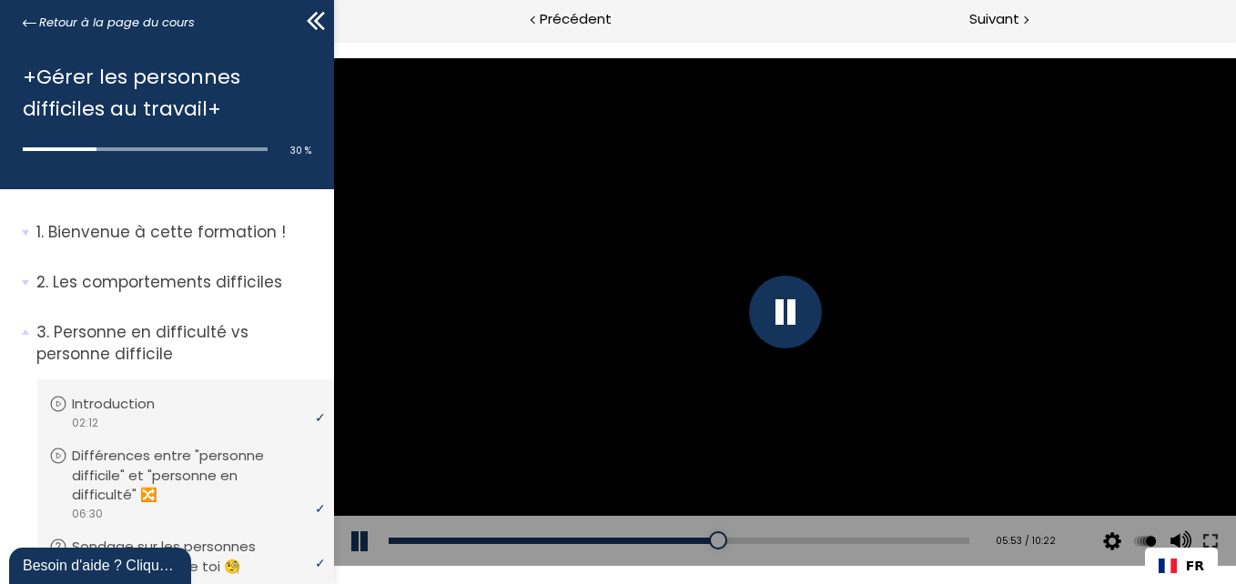
click at [612, 288] on div at bounding box center [784, 311] width 902 height 507
click at [787, 314] on div at bounding box center [784, 312] width 73 height 73
click at [1163, 119] on div at bounding box center [784, 311] width 902 height 507
click at [1139, 116] on div at bounding box center [784, 311] width 902 height 507
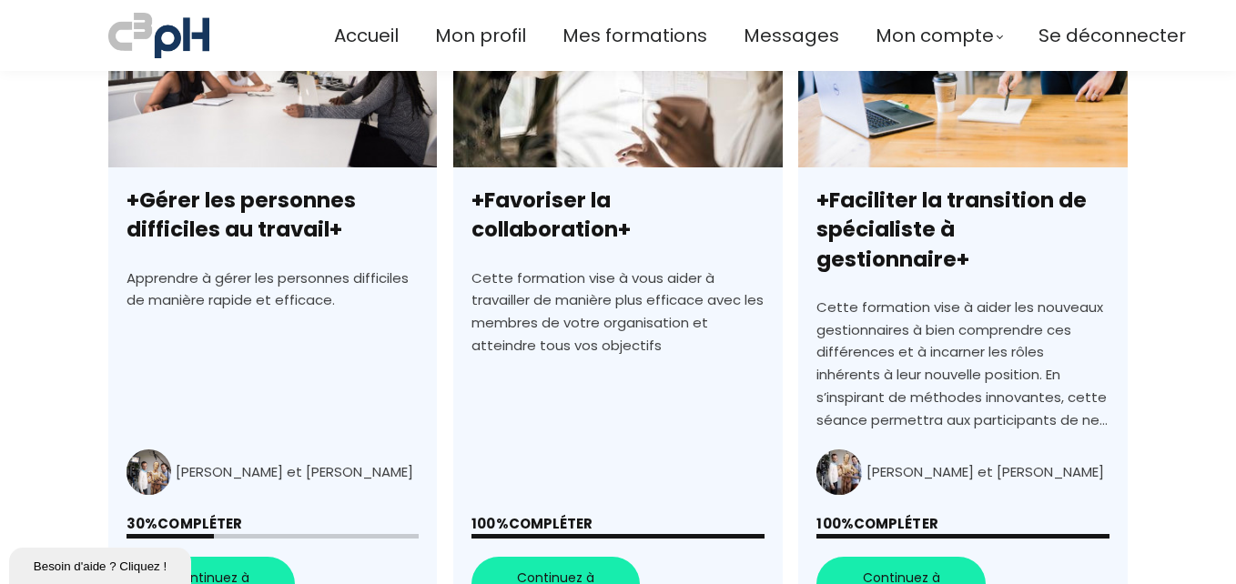
scroll to position [1038, 0]
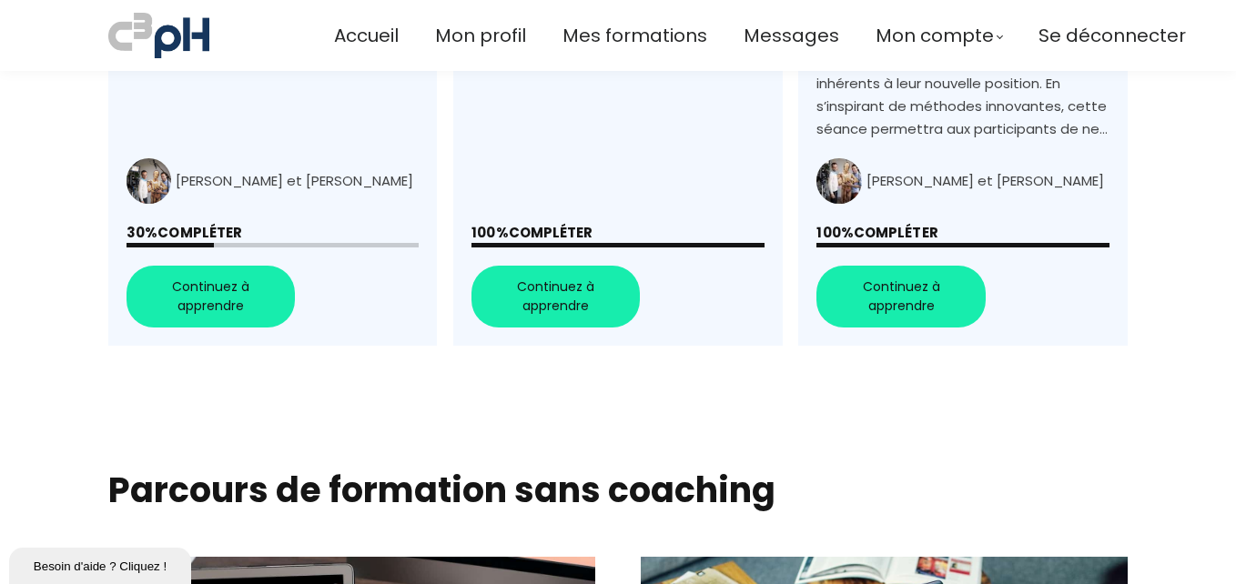
click at [926, 135] on link "+Faciliter la transition de spécialiste à gestionnaire+" at bounding box center [962, 18] width 329 height 654
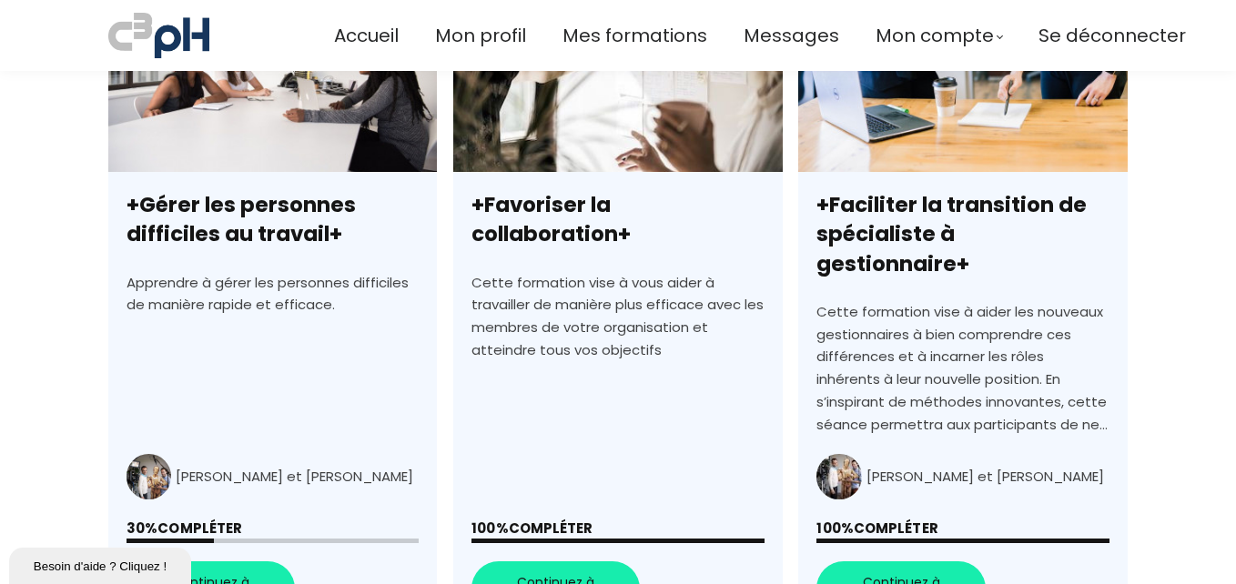
scroll to position [947, 0]
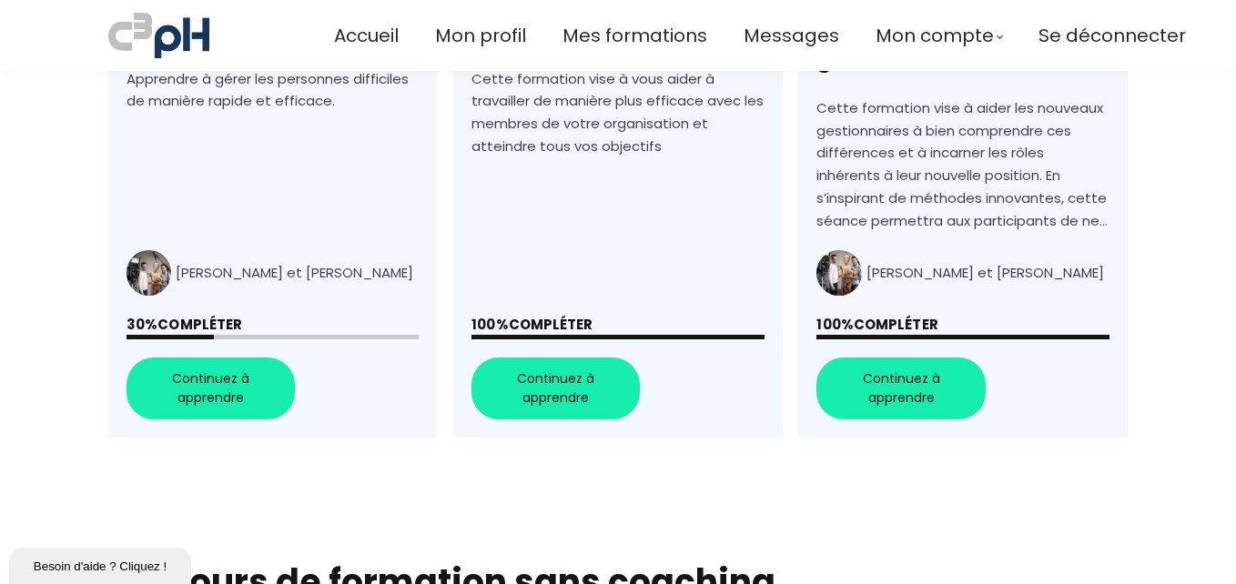
click at [200, 337] on link "+Gérer les personnes difficiles au travail+" at bounding box center [272, 110] width 329 height 654
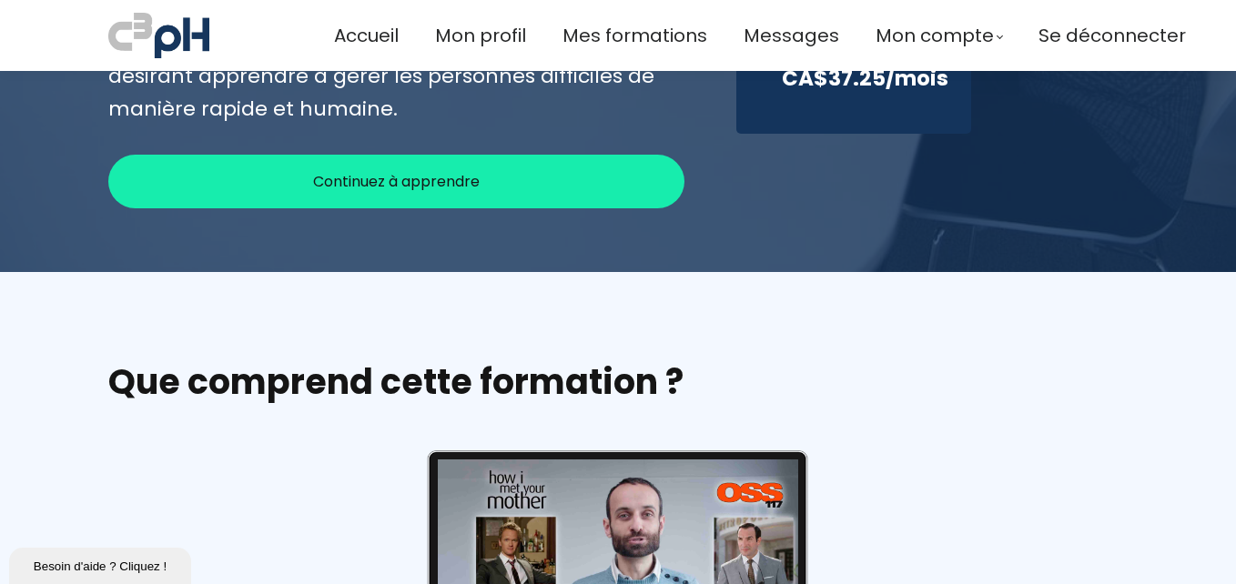
scroll to position [455, 0]
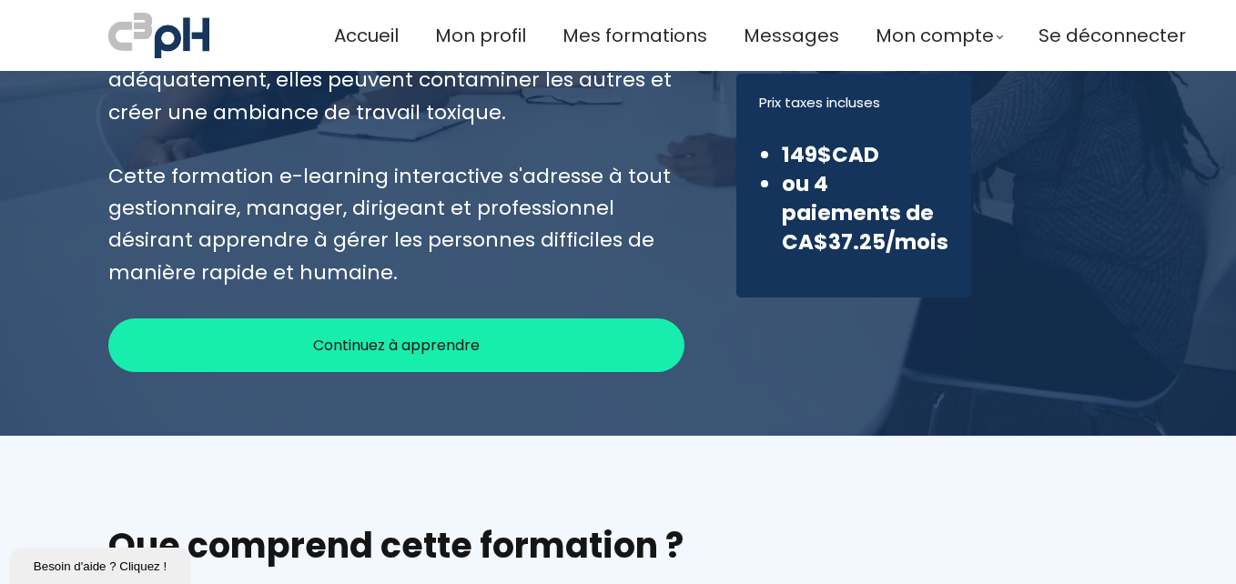
drag, startPoint x: 450, startPoint y: 342, endPoint x: 484, endPoint y: 287, distance: 64.9
click at [451, 338] on span "Continuez à apprendre" at bounding box center [396, 345] width 167 height 23
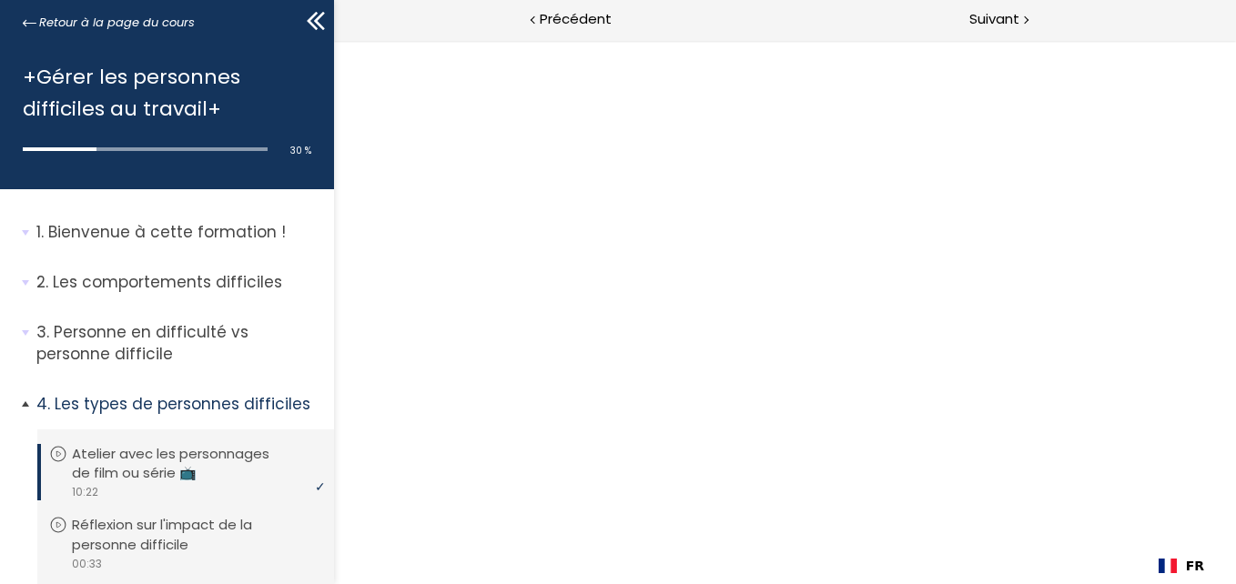
click at [205, 466] on p "Atelier avec les personnages de film ou série 📺" at bounding box center [195, 464] width 246 height 40
click at [790, 295] on div at bounding box center [784, 312] width 902 height 544
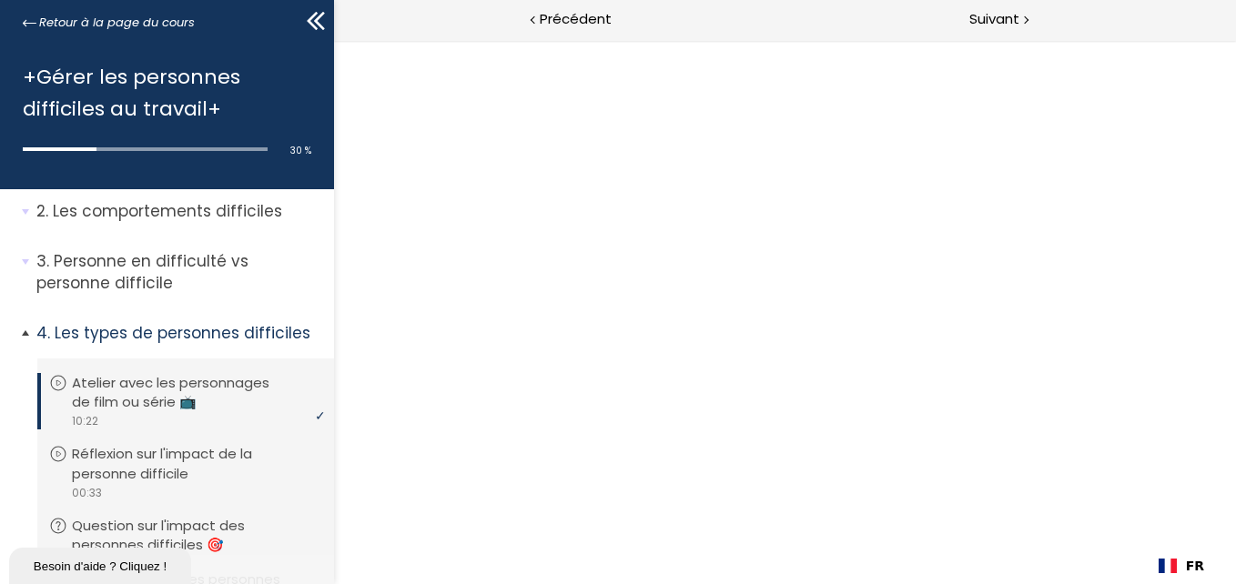
scroll to position [182, 0]
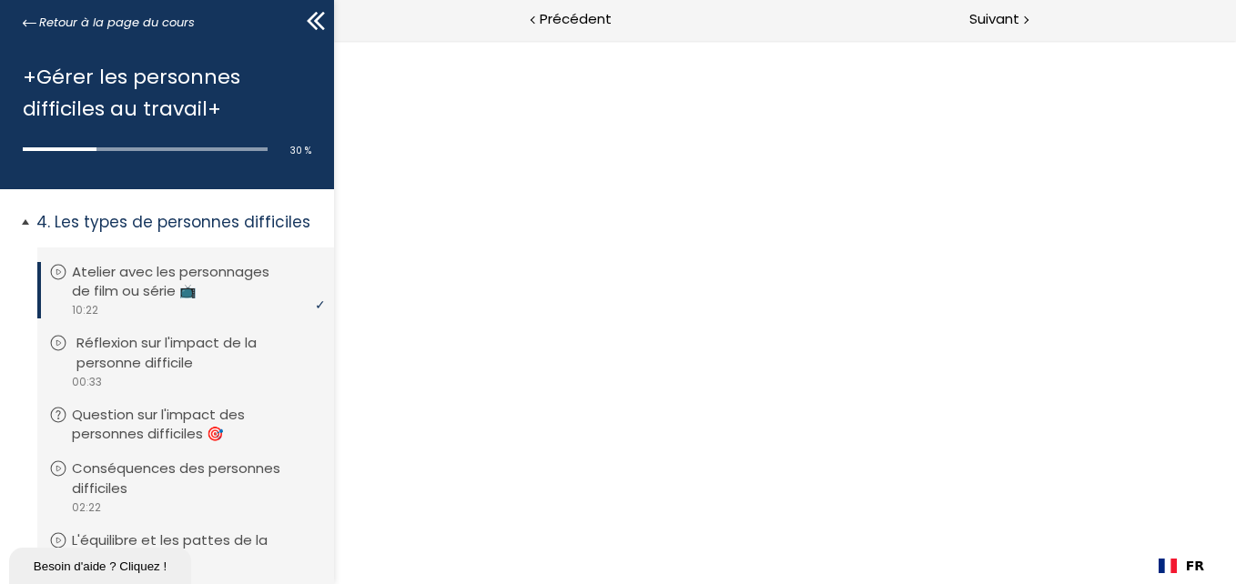
click at [219, 342] on p "Réflexion sur l'impact de la personne difficile" at bounding box center [199, 353] width 246 height 40
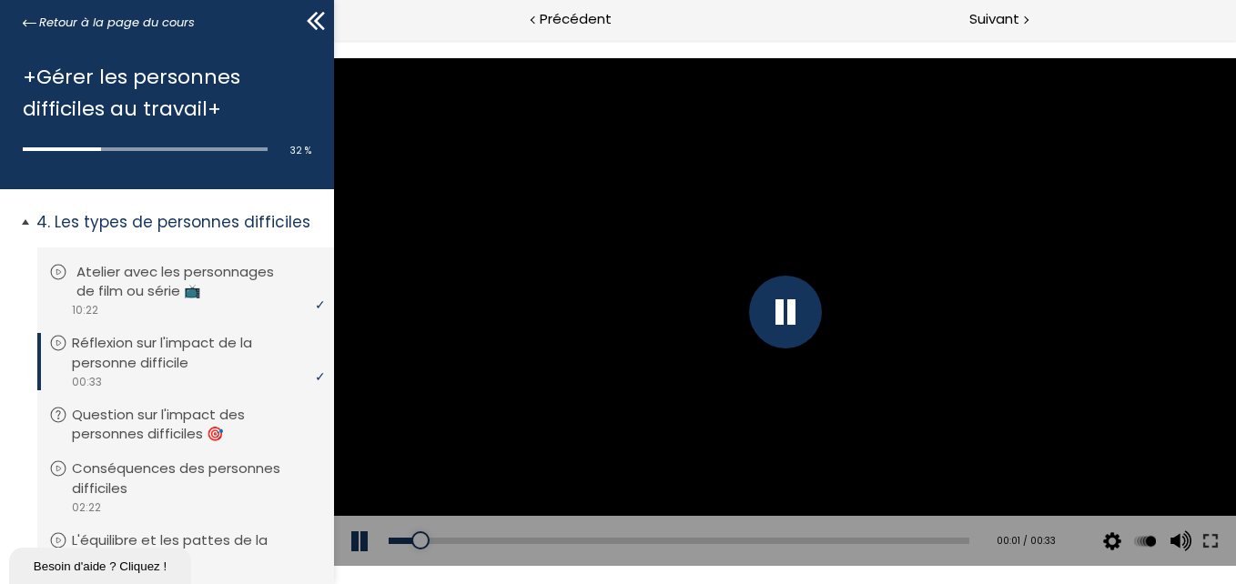
click at [185, 302] on div "video 10:22" at bounding box center [183, 309] width 268 height 17
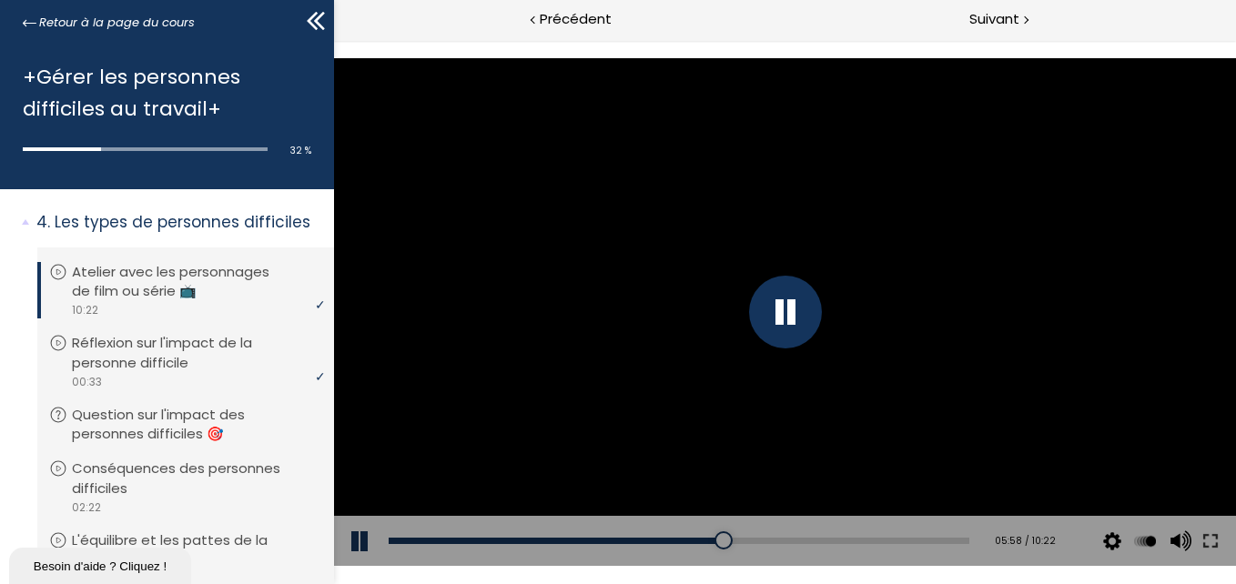
click at [797, 309] on div at bounding box center [784, 312] width 73 height 73
